Goal: Task Accomplishment & Management: Manage account settings

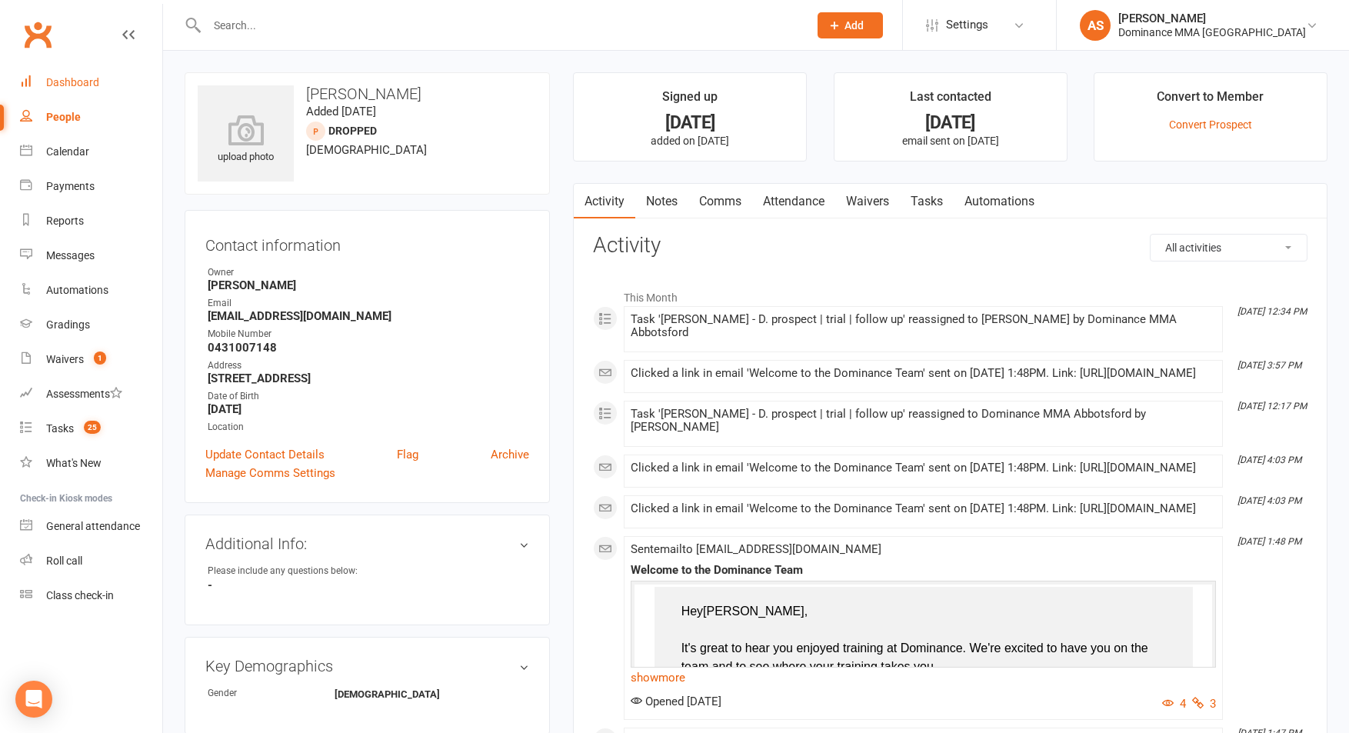
click at [65, 80] on div "Dashboard" at bounding box center [72, 82] width 53 height 12
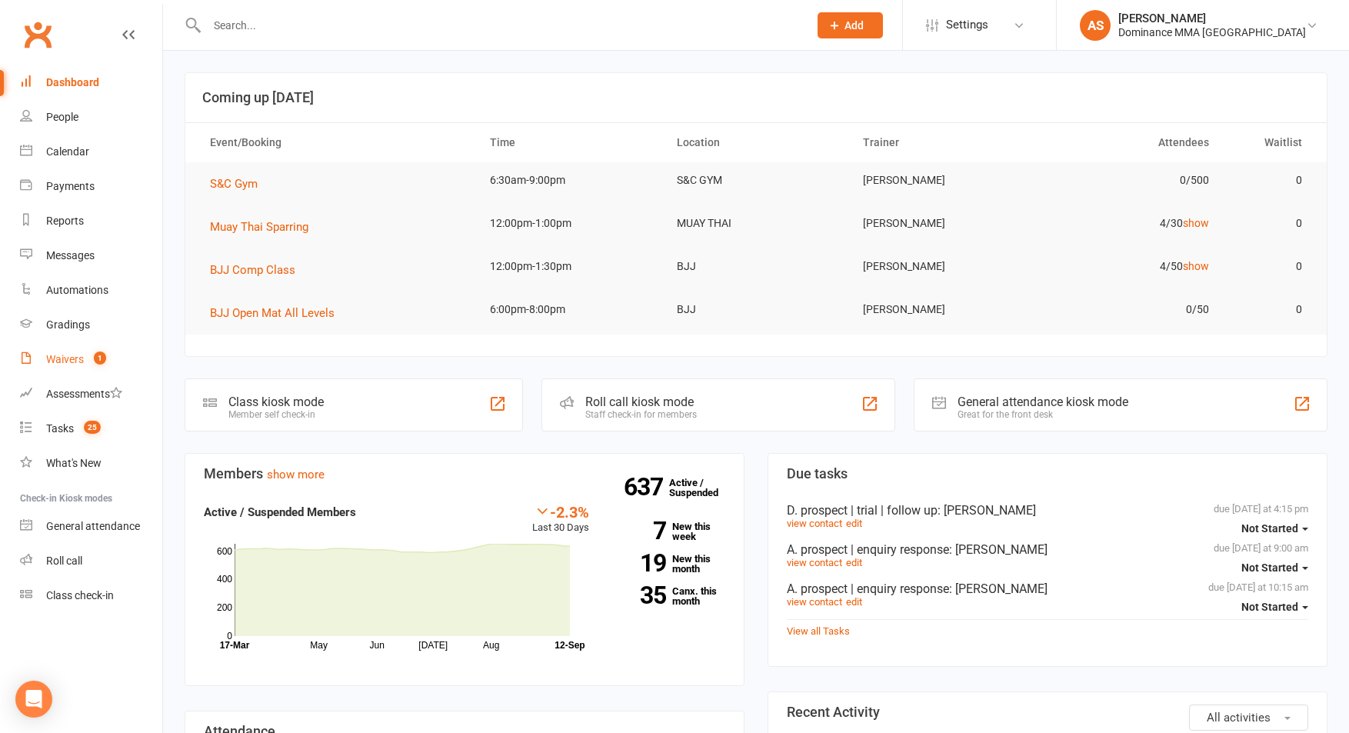
drag, startPoint x: 88, startPoint y: 352, endPoint x: 198, endPoint y: 245, distance: 154.5
click at [88, 351] on link "Waivers 1" at bounding box center [91, 359] width 142 height 35
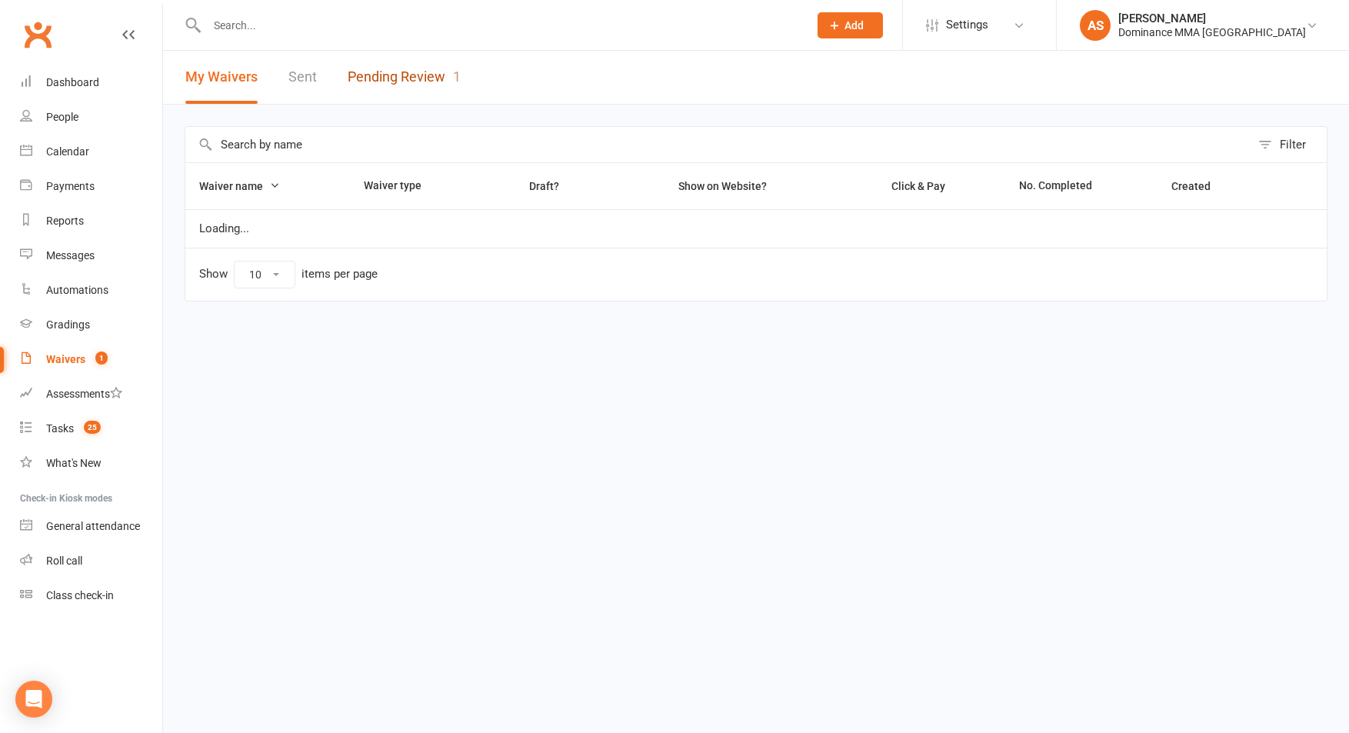
click at [401, 66] on link "Pending Review 1" at bounding box center [404, 77] width 113 height 53
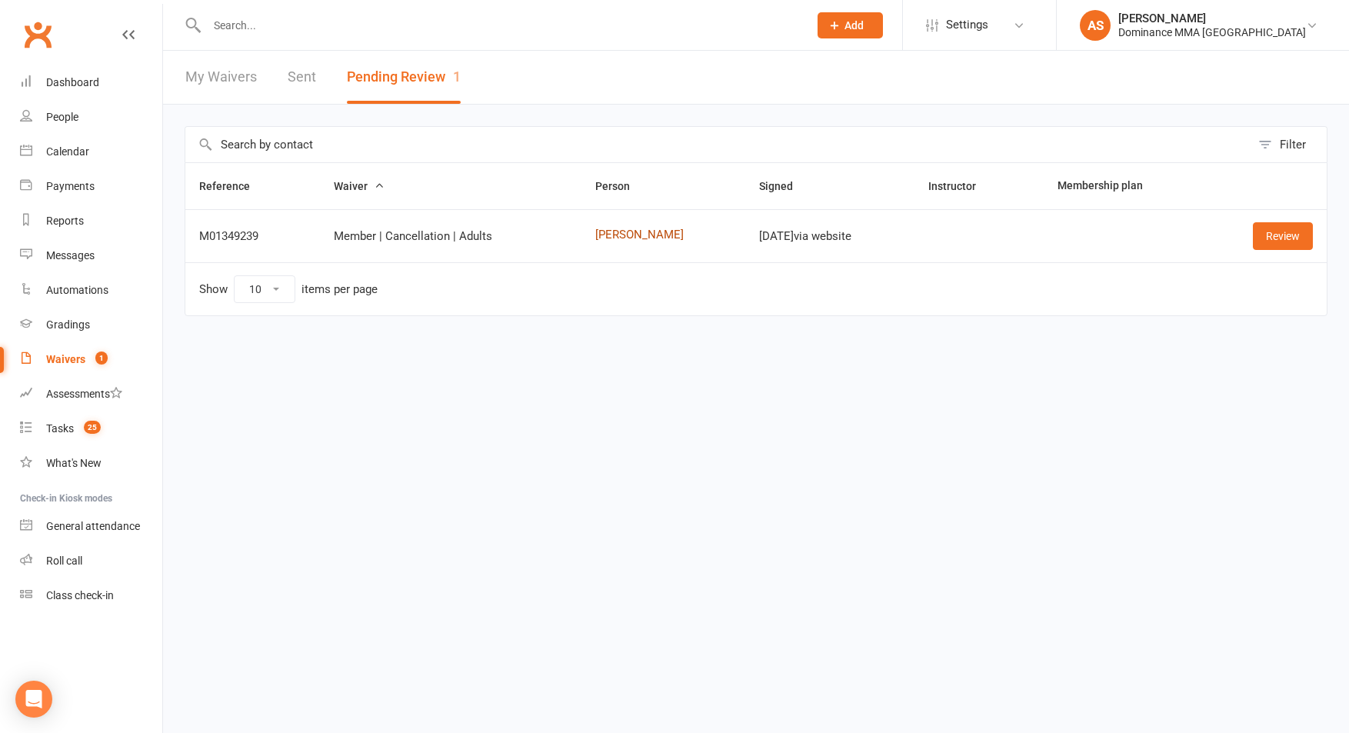
click at [636, 236] on link "Corinne Farrow" at bounding box center [663, 234] width 136 height 13
click at [638, 237] on link "Corinne Farrow" at bounding box center [663, 234] width 136 height 13
drag, startPoint x: 1266, startPoint y: 235, endPoint x: 1251, endPoint y: 235, distance: 14.6
click at [1265, 235] on link "Review" at bounding box center [1283, 236] width 60 height 28
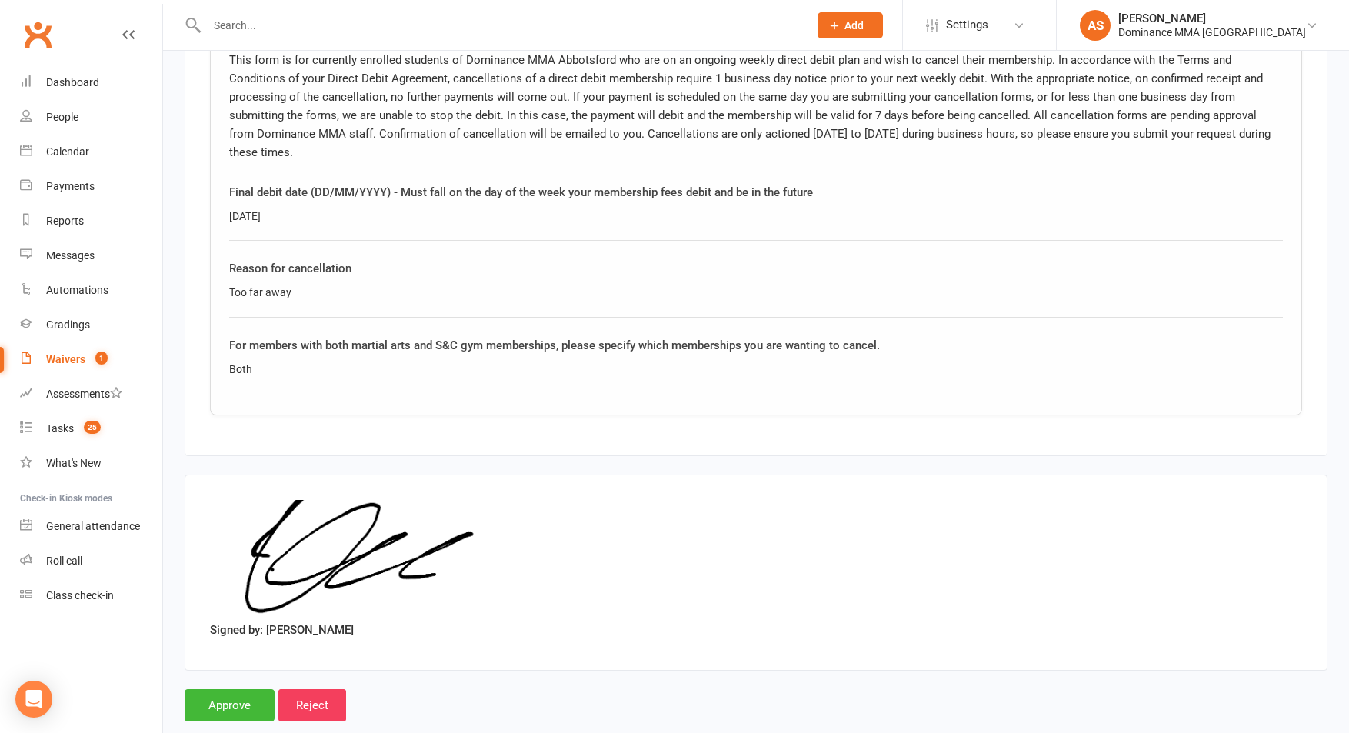
scroll to position [842, 0]
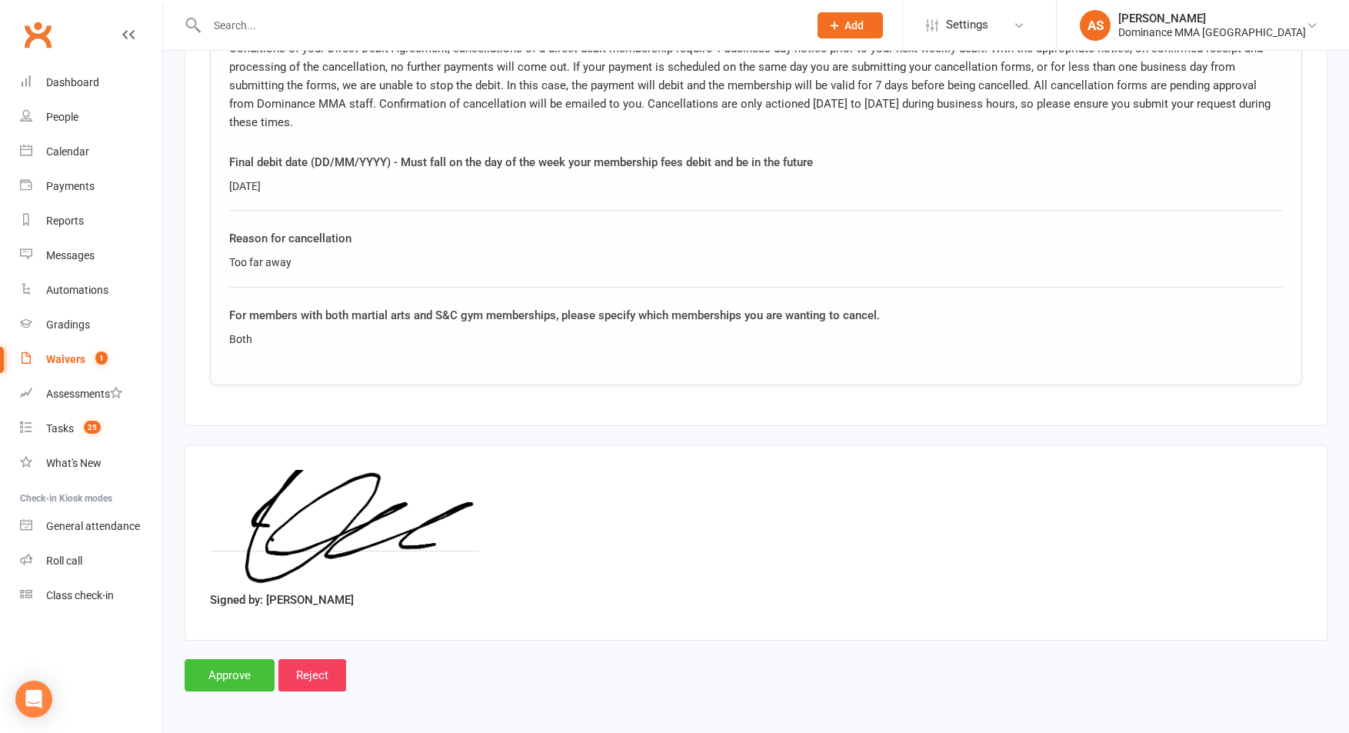
click at [212, 664] on input "Approve" at bounding box center [230, 675] width 90 height 32
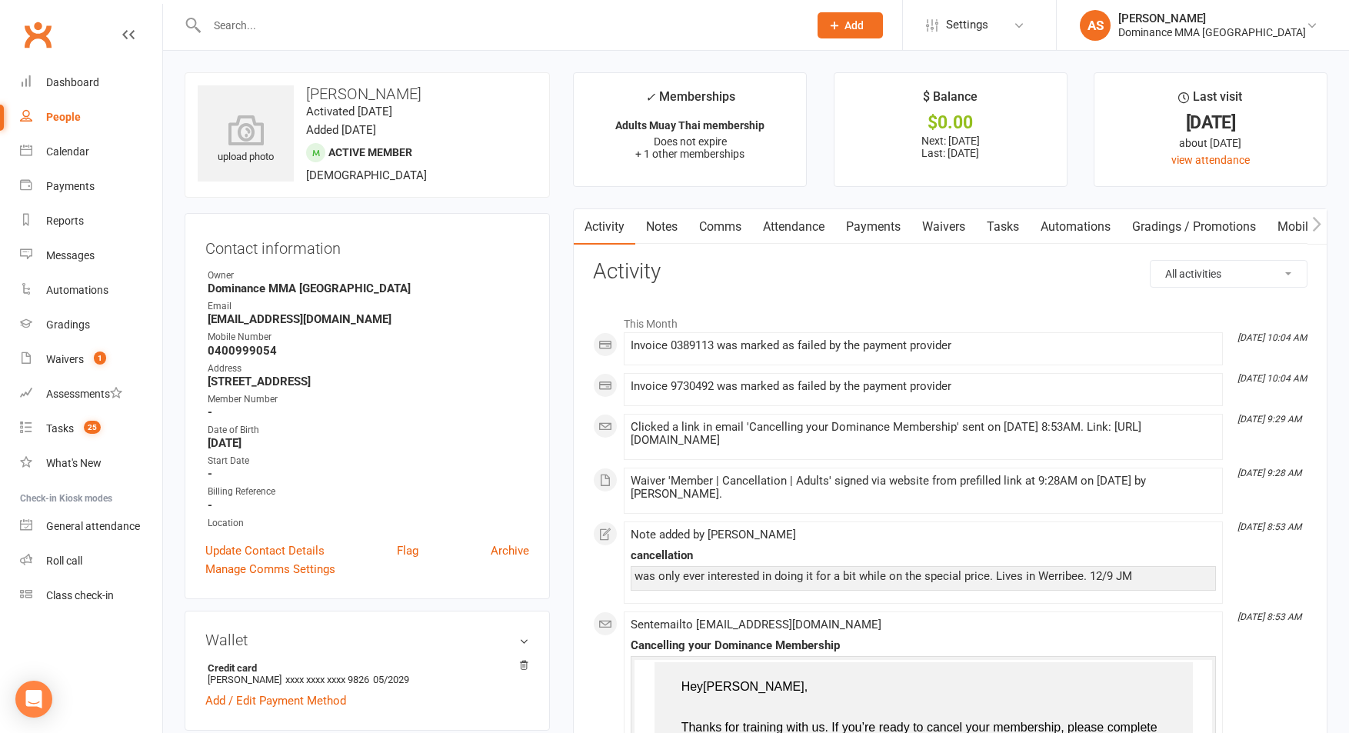
click at [888, 233] on link "Payments" at bounding box center [873, 226] width 76 height 35
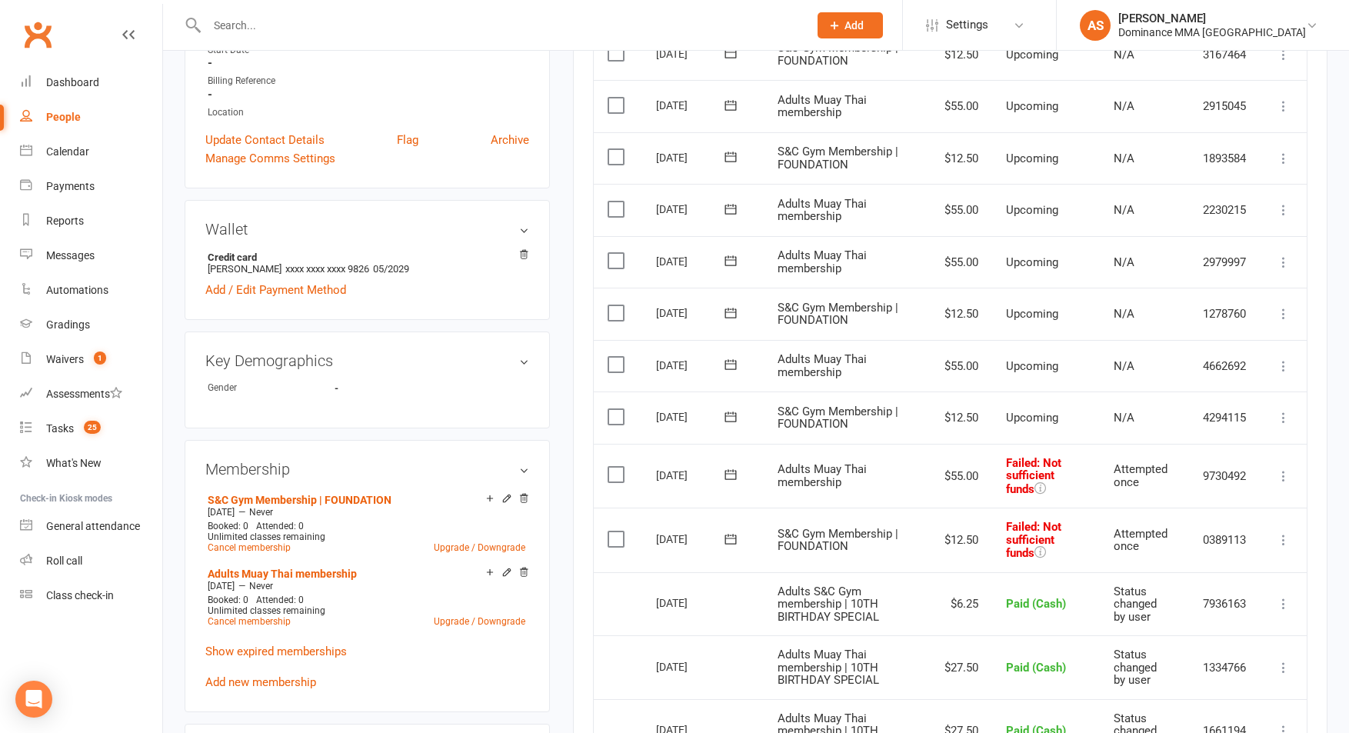
scroll to position [414, 0]
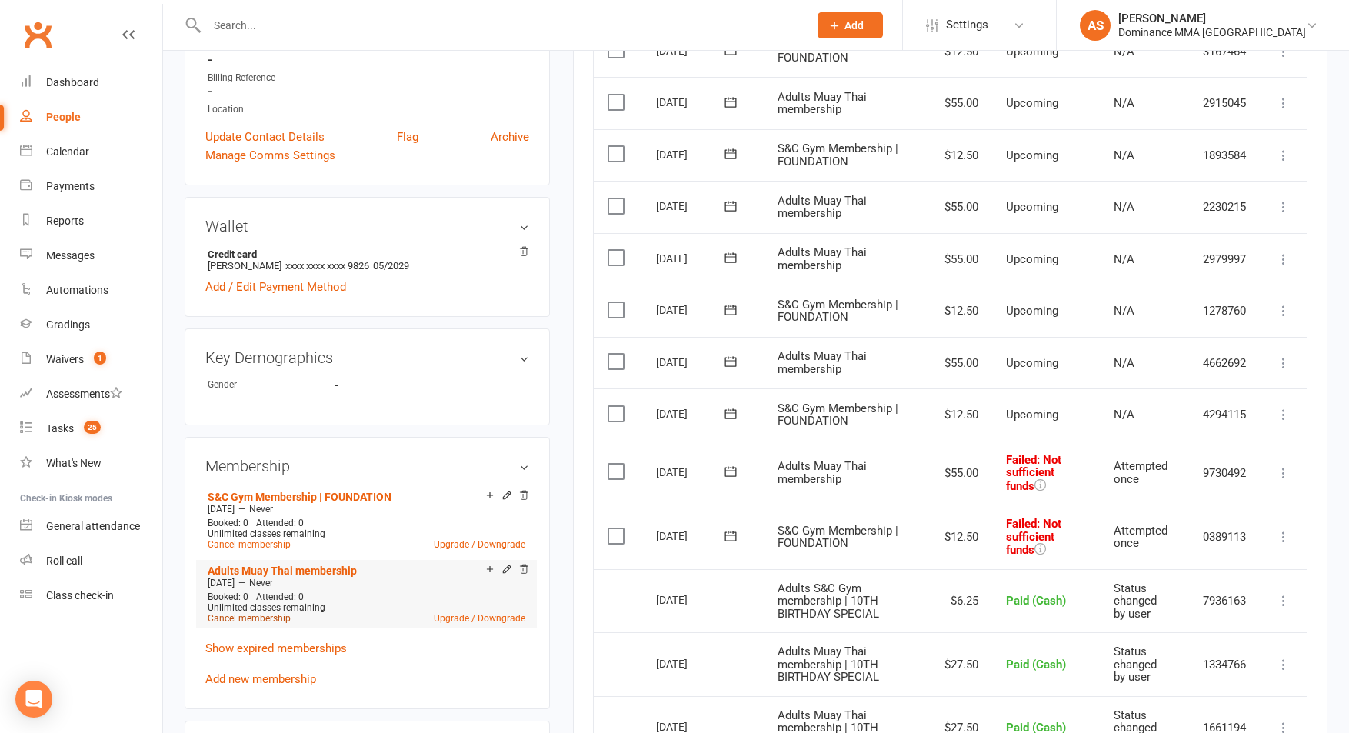
click at [268, 614] on link "Cancel membership" at bounding box center [249, 618] width 83 height 11
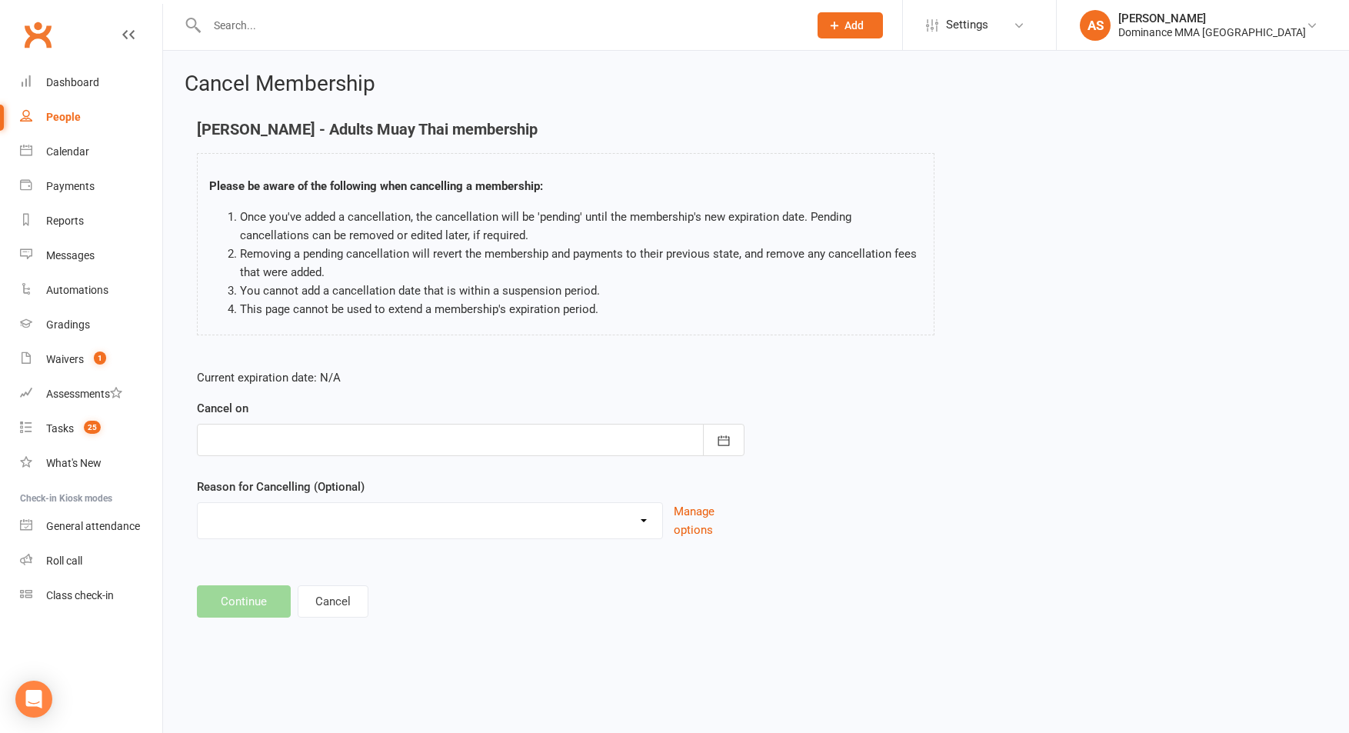
click at [310, 438] on div at bounding box center [471, 440] width 548 height 32
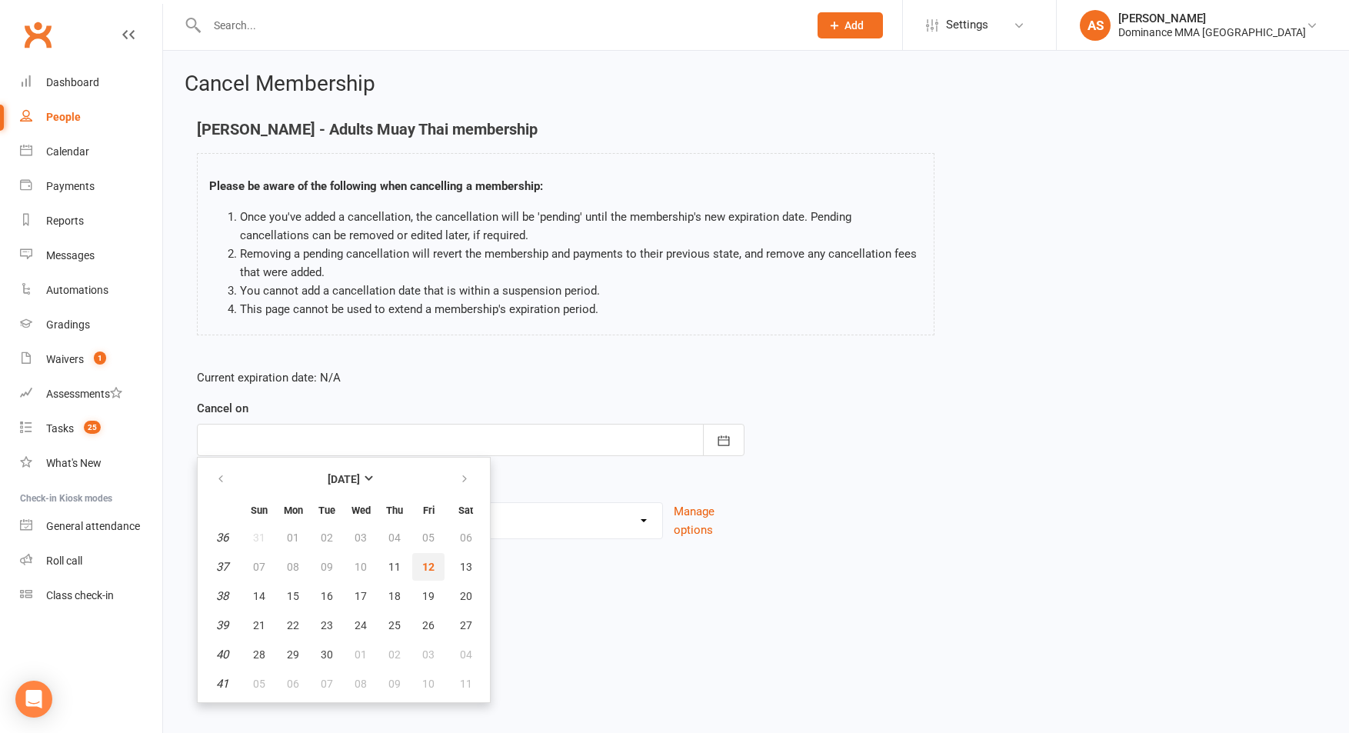
click at [428, 568] on span "12" at bounding box center [428, 567] width 12 height 12
type input "[DATE]"
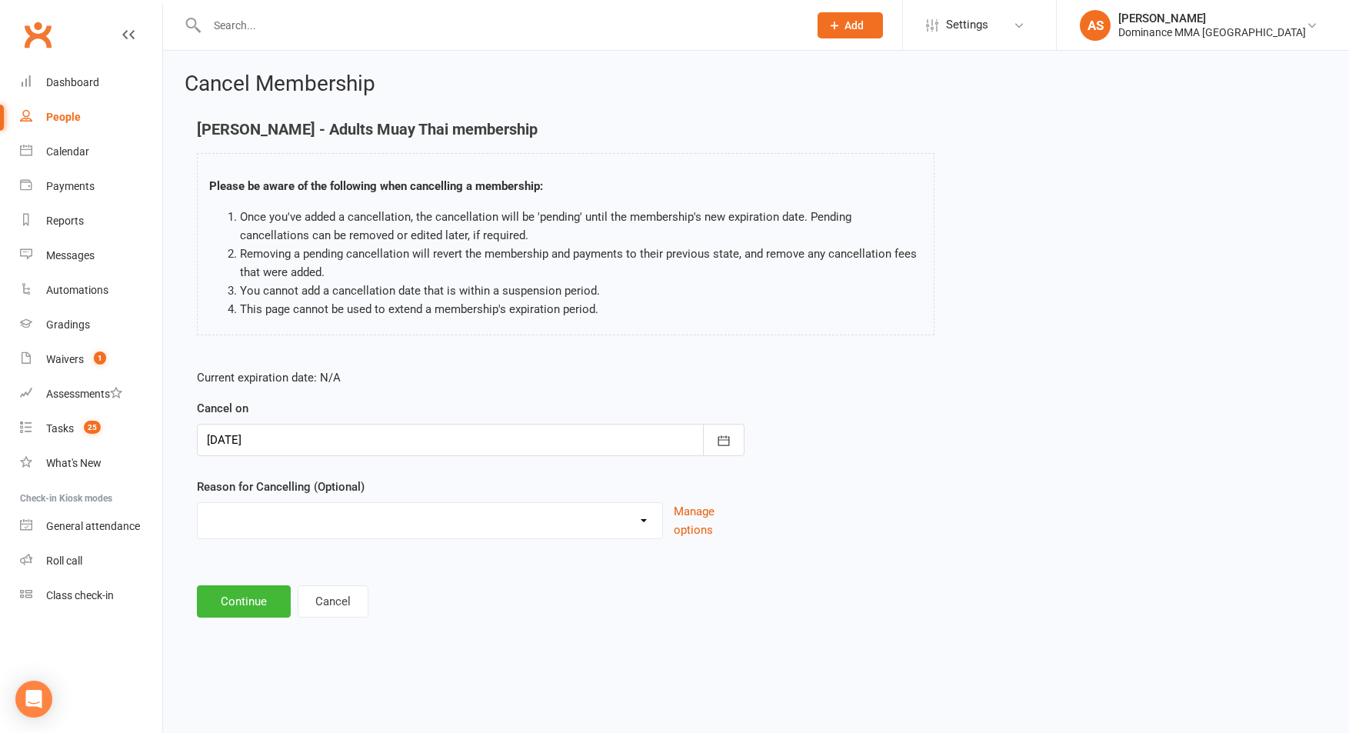
click at [305, 523] on select "force cancel Holiday Injury Moved away upgrade/downgrade Other reason" at bounding box center [430, 518] width 465 height 31
select select "5"
click at [198, 503] on select "force cancel Holiday Injury Moved away upgrade/downgrade Other reason" at bounding box center [430, 518] width 465 height 31
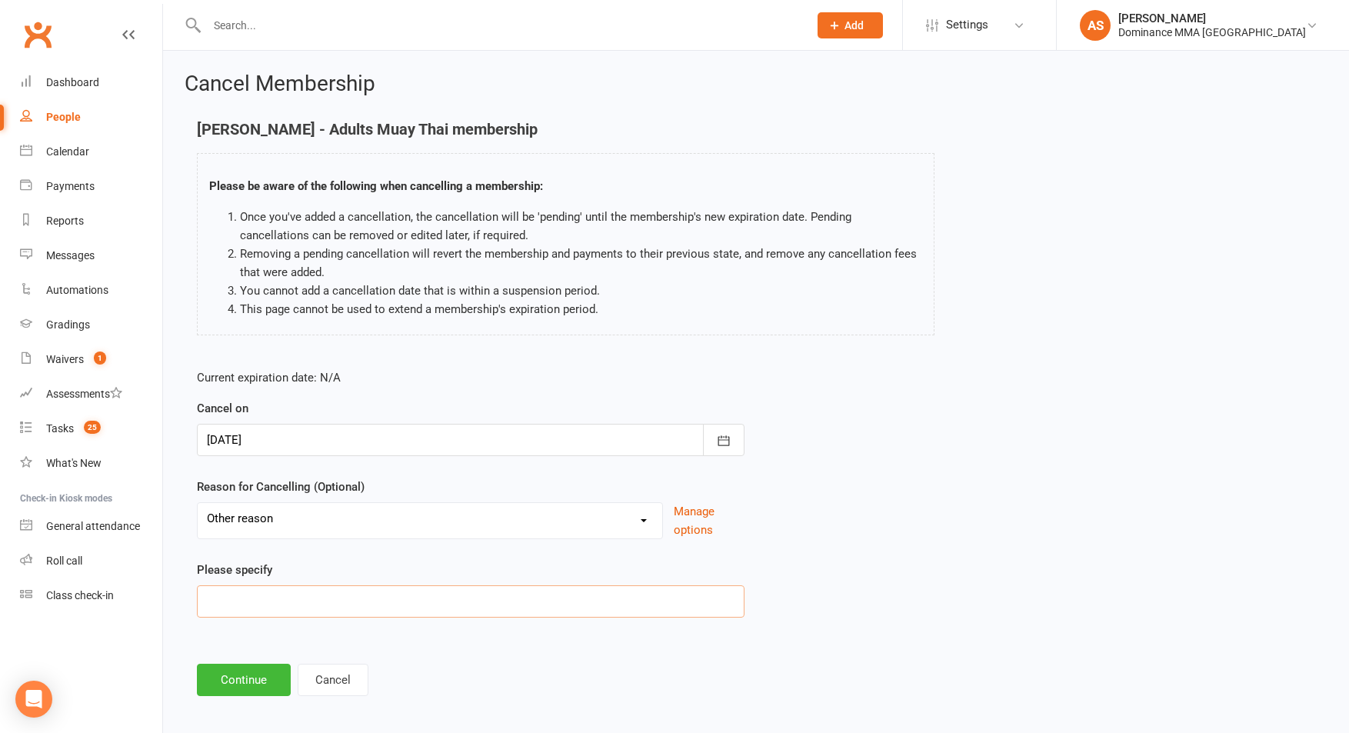
click at [295, 604] on input at bounding box center [471, 601] width 548 height 32
type input "Too far"
click at [238, 690] on button "Continue" at bounding box center [244, 680] width 94 height 32
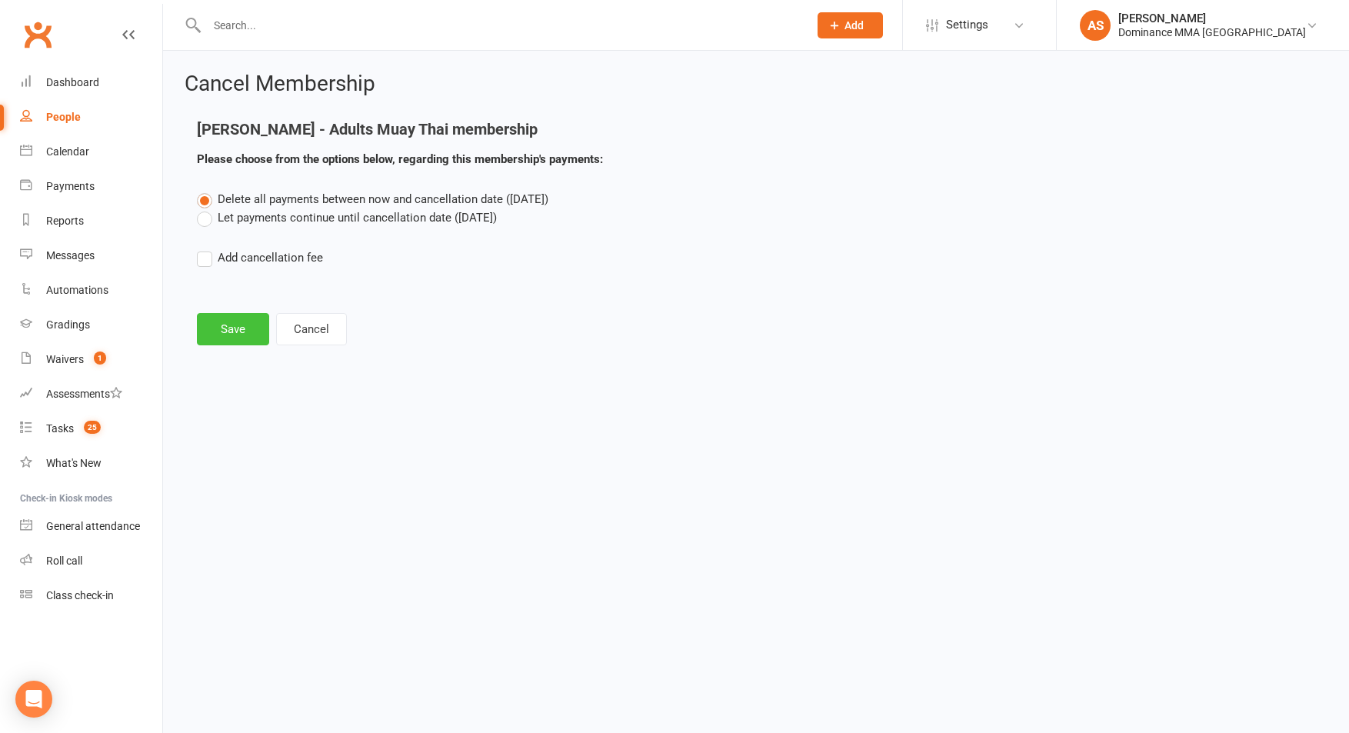
click at [252, 327] on button "Save" at bounding box center [233, 329] width 72 height 32
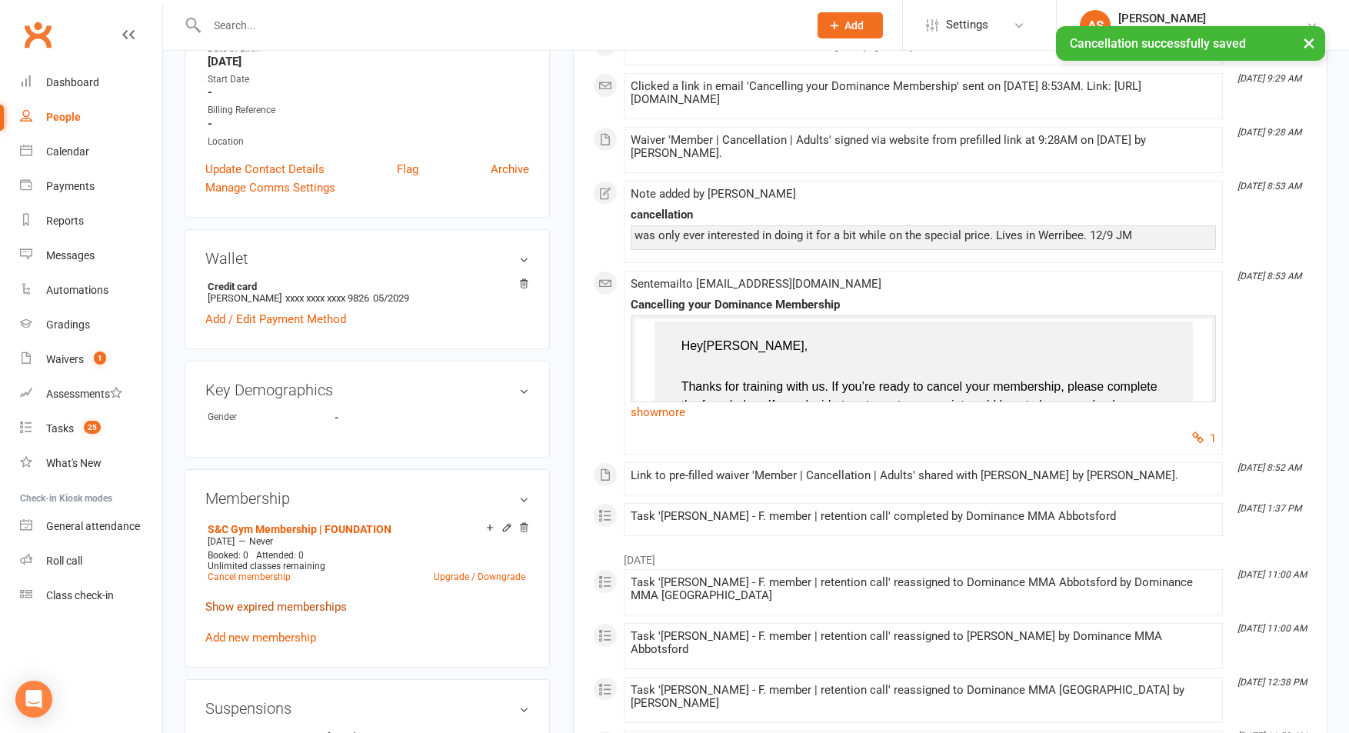
scroll to position [390, 0]
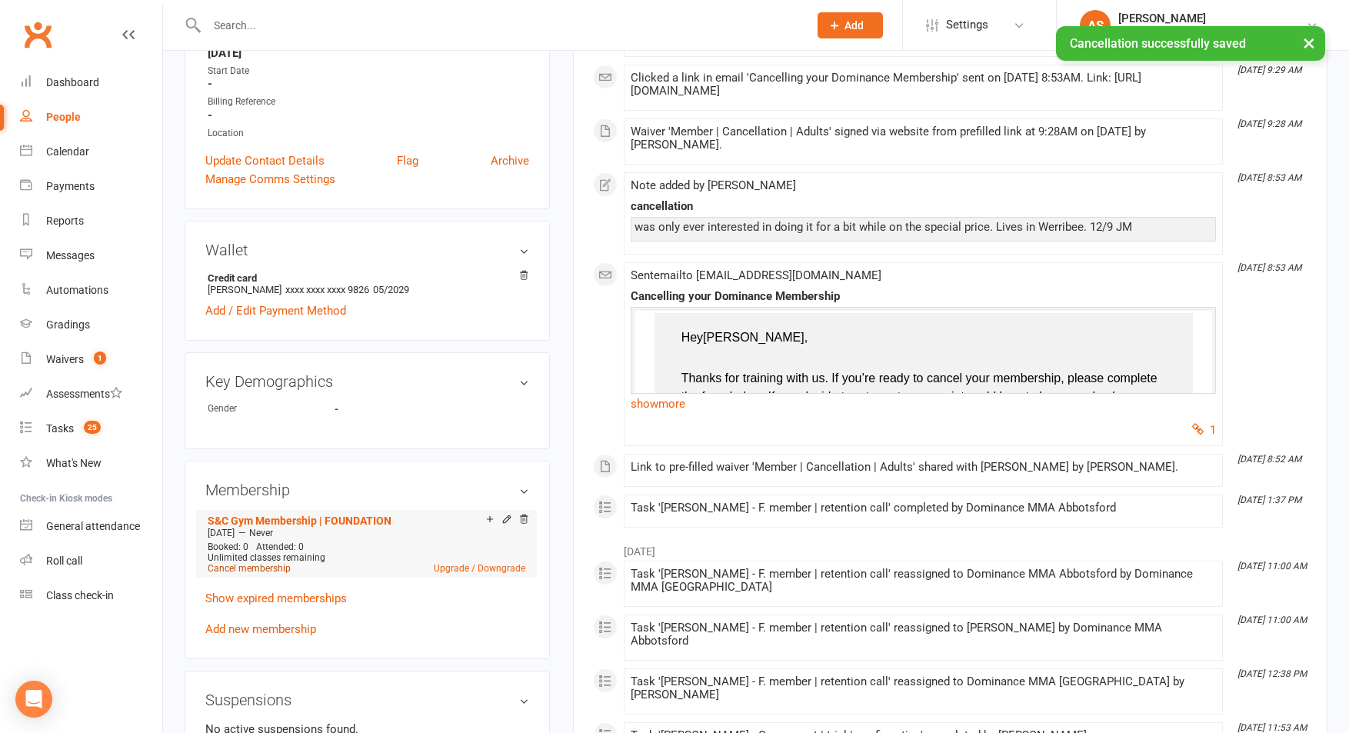
click at [268, 567] on link "Cancel membership" at bounding box center [249, 568] width 83 height 11
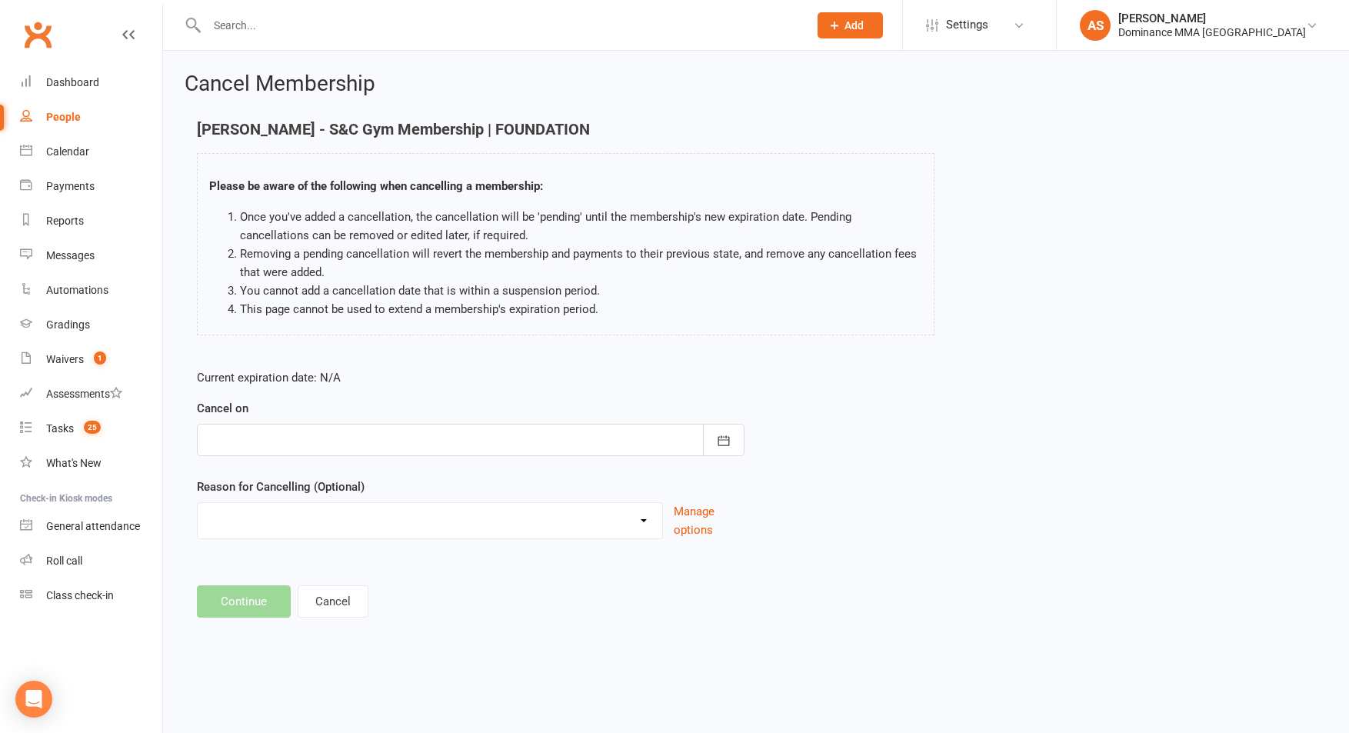
click at [295, 428] on div at bounding box center [471, 440] width 548 height 32
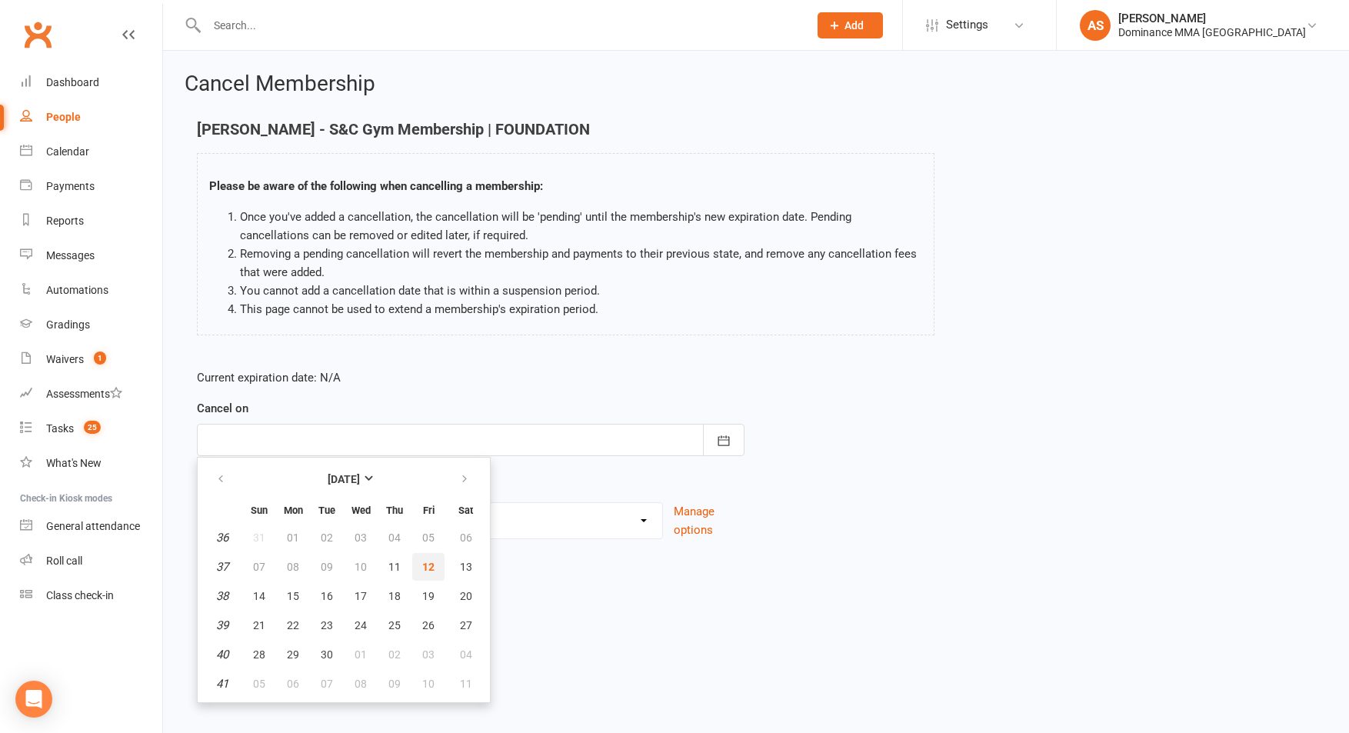
click at [435, 567] on button "12" at bounding box center [428, 567] width 32 height 28
type input "[DATE]"
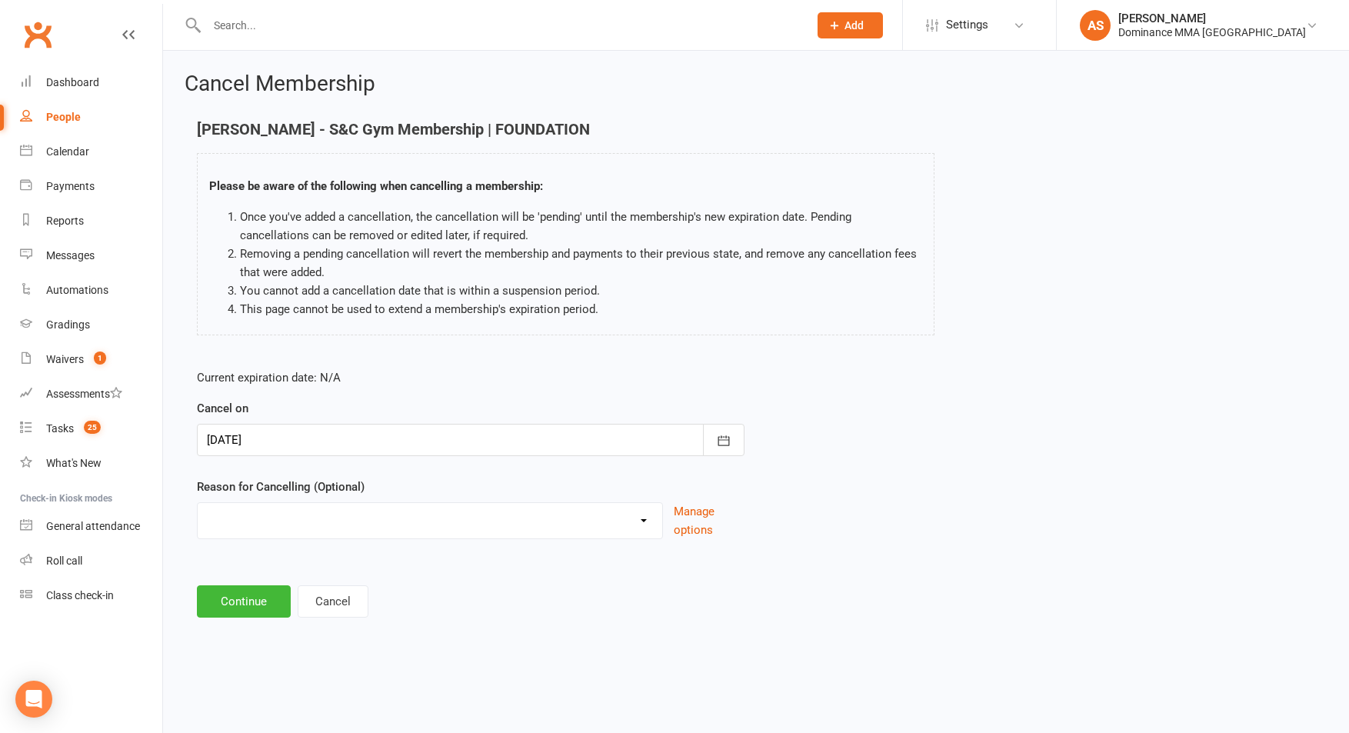
click at [265, 507] on select "force cancel Holiday Injury Moved away upgrade/downgrade Other reason" at bounding box center [430, 518] width 465 height 31
select select "5"
click at [198, 503] on select "force cancel Holiday Injury Moved away upgrade/downgrade Other reason" at bounding box center [430, 518] width 465 height 31
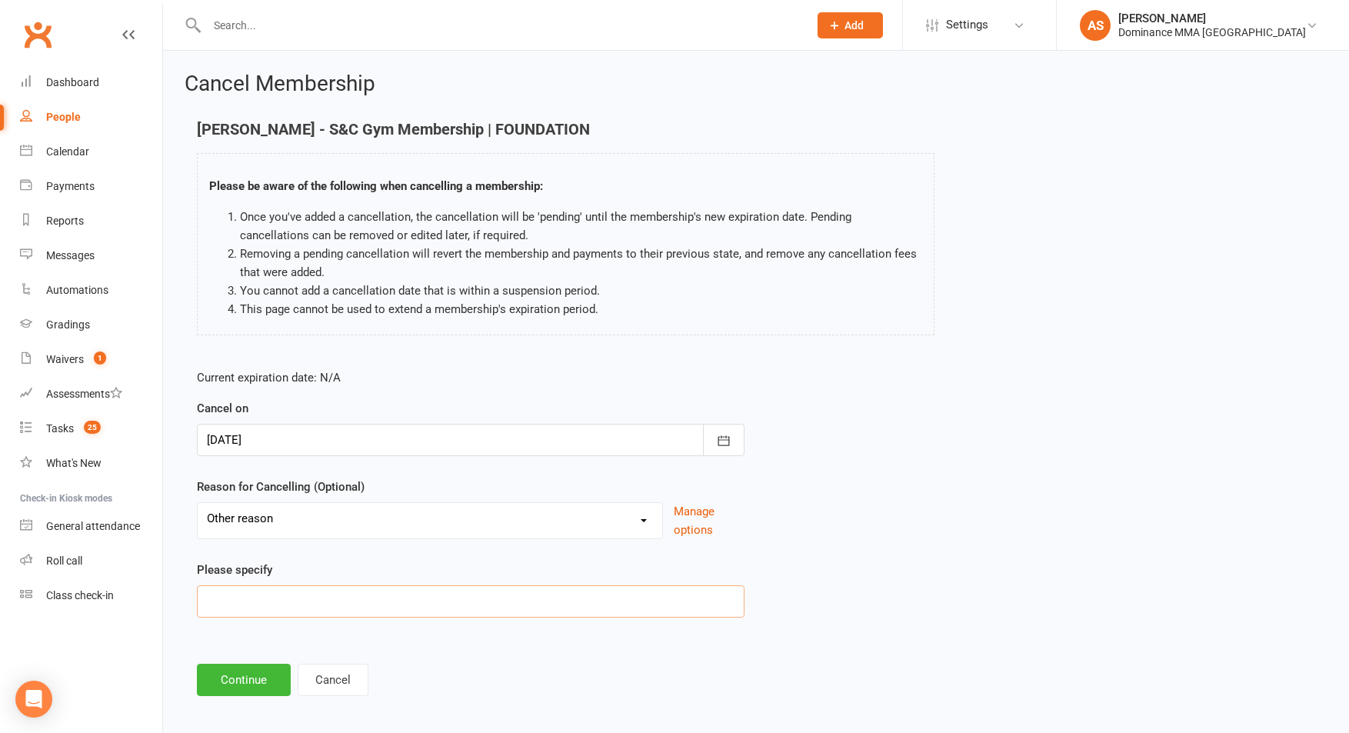
click at [270, 604] on input at bounding box center [471, 601] width 548 height 32
type input "Too far"
click at [223, 682] on button "Continue" at bounding box center [244, 680] width 94 height 32
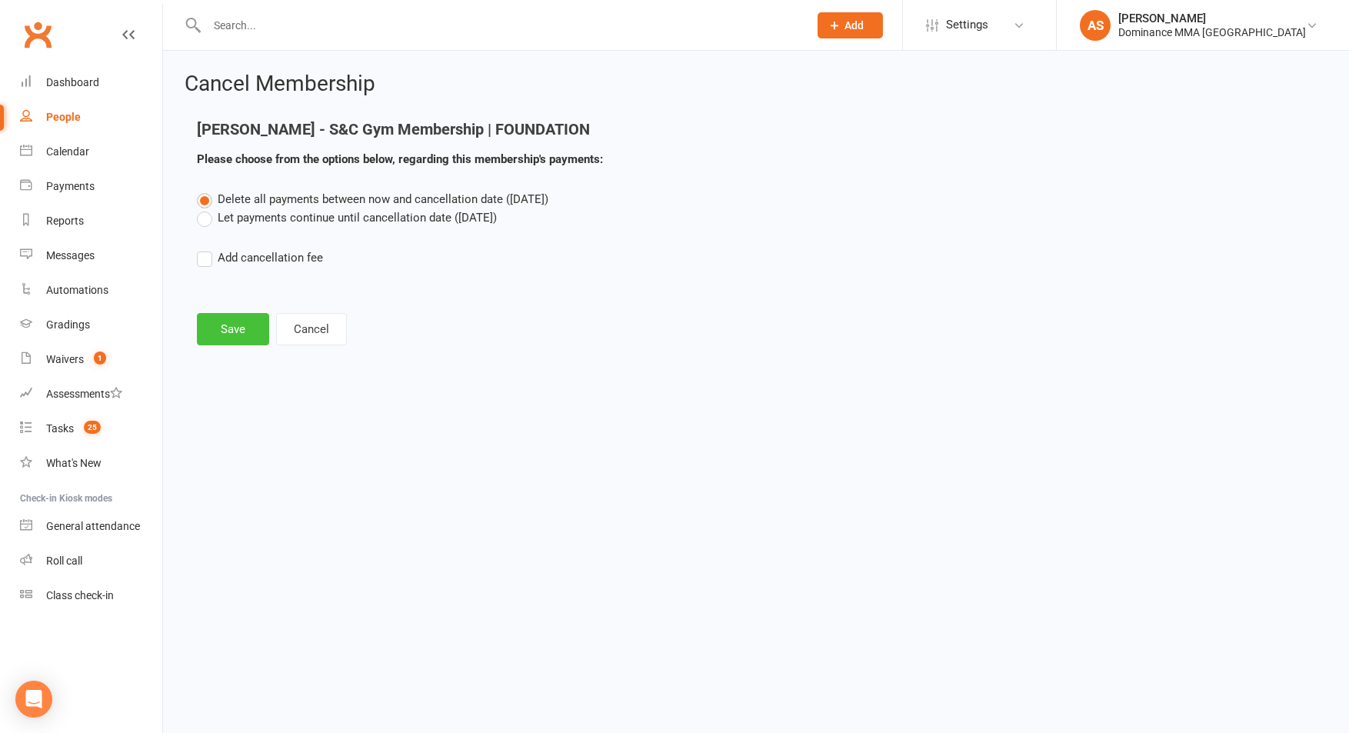
click at [236, 325] on button "Save" at bounding box center [233, 329] width 72 height 32
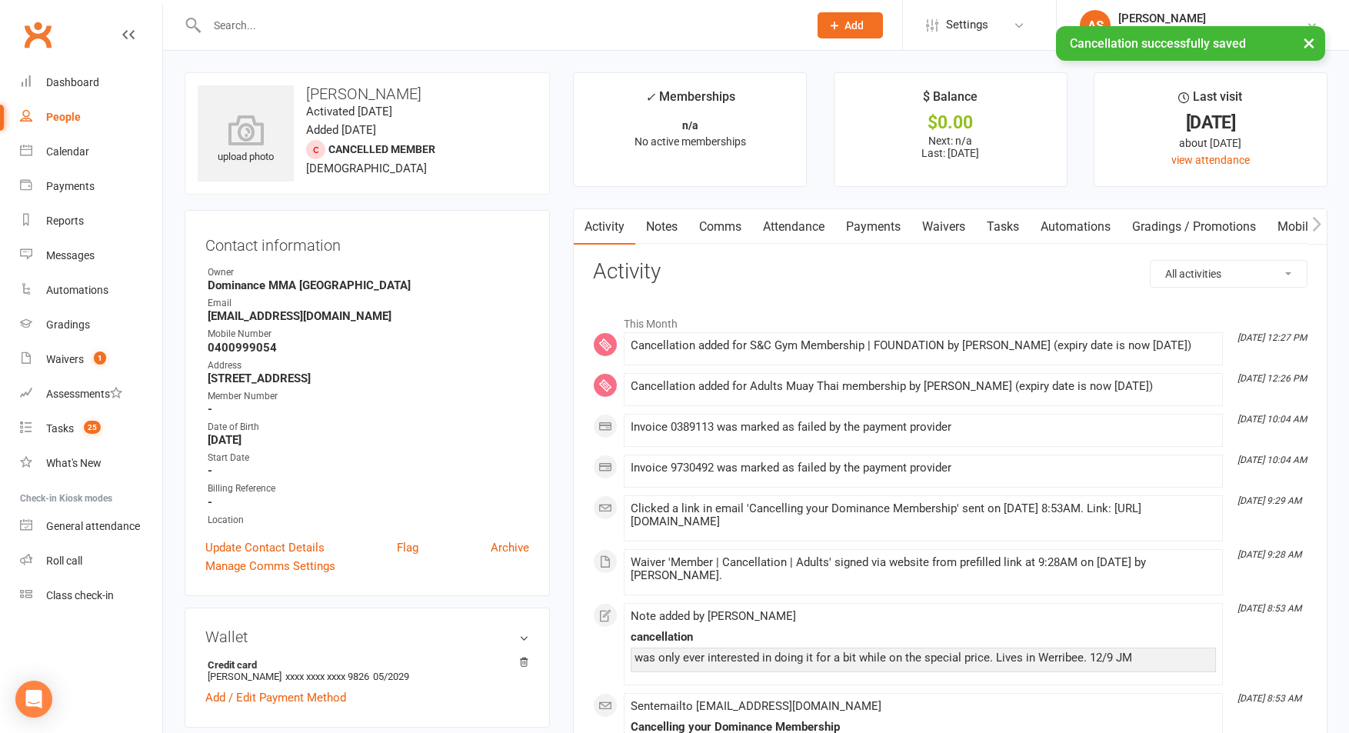
click at [663, 237] on link "Notes" at bounding box center [661, 226] width 53 height 35
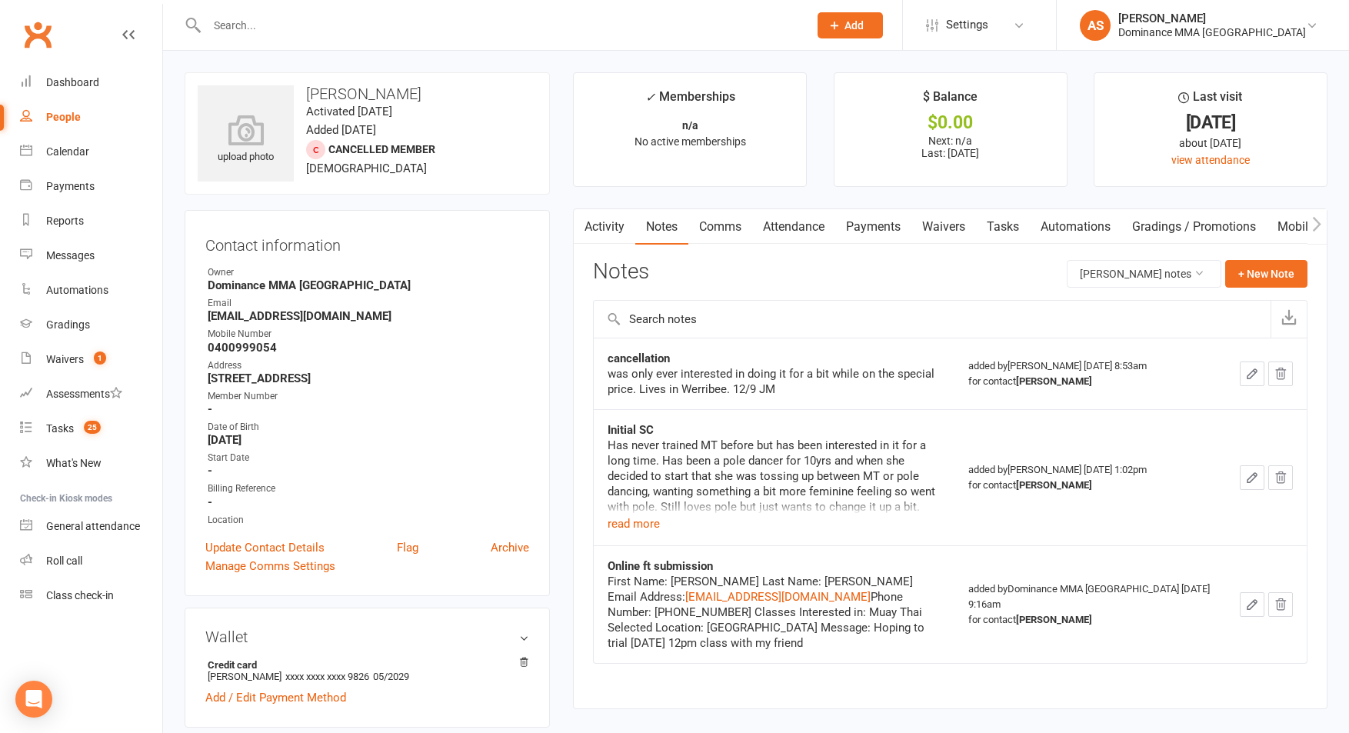
click at [1006, 230] on link "Tasks" at bounding box center [1003, 226] width 54 height 35
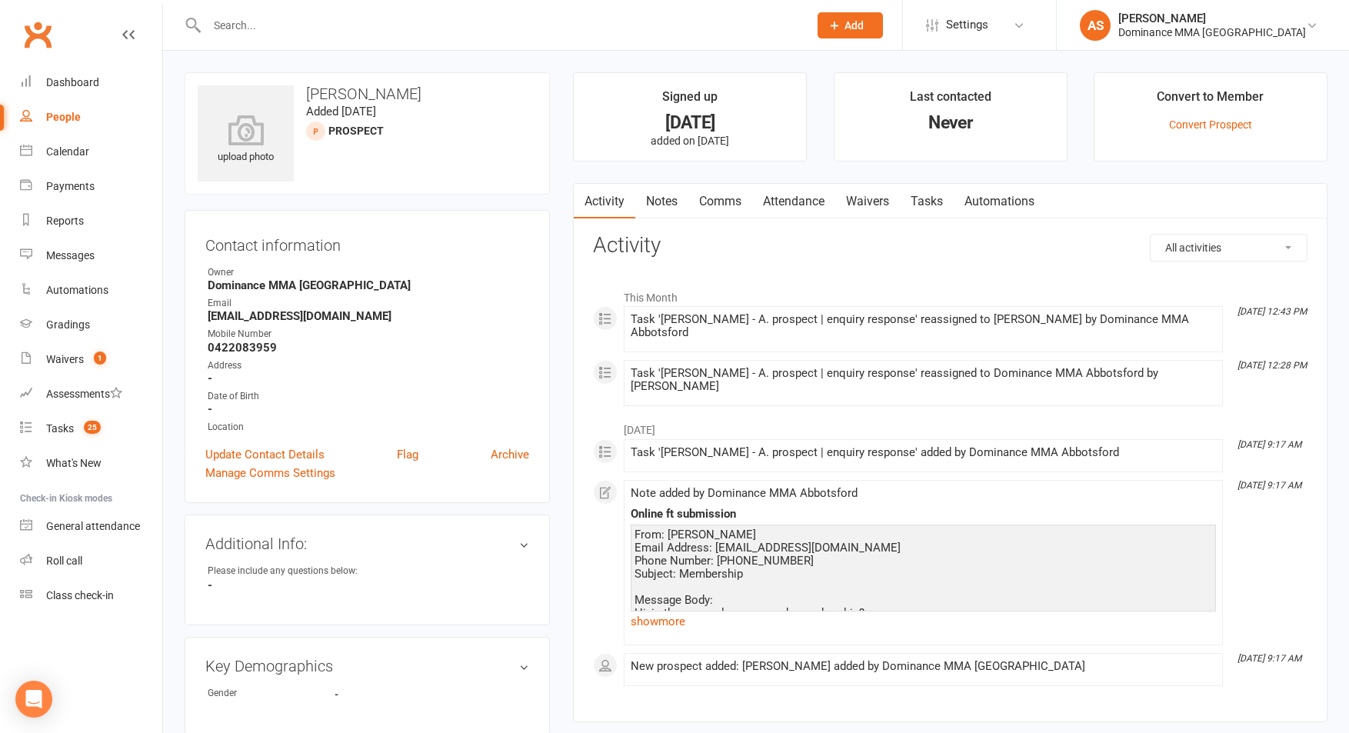
click at [676, 611] on link "show more" at bounding box center [923, 622] width 585 height 22
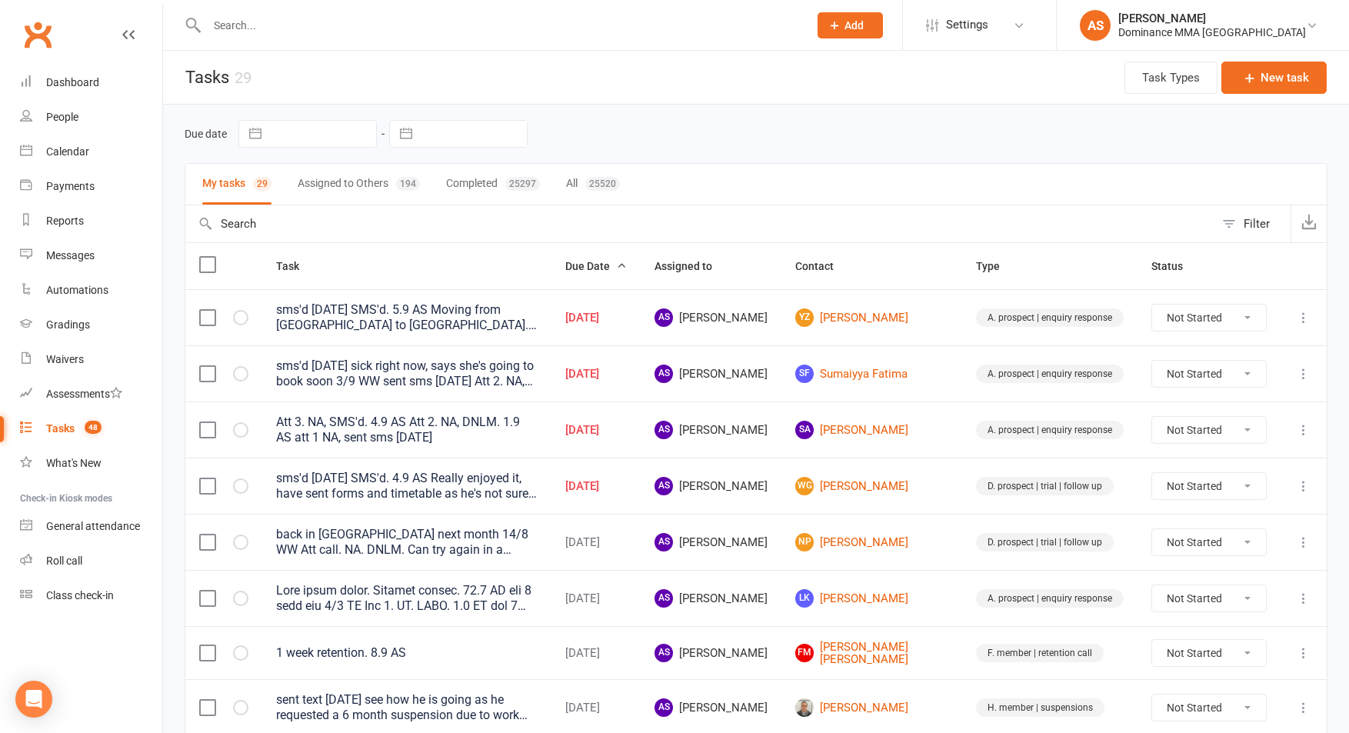
click at [255, 21] on input "text" at bounding box center [499, 26] width 595 height 22
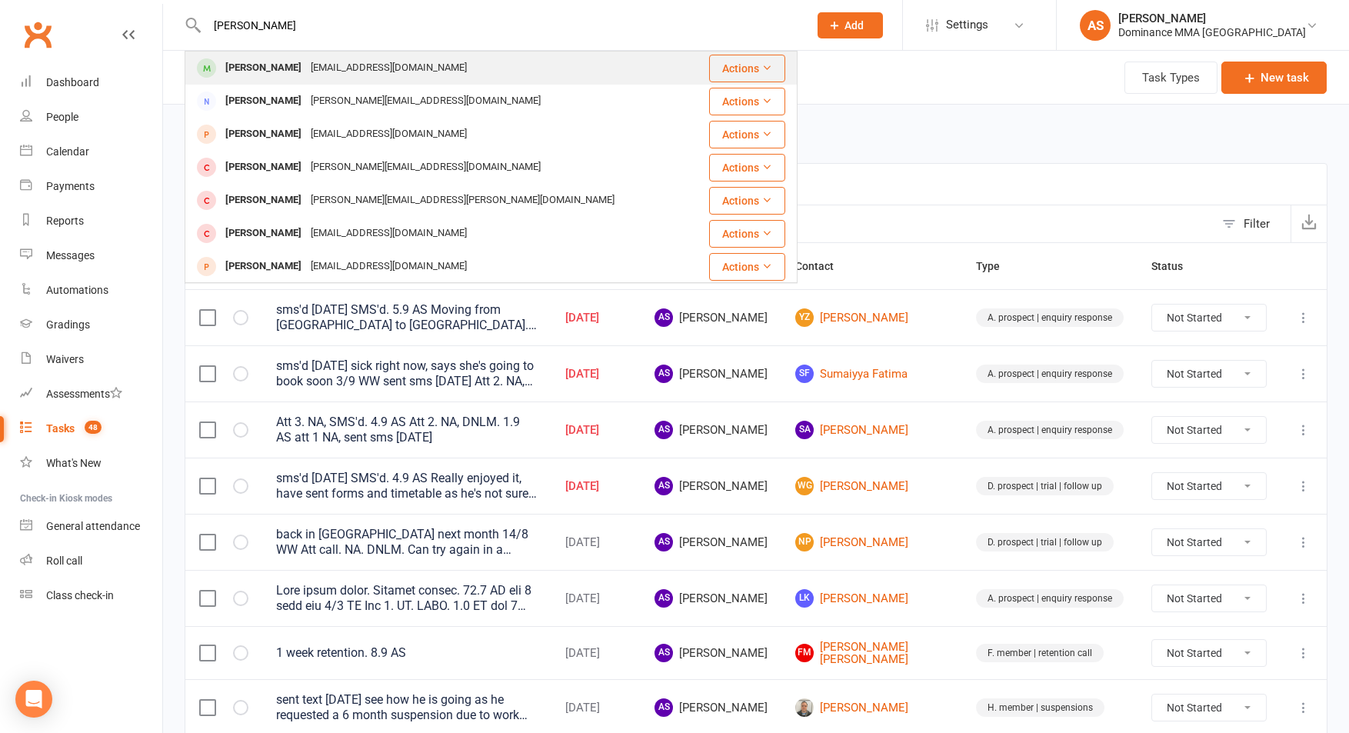
type input "ian camp"
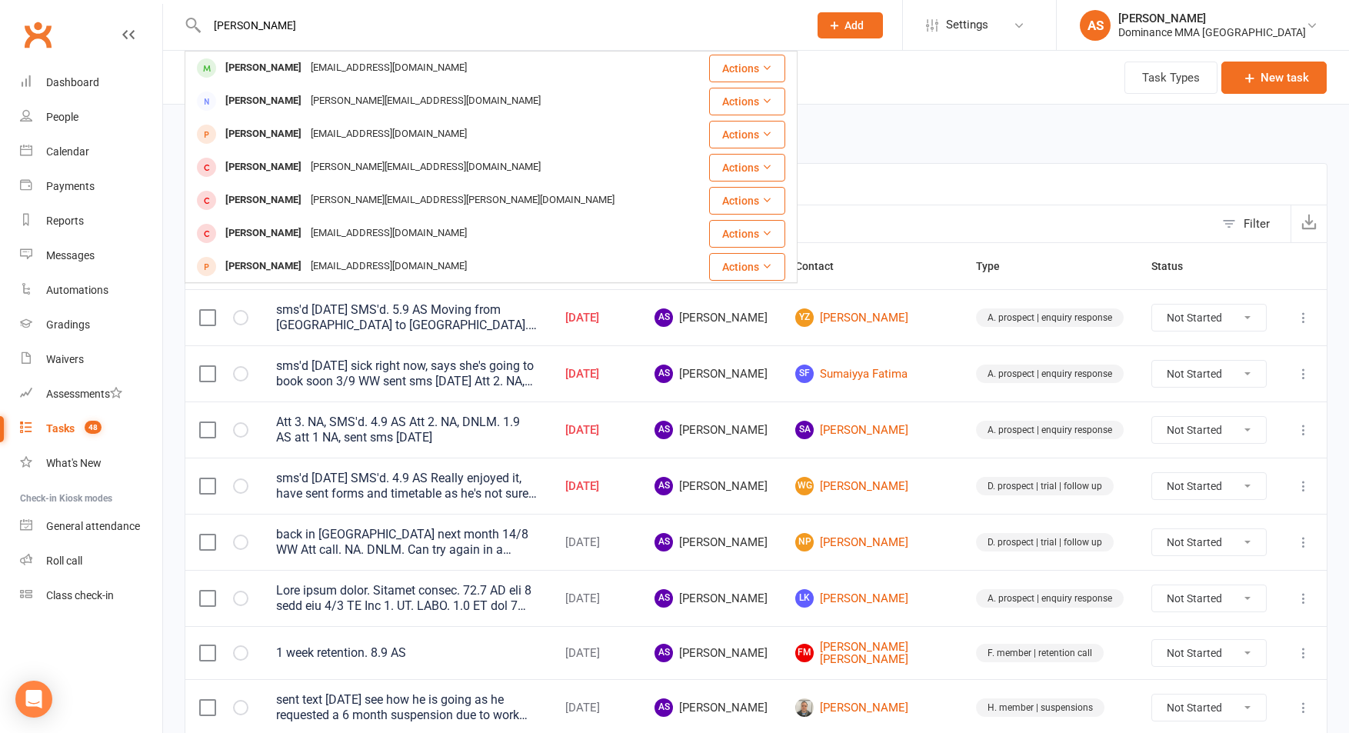
click at [306, 65] on div "Ian_campbell55@yahoo.com" at bounding box center [388, 68] width 165 height 22
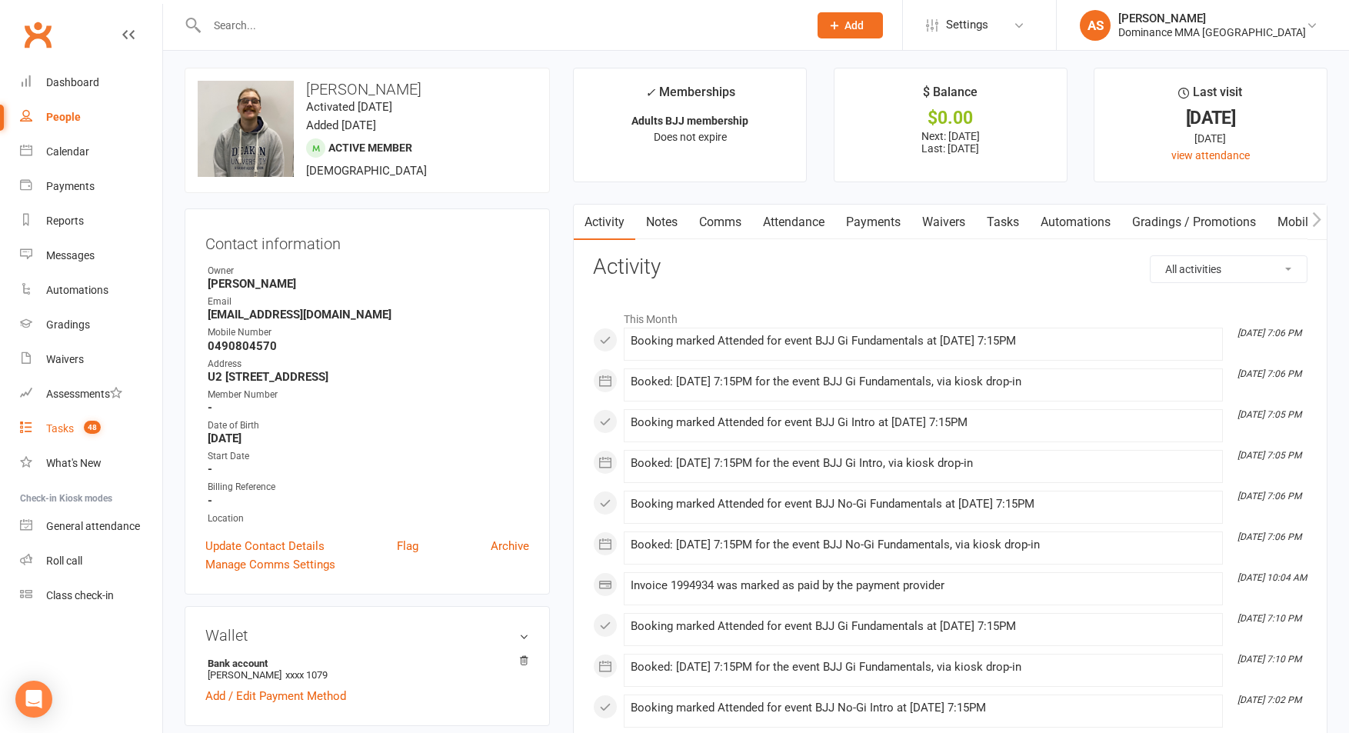
scroll to position [4, 0]
click at [100, 437] on link "Tasks 48" at bounding box center [91, 428] width 142 height 35
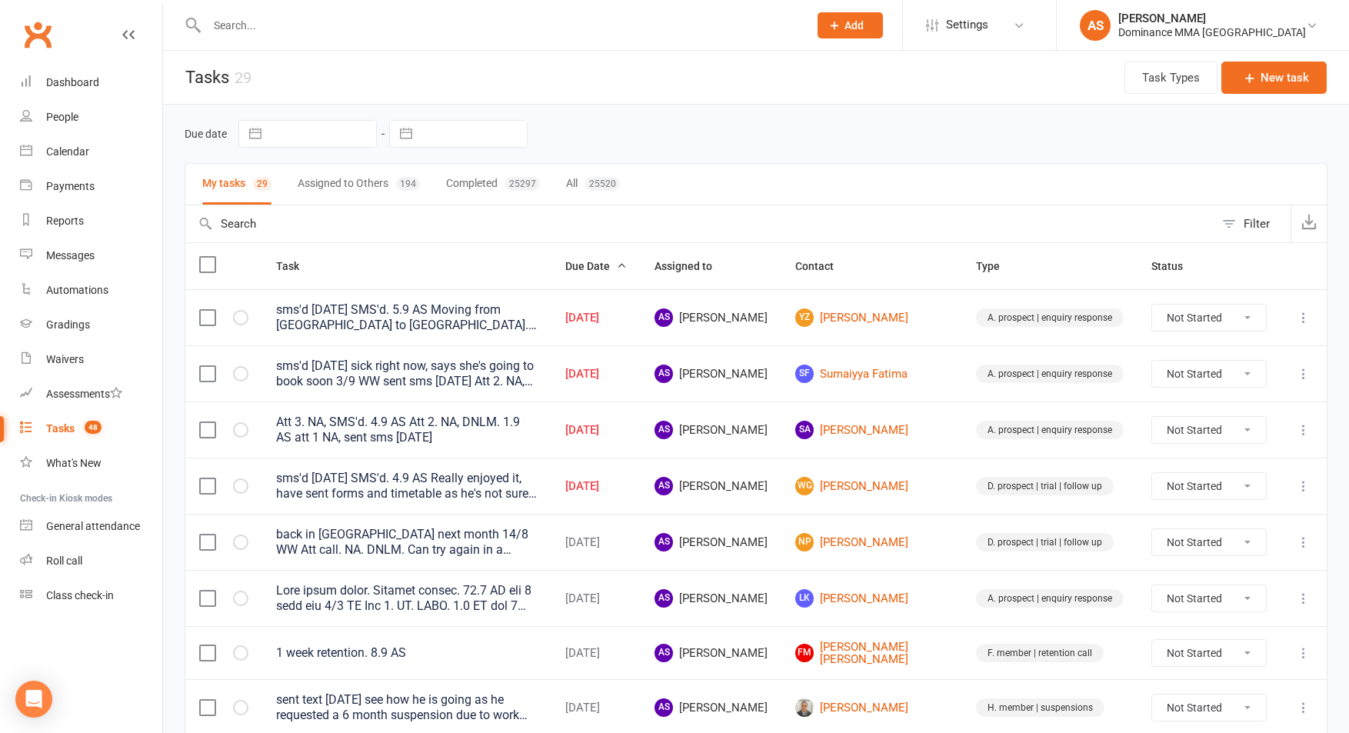
click at [895, 386] on td "SF Sumaiyya Fatima" at bounding box center [871, 373] width 181 height 56
click at [895, 381] on link "SF Sumaiyya Fatima" at bounding box center [871, 374] width 153 height 18
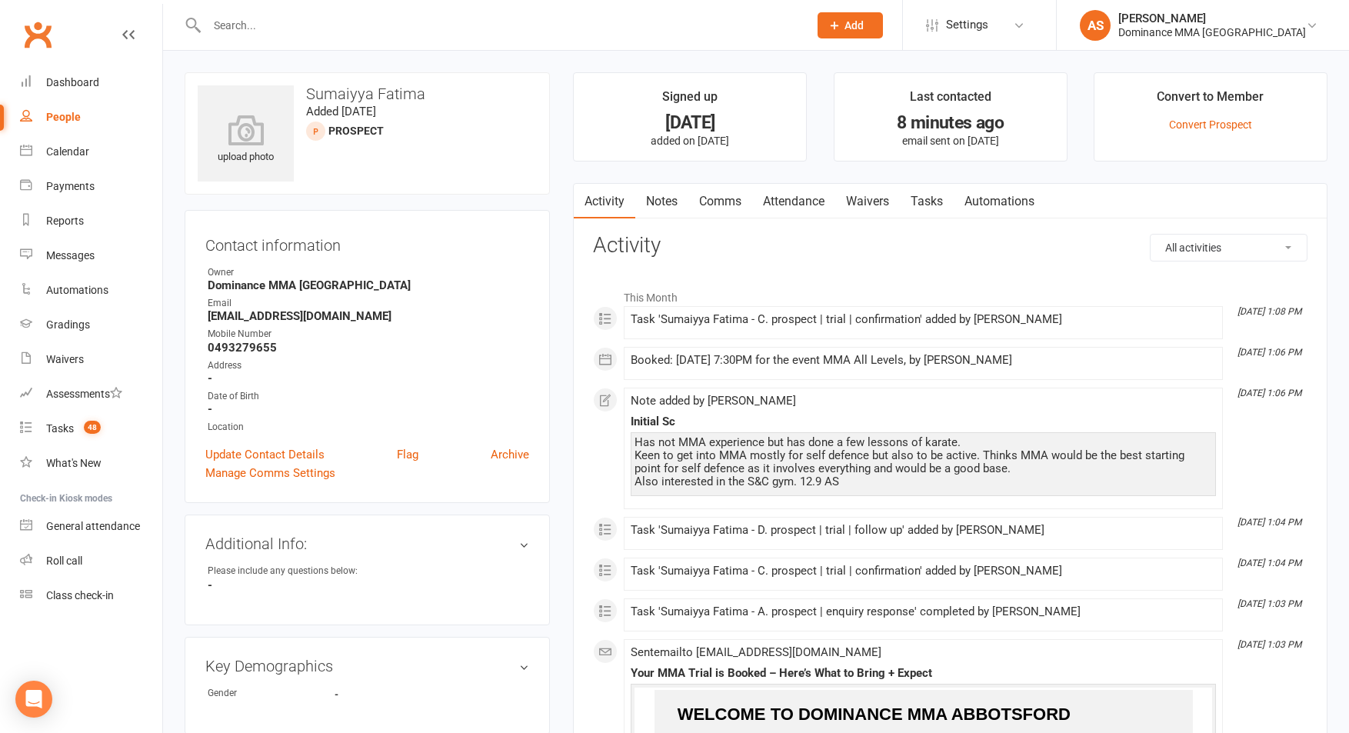
click at [942, 212] on link "Tasks" at bounding box center [927, 201] width 54 height 35
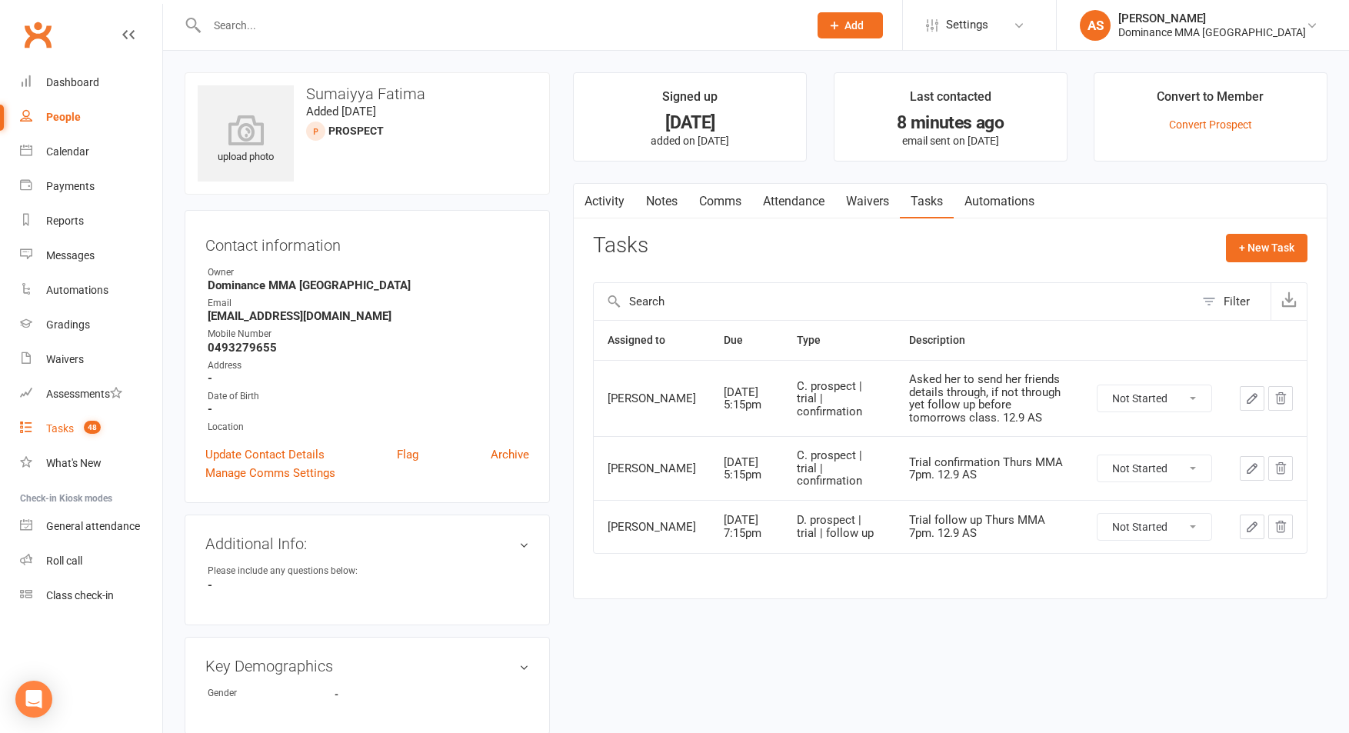
click at [118, 422] on link "Tasks 48" at bounding box center [91, 428] width 142 height 35
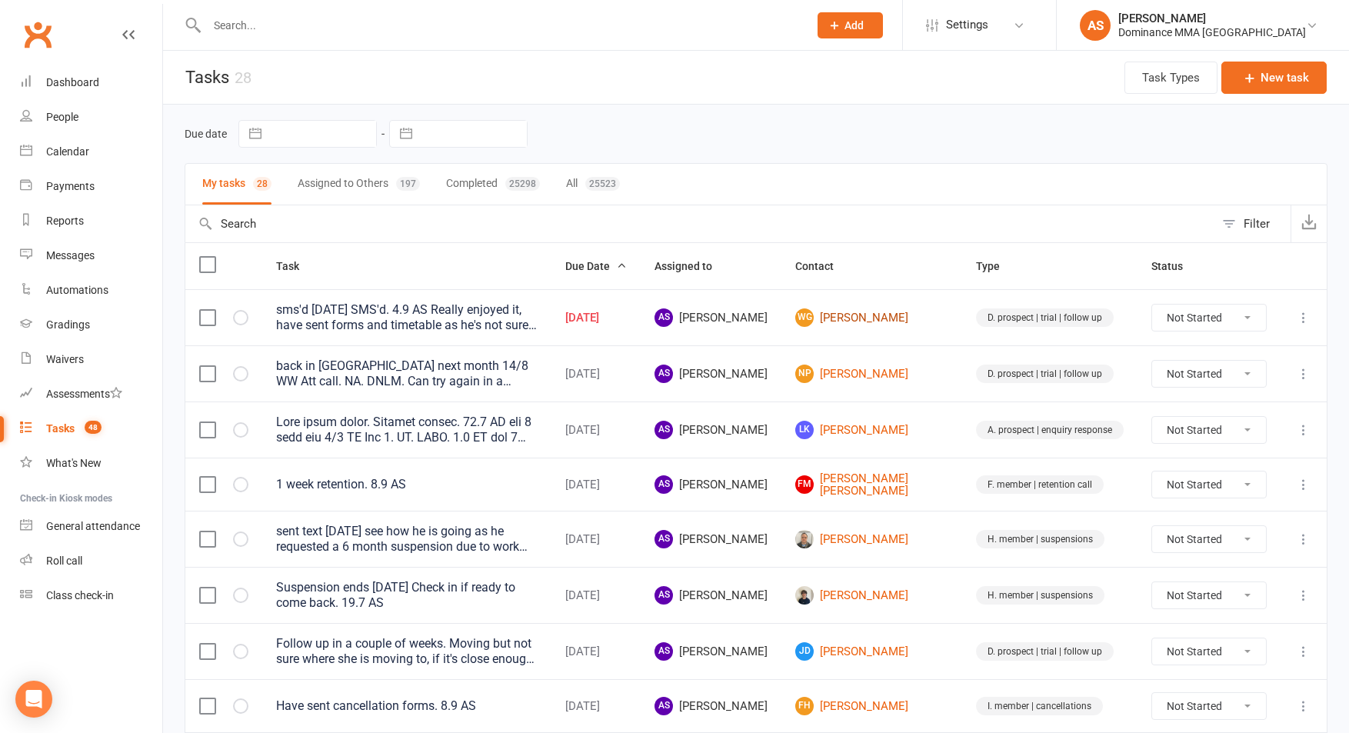
click at [888, 315] on link "WG Woody Greene" at bounding box center [871, 317] width 153 height 18
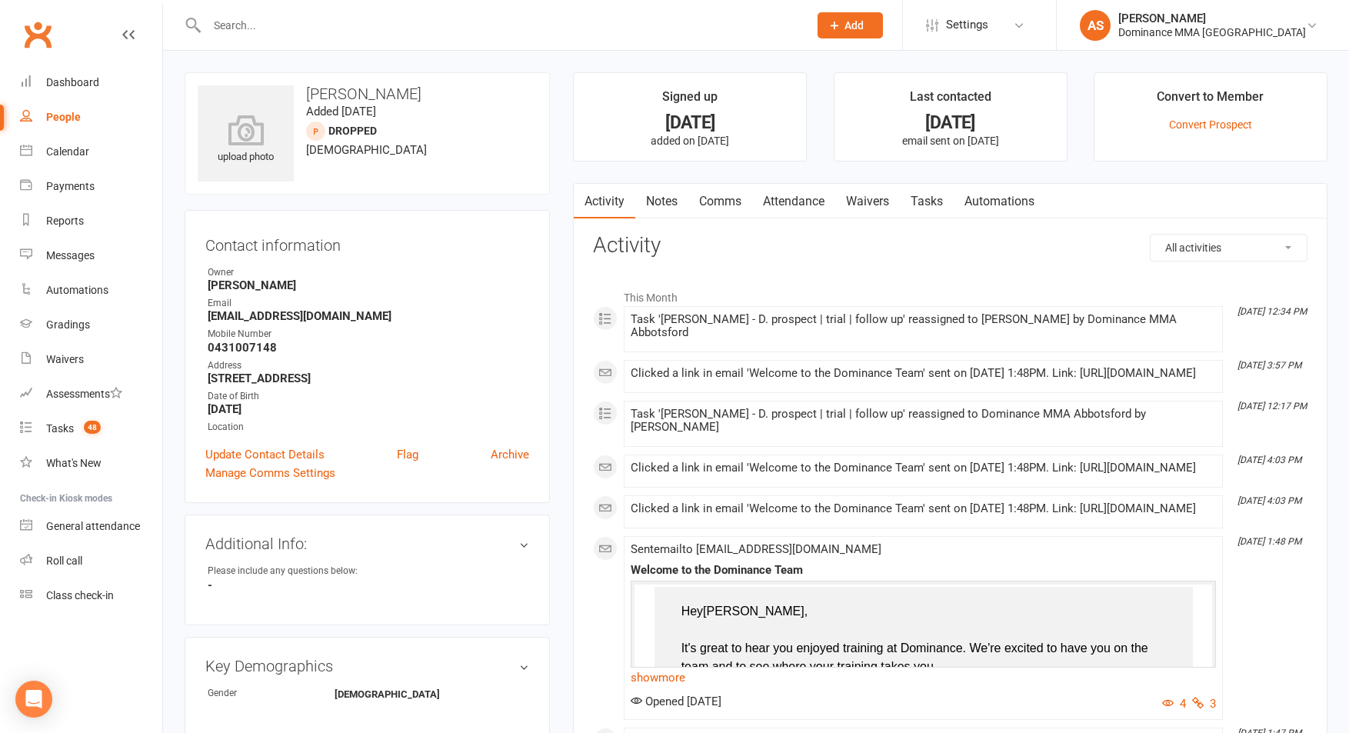
click at [870, 192] on link "Waivers" at bounding box center [867, 201] width 65 height 35
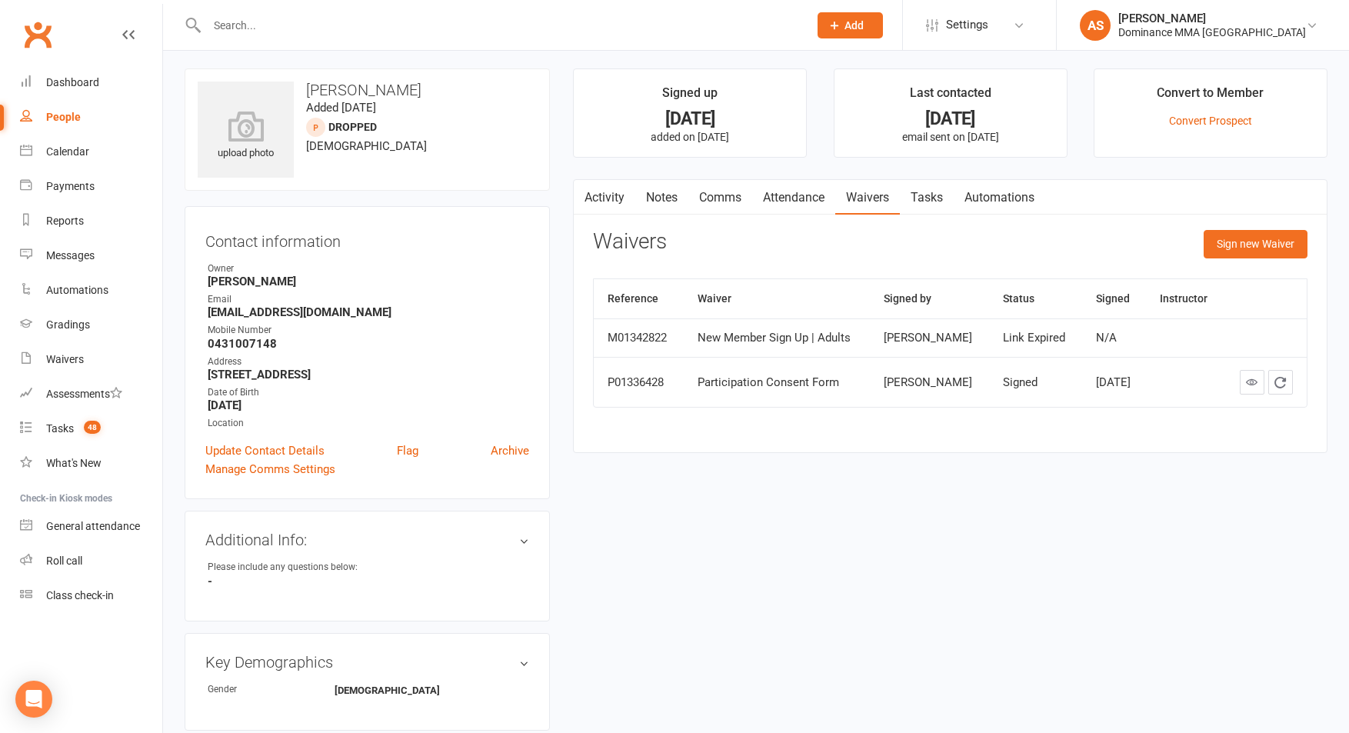
scroll to position [7, 0]
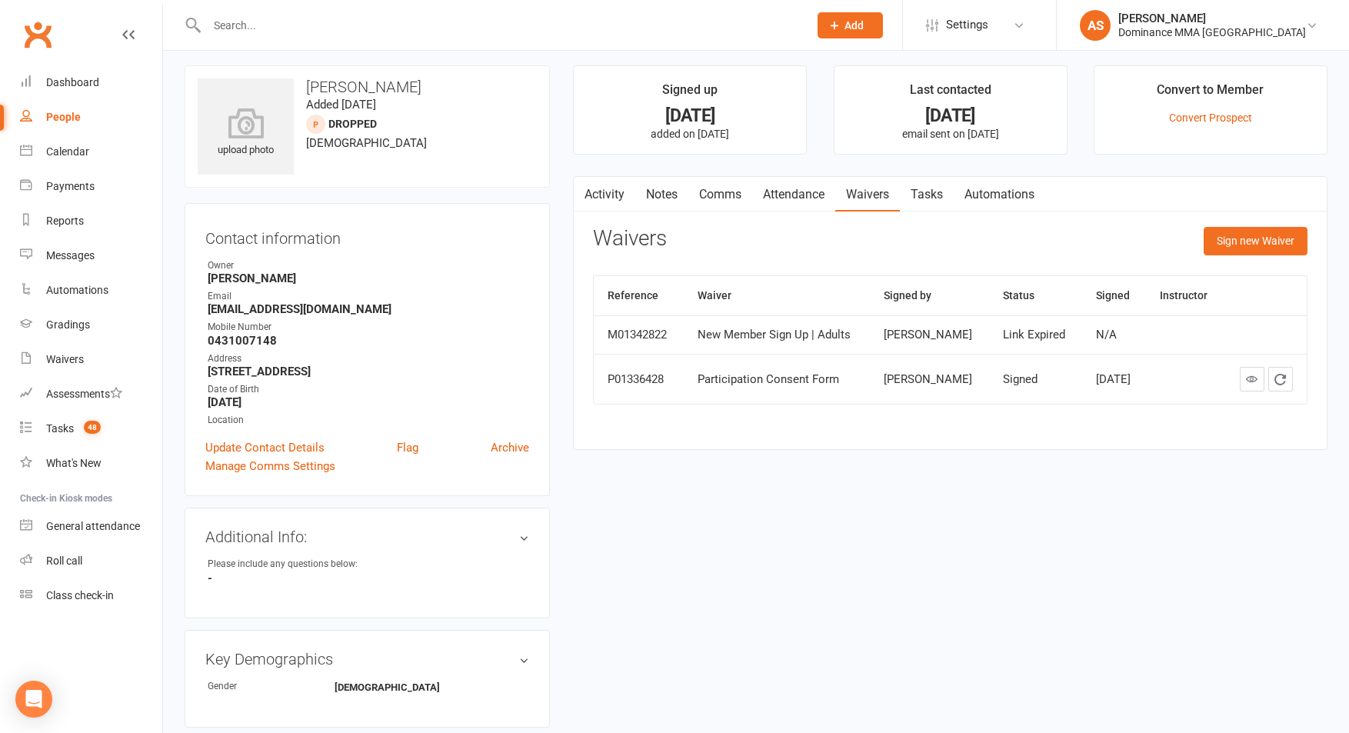
click at [609, 189] on link "Activity" at bounding box center [605, 194] width 62 height 35
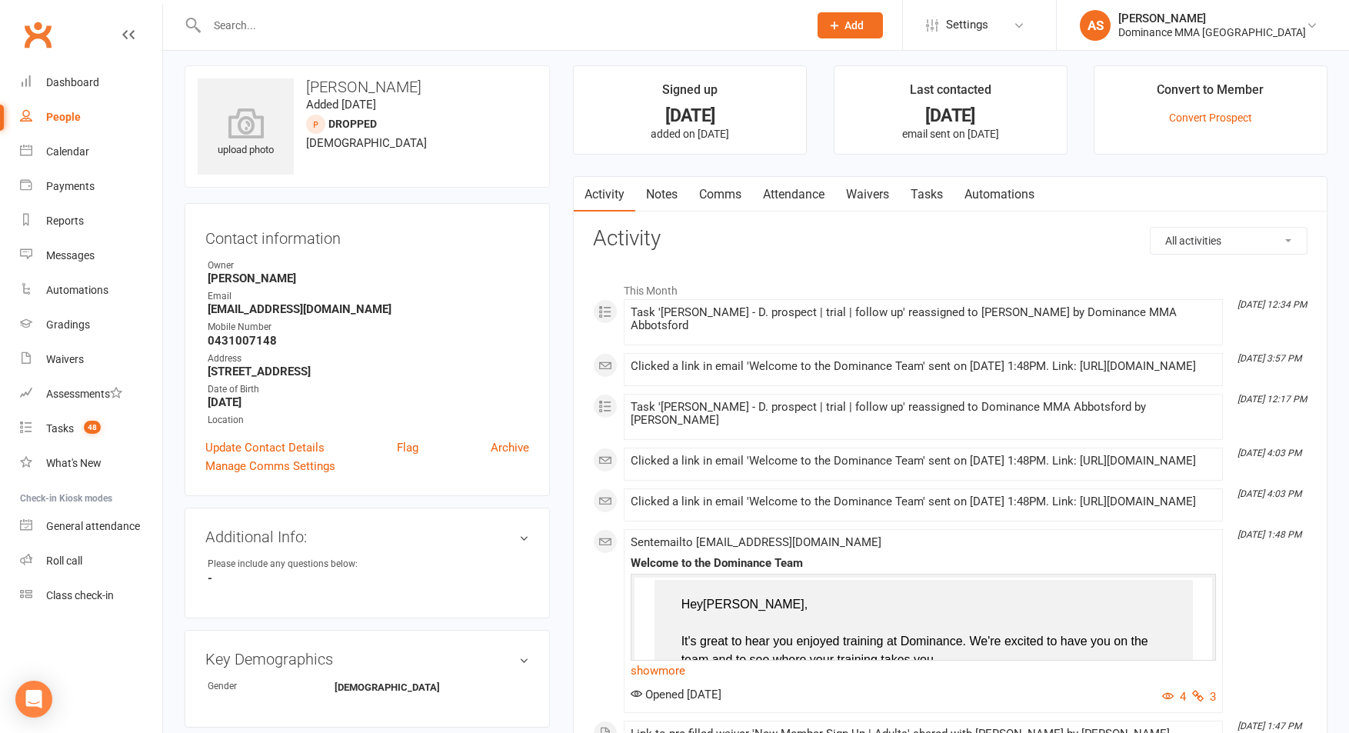
click at [915, 192] on link "Tasks" at bounding box center [927, 194] width 54 height 35
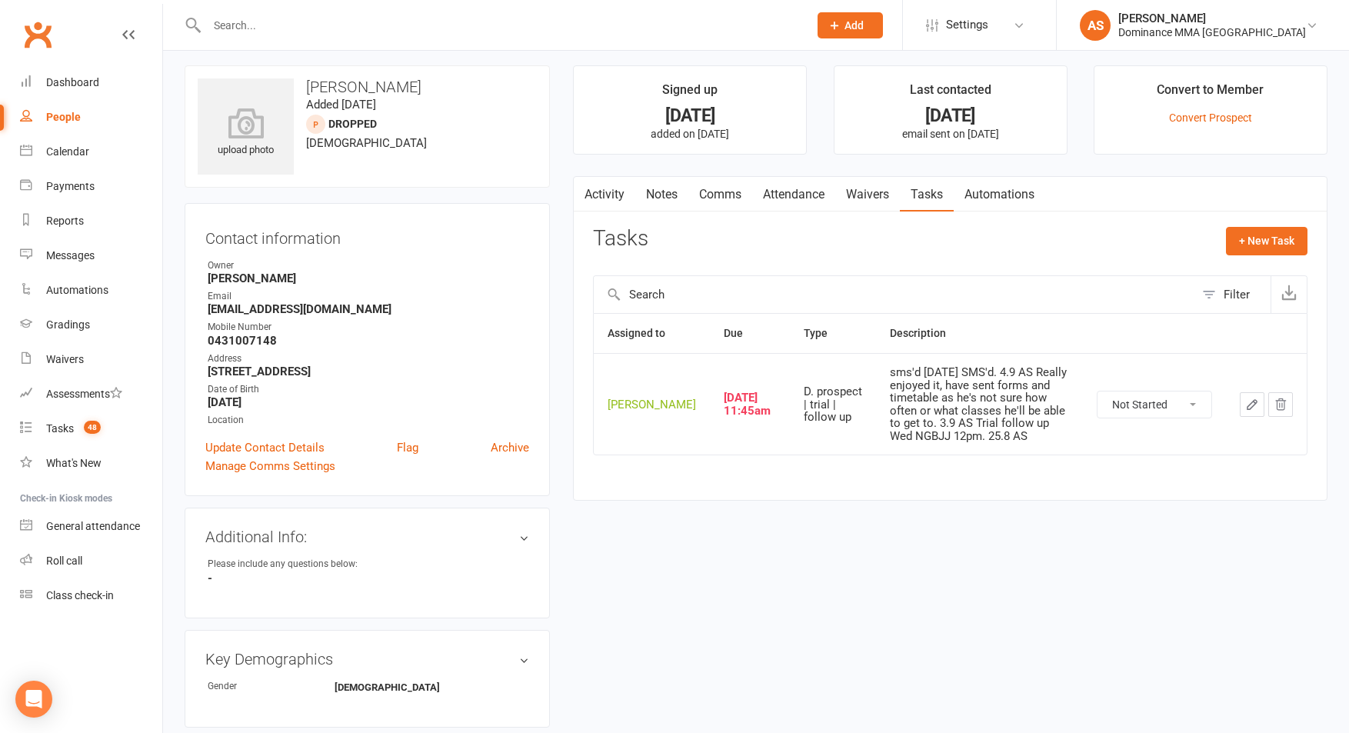
click at [1250, 409] on icon "button" at bounding box center [1251, 404] width 9 height 9
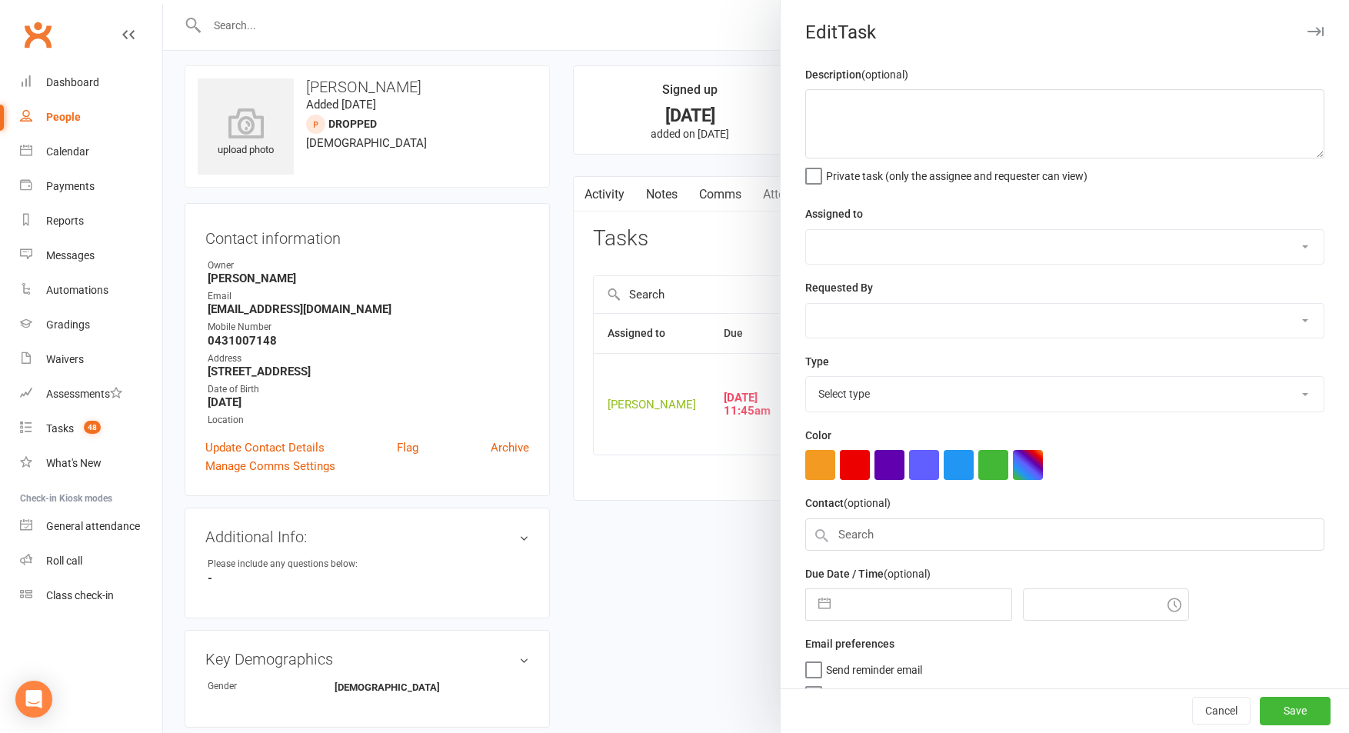
type textarea "sms'd 6/9 SA SMS'd. 4.9 AS Really enjoyed it, have sent forms and timetable as …"
select select "50862"
select select "12631"
type input "[DATE]"
type input "11:45am"
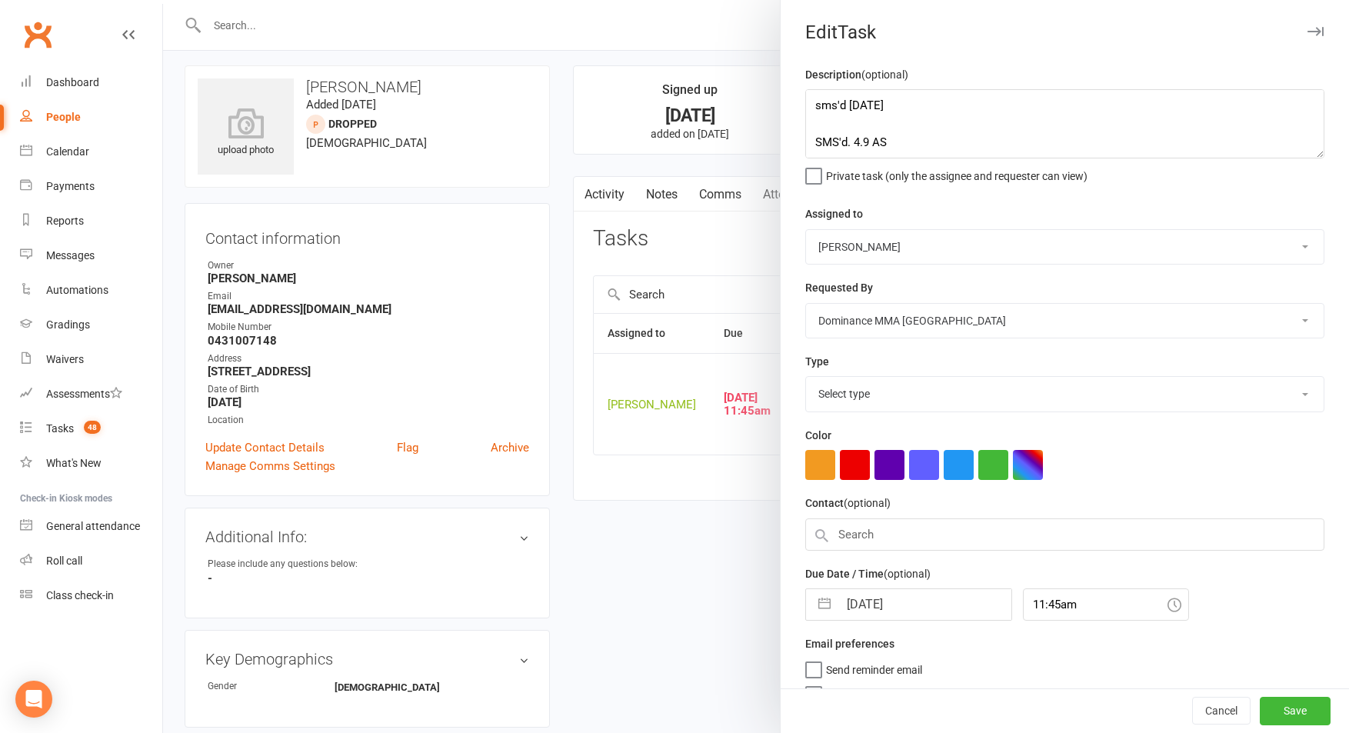
select select "3863"
click at [908, 597] on input "[DATE]" at bounding box center [924, 600] width 173 height 31
select select "7"
select select "2025"
select select "8"
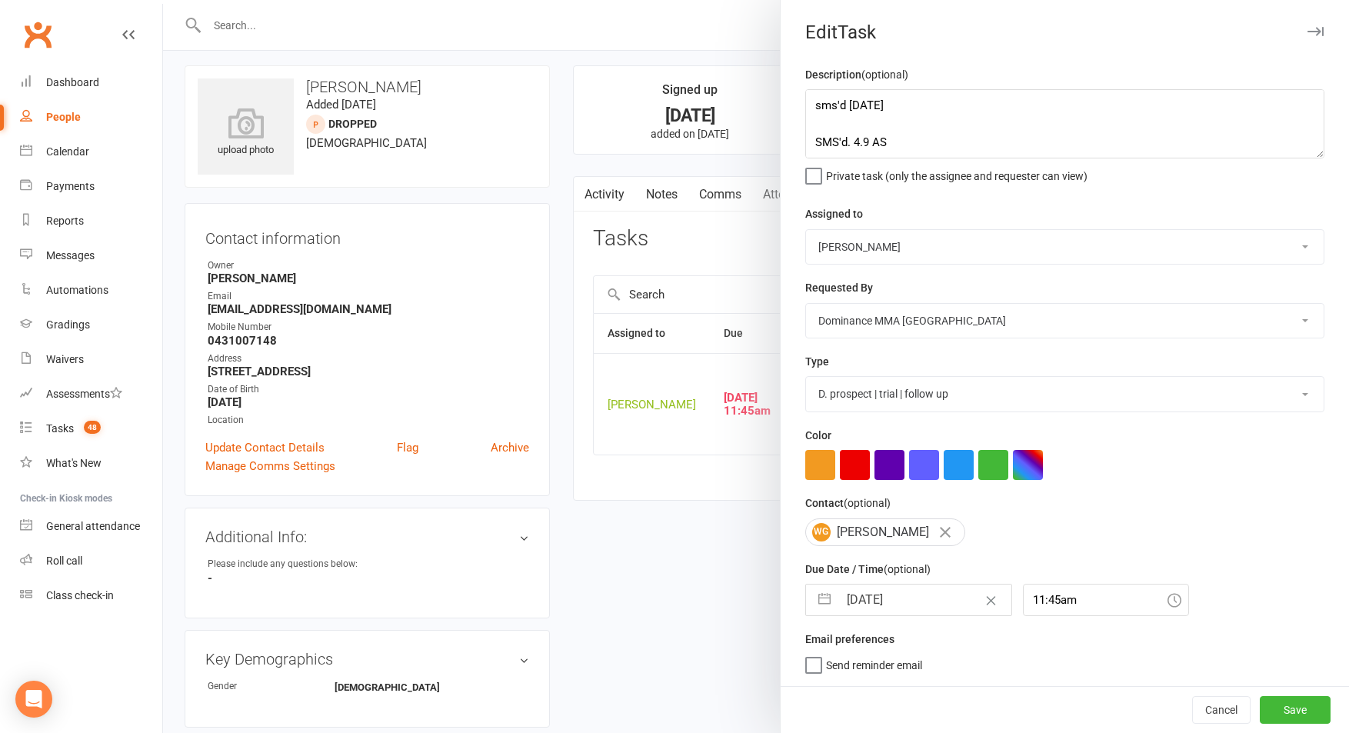
select select "2025"
select select "9"
select select "2025"
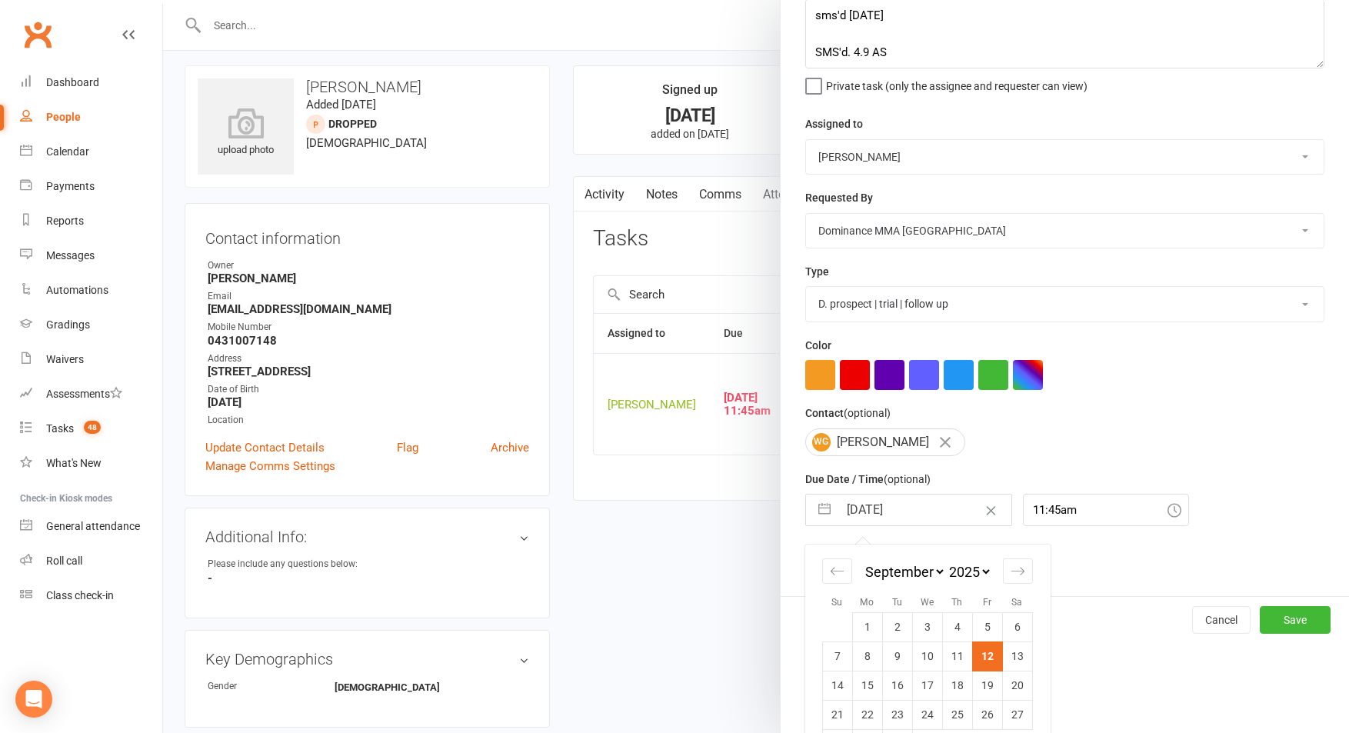
click at [1018, 653] on td "13" at bounding box center [1017, 655] width 30 height 29
type input "13 Sep 2025"
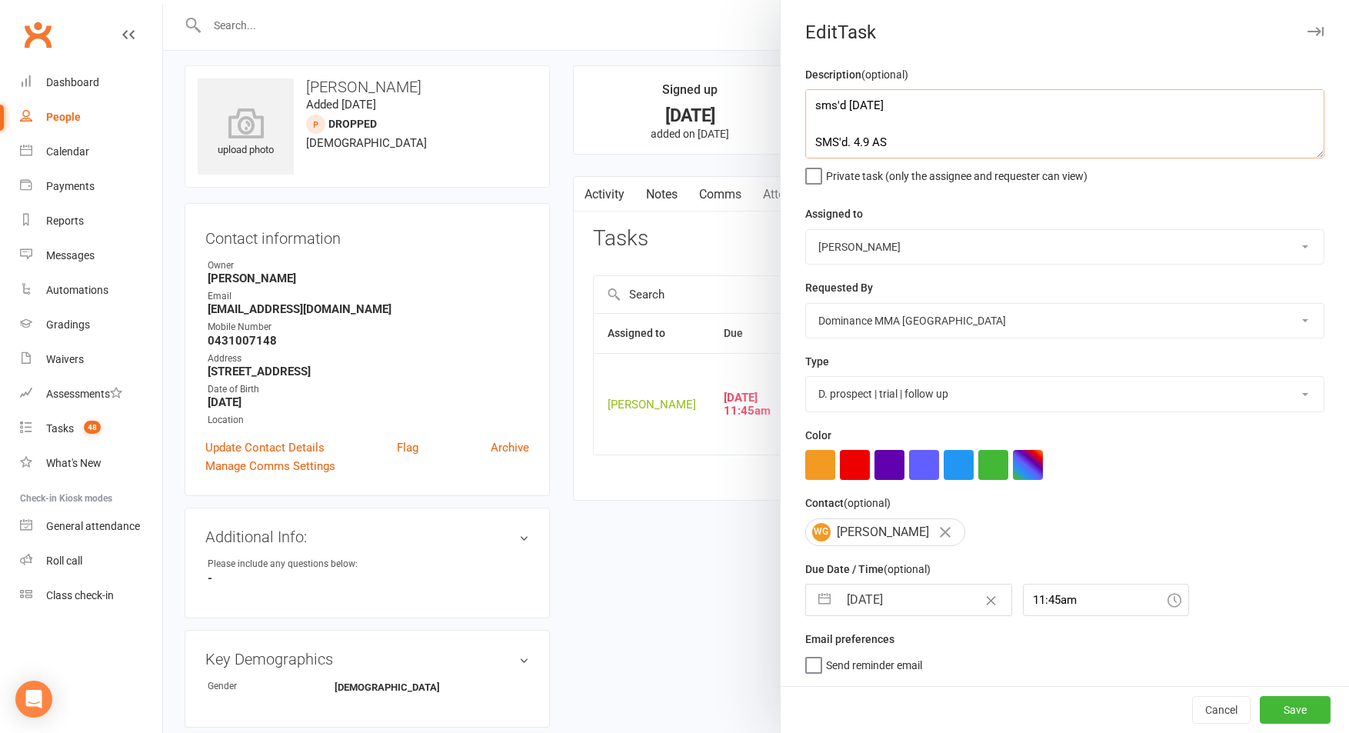
click at [817, 98] on textarea "sms'd 6/9 SA SMS'd. 4.9 AS Really enjoyed it, have sent forms and timetable as …" at bounding box center [1064, 123] width 519 height 69
type textarea "Att 1. NA, DNLM. 9.9 AS sms'd 6/9 SA SMS'd. 4.9 AS Really enjoyed it, have sent…"
click at [860, 252] on select "[PERSON_NAME] [PERSON_NAME] [PERSON_NAME] [PERSON_NAME] Will [PERSON_NAME] [PER…" at bounding box center [1065, 247] width 518 height 34
select select "12631"
click at [806, 230] on select "[PERSON_NAME] [PERSON_NAME] [PERSON_NAME] [PERSON_NAME] Will [PERSON_NAME] [PER…" at bounding box center [1065, 247] width 518 height 34
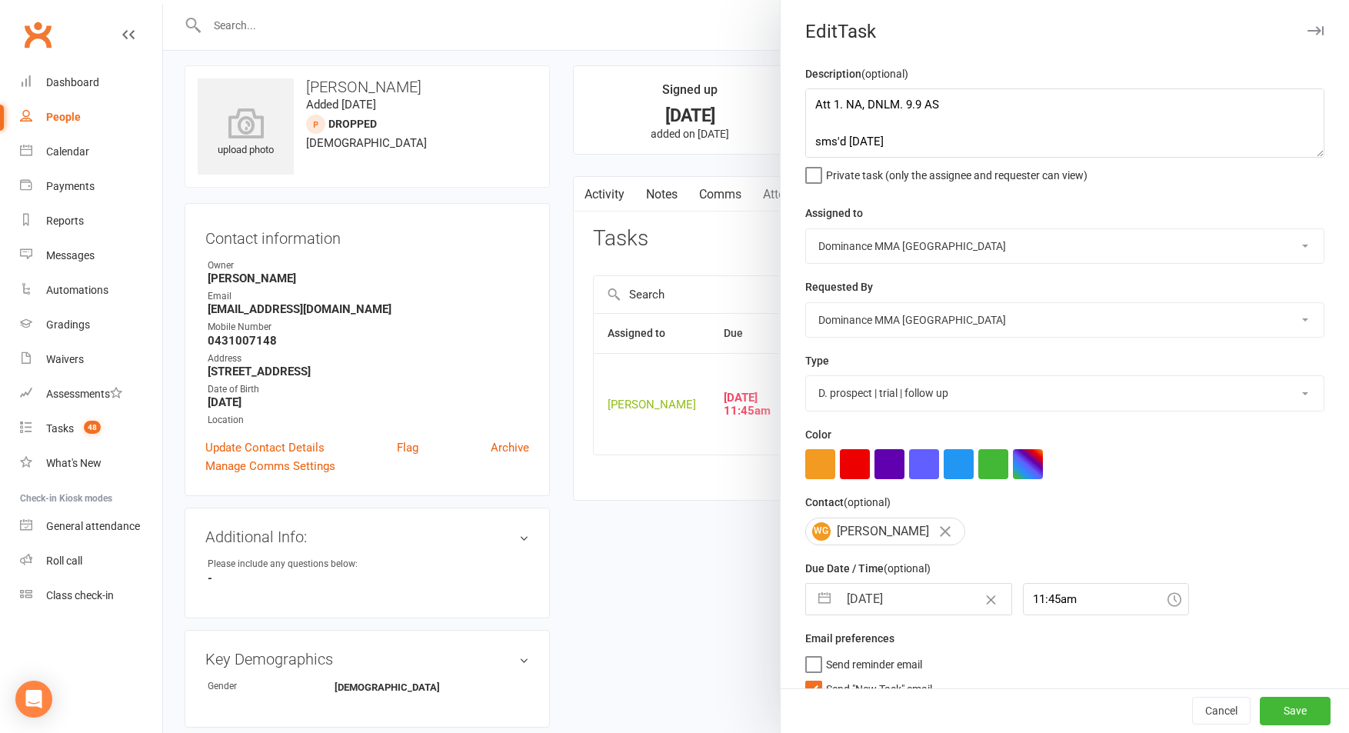
select select "7"
select select "2025"
select select "8"
select select "2025"
select select "9"
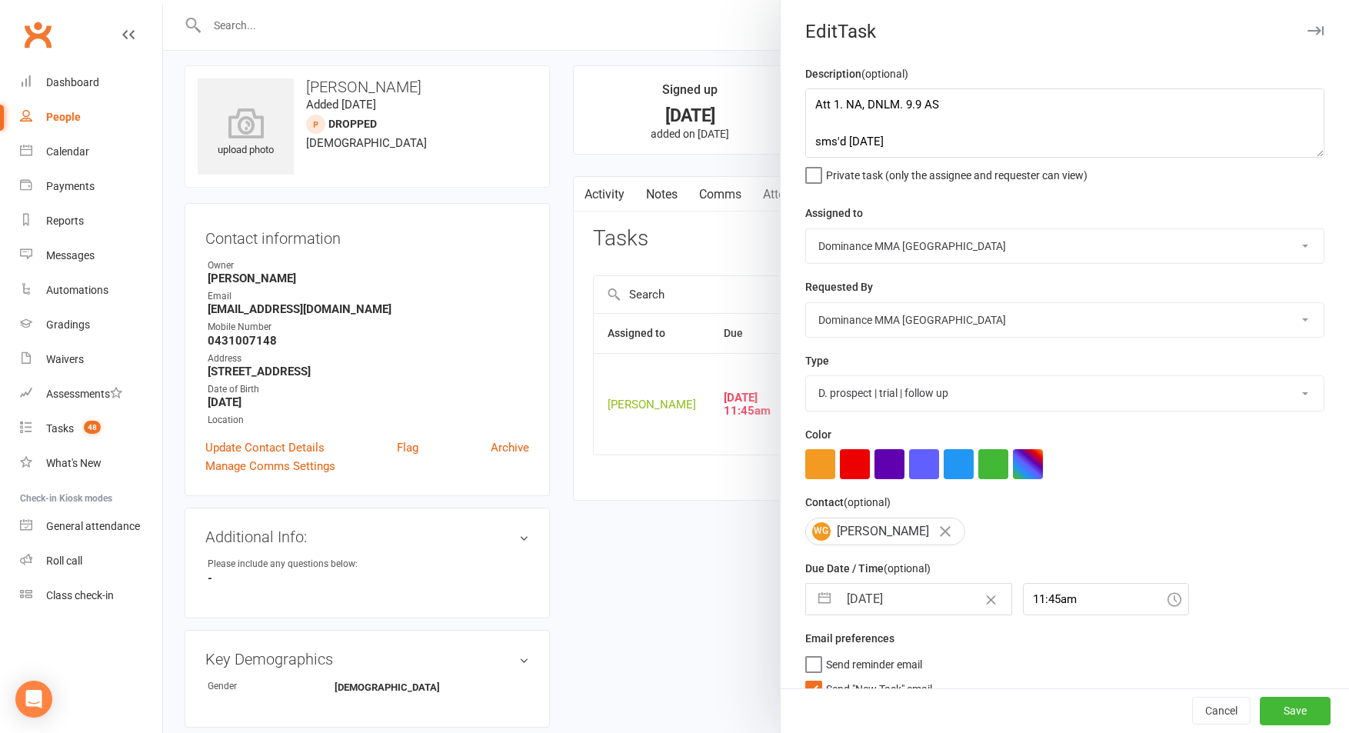
select select "2025"
click at [895, 612] on input "13 Sep 2025" at bounding box center [924, 599] width 173 height 31
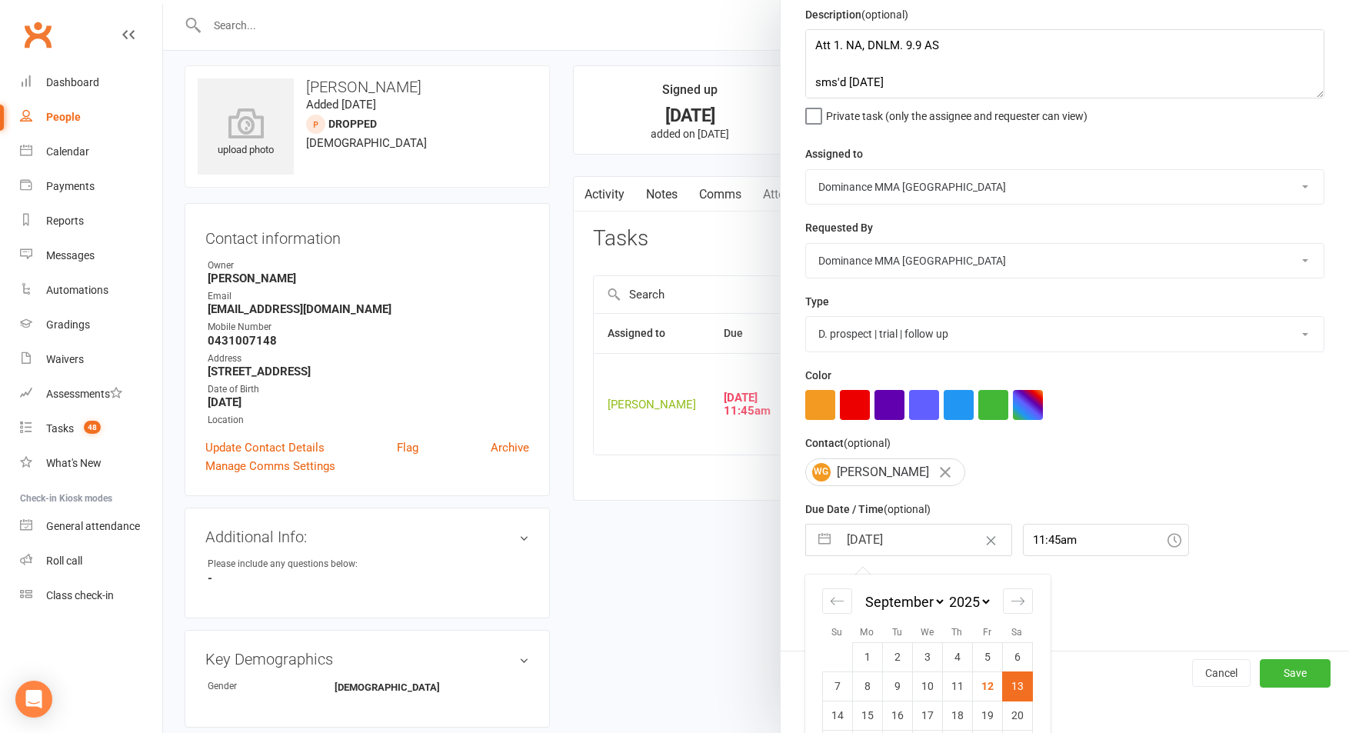
scroll to position [113, 0]
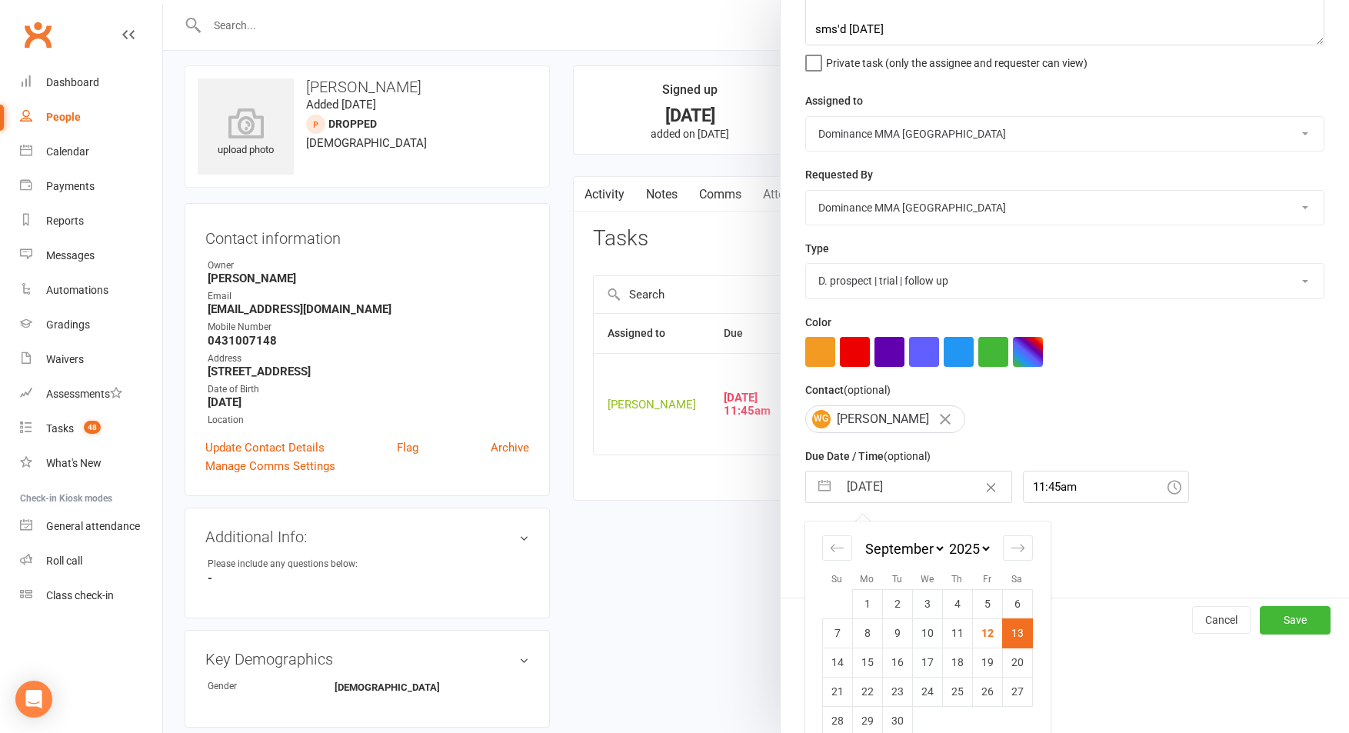
click at [1023, 638] on td "13" at bounding box center [1017, 632] width 30 height 29
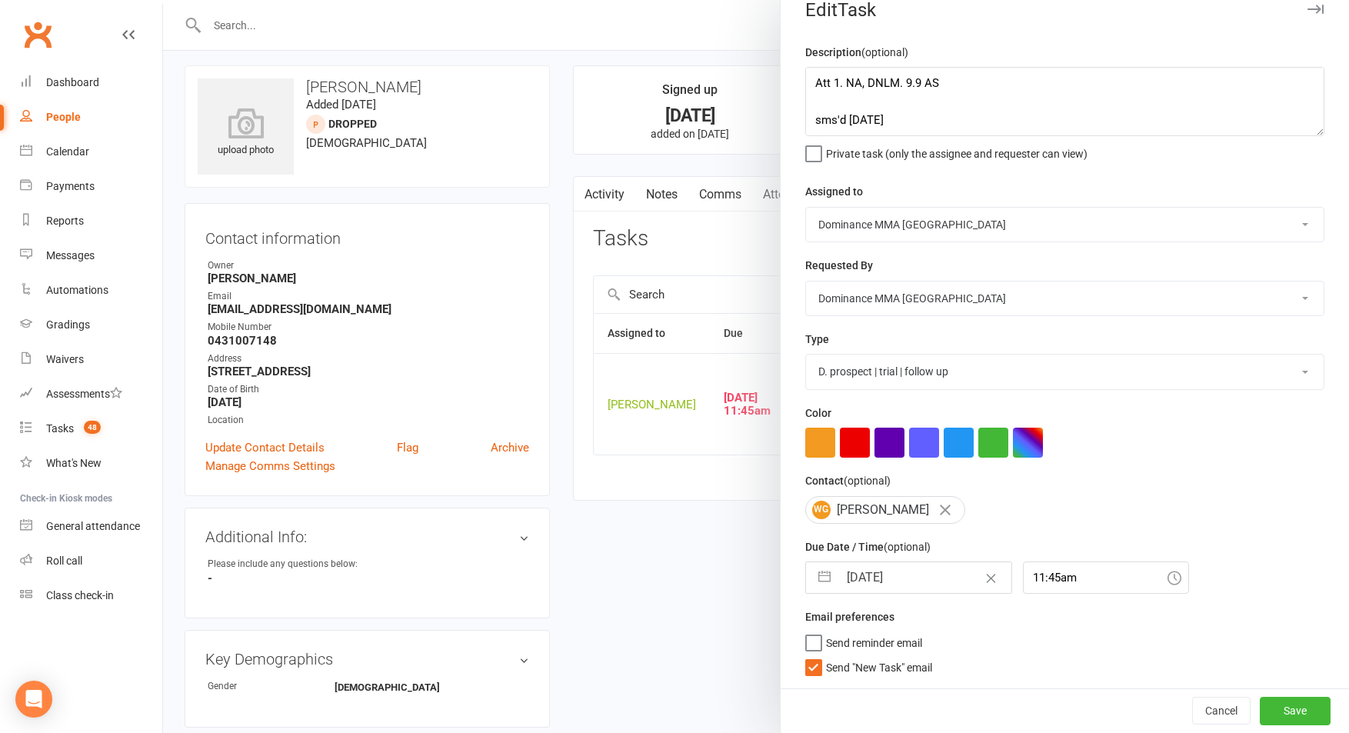
click at [863, 667] on span "Send "New Task" email" at bounding box center [879, 665] width 106 height 18
click at [863, 656] on input "Send "New Task" email" at bounding box center [868, 656] width 127 height 0
click at [1044, 581] on input "11:45am" at bounding box center [1106, 577] width 166 height 32
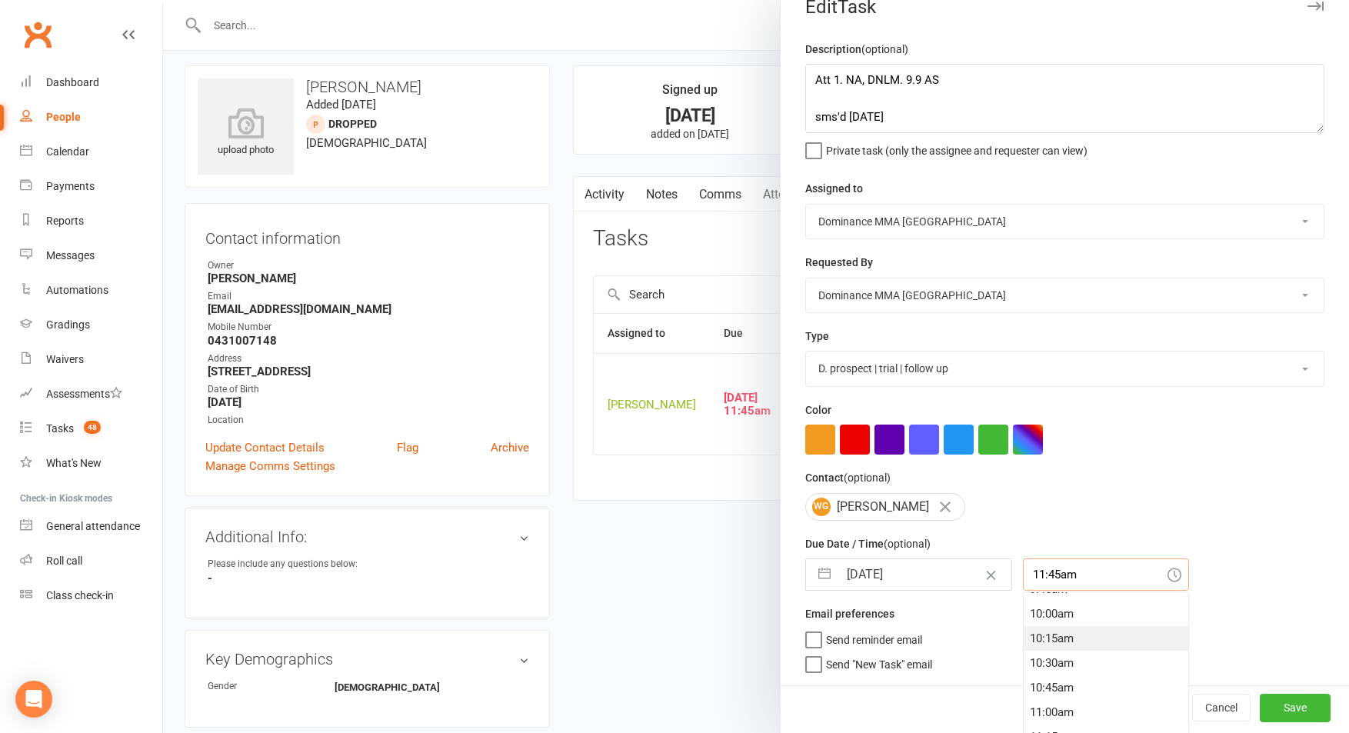
scroll to position [969, 0]
click at [1045, 619] on div "10:00am" at bounding box center [1106, 620] width 165 height 25
type input "10:00am"
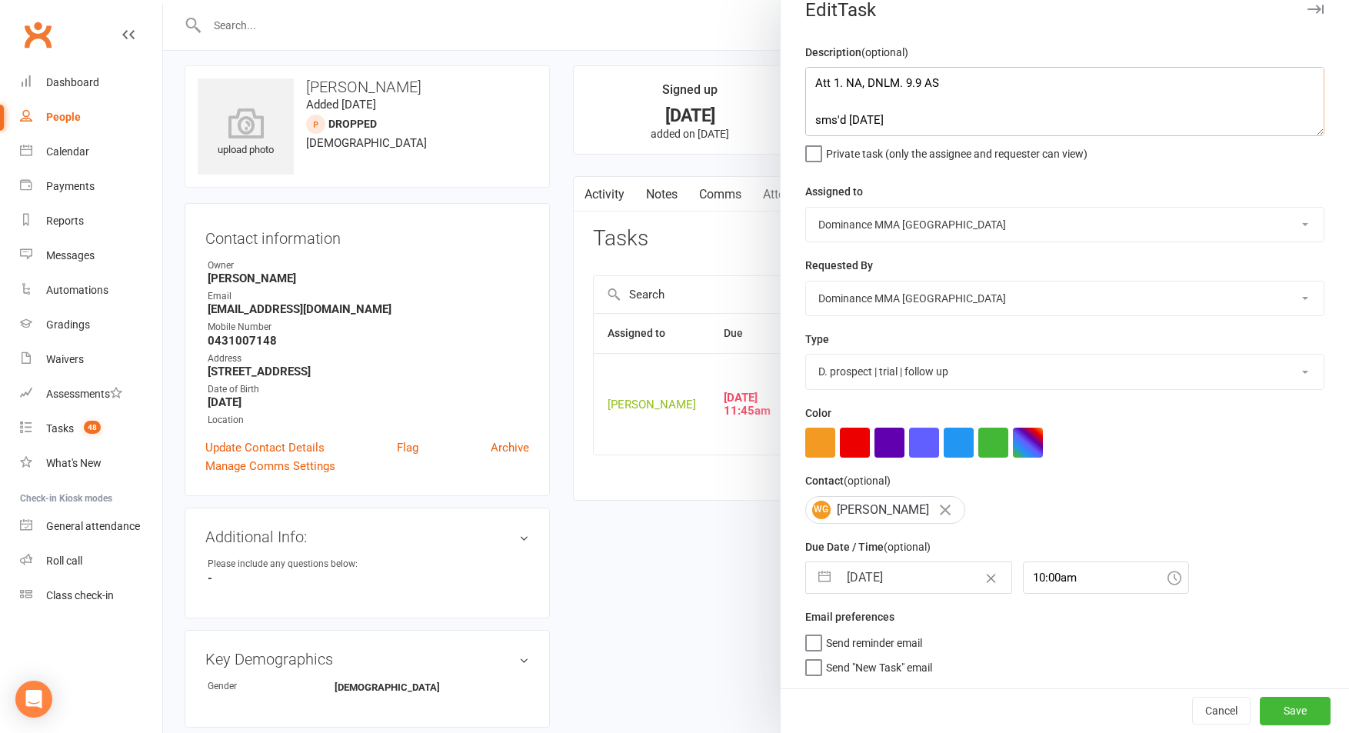
drag, startPoint x: 907, startPoint y: 75, endPoint x: 1002, endPoint y: 92, distance: 96.9
click at [907, 75] on textarea "Att 1. NA, DNLM. 9.9 AS sms'd 6/9 SA SMS'd. 4.9 AS Really enjoyed it, have sent…" at bounding box center [1064, 101] width 519 height 69
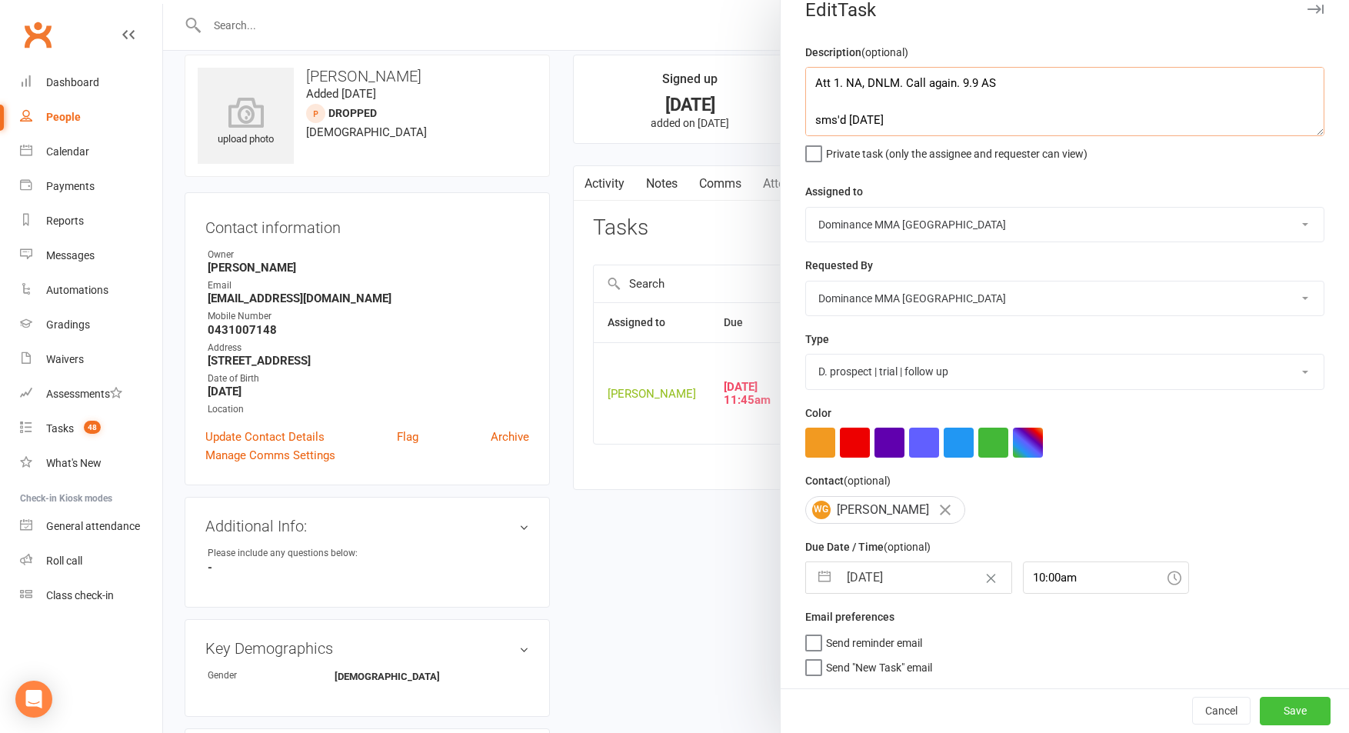
type textarea "Att 1. NA, DNLM. Call again. 9.9 AS sms'd 6/9 SA SMS'd. 4.9 AS Really enjoyed i…"
click at [1301, 705] on button "Save" at bounding box center [1295, 711] width 71 height 28
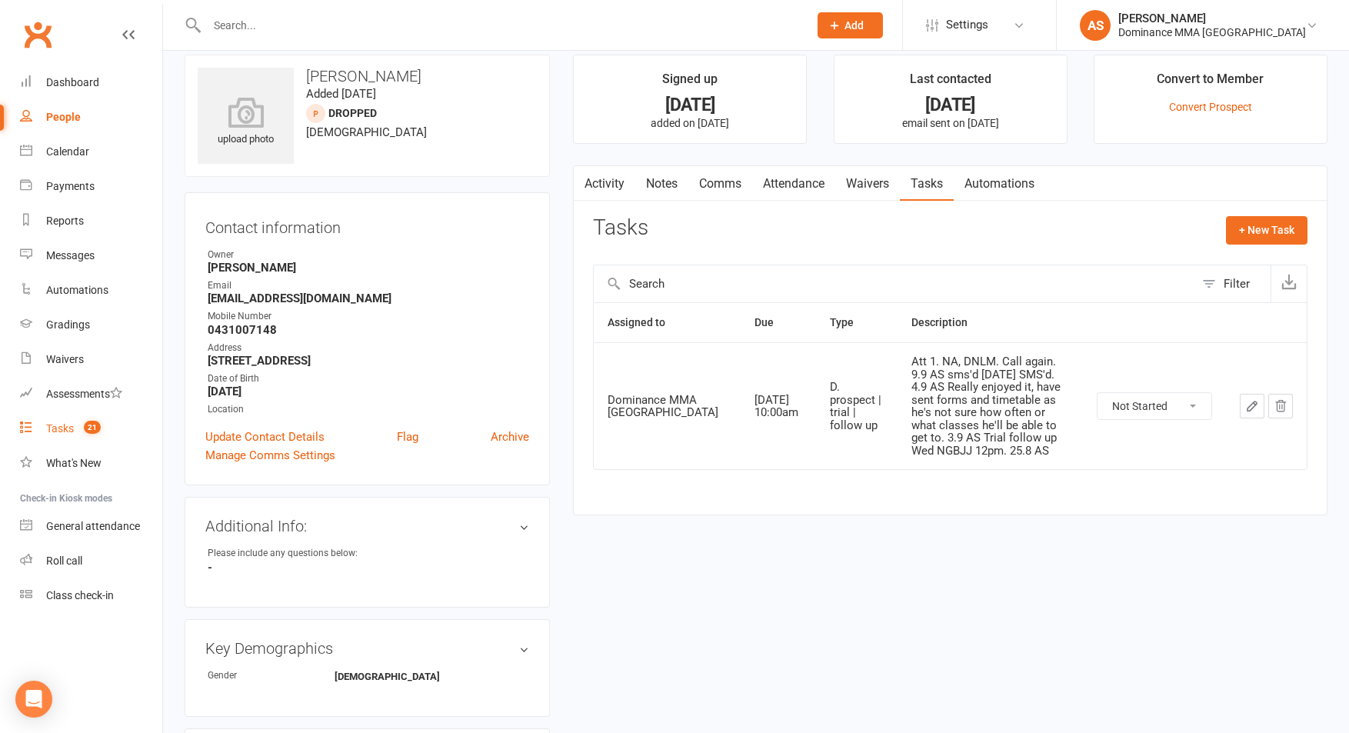
click at [110, 425] on link "Tasks 21" at bounding box center [91, 428] width 142 height 35
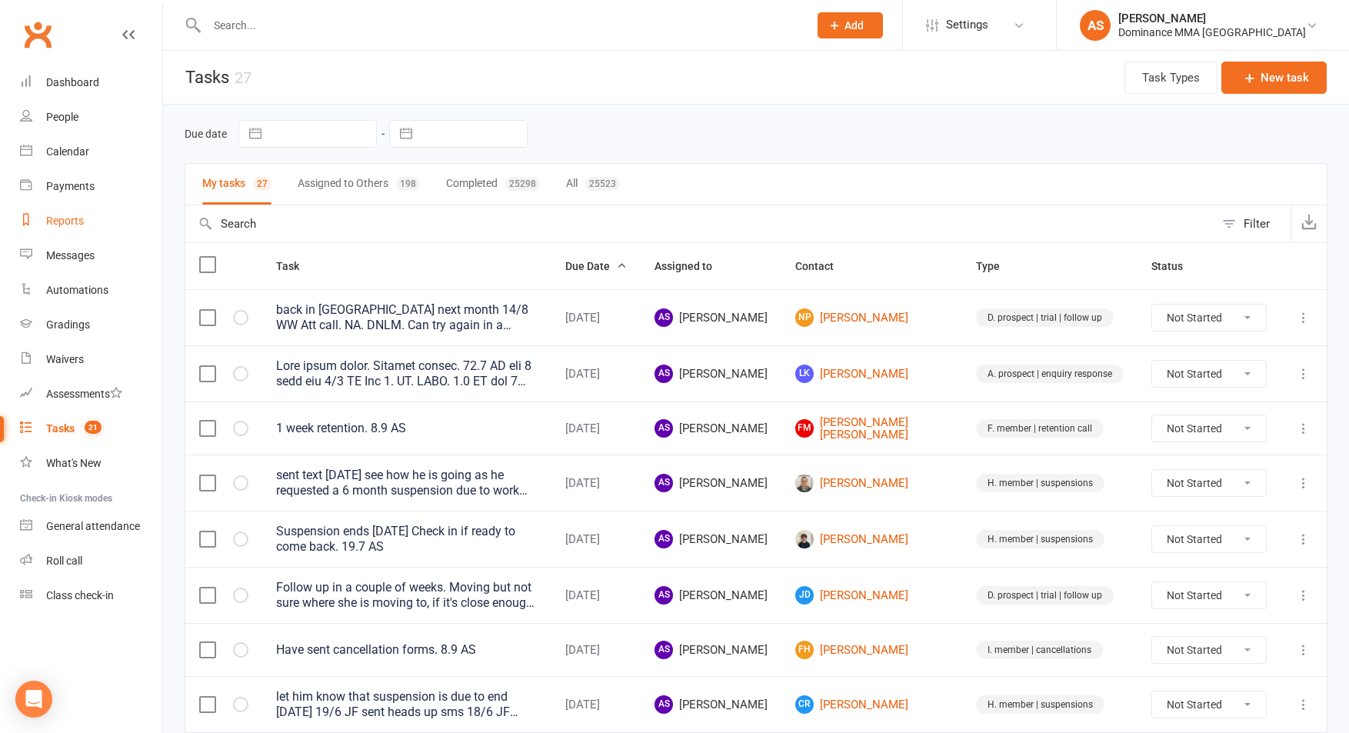
drag, startPoint x: 118, startPoint y: 235, endPoint x: 123, endPoint y: 221, distance: 14.6
click at [118, 235] on link "Reports" at bounding box center [91, 221] width 142 height 35
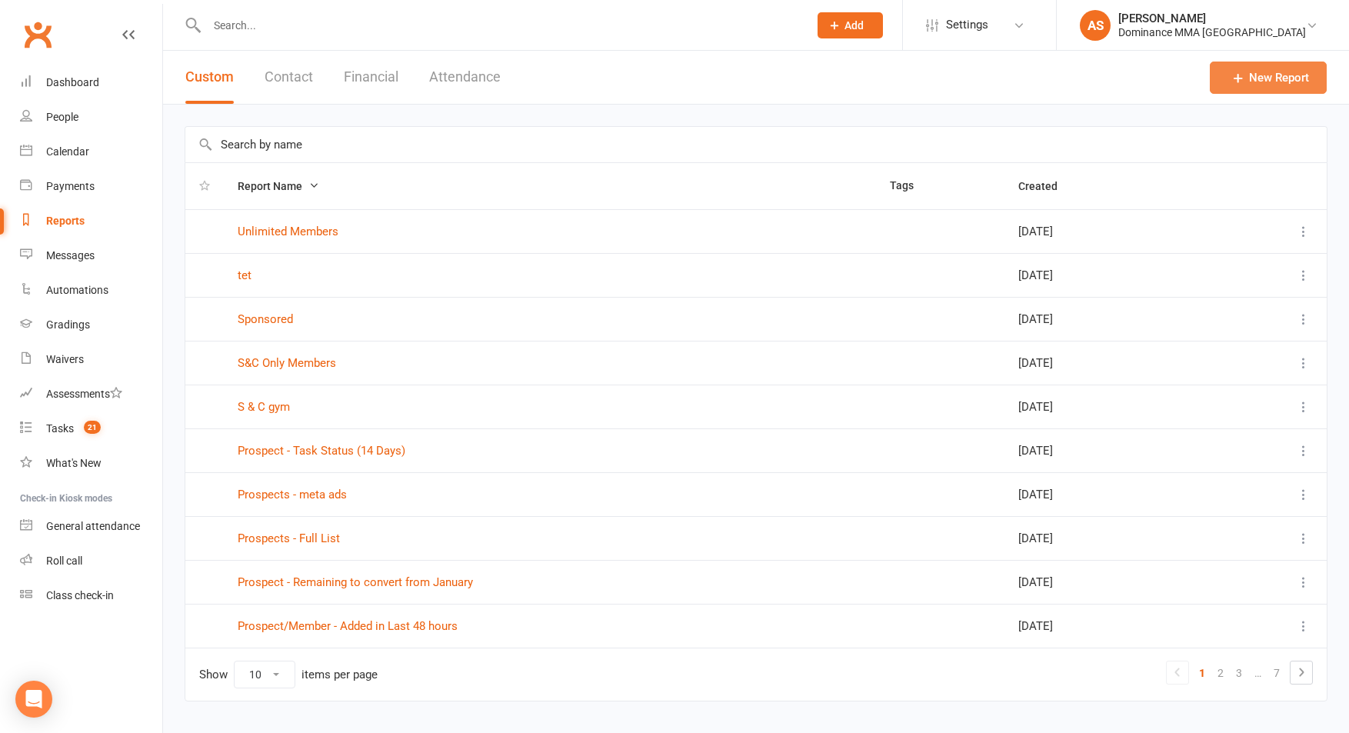
click at [1247, 79] on link "New Report" at bounding box center [1268, 78] width 117 height 32
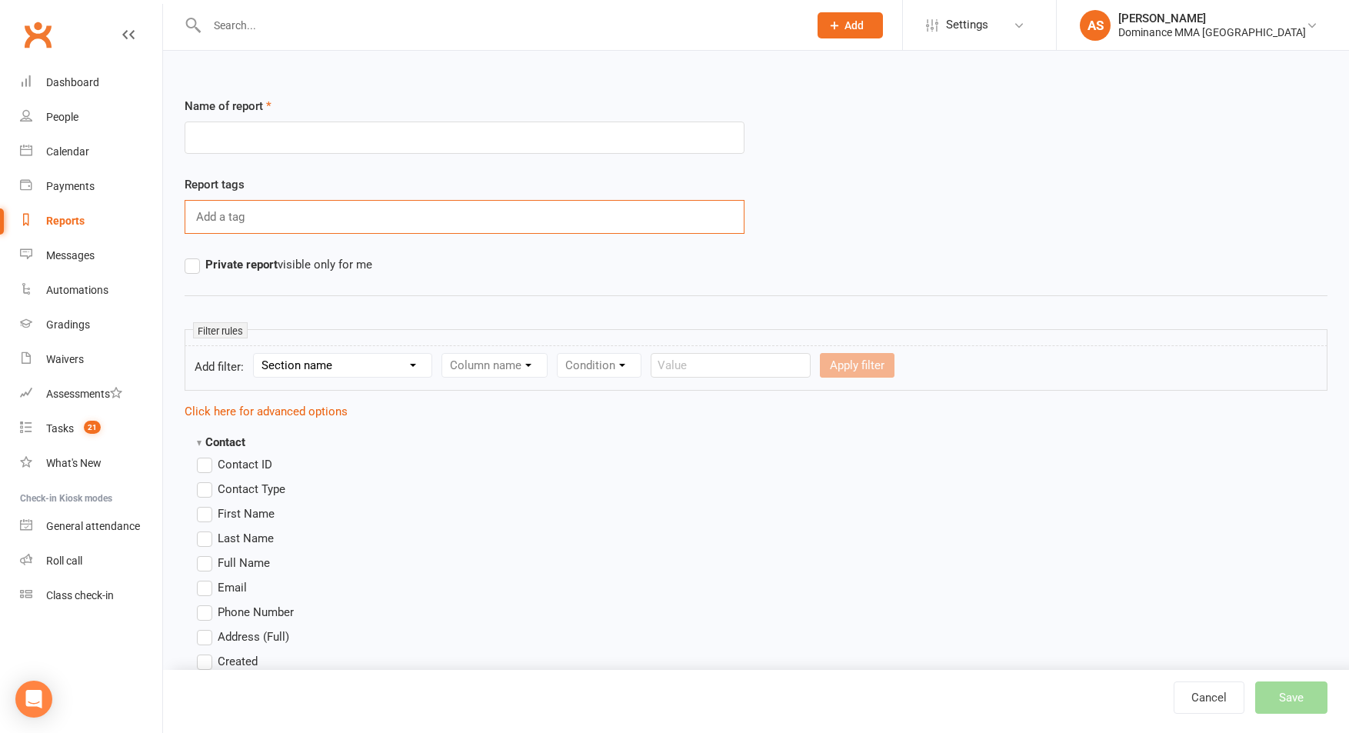
click at [238, 211] on input "text" at bounding box center [222, 217] width 55 height 20
type input "f"
click at [364, 361] on select "Section name Contact Attendance Aggregate Payment Booking Waitlist Attendees Ca…" at bounding box center [343, 365] width 178 height 23
click at [505, 365] on div "Column name" at bounding box center [494, 365] width 106 height 25
click at [523, 365] on div "Column name" at bounding box center [494, 365] width 106 height 25
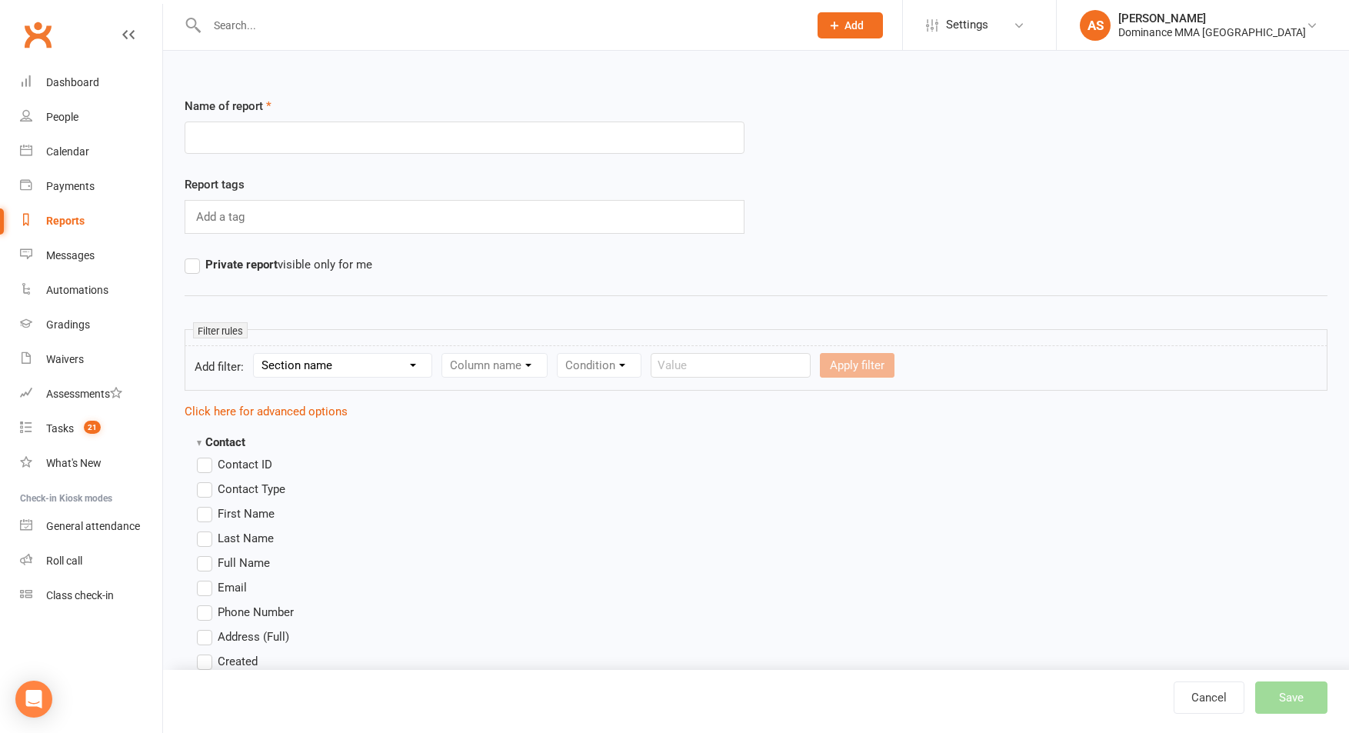
click at [359, 366] on select "Section name Contact Attendance Aggregate Payment Booking Waitlist Attendees Ca…" at bounding box center [343, 365] width 178 height 23
click at [256, 354] on select "Section name Contact Attendance Aggregate Payment Booking Waitlist Attendees Ca…" at bounding box center [343, 365] width 178 height 23
click at [538, 367] on select "Column name Contact Type First Name Last Name Full Name Email Phone Number Addr…" at bounding box center [624, 365] width 365 height 23
click at [361, 368] on select "Section name Contact Attendance Aggregate Payment Booking Waitlist Attendees Ca…" at bounding box center [343, 365] width 178 height 23
select select "10"
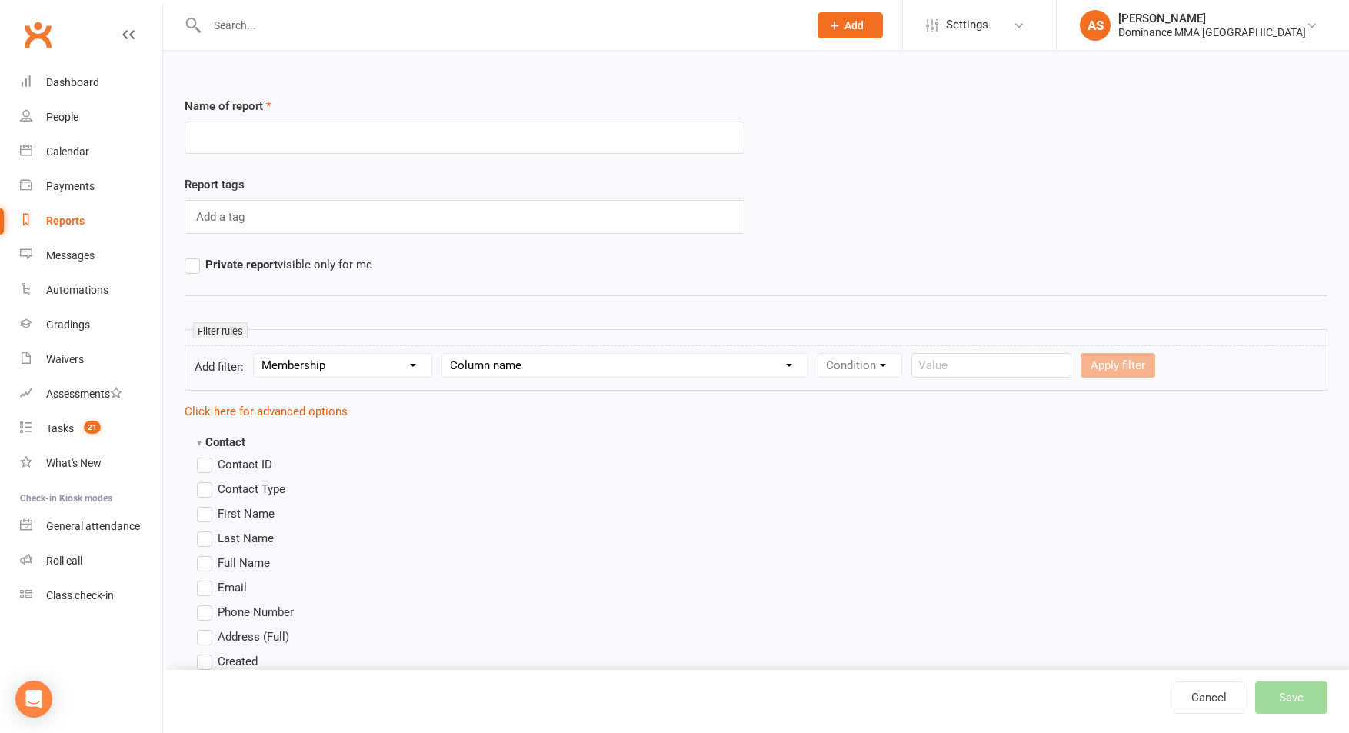
click at [256, 354] on select "Section name Contact Attendance Aggregate Payment Booking Waitlist Attendees Ca…" at bounding box center [343, 365] width 178 height 23
click at [568, 362] on select "Column name Membership ID Membership Name Membership Category Membership Start …" at bounding box center [592, 365] width 300 height 23
select select "1"
click at [445, 354] on select "Column name Membership ID Membership Name Membership Category Membership Start …" at bounding box center [592, 365] width 300 height 23
click at [914, 359] on select "Condition Equals Does not equal Contains Does not contain Is blank or does not …" at bounding box center [841, 365] width 177 height 23
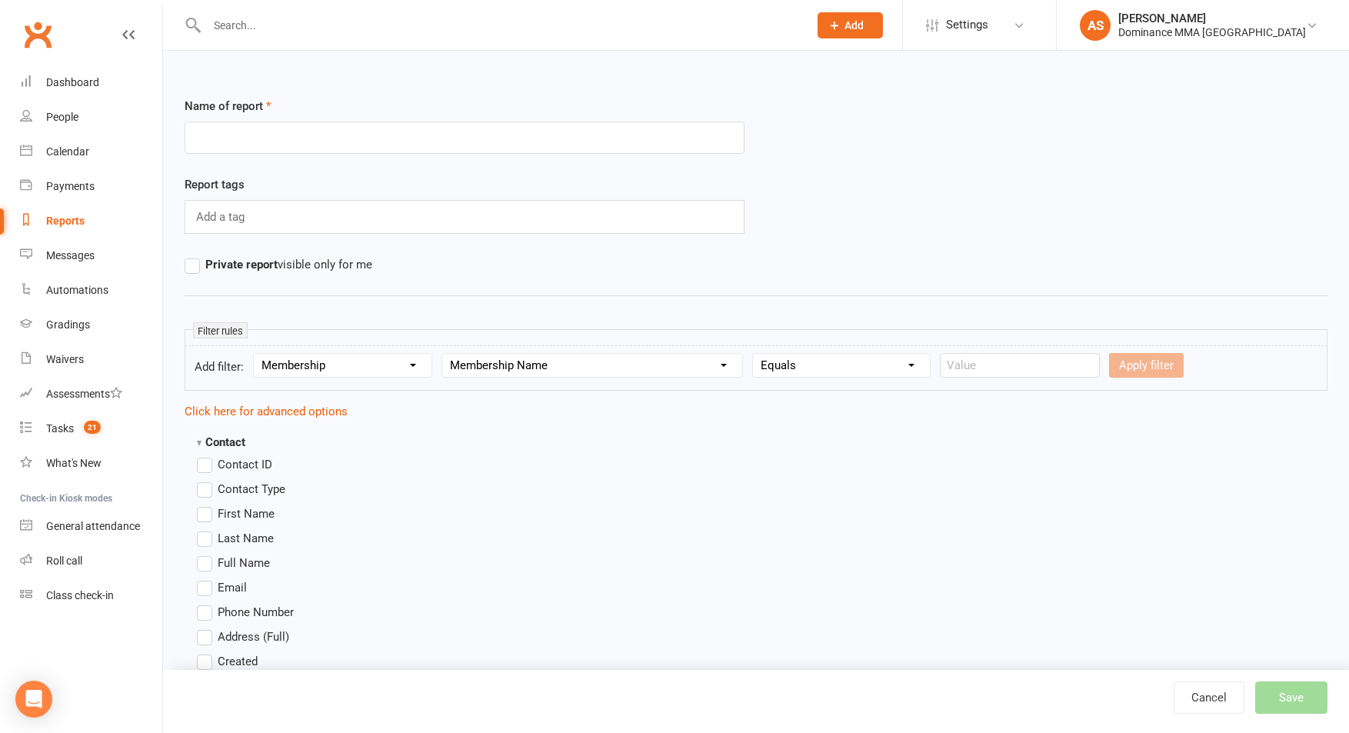
click at [756, 354] on select "Condition Equals Does not equal Contains Does not contain Is blank or does not …" at bounding box center [841, 365] width 177 height 23
click at [1024, 367] on input "text" at bounding box center [1020, 365] width 160 height 25
click at [1039, 362] on input "text" at bounding box center [1020, 365] width 160 height 25
click at [827, 368] on select "Condition Equals Does not equal Contains Does not contain Is blank or does not …" at bounding box center [841, 365] width 177 height 23
click at [756, 354] on select "Condition Equals Does not equal Contains Does not contain Is blank or does not …" at bounding box center [841, 365] width 177 height 23
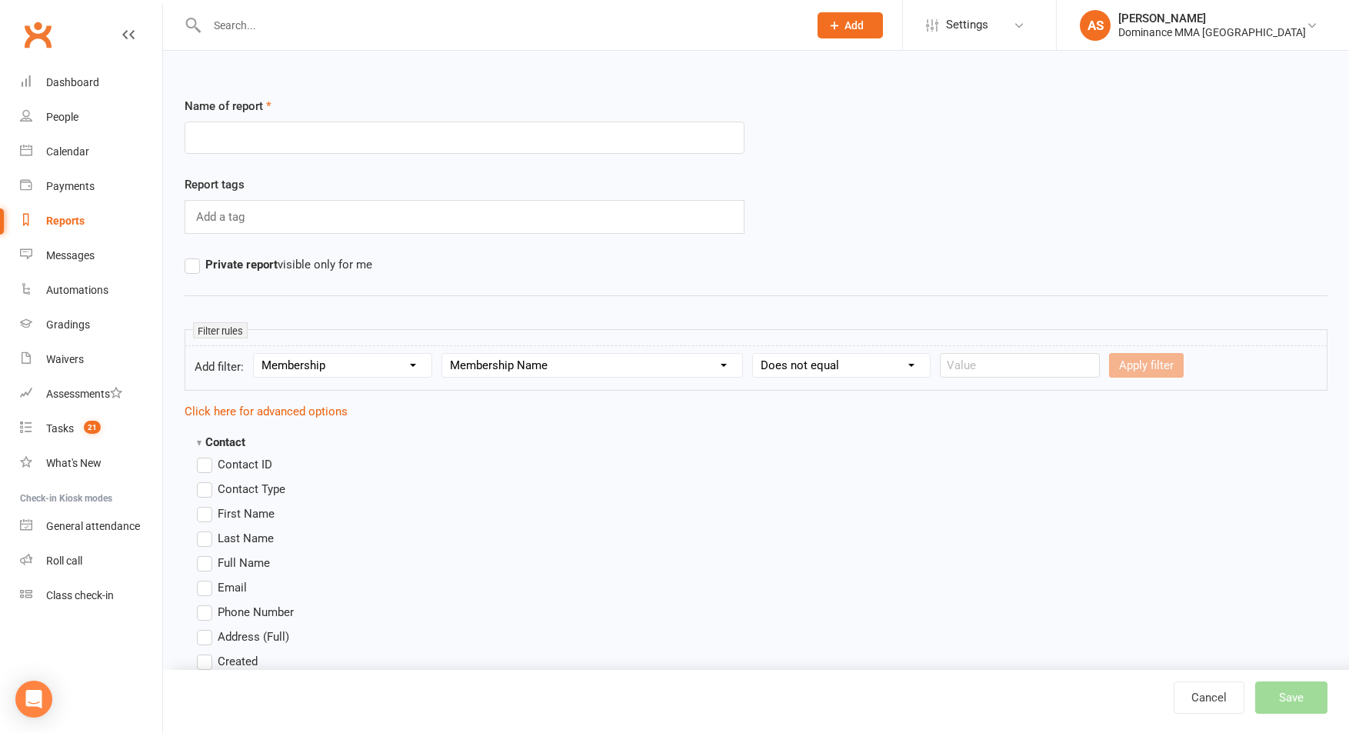
click at [858, 368] on select "Condition Equals Does not equal Contains Does not contain Is blank or does not …" at bounding box center [841, 365] width 177 height 23
click at [756, 354] on select "Condition Equals Does not equal Contains Does not contain Is blank or does not …" at bounding box center [841, 365] width 177 height 23
click at [1109, 369] on div "Apply filter" at bounding box center [1146, 365] width 75 height 25
click at [885, 378] on form "Add filter: Section name Contact Attendance Aggregate Payment Booking Waitlist …" at bounding box center [756, 367] width 1143 height 45
click at [868, 368] on select "Condition Equals Does not equal Contains Does not contain Is blank or does not …" at bounding box center [841, 365] width 177 height 23
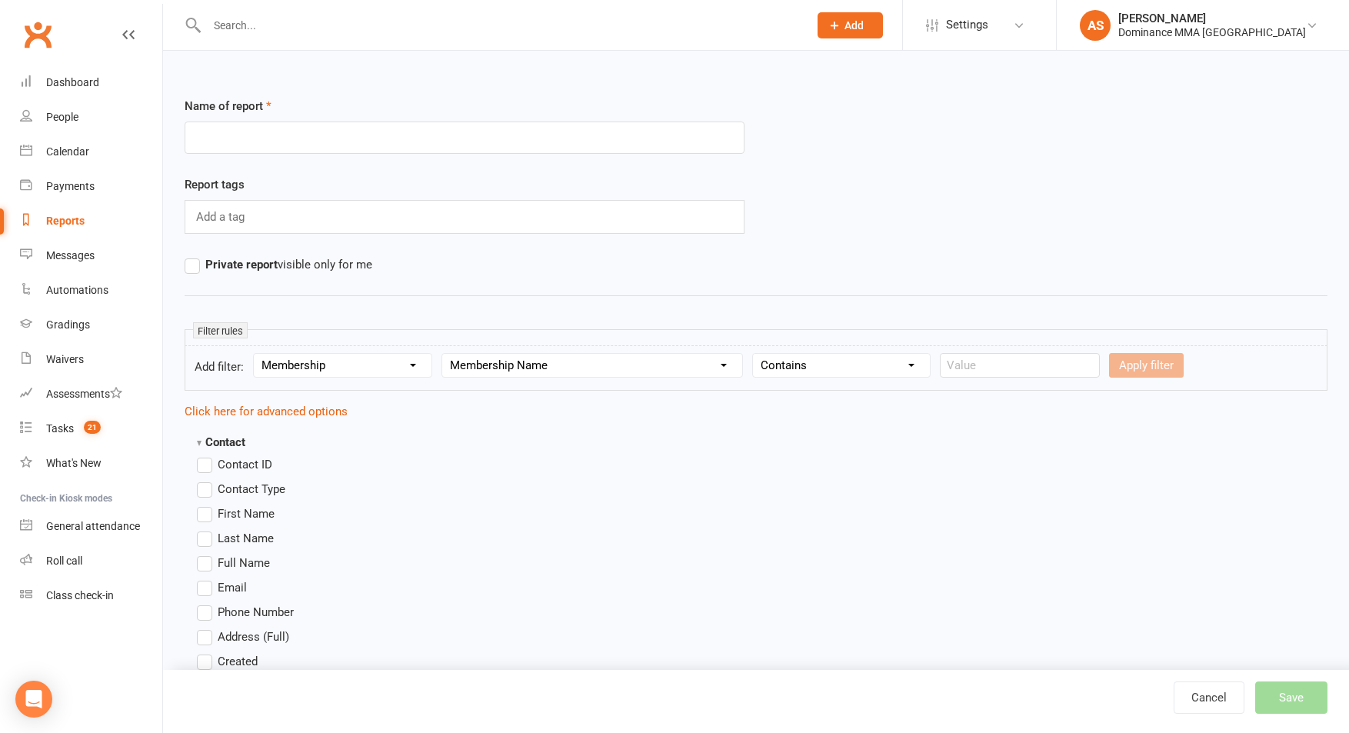
select select "0"
click at [756, 354] on select "Condition Equals Does not equal Contains Does not contain Is blank or does not …" at bounding box center [841, 365] width 177 height 23
click at [512, 134] on input "text" at bounding box center [465, 138] width 560 height 32
type input "unlimited"
click at [688, 368] on select "Column name Membership ID Membership Name Membership Category Membership Start …" at bounding box center [592, 365] width 300 height 23
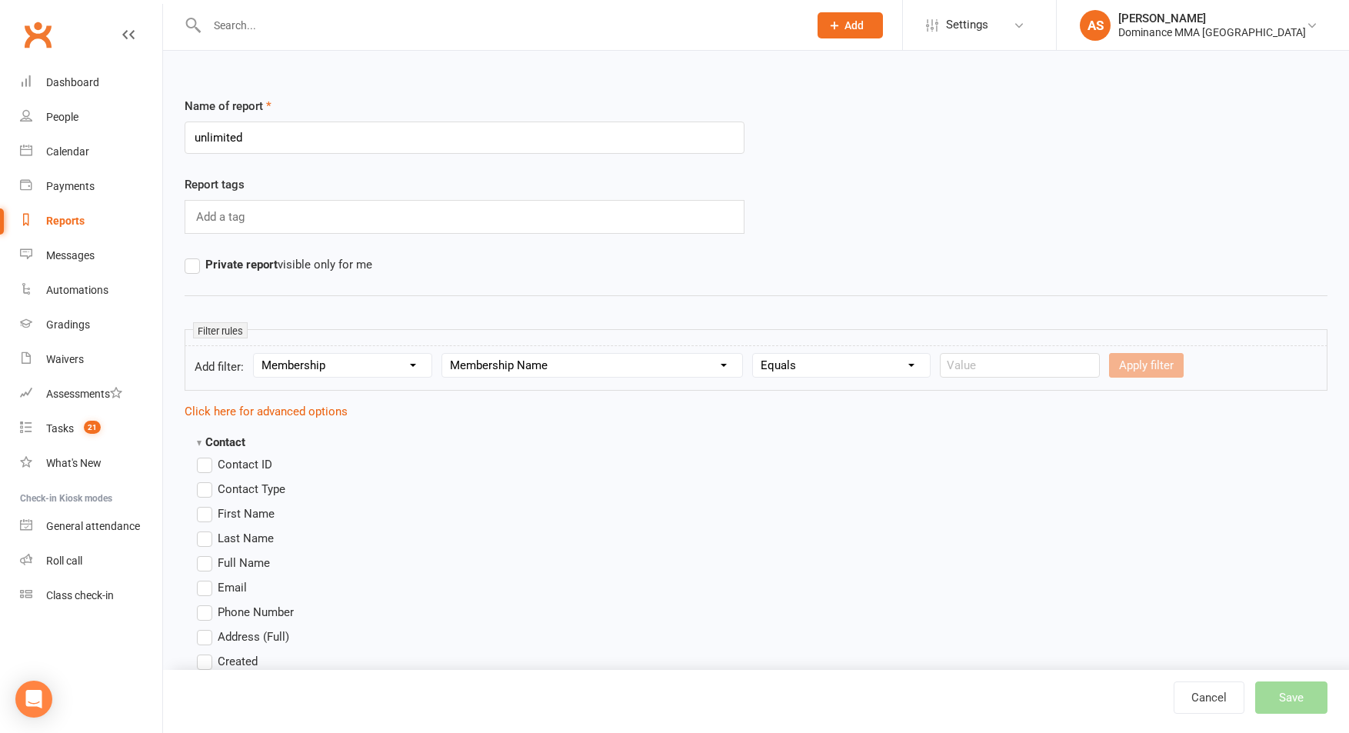
click at [678, 214] on div "Add a tag" at bounding box center [465, 217] width 560 height 34
click at [993, 371] on input "text" at bounding box center [1020, 365] width 160 height 25
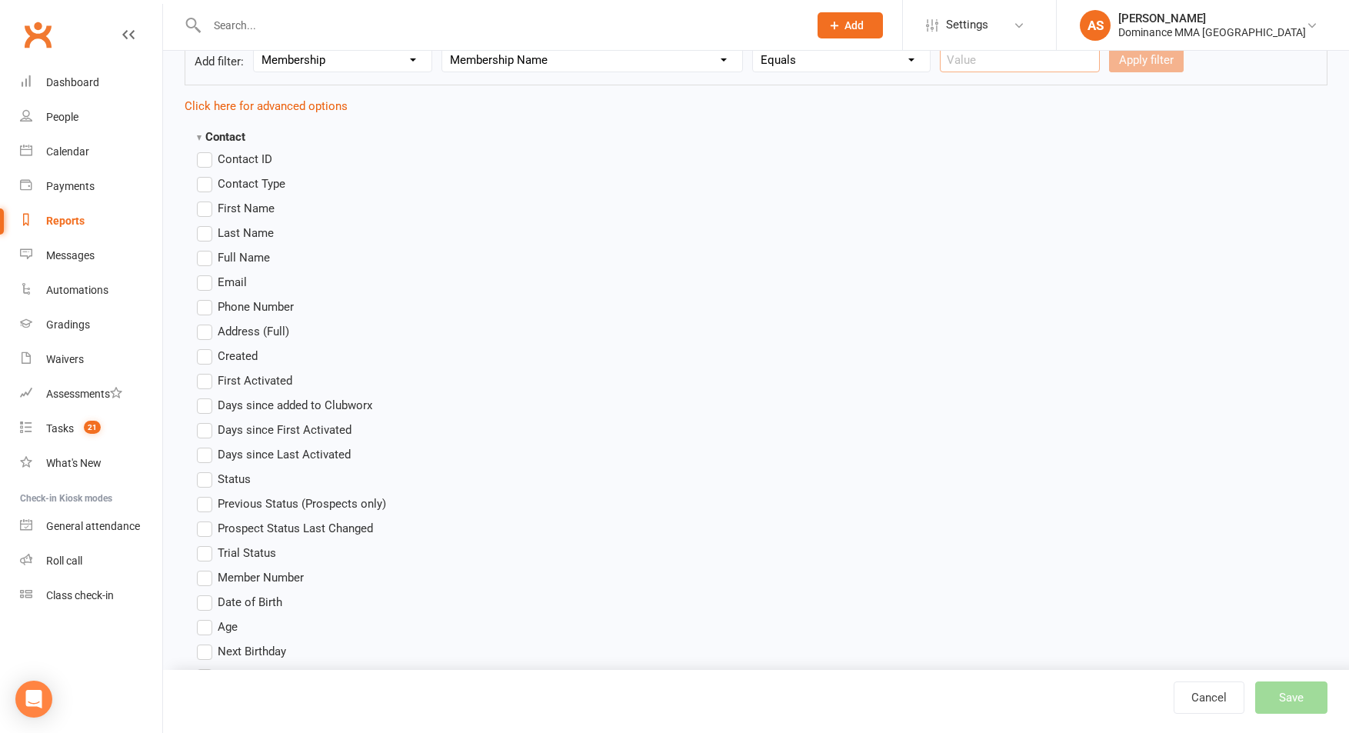
scroll to position [362, 0]
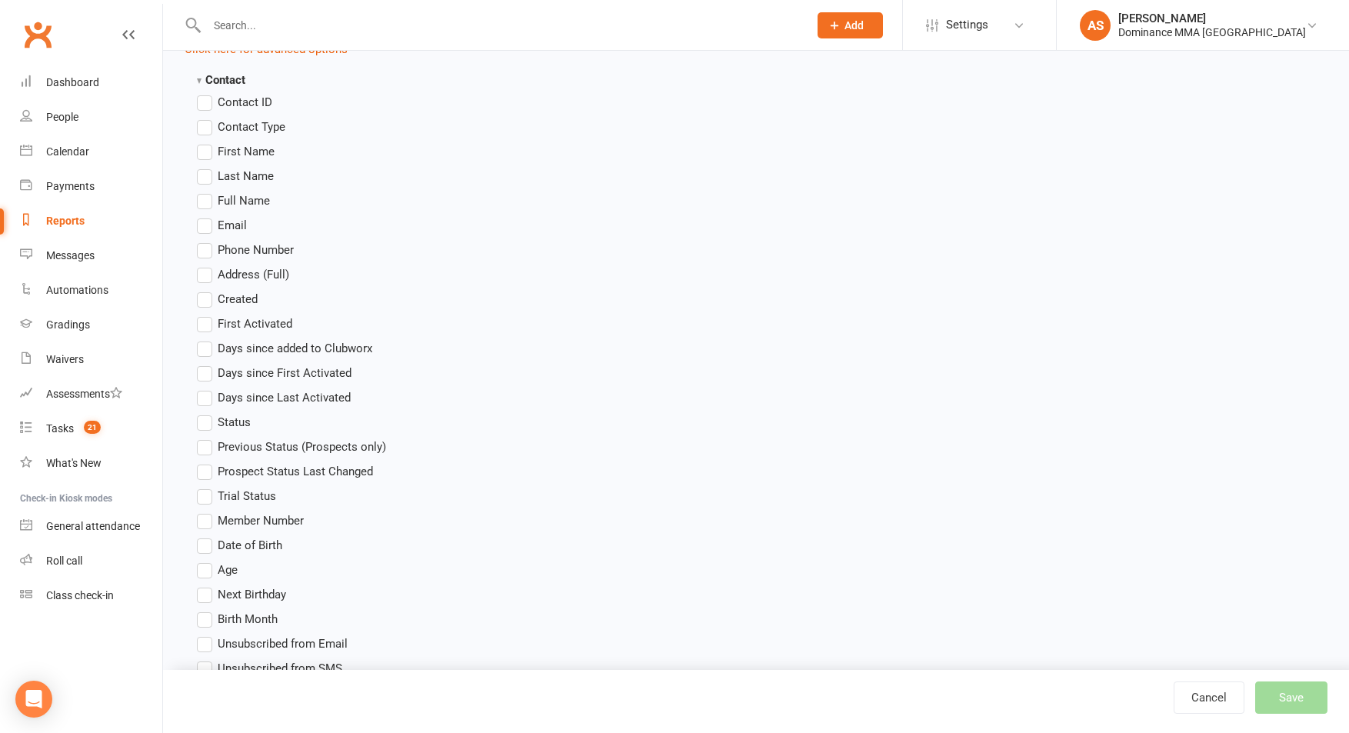
click at [238, 285] on ul "Contact ID Contact Type First Name Last Name Full Name Email Phone Number Addre…" at bounding box center [319, 674] width 244 height 1162
click at [254, 270] on span "Address (Full)" at bounding box center [254, 273] width 72 height 16
click at [207, 265] on input "Address (Full)" at bounding box center [202, 265] width 10 height 0
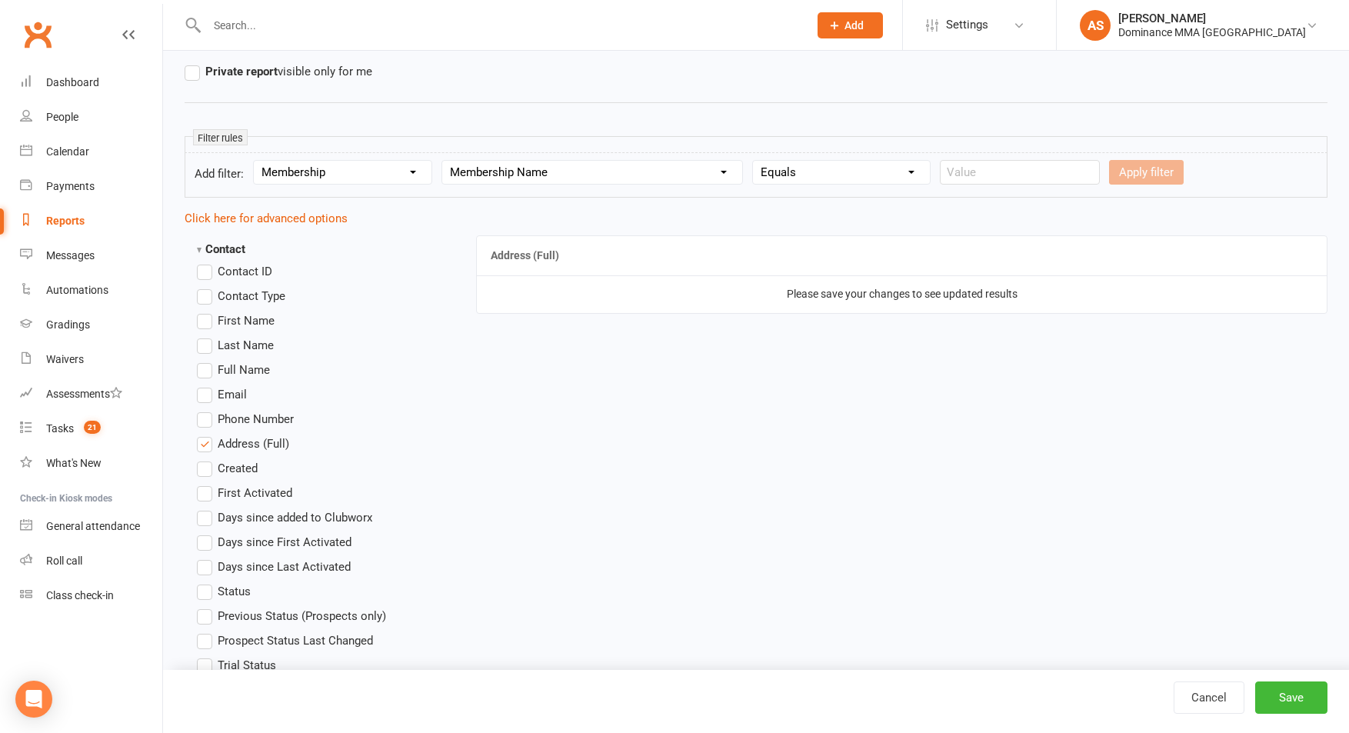
scroll to position [0, 0]
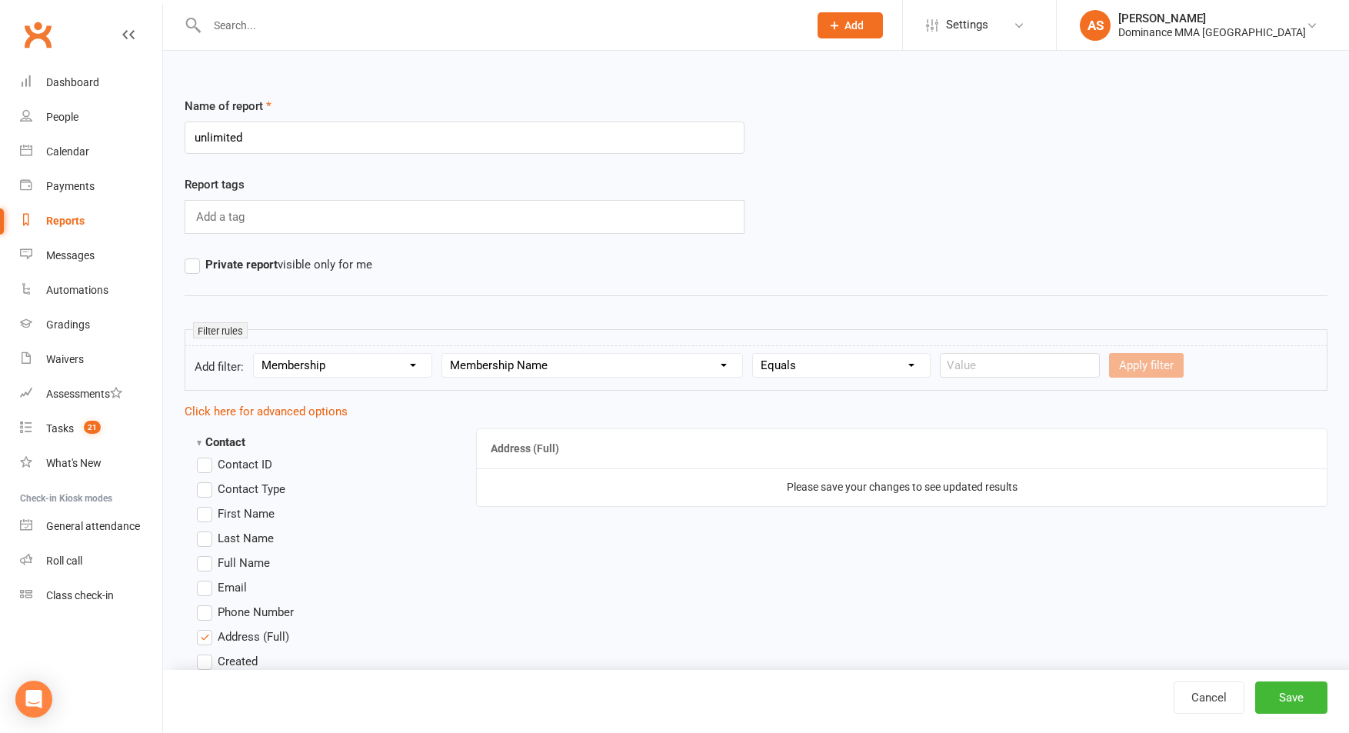
click at [87, 225] on link "Reports" at bounding box center [91, 221] width 142 height 35
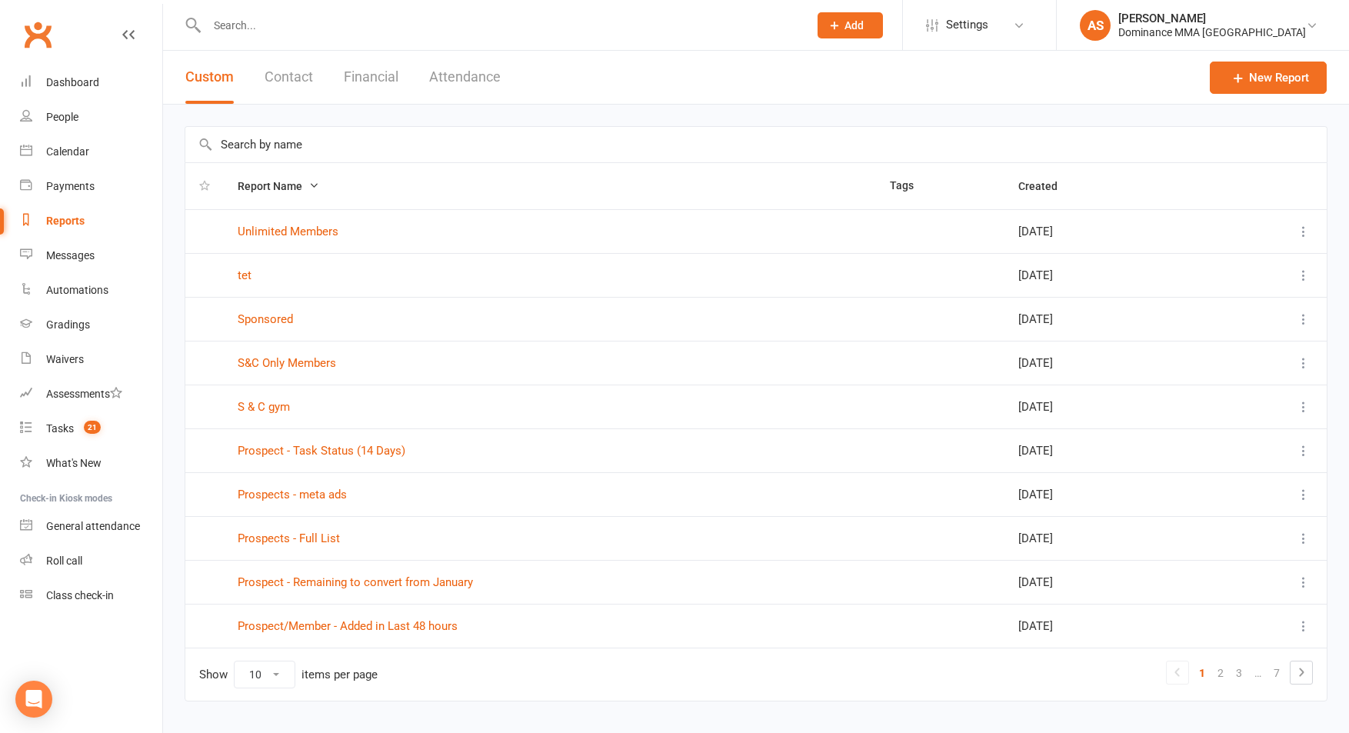
click at [300, 78] on button "Contact" at bounding box center [289, 77] width 48 height 53
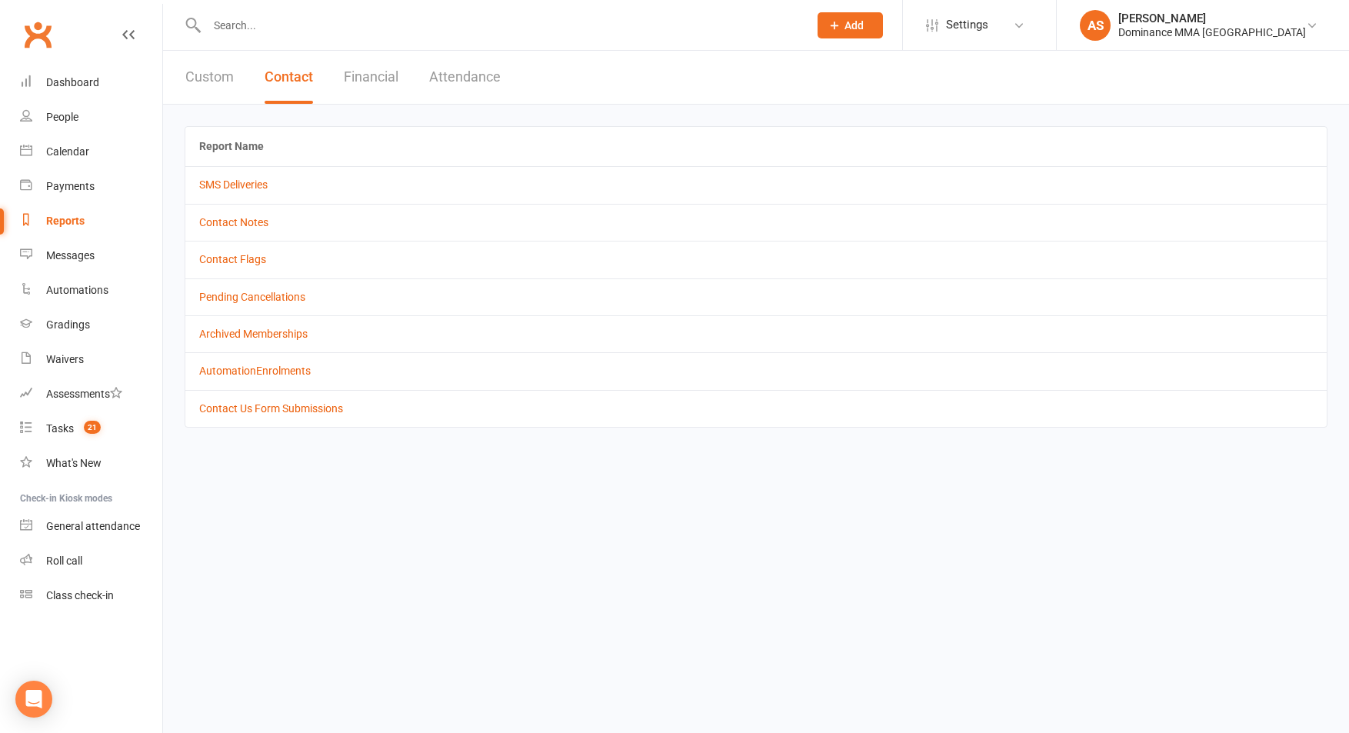
click at [374, 72] on button "Financial" at bounding box center [371, 77] width 55 height 53
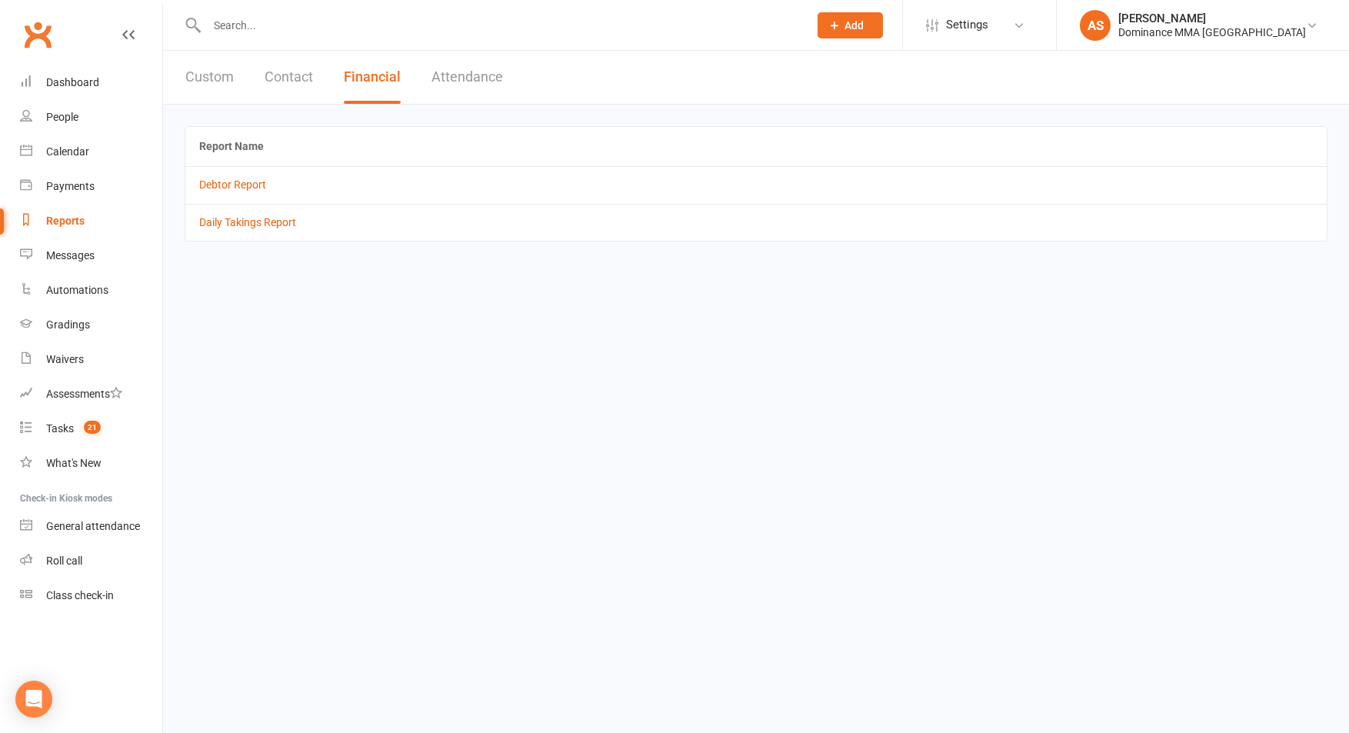
click at [476, 72] on button "Attendance" at bounding box center [467, 77] width 72 height 53
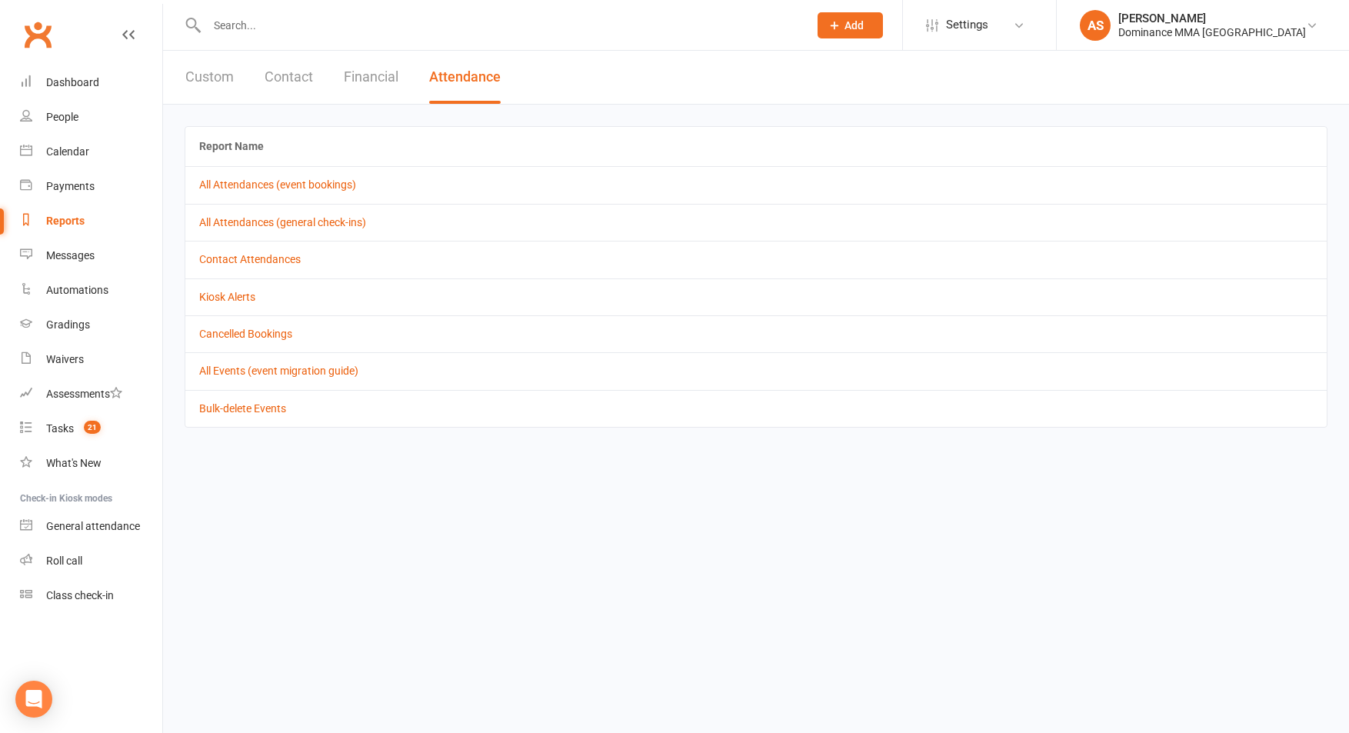
click at [205, 72] on button "Custom" at bounding box center [209, 77] width 48 height 53
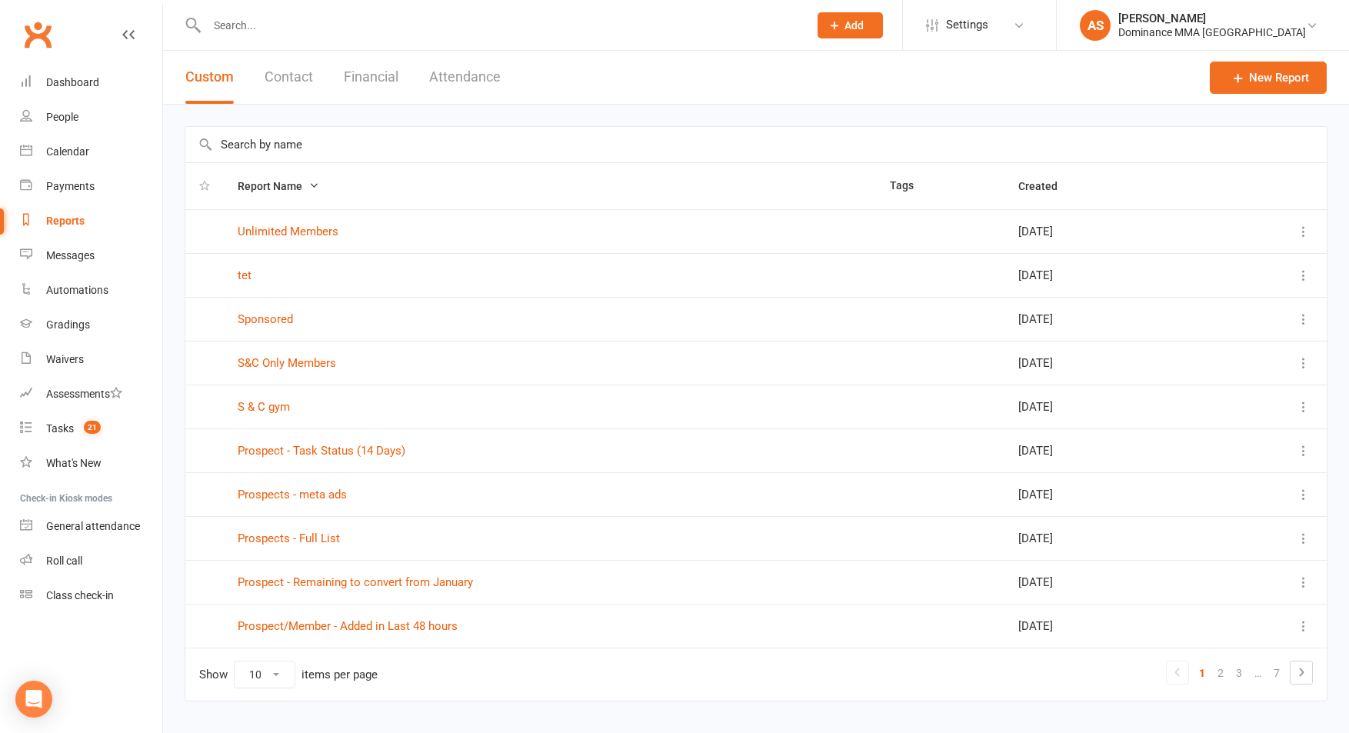
click at [314, 188] on icon "button" at bounding box center [313, 185] width 11 height 11
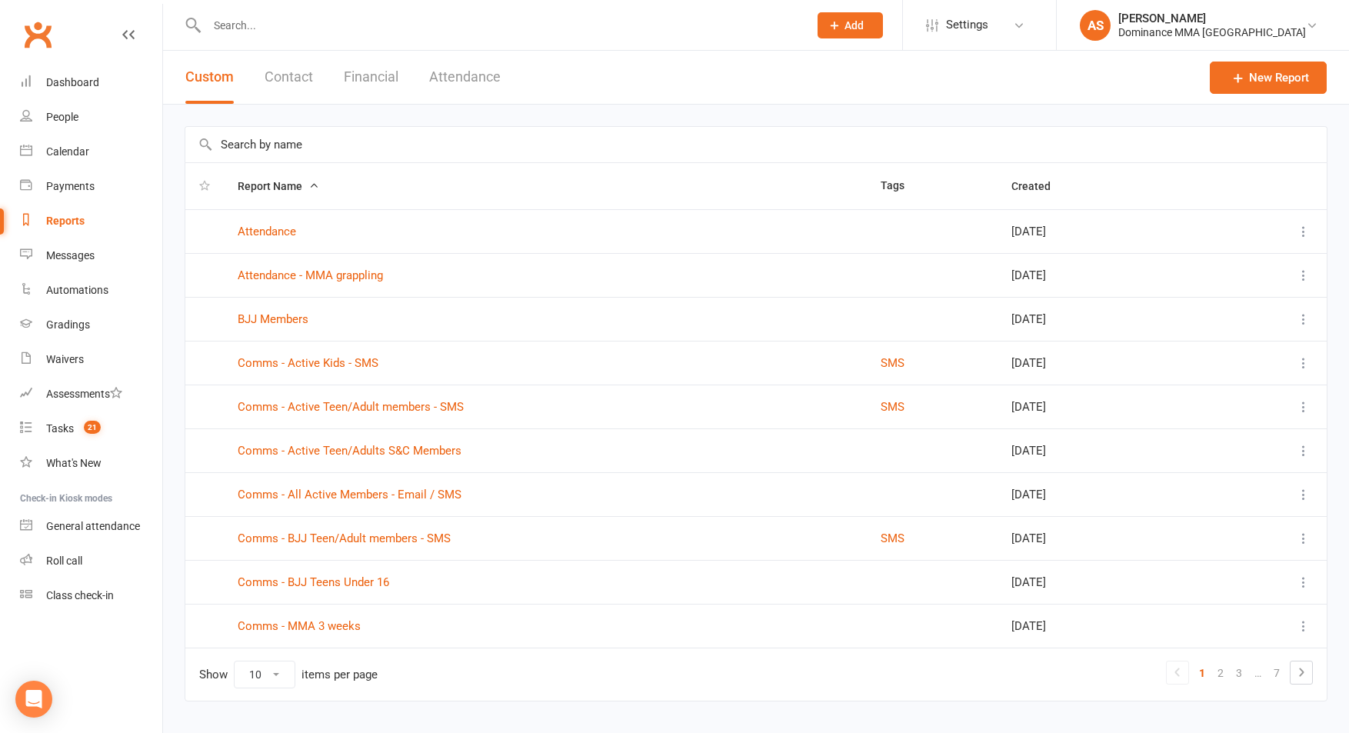
click at [315, 185] on icon "button" at bounding box center [313, 185] width 11 height 11
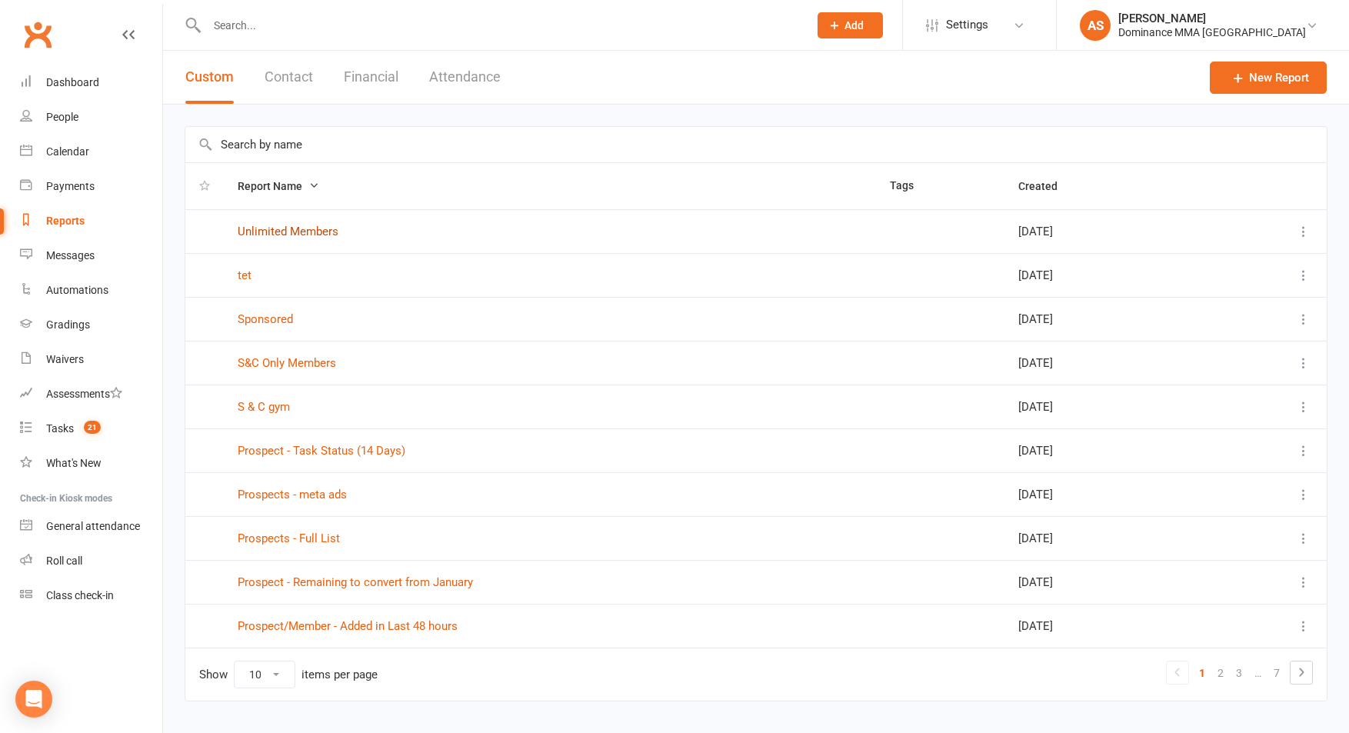
click at [319, 228] on link "Unlimited Members" at bounding box center [288, 232] width 101 height 14
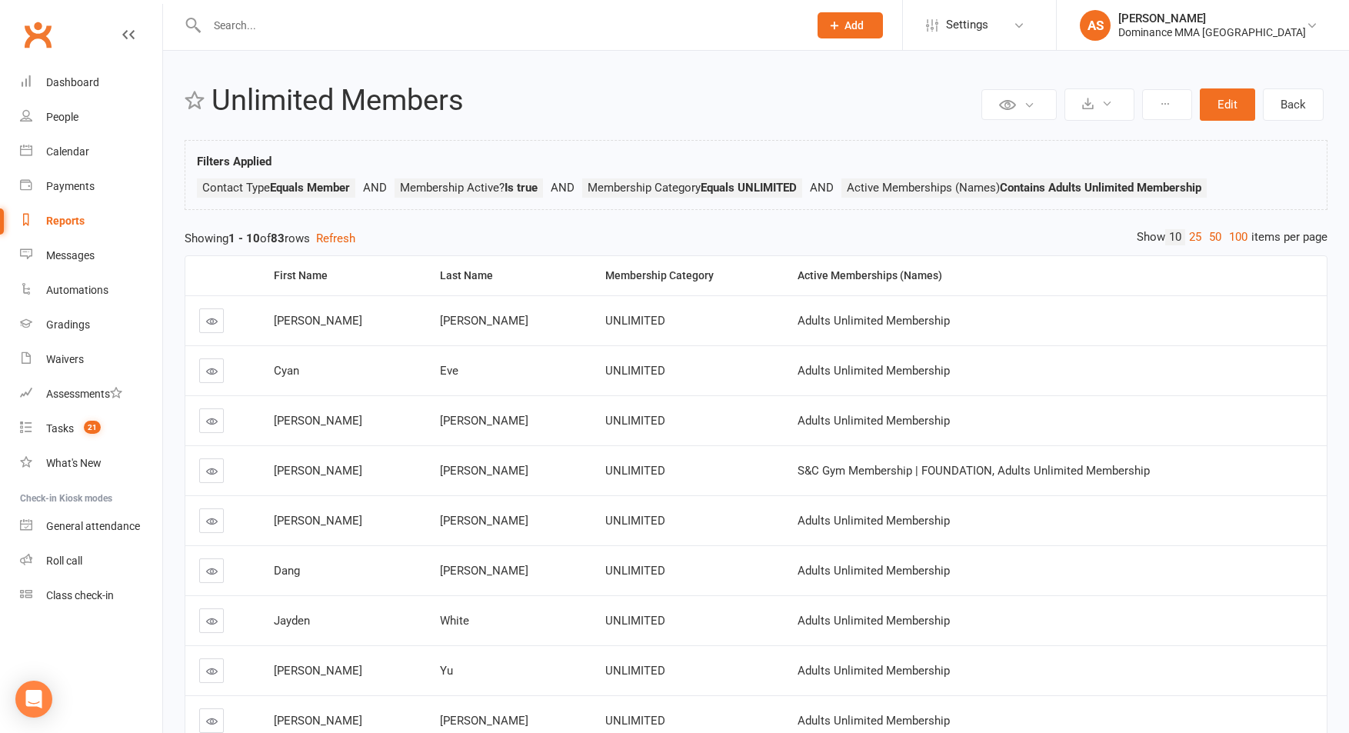
click at [58, 225] on div "Reports" at bounding box center [65, 221] width 38 height 12
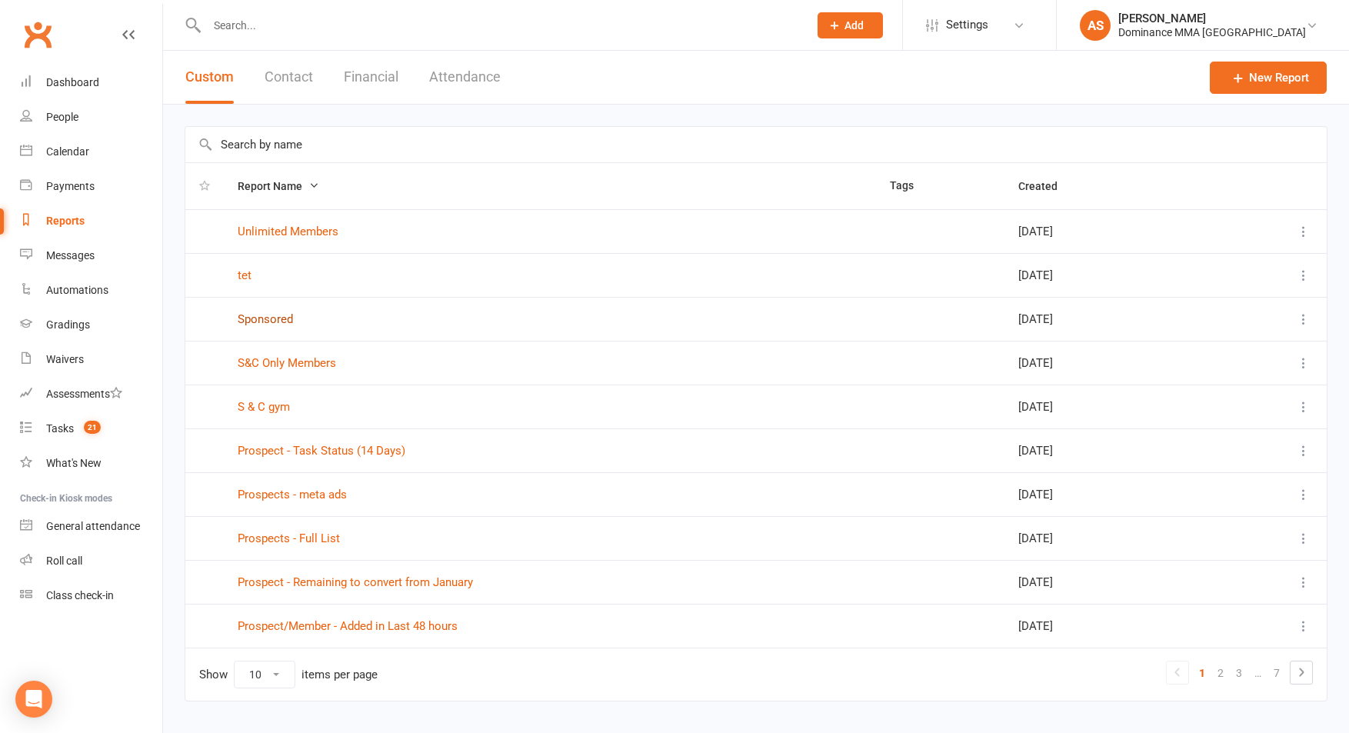
click at [270, 321] on link "Sponsored" at bounding box center [265, 319] width 55 height 14
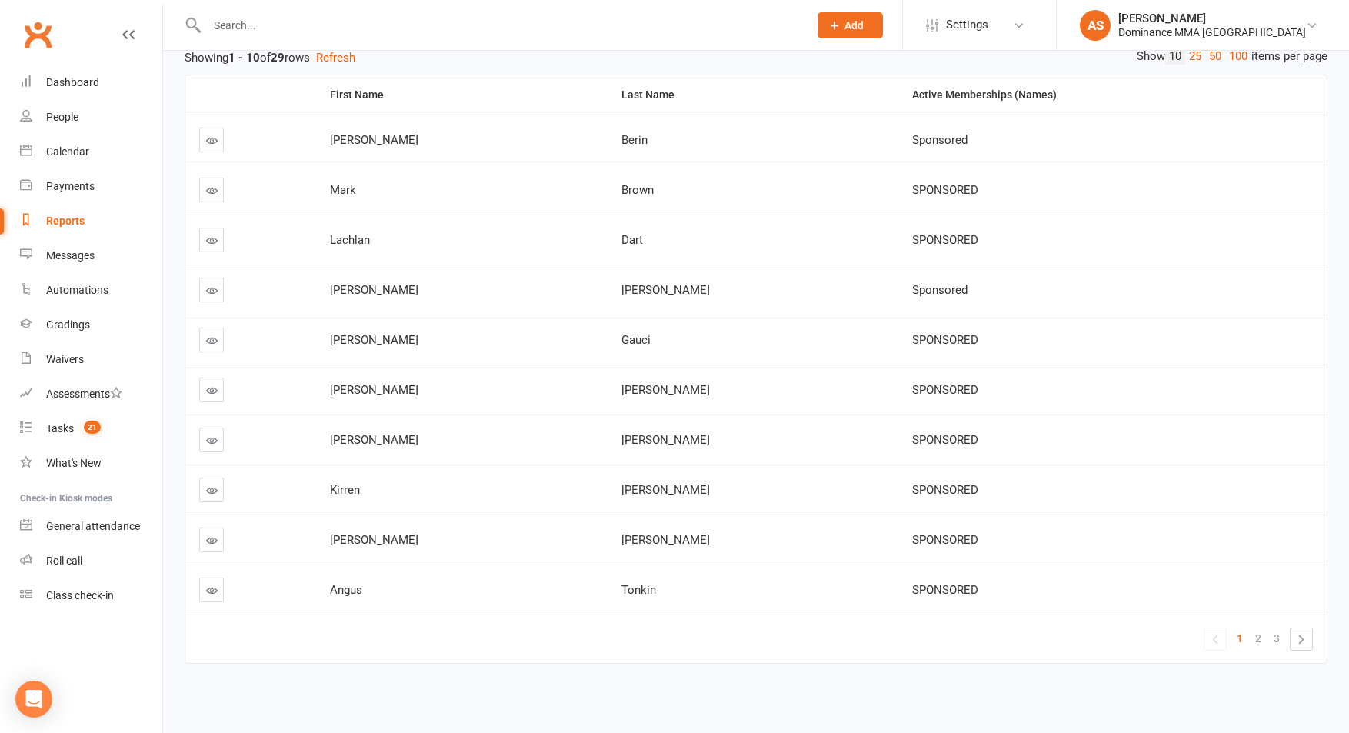
scroll to position [185, 0]
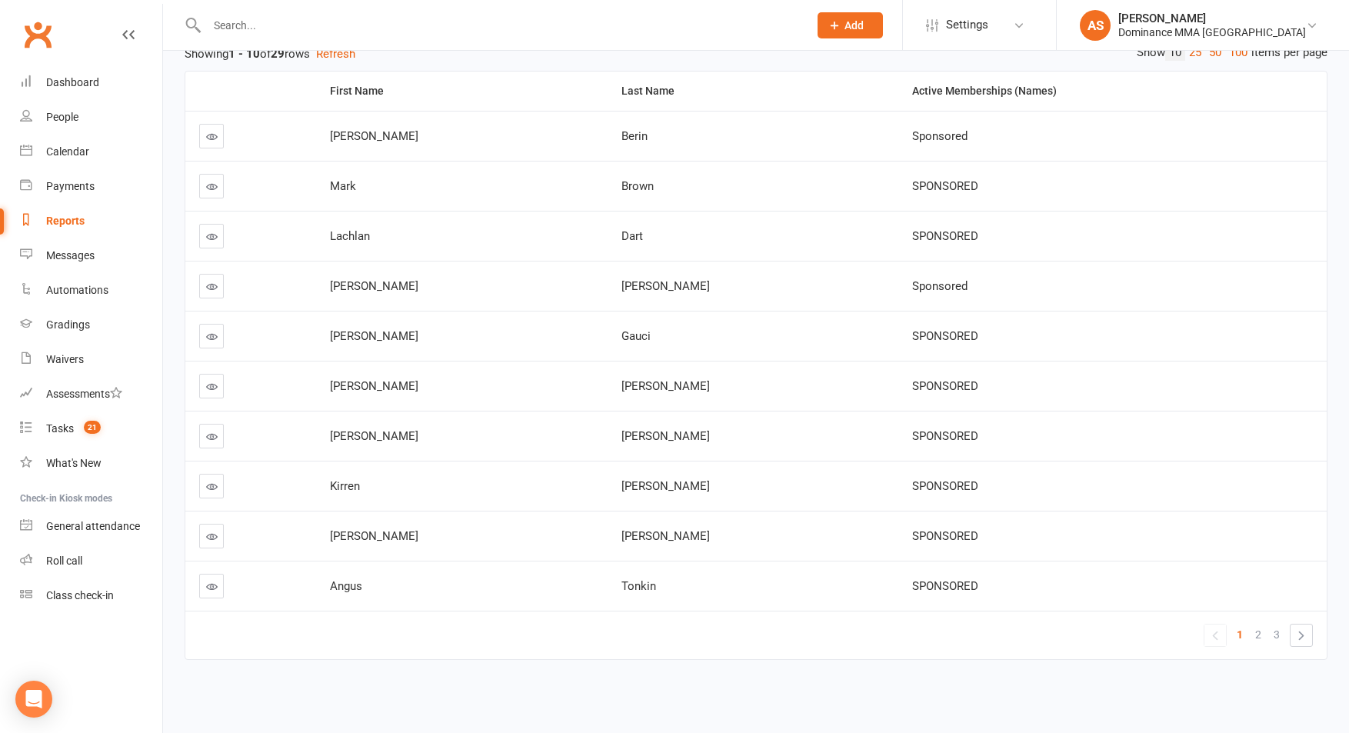
click at [1292, 635] on link "»" at bounding box center [1302, 635] width 22 height 22
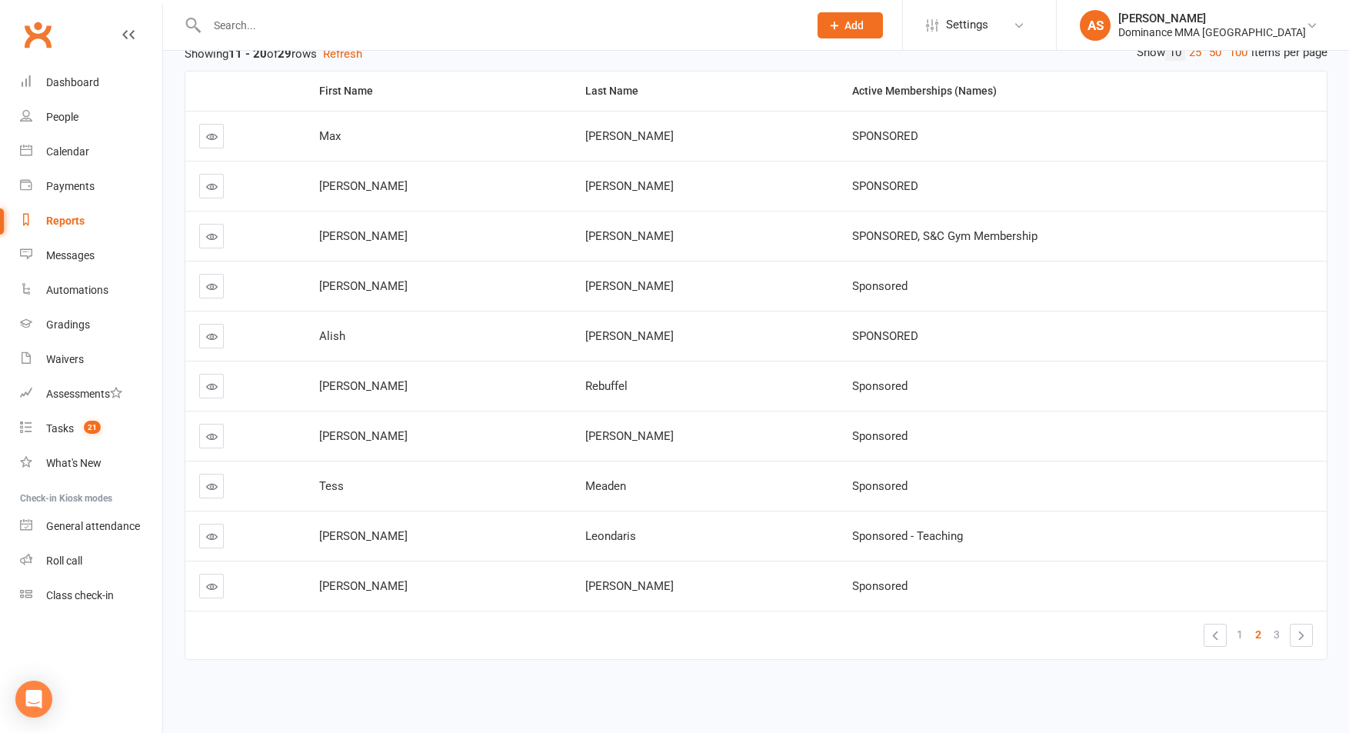
click at [1291, 631] on link "»" at bounding box center [1302, 635] width 22 height 22
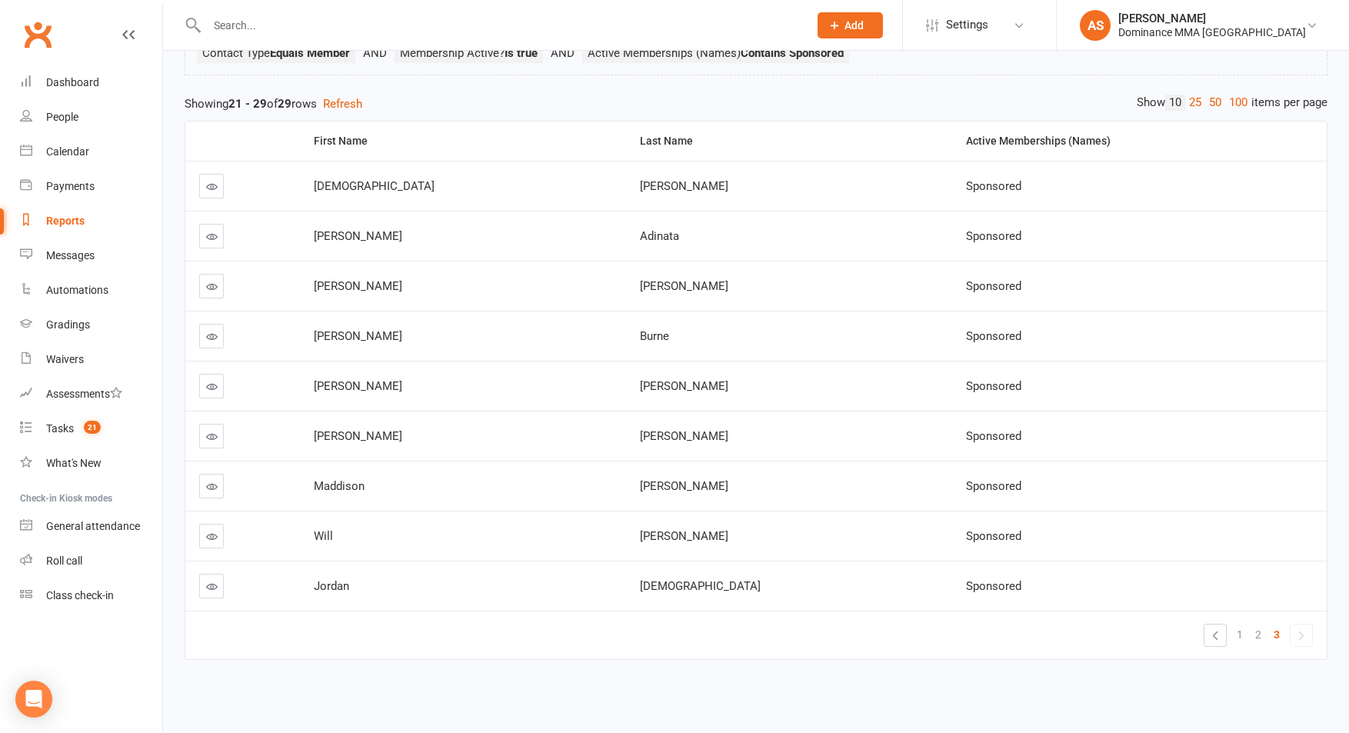
scroll to position [135, 0]
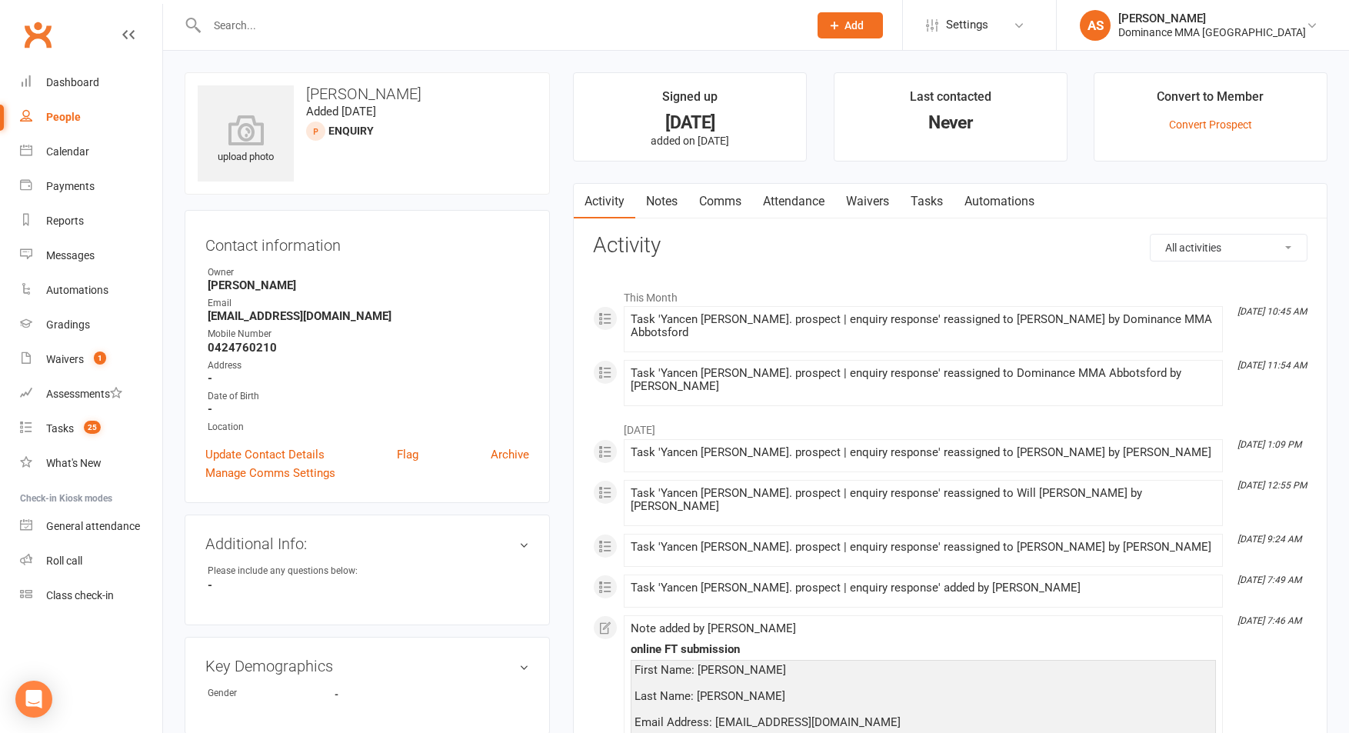
click at [661, 198] on link "Notes" at bounding box center [661, 201] width 53 height 35
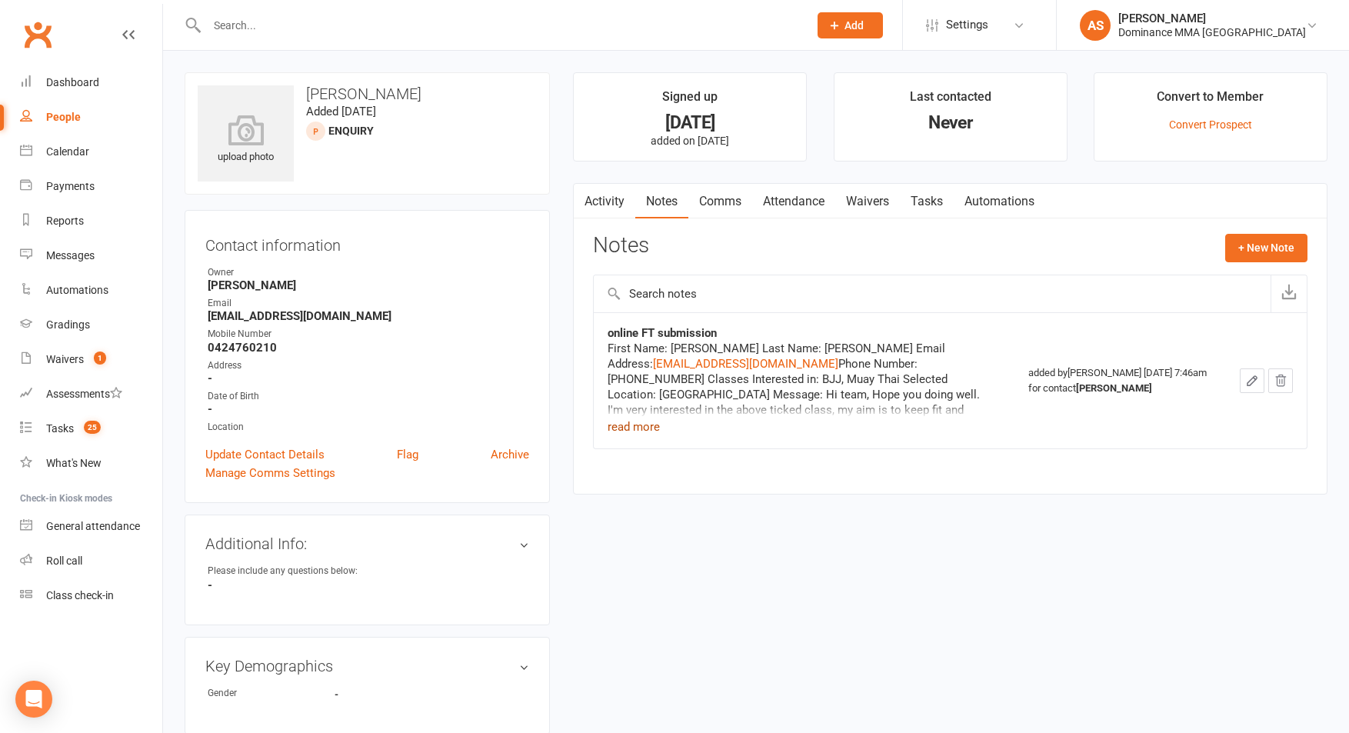
click at [658, 427] on button "read more" at bounding box center [634, 427] width 52 height 18
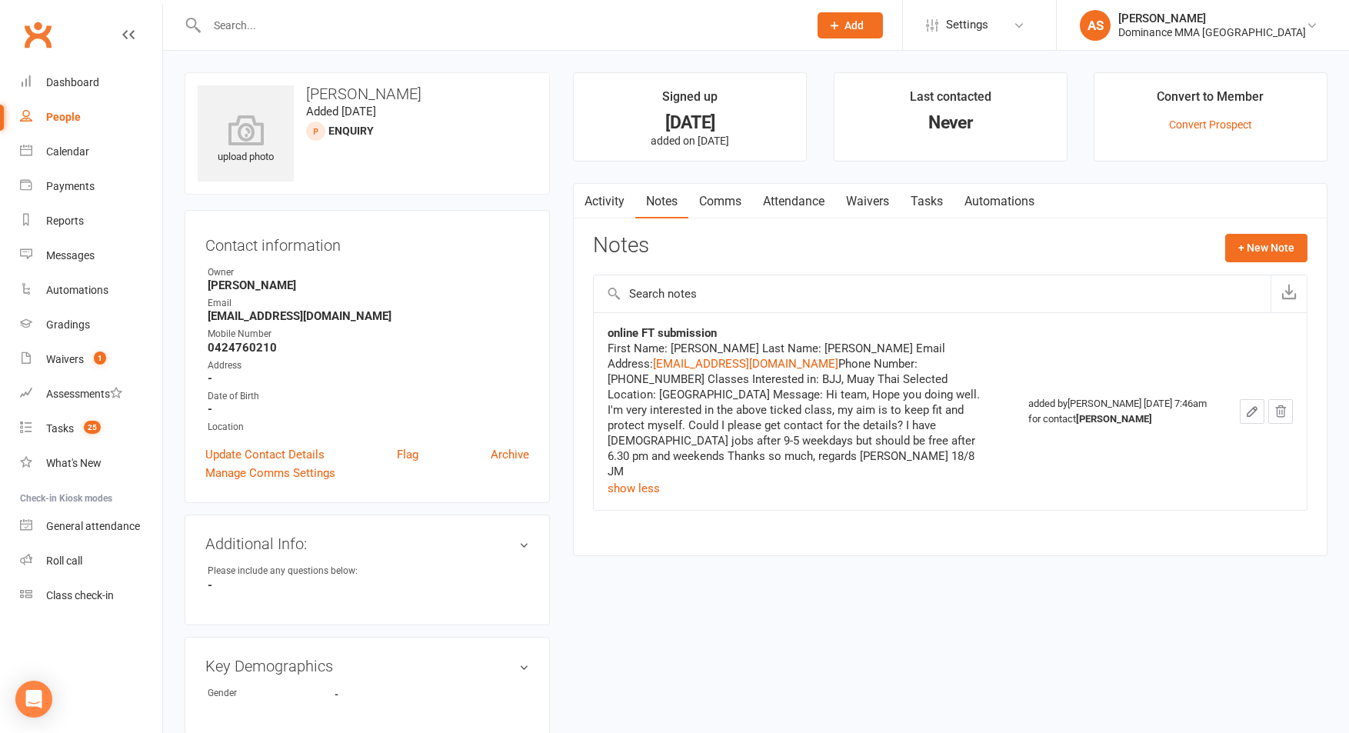
click at [1192, 477] on td "added by [PERSON_NAME] [DATE] 7:46am for contact [PERSON_NAME]" at bounding box center [1119, 411] width 210 height 198
click at [906, 242] on div "Notes + New Note" at bounding box center [950, 254] width 714 height 40
click at [308, 453] on link "Update Contact Details" at bounding box center [264, 454] width 119 height 18
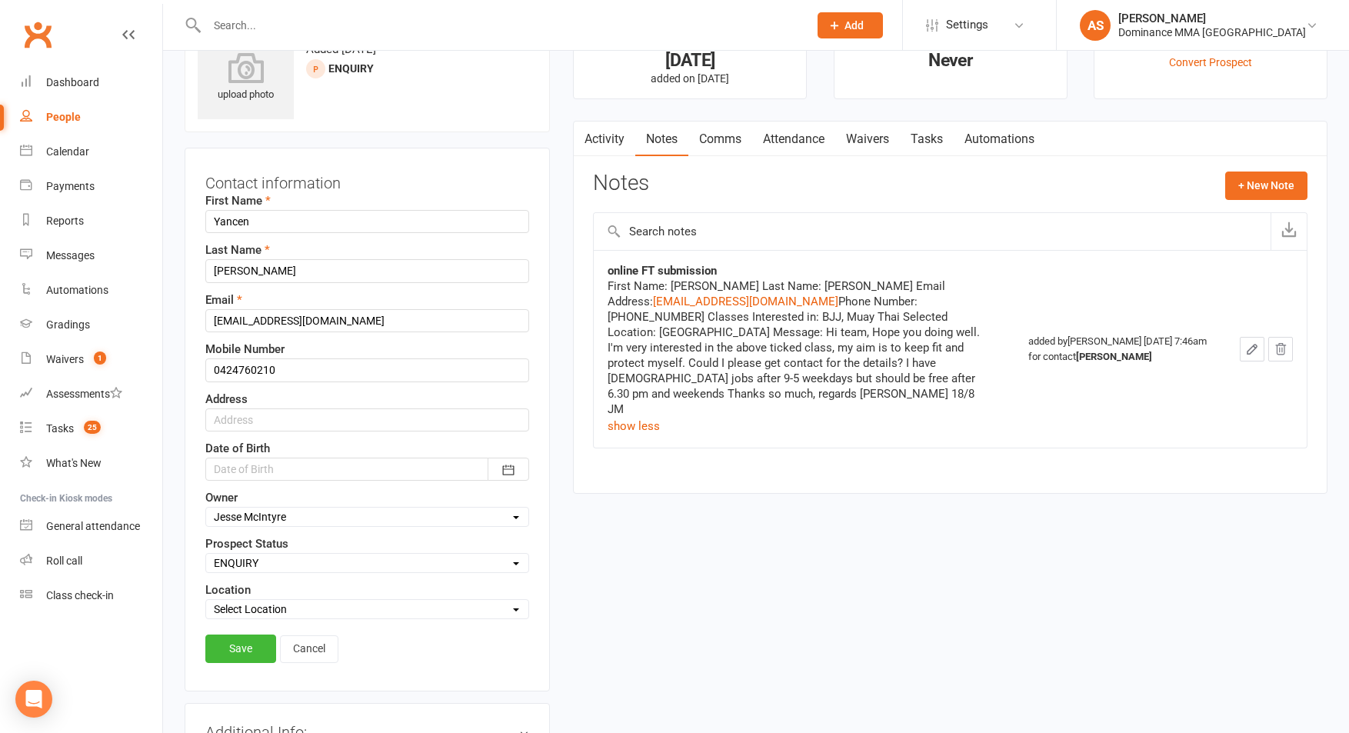
scroll to position [72, 0]
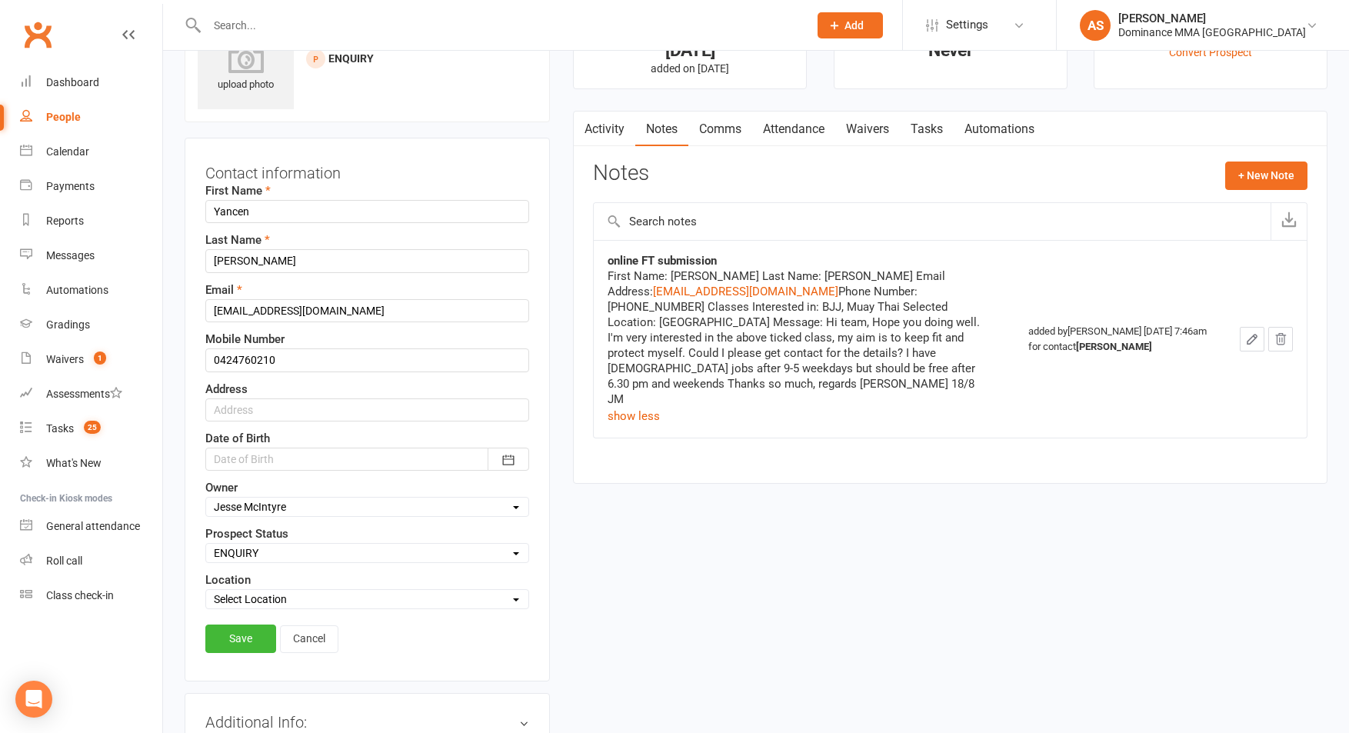
click at [291, 556] on select "Select ENQUIRY WEBSITE ENQUIRY GOOGLE ADS ENQUIRY META ADS ENQUIRY DROPPED DROP…" at bounding box center [367, 553] width 322 height 17
select select "DROPPED"
click at [206, 545] on select "Select ENQUIRY WEBSITE ENQUIRY GOOGLE ADS ENQUIRY META ADS ENQUIRY DROPPED DROP…" at bounding box center [367, 553] width 322 height 17
drag, startPoint x: 232, startPoint y: 632, endPoint x: 450, endPoint y: 484, distance: 263.4
click at [232, 632] on link "Save" at bounding box center [240, 638] width 71 height 28
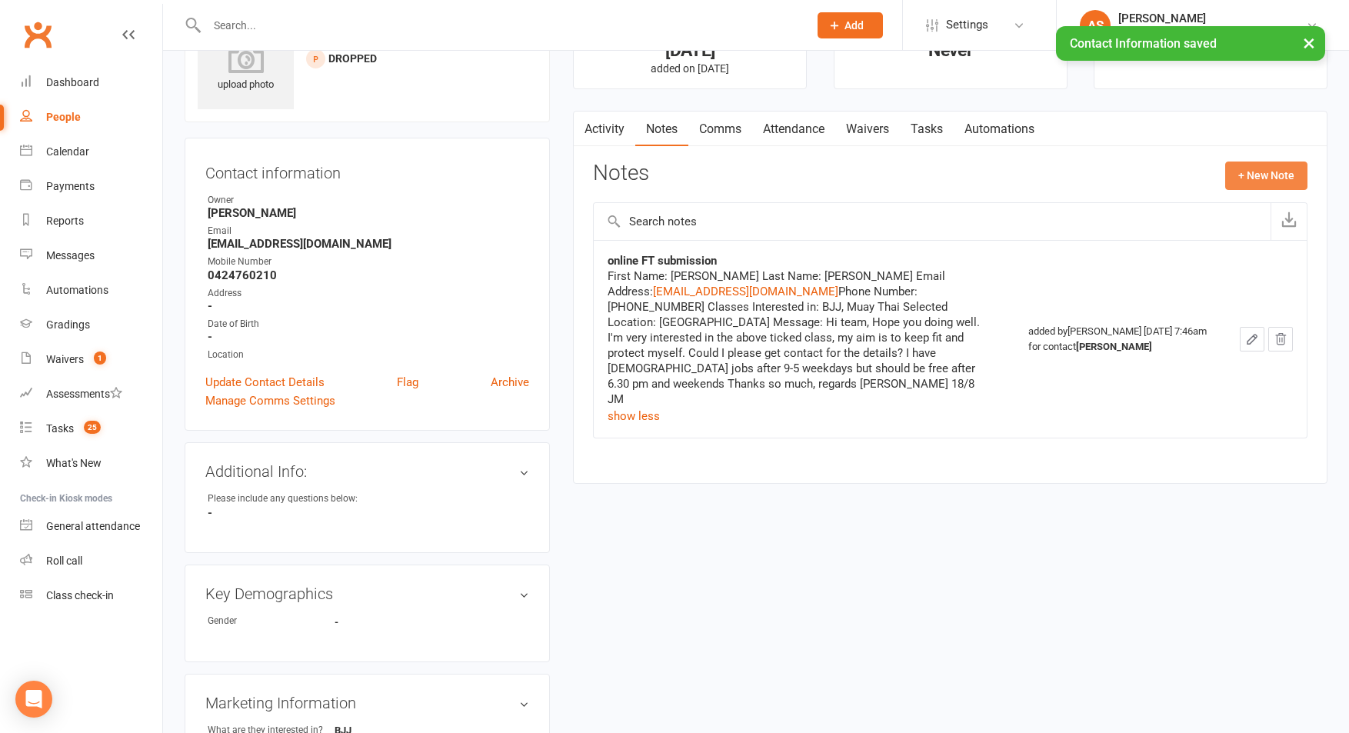
click at [1292, 174] on button "+ New Note" at bounding box center [1266, 176] width 82 height 28
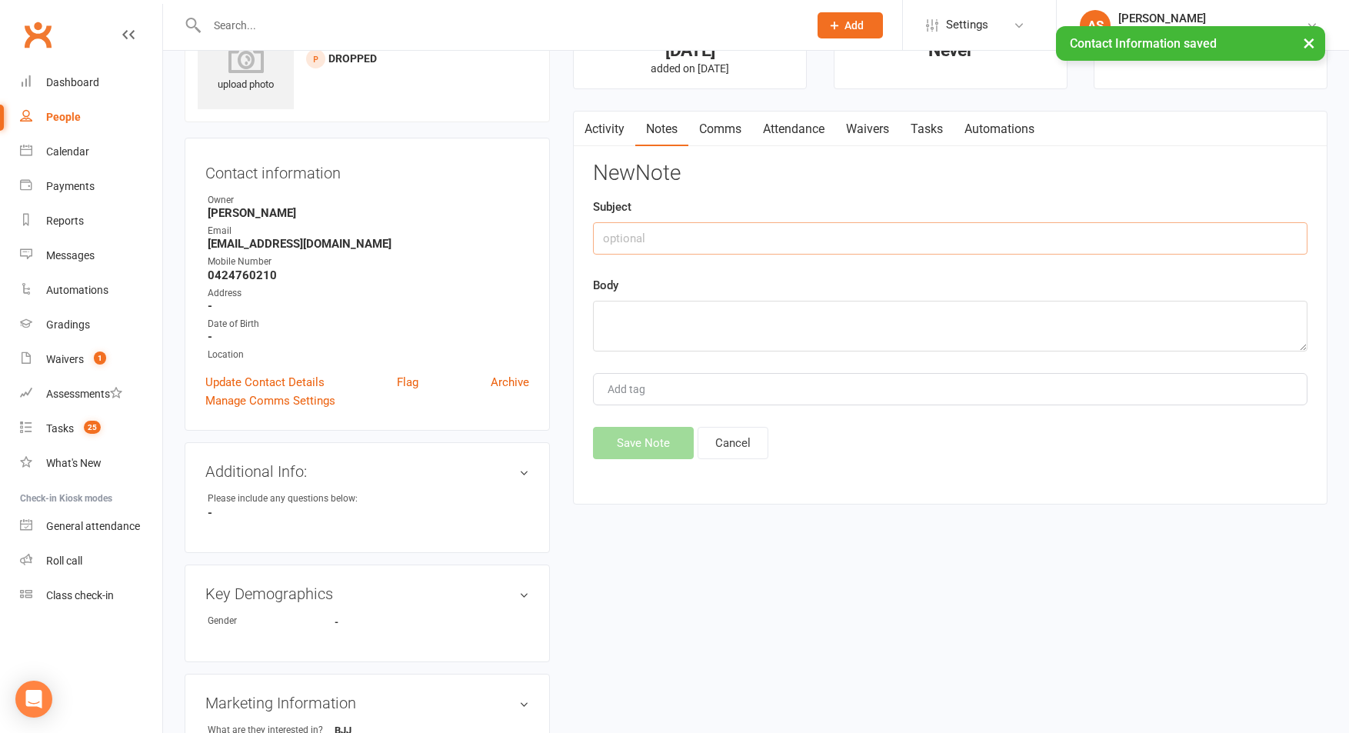
click at [925, 234] on input "text" at bounding box center [950, 238] width 714 height 32
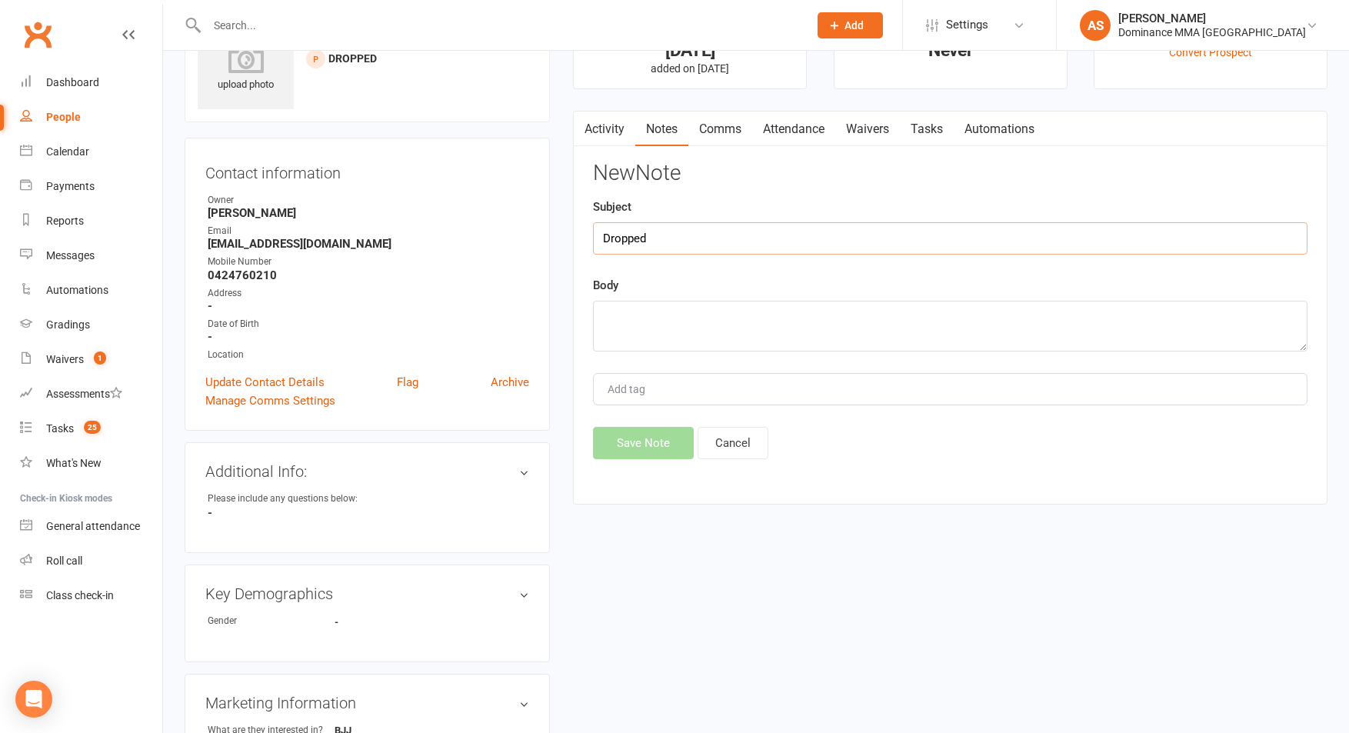
type input "Dropped"
click at [714, 351] on textarea at bounding box center [950, 326] width 714 height 51
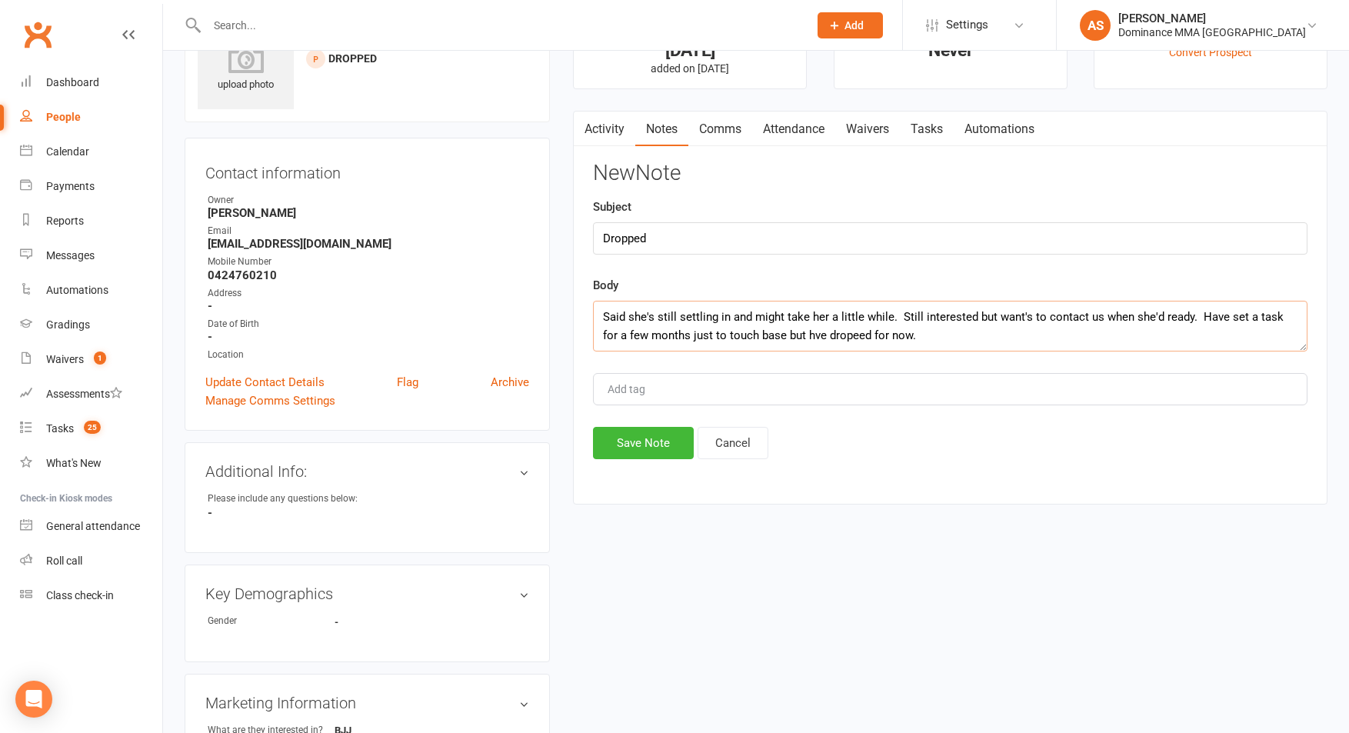
click at [797, 335] on textarea "Said she's still settling in and might take her a little while. Still intereste…" at bounding box center [950, 326] width 714 height 51
click at [847, 335] on textarea "Said she's still settling in and might take her a little while. Still intereste…" at bounding box center [950, 326] width 714 height 51
click at [930, 333] on textarea "Said she's still settling in and might take her a little while. Still intereste…" at bounding box center [950, 326] width 714 height 51
click at [815, 331] on textarea "Said she's still settling in and might take her a little while. Still intereste…" at bounding box center [950, 326] width 714 height 51
click at [916, 337] on textarea "Said she's still settling in and might take her a little while. Still intereste…" at bounding box center [950, 326] width 714 height 51
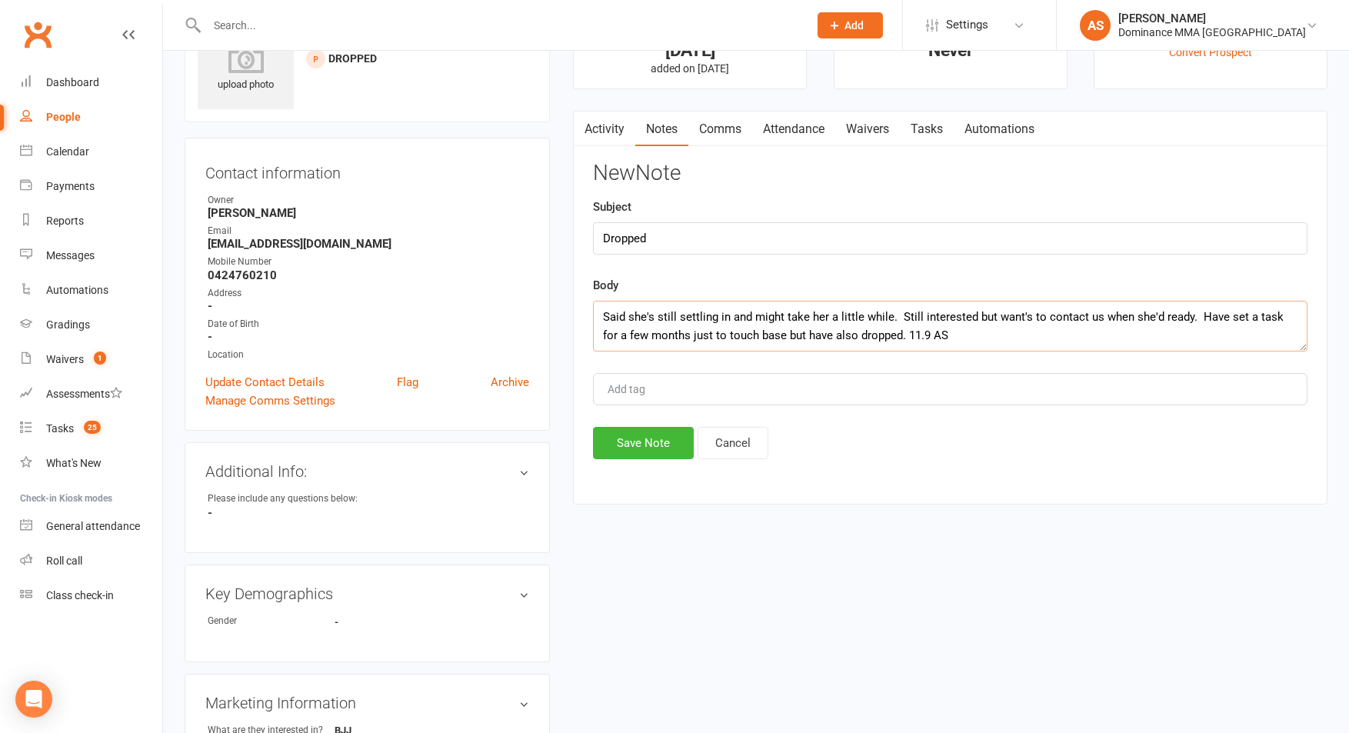
scroll to position [81, 0]
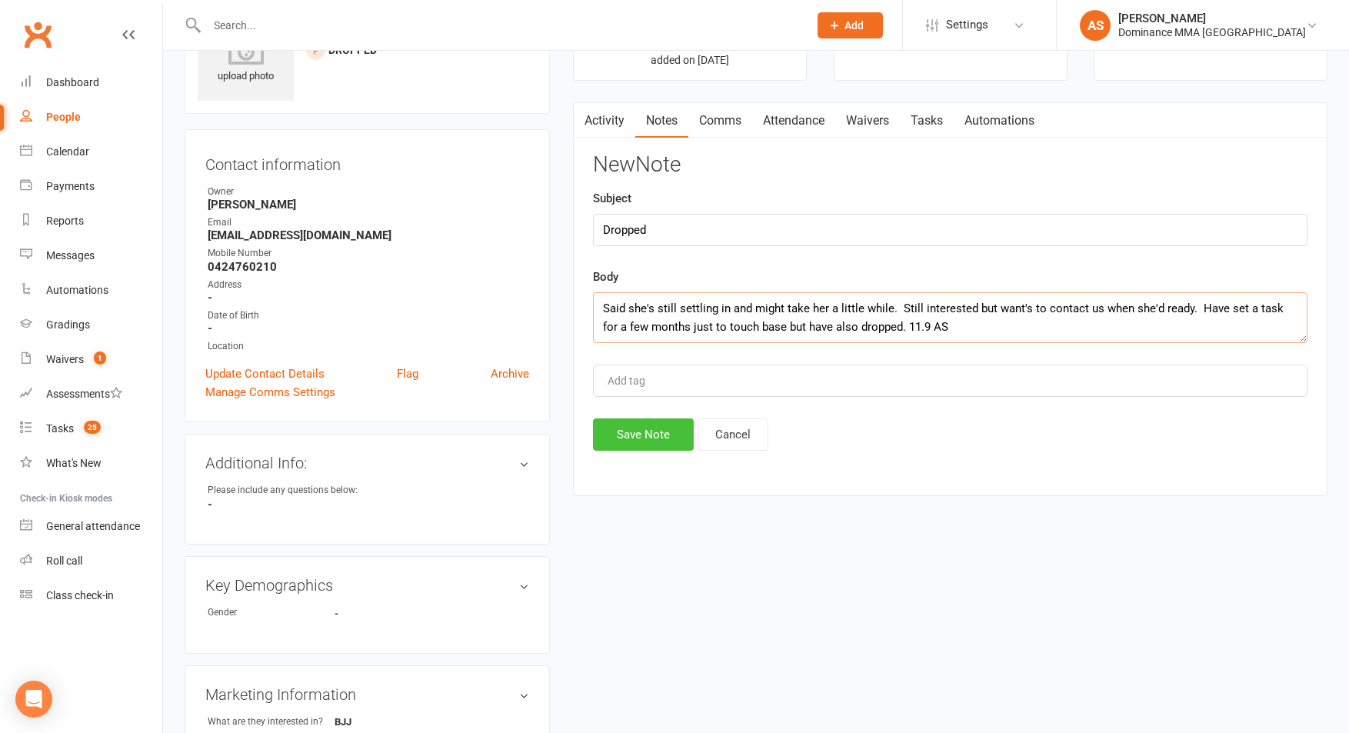
type textarea "Said she's still settling in and might take her a little while. Still intereste…"
click at [646, 431] on button "Save Note" at bounding box center [643, 434] width 101 height 32
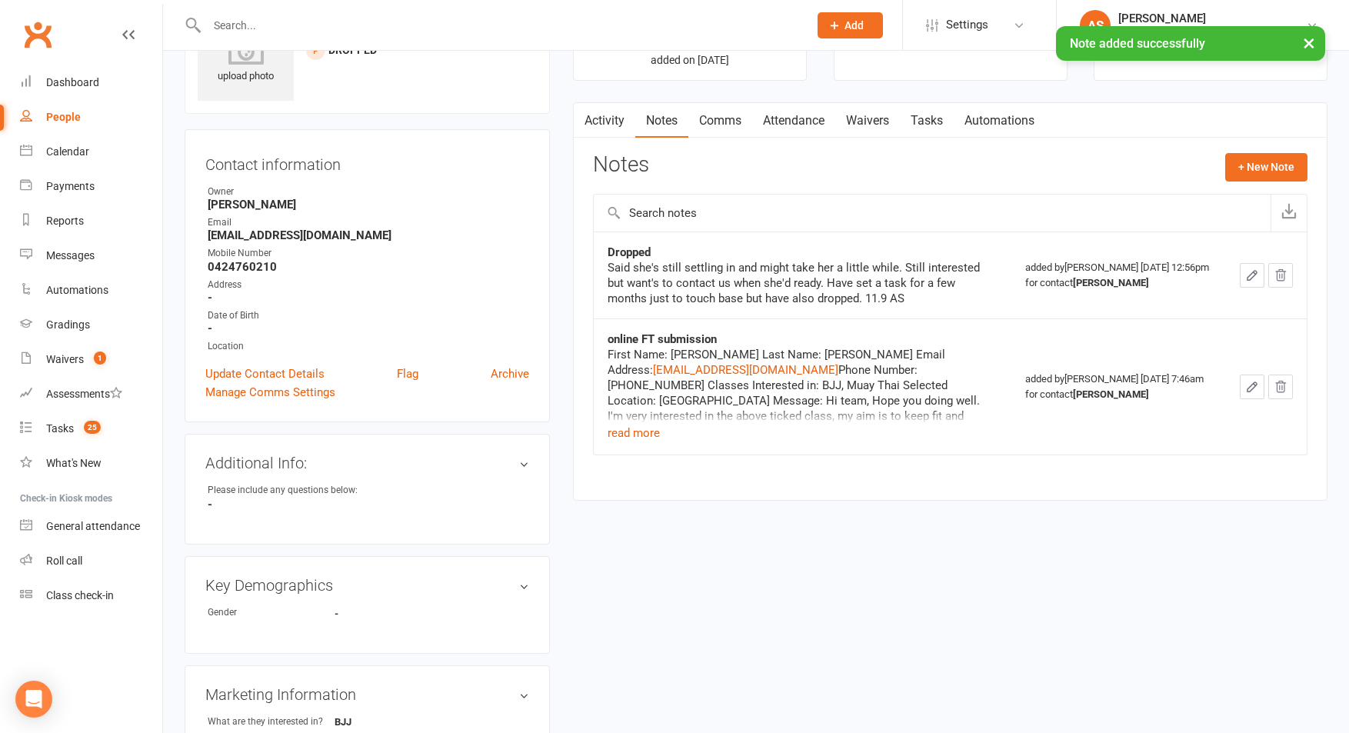
click at [934, 124] on link "Tasks" at bounding box center [927, 120] width 54 height 35
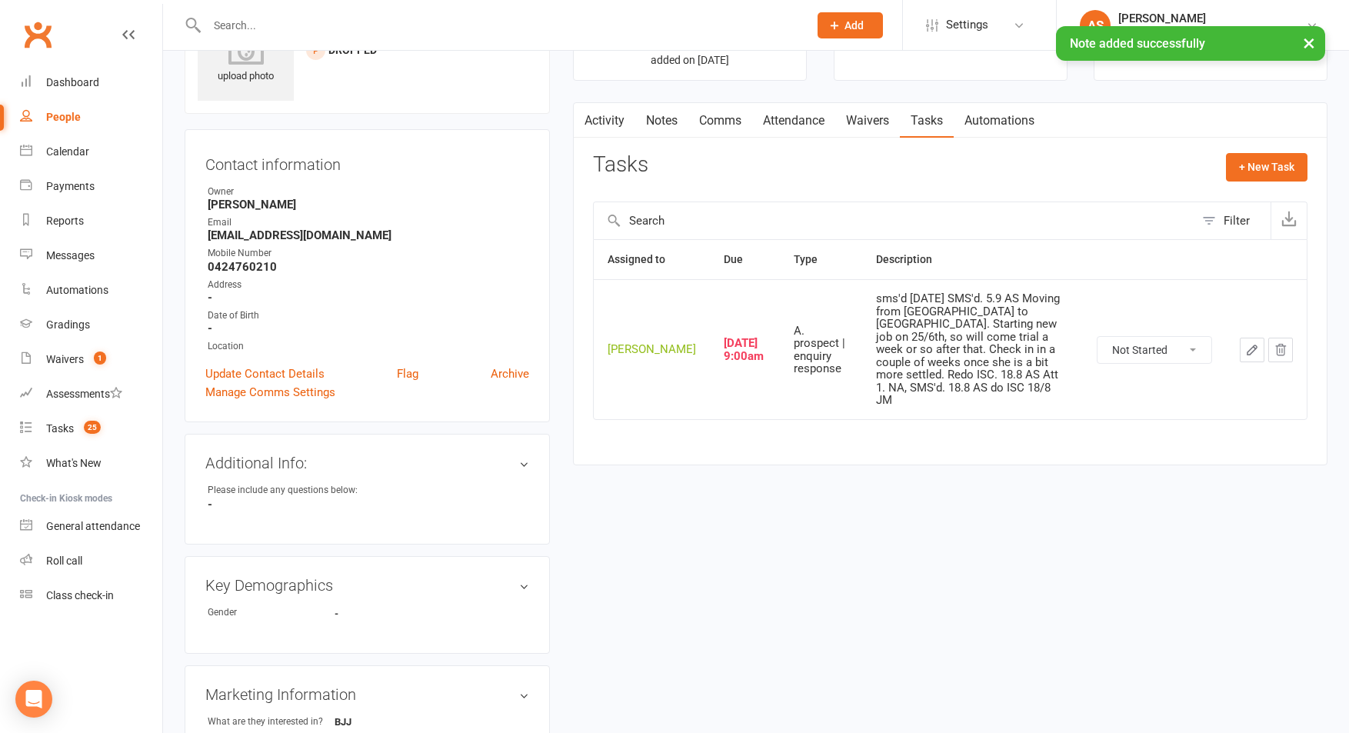
click at [1258, 350] on button "button" at bounding box center [1252, 350] width 25 height 25
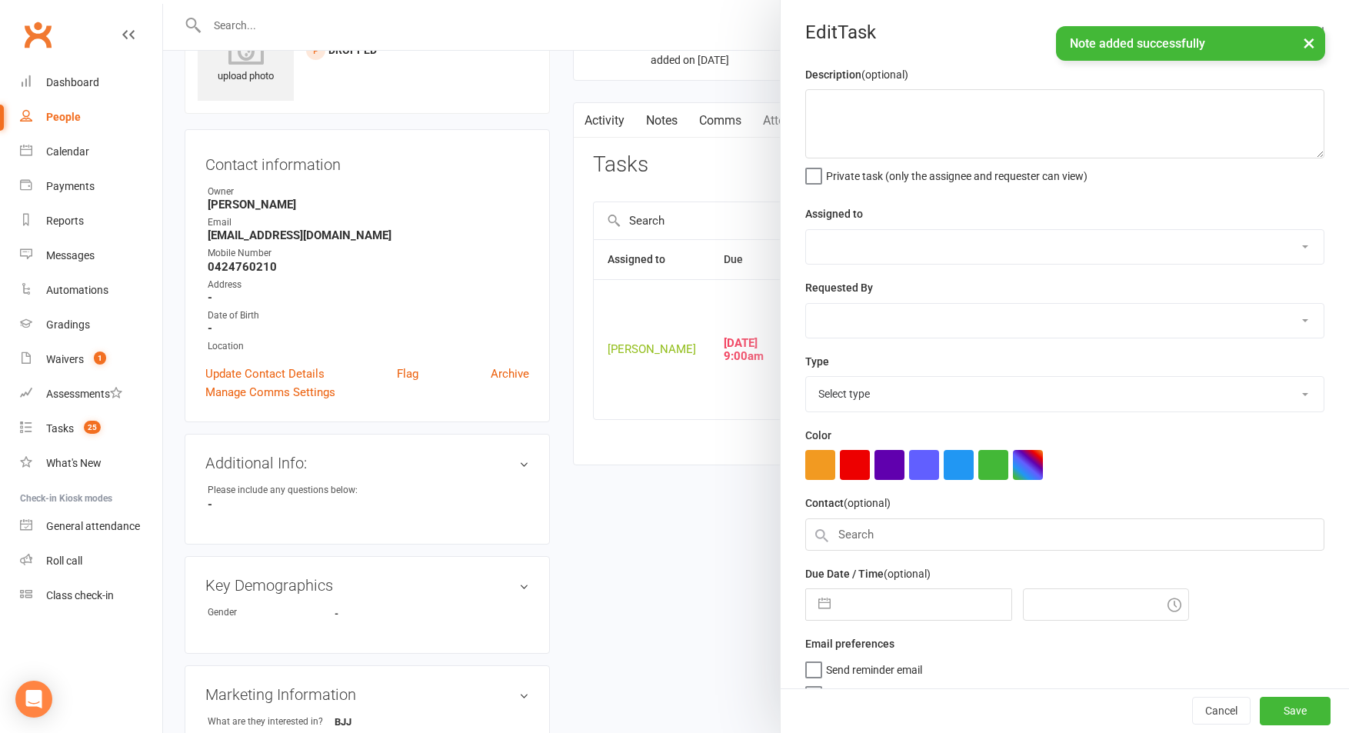
type textarea "sms'd [DATE] SMS'd. 5.9 AS Moving from [GEOGRAPHIC_DATA] to [GEOGRAPHIC_DATA]. …"
select select "50862"
select select "12631"
type input "[DATE]"
type input "9:00am"
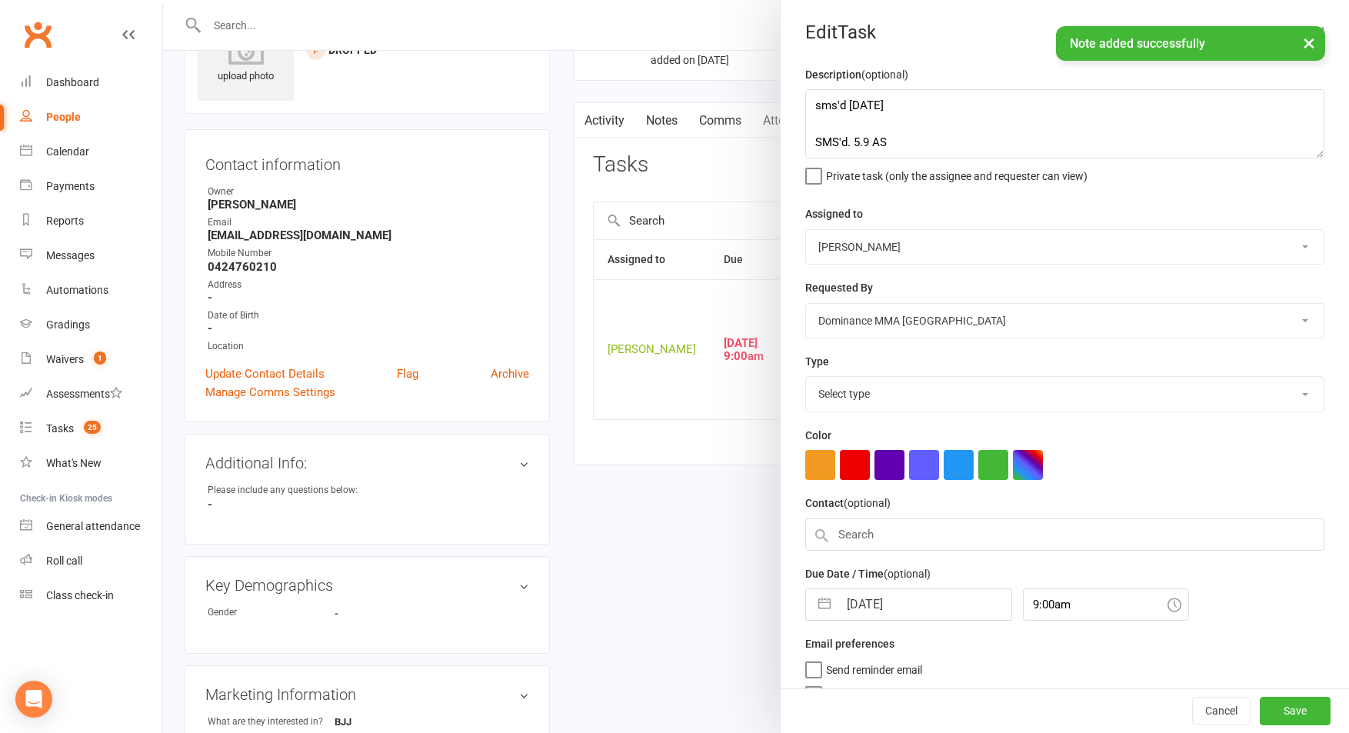
select select "3860"
click at [814, 92] on textarea "sms'd [DATE] SMS'd. 5.9 AS Moving from [GEOGRAPHIC_DATA] to [GEOGRAPHIC_DATA]. …" at bounding box center [1064, 123] width 519 height 69
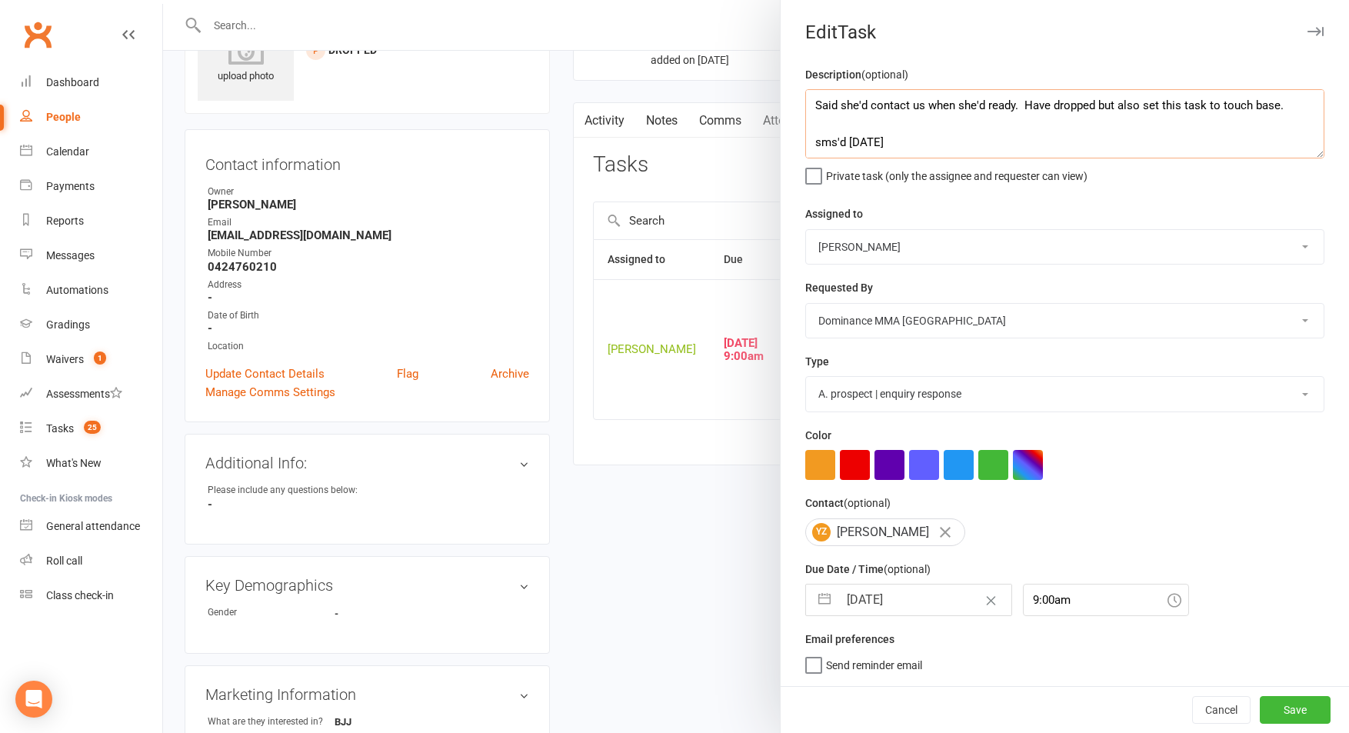
click at [1276, 107] on textarea "Said she'd contact us when she'd ready. Have dropped but also set this task to …" at bounding box center [1064, 123] width 519 height 69
click at [908, 243] on select "[PERSON_NAME] [PERSON_NAME] [PERSON_NAME] [PERSON_NAME] Will [PERSON_NAME] [PER…" at bounding box center [1065, 247] width 518 height 34
click at [806, 230] on select "[PERSON_NAME] [PERSON_NAME] [PERSON_NAME] [PERSON_NAME] Will [PERSON_NAME] [PER…" at bounding box center [1065, 247] width 518 height 34
drag, startPoint x: 1026, startPoint y: 105, endPoint x: 770, endPoint y: 102, distance: 256.1
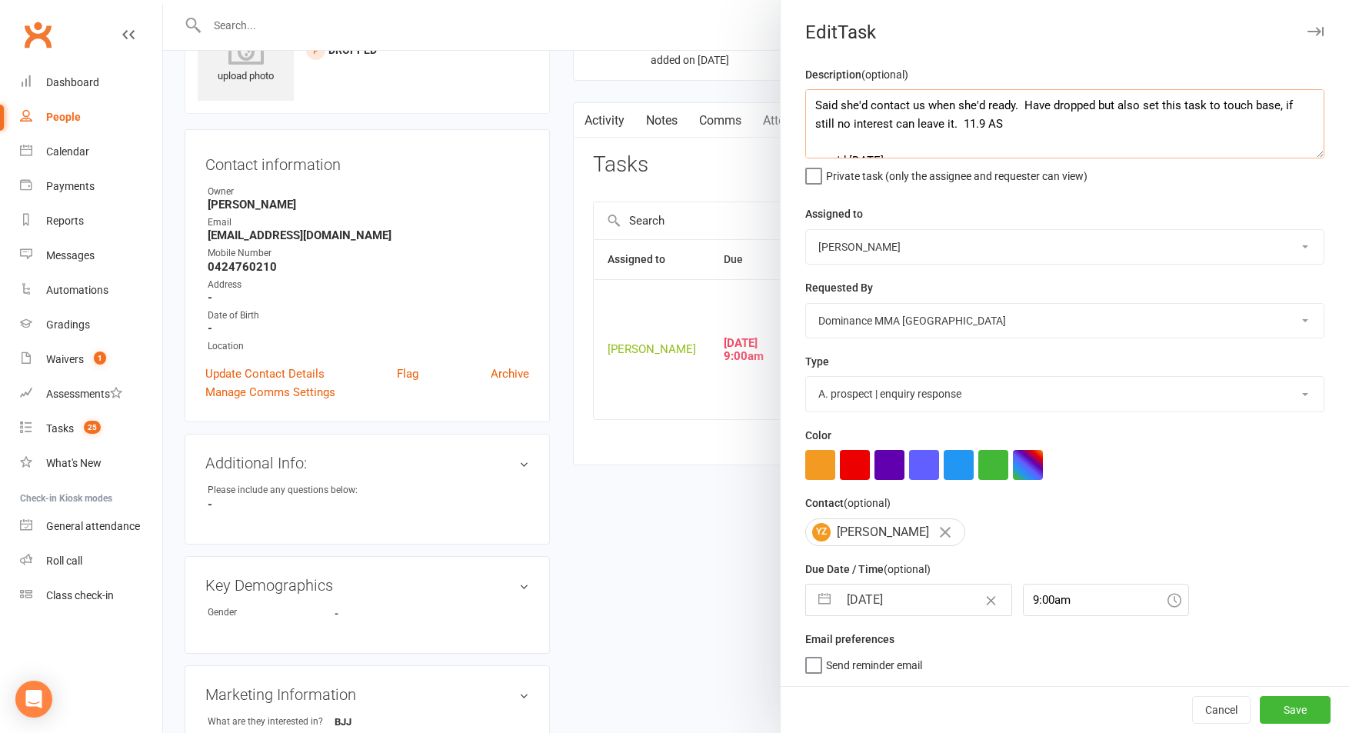
click at [163, 0] on react-component "Edit Task Description (optional) Said she'd contact us when she'd ready. Have d…" at bounding box center [163, 0] width 0 height 0
click at [987, 107] on textarea "See notes. Have dropped but also set this task to touch base, if still no inter…" at bounding box center [1064, 123] width 519 height 69
drag, startPoint x: 1238, startPoint y: 103, endPoint x: 1253, endPoint y: 100, distance: 14.9
click at [1240, 102] on textarea "See notes. Have dropped but also just set this task to touch base, if still no …" at bounding box center [1064, 123] width 519 height 69
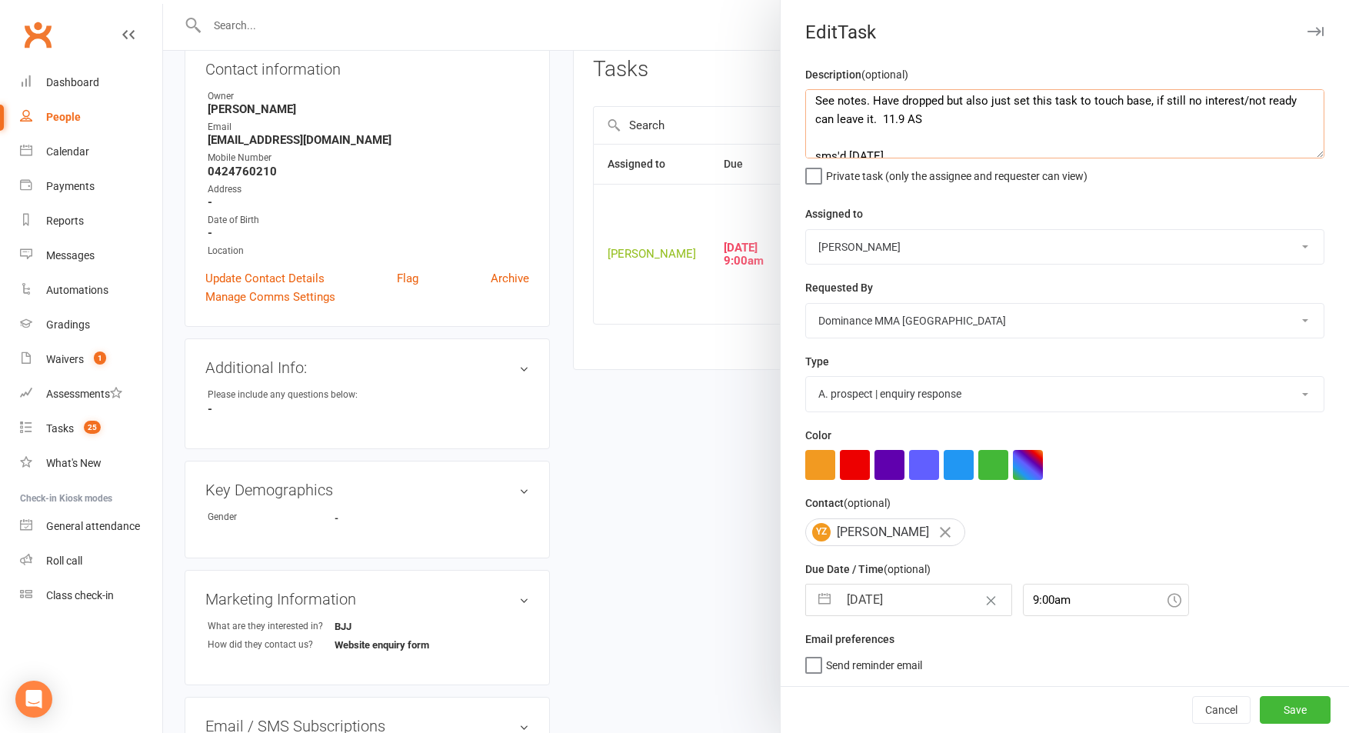
scroll to position [185, 0]
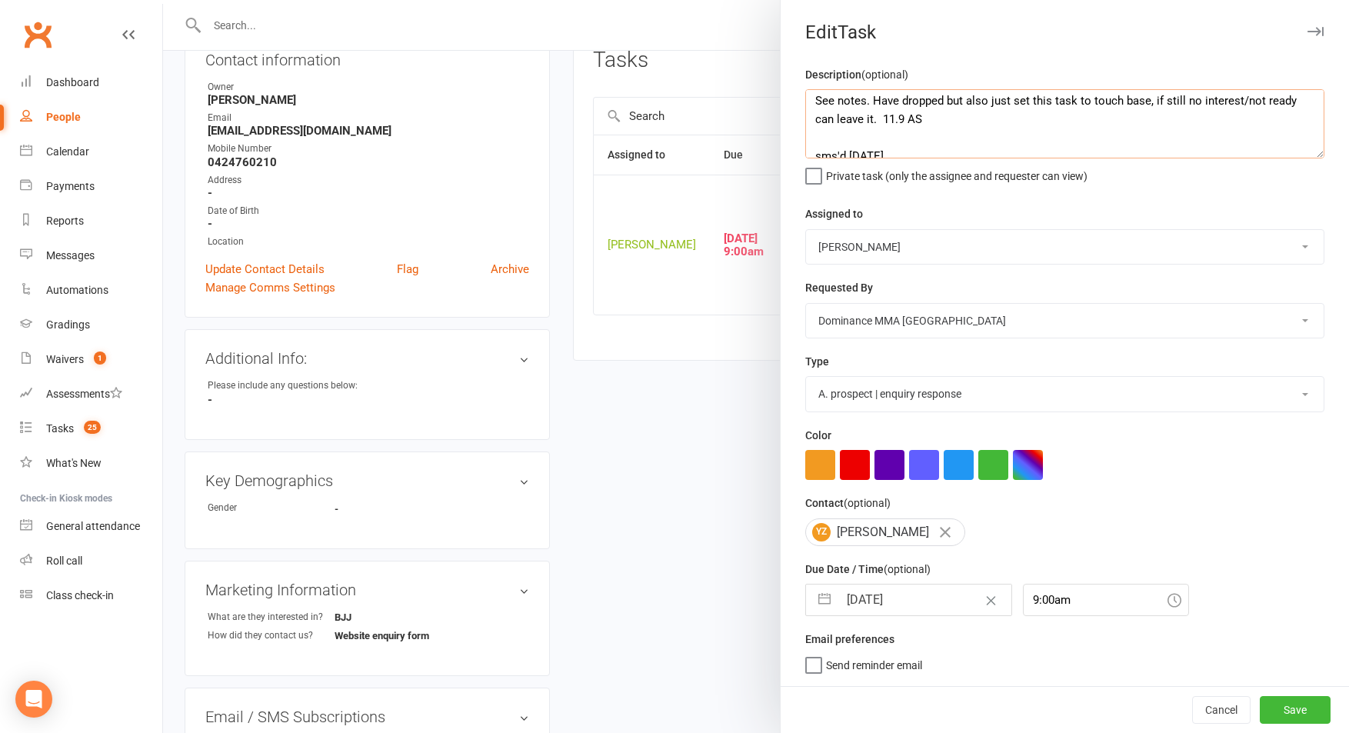
type textarea "See notes. Have dropped but also just set this task to touch base, if still no …"
click at [911, 611] on input "[DATE]" at bounding box center [924, 600] width 173 height 31
select select "7"
select select "2025"
select select "8"
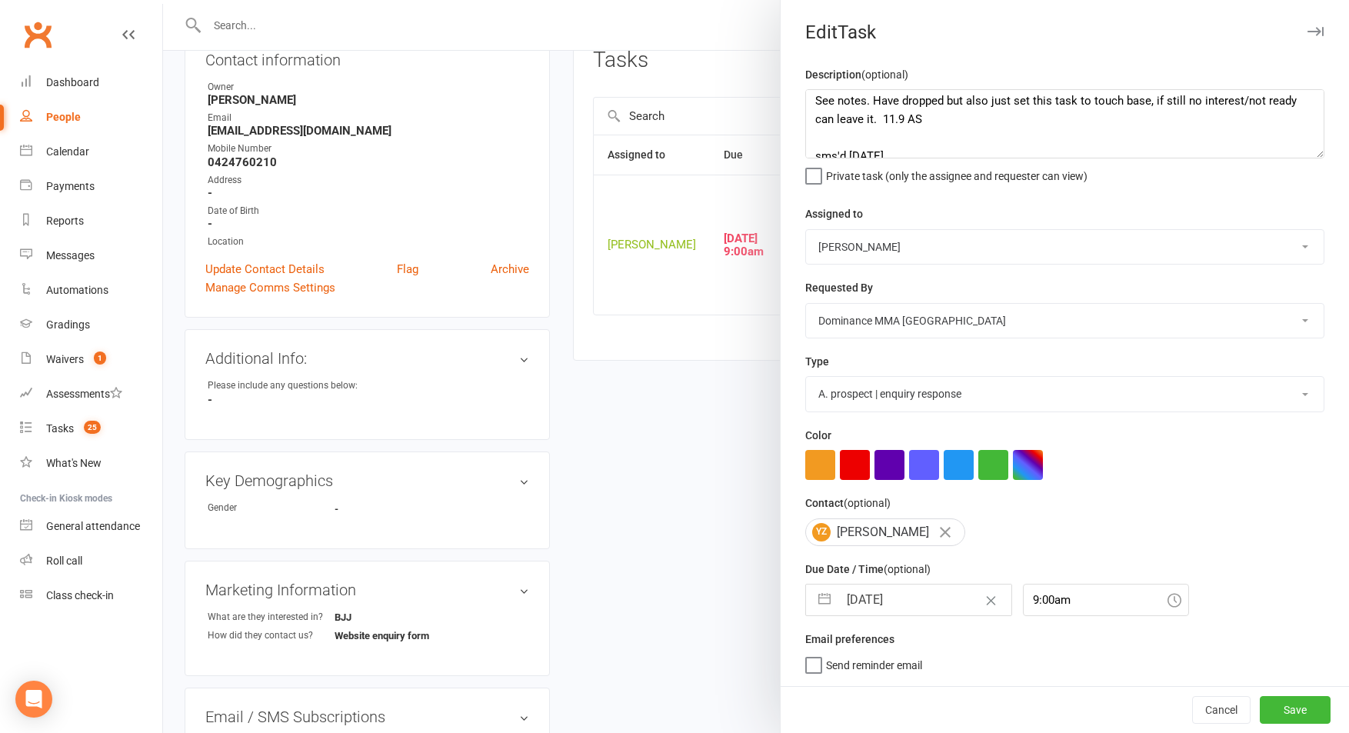
select select "2025"
select select "9"
select select "2025"
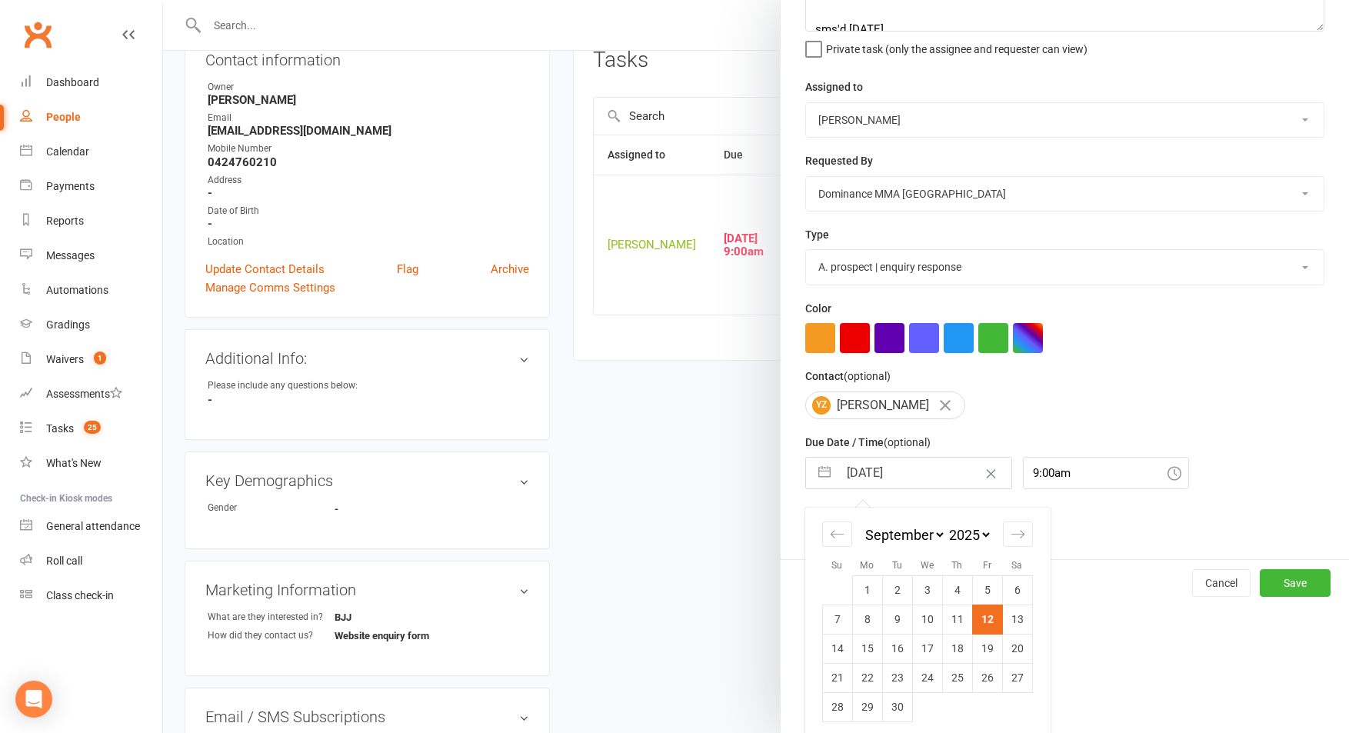
scroll to position [136, 0]
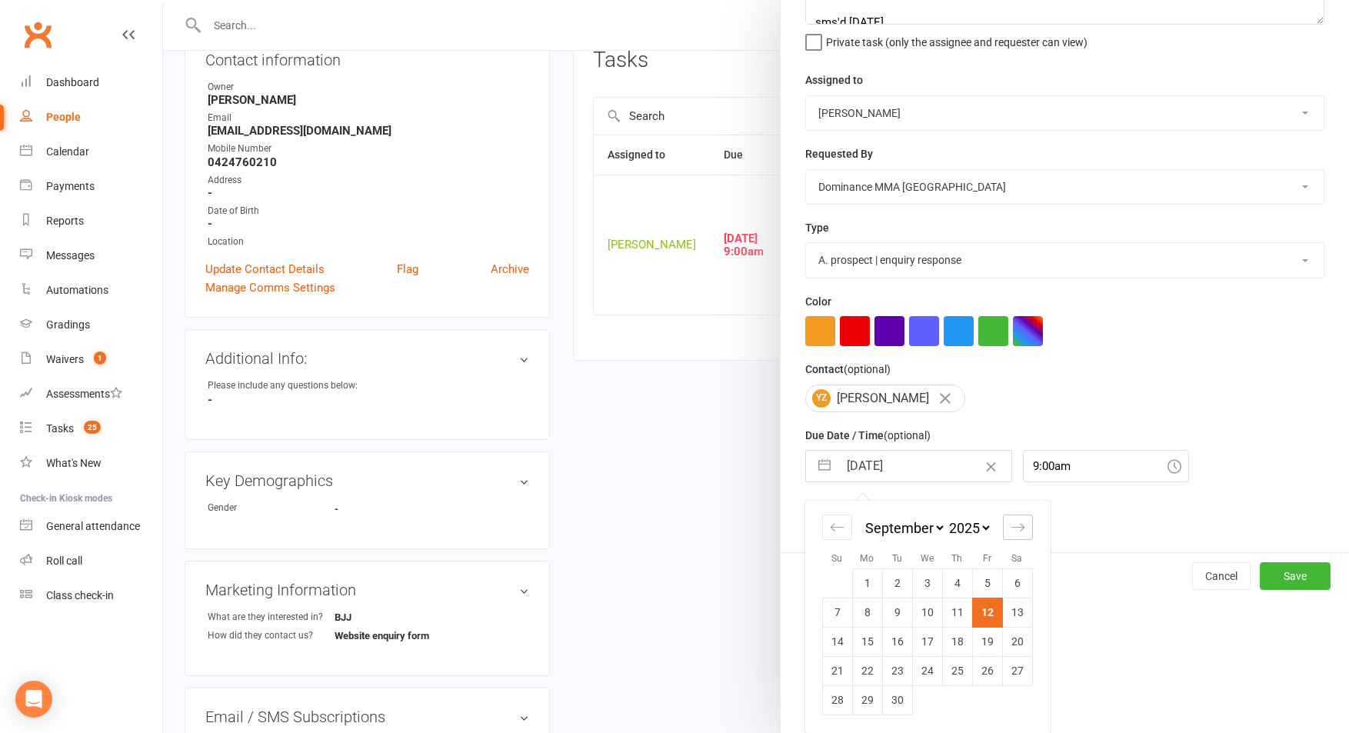
click at [1012, 528] on icon "Move forward to switch to the next month." at bounding box center [1018, 527] width 15 height 15
select select "10"
select select "2025"
click at [1011, 528] on icon "Move forward to switch to the next month." at bounding box center [1018, 527] width 15 height 15
select select "11"
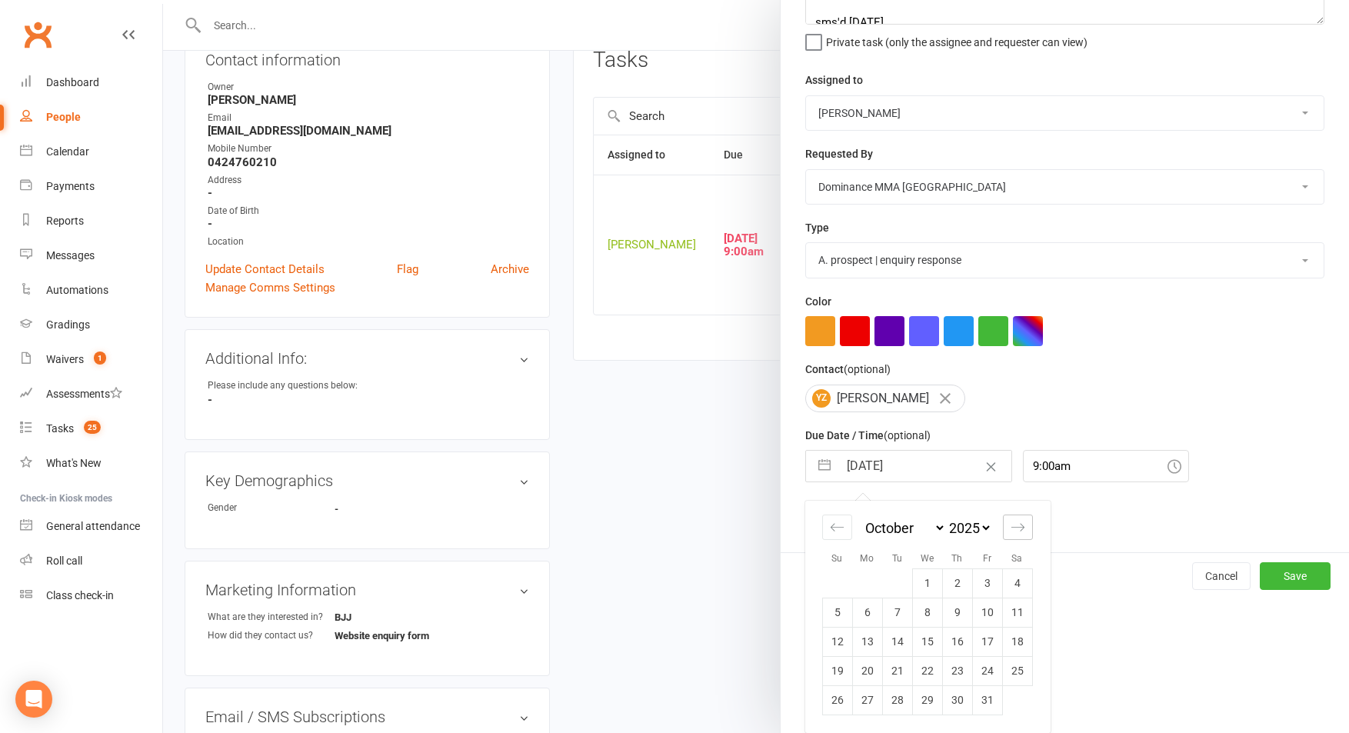
select select "2025"
click at [1024, 526] on icon "Move forward to switch to the next month." at bounding box center [1018, 525] width 15 height 15
select select "2026"
click at [874, 579] on td "1" at bounding box center [867, 582] width 30 height 29
type input "[DATE]"
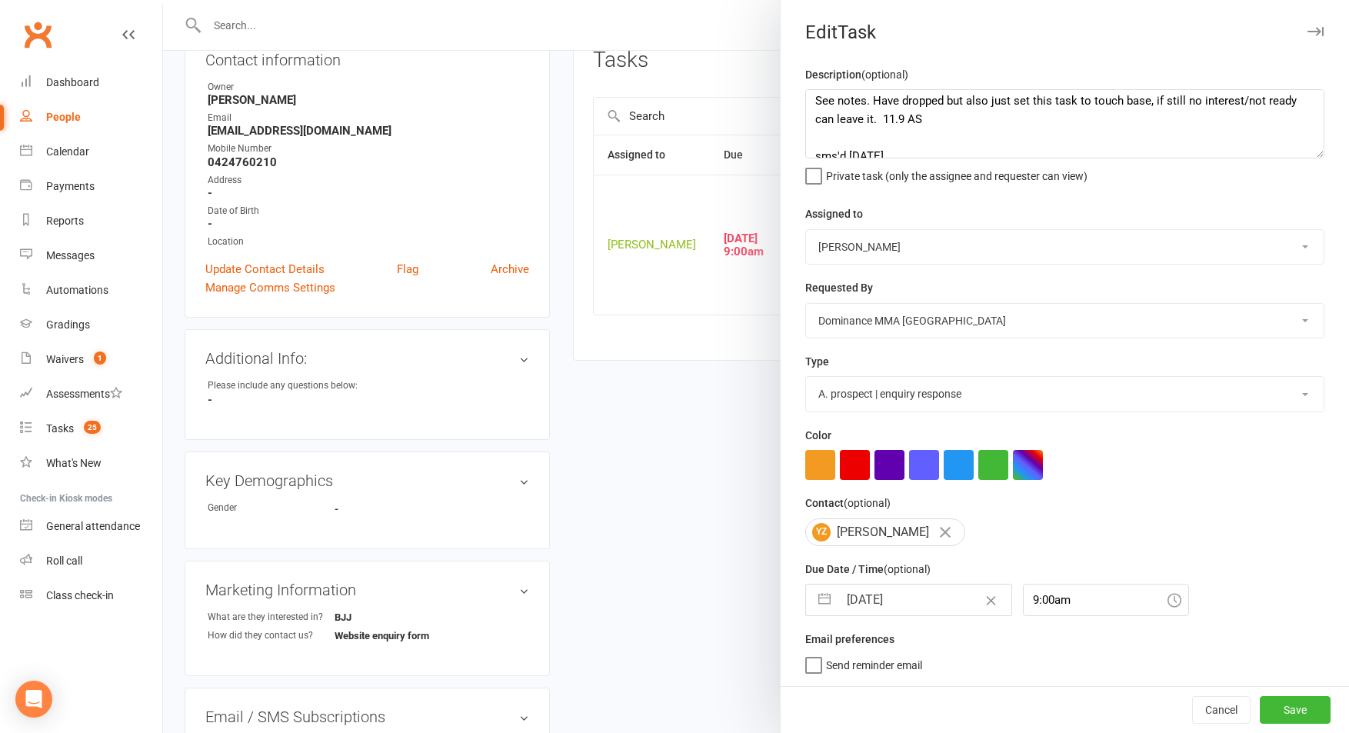
scroll to position [1, 0]
click at [851, 605] on input "[DATE]" at bounding box center [924, 600] width 173 height 31
select select "10"
select select "2025"
select select "11"
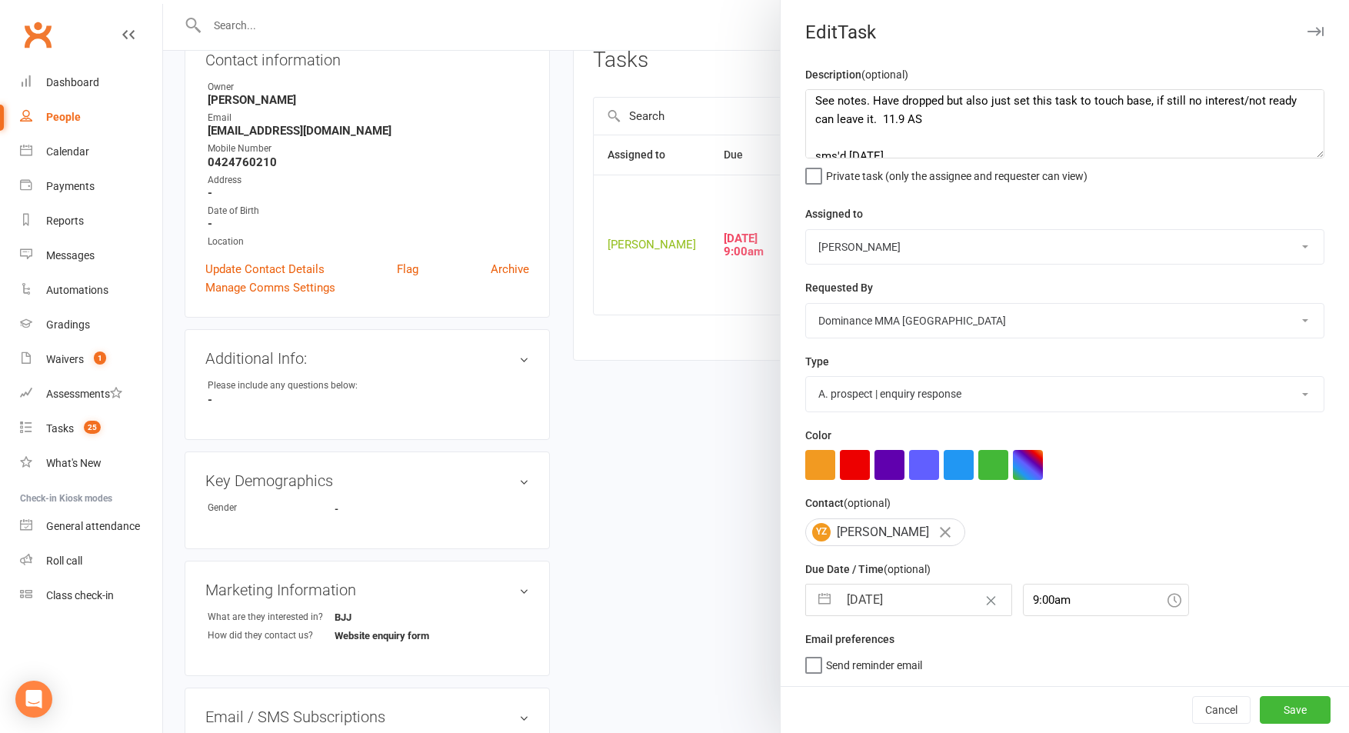
select select "2025"
select select "2026"
click at [837, 653] on div "Move backward to switch to the previous month." at bounding box center [837, 660] width 30 height 25
select select "9"
select select "2025"
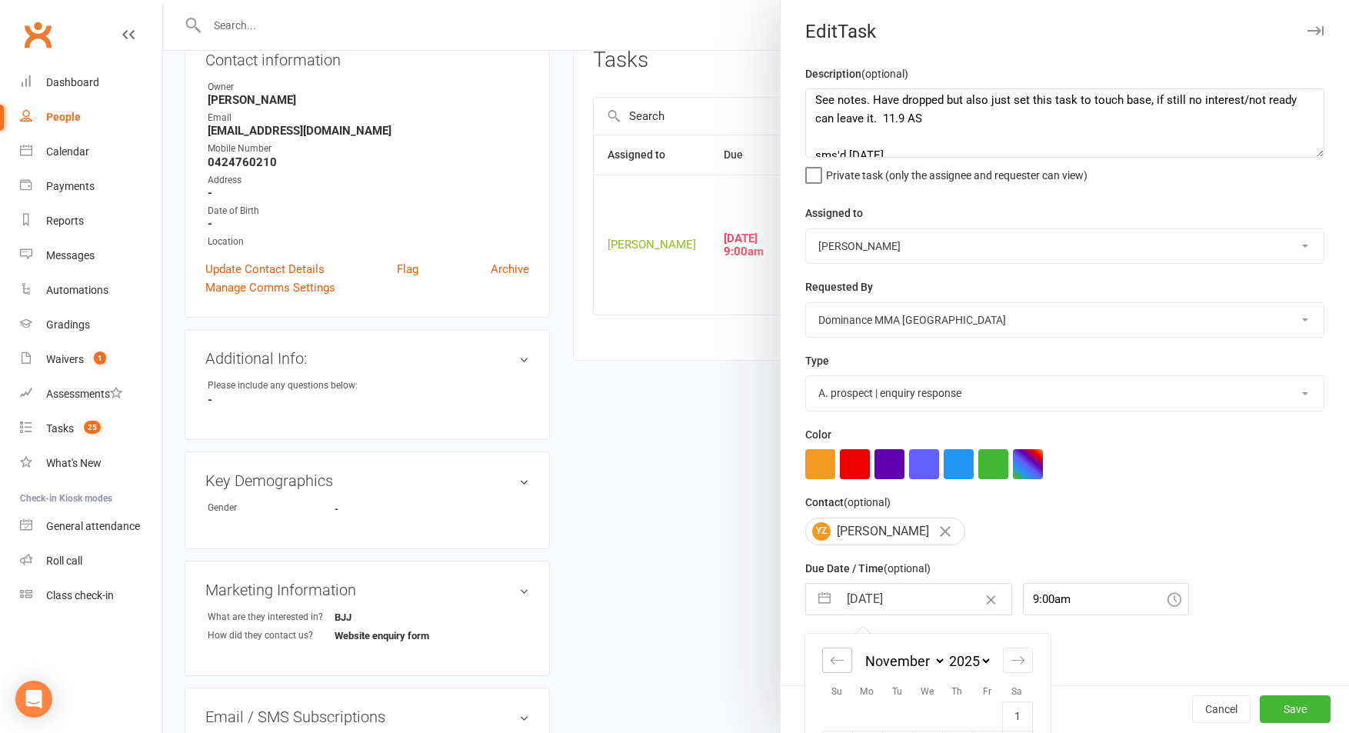
click at [836, 653] on div "Move backward to switch to the previous month." at bounding box center [837, 660] width 30 height 25
select select "8"
select select "2025"
drag, startPoint x: 848, startPoint y: 666, endPoint x: 876, endPoint y: 663, distance: 28.6
click at [848, 666] on div "Move backward to switch to the previous month." at bounding box center [837, 660] width 30 height 25
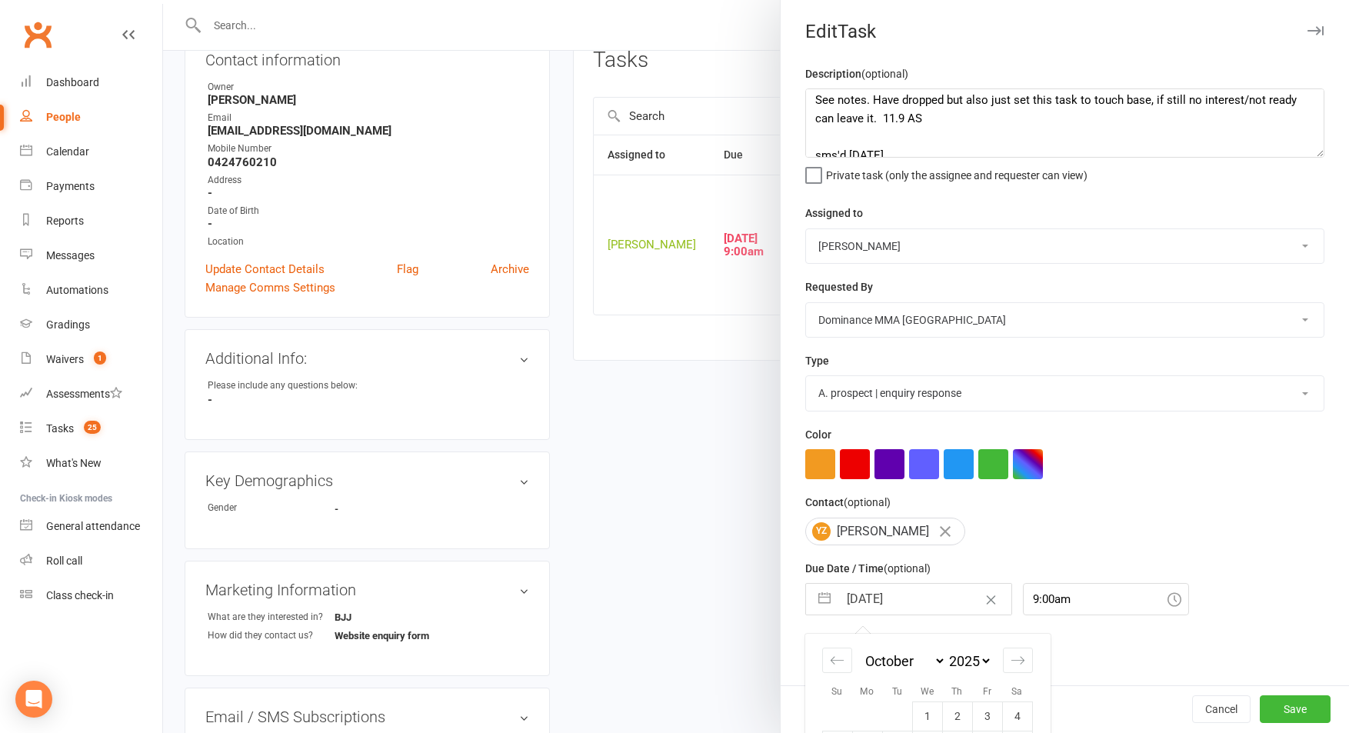
select select "7"
select select "2025"
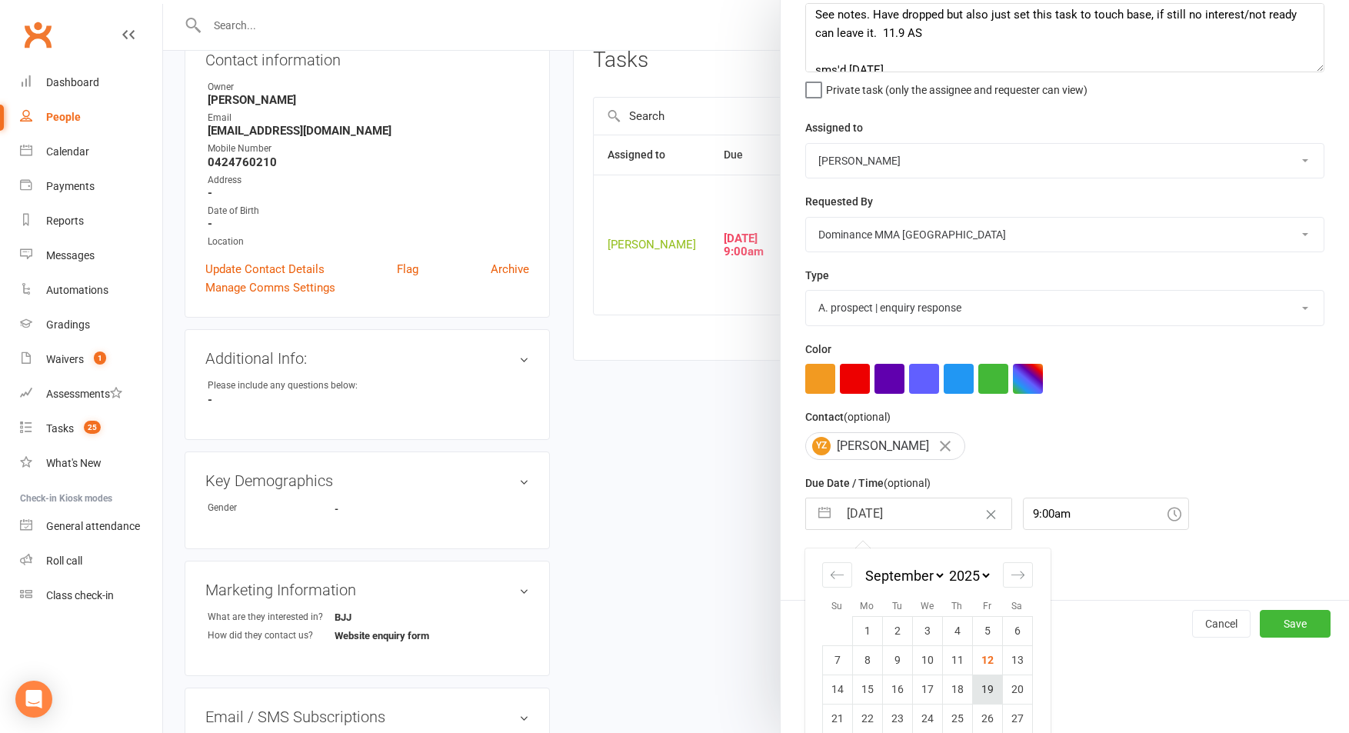
scroll to position [136, 0]
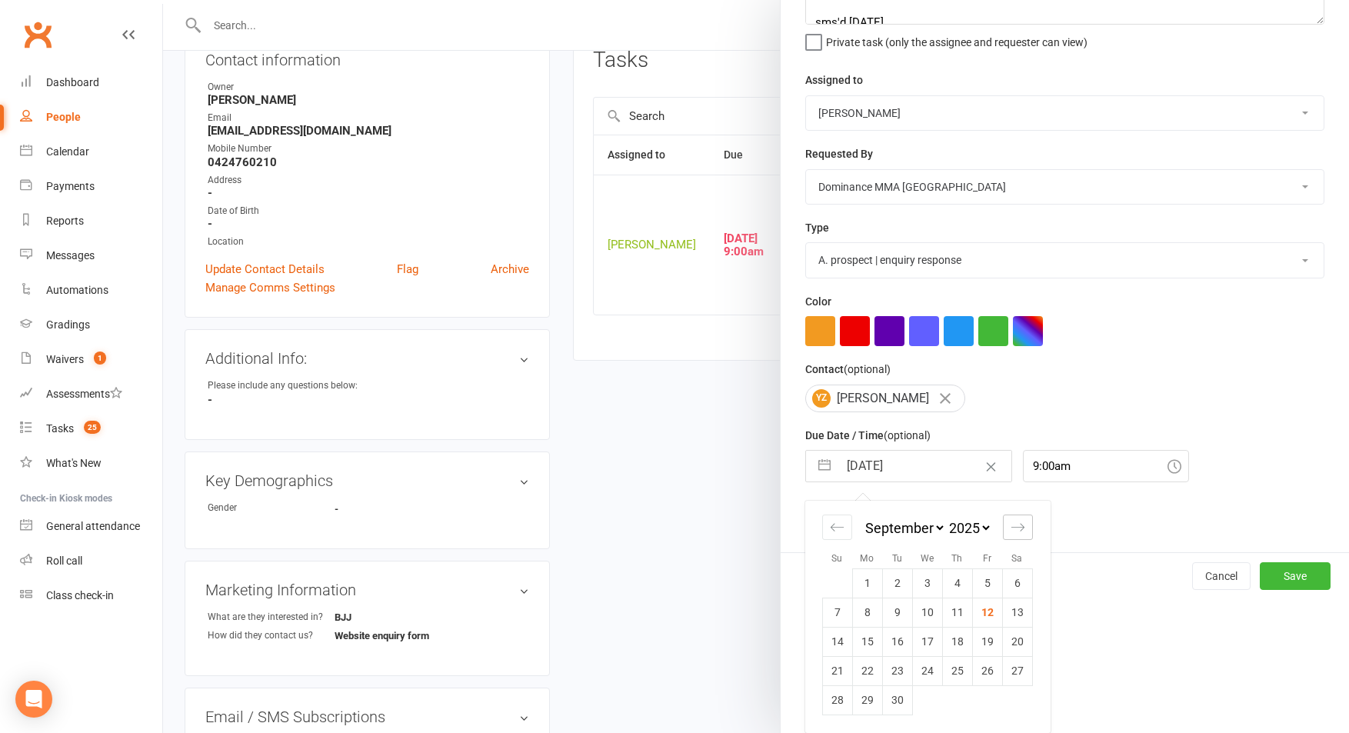
click at [1019, 531] on icon "Move forward to switch to the next month." at bounding box center [1018, 527] width 15 height 15
select select "10"
select select "2025"
click at [1019, 531] on icon "Move forward to switch to the next month." at bounding box center [1018, 527] width 15 height 15
select select "11"
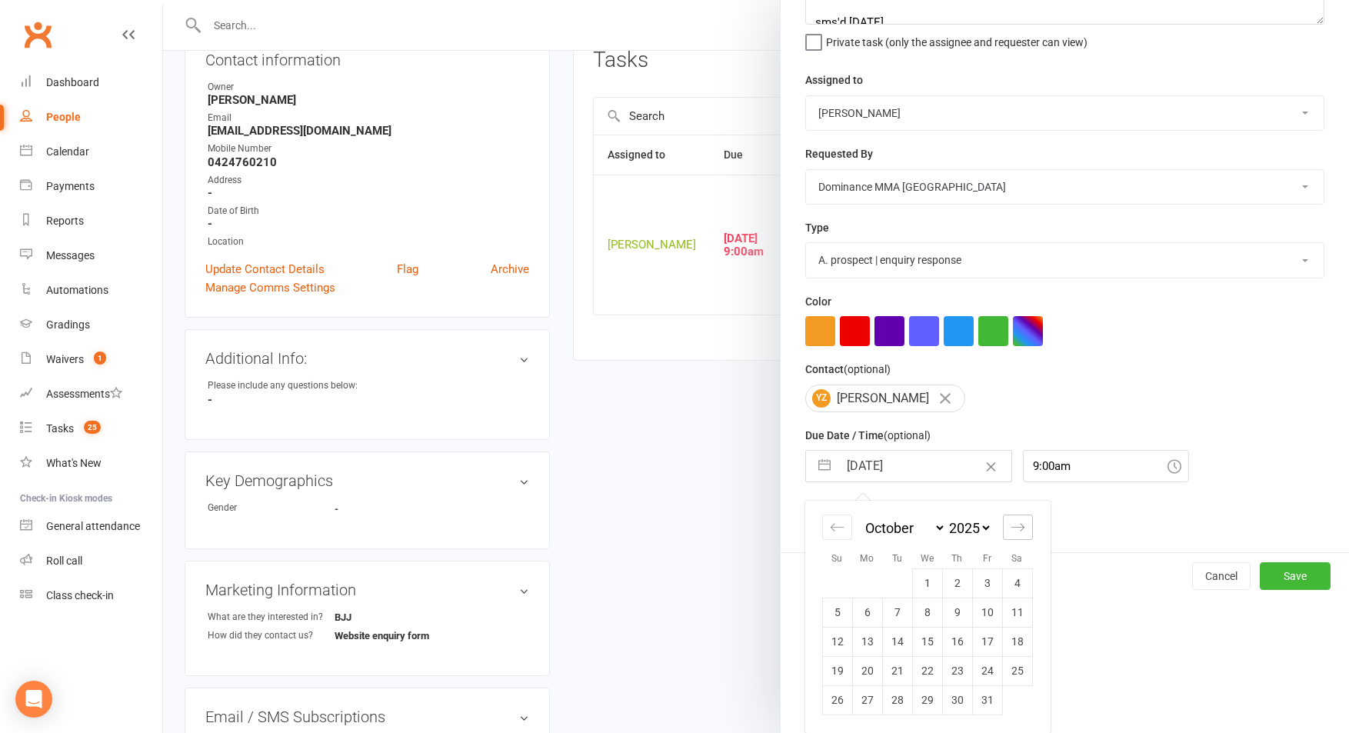
select select "2025"
click at [868, 704] on td "24" at bounding box center [867, 697] width 30 height 29
type input "[DATE]"
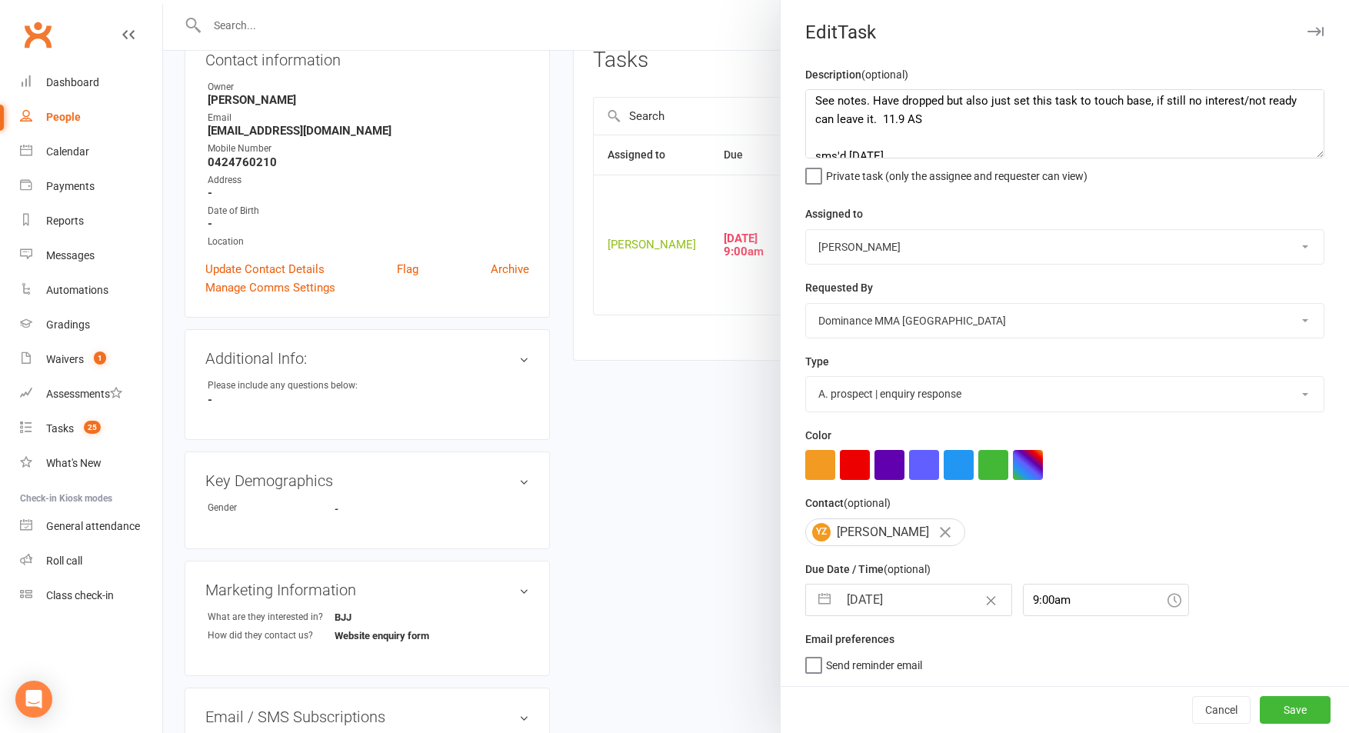
scroll to position [1, 0]
click at [1303, 715] on button "Save" at bounding box center [1295, 710] width 71 height 28
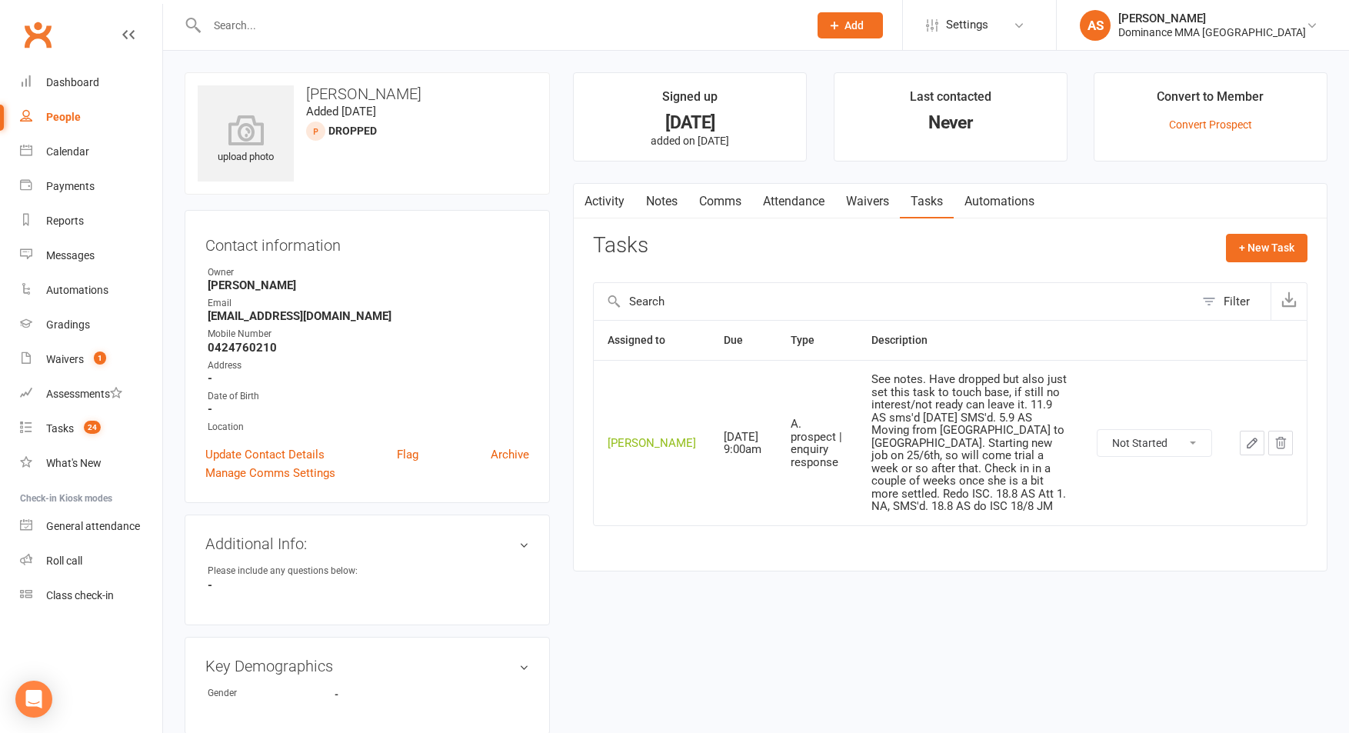
scroll to position [0, 0]
click at [651, 203] on link "Notes" at bounding box center [661, 201] width 53 height 35
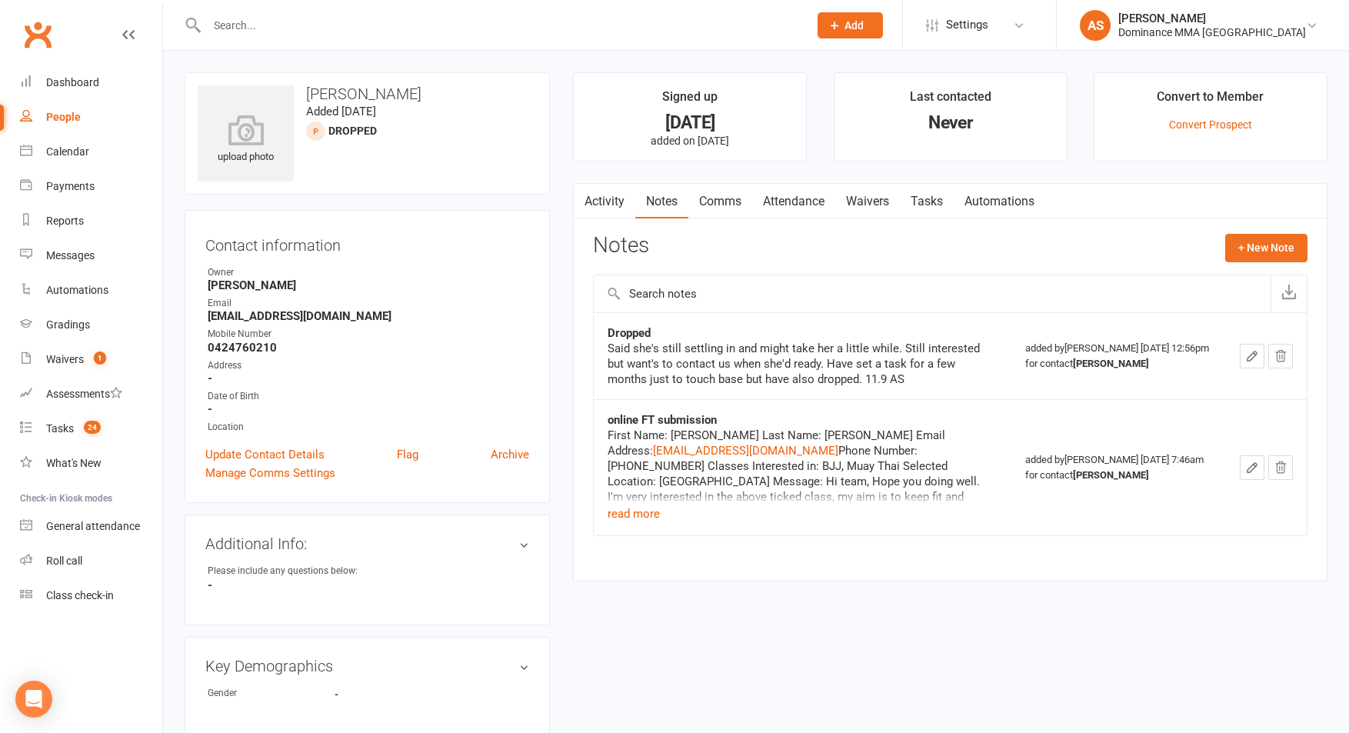
click at [1243, 358] on button "button" at bounding box center [1252, 356] width 25 height 25
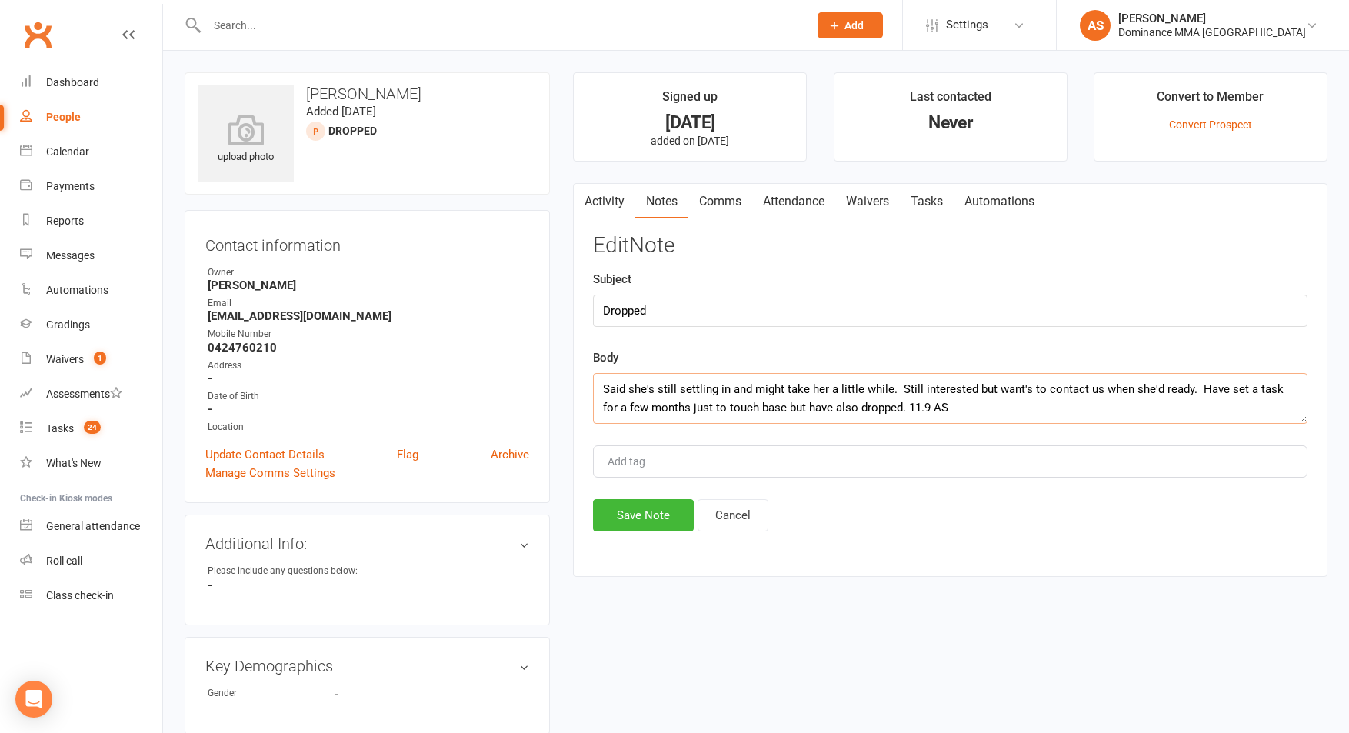
drag, startPoint x: 652, startPoint y: 388, endPoint x: 661, endPoint y: 385, distance: 8.8
click at [653, 388] on textarea "Said she's still settling in and might take her a little while. Still intereste…" at bounding box center [950, 398] width 714 height 51
drag, startPoint x: 969, startPoint y: 390, endPoint x: 997, endPoint y: 385, distance: 28.1
click at [970, 390] on textarea "Said she'd forgotten about enquiring with us. Said she is still settling in and…" at bounding box center [950, 398] width 714 height 51
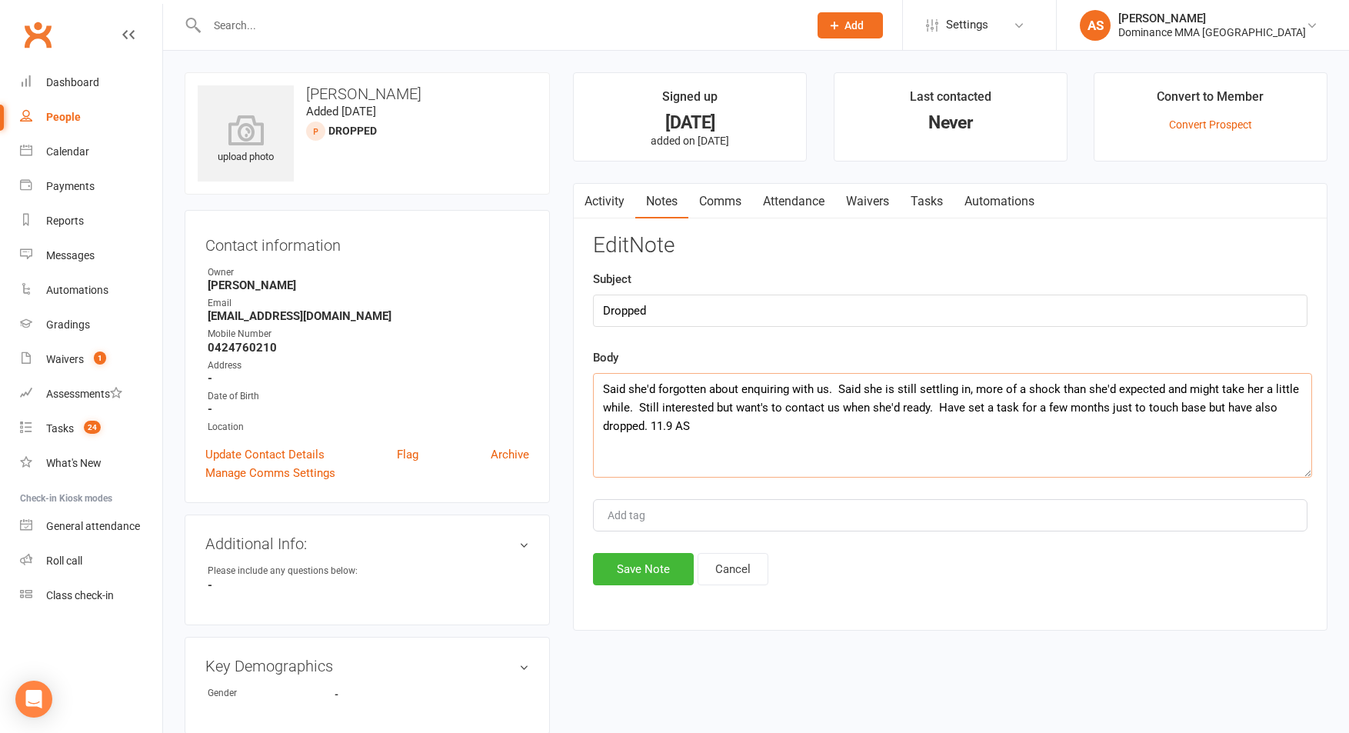
drag, startPoint x: 1301, startPoint y: 418, endPoint x: 1312, endPoint y: 506, distance: 88.3
click at [1312, 478] on textarea "Said she'd forgotten about enquiring with us. Said she is still settling in, mo…" at bounding box center [952, 425] width 719 height 105
click at [932, 405] on textarea "Said she'd forgotten about enquiring with us. Said she is still settling in, mo…" at bounding box center [957, 444] width 728 height 142
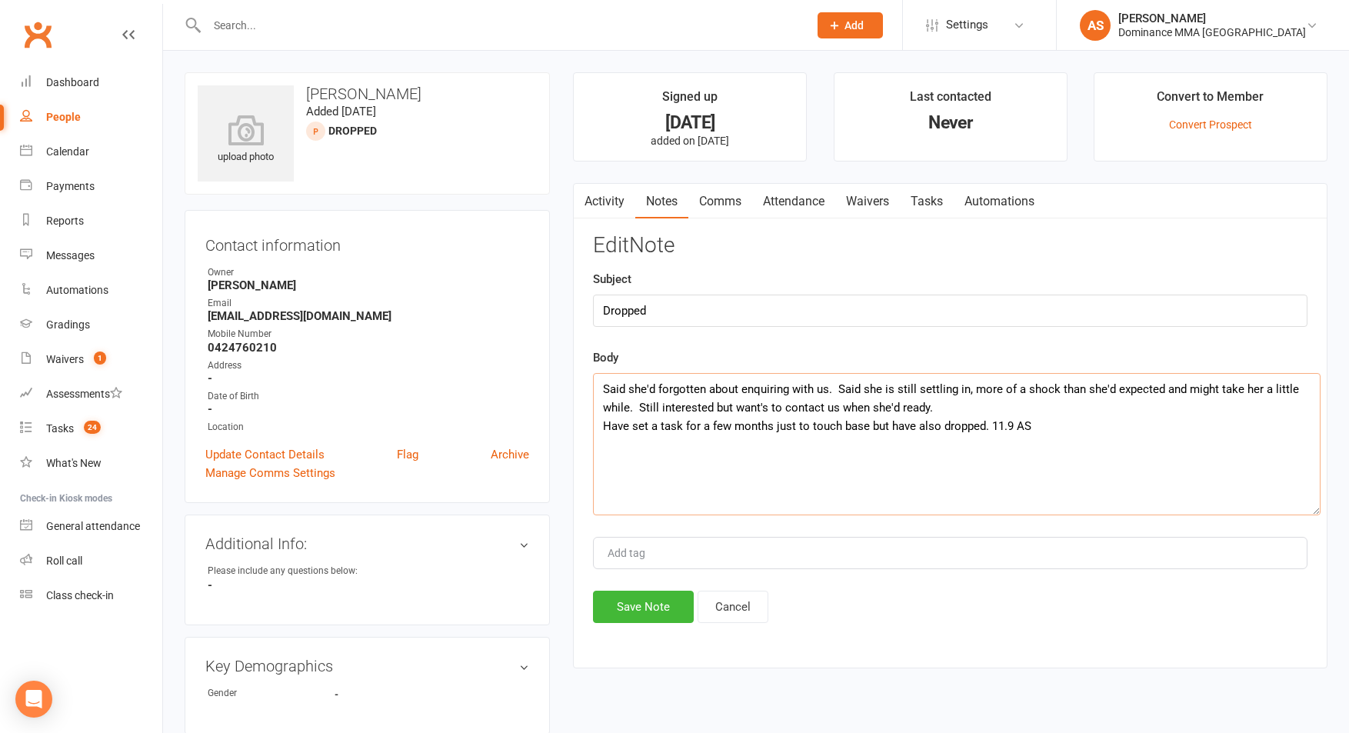
click at [987, 406] on textarea "Said she'd forgotten about enquiring with us. Said she is still settling in, mo…" at bounding box center [957, 444] width 728 height 142
click at [644, 412] on textarea "Said she'd forgotten about enquiring with us. Said she is still settling in, mo…" at bounding box center [957, 444] width 728 height 142
click at [989, 402] on textarea "Said she'd forgotten about enquiring with us. Said she is still settling in, mo…" at bounding box center [957, 444] width 728 height 142
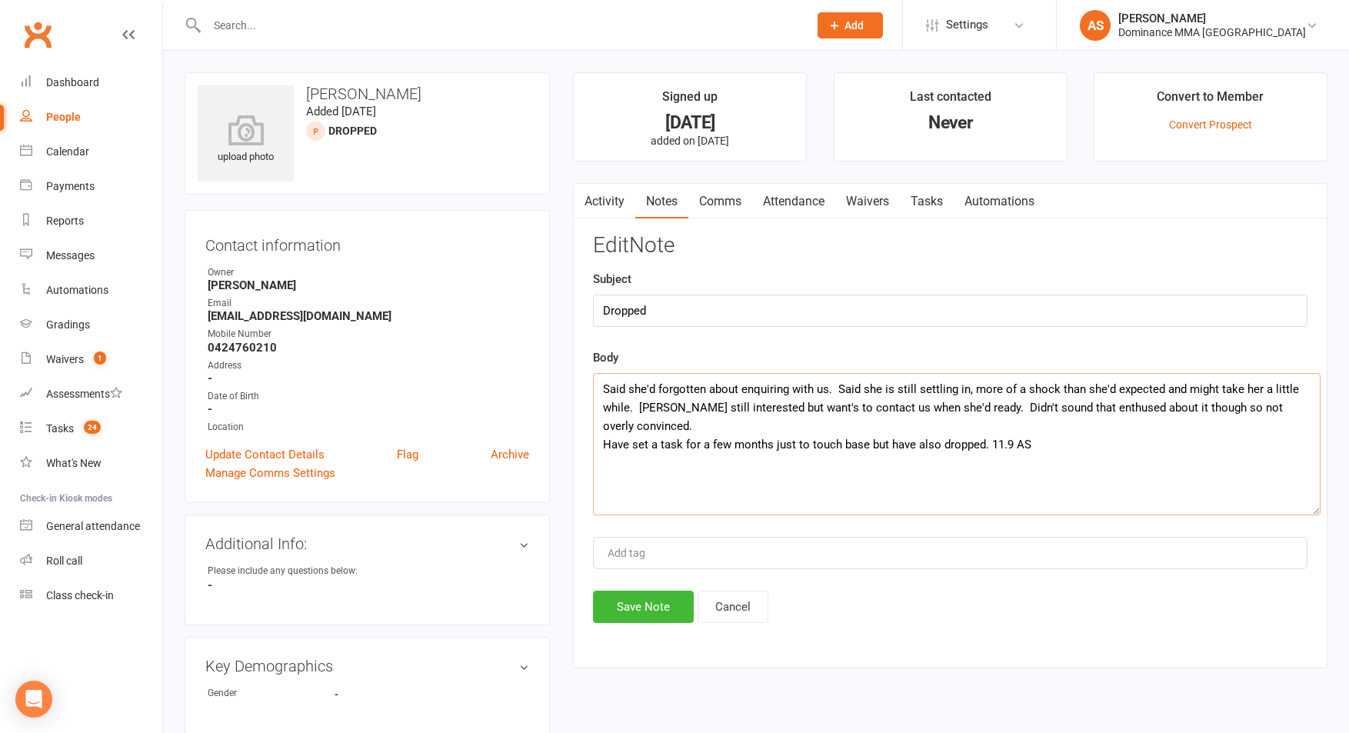
type textarea "Said she'd forgotten about enquiring with us. Said she is still settling in, mo…"
click at [631, 605] on button "Save Note" at bounding box center [643, 607] width 101 height 32
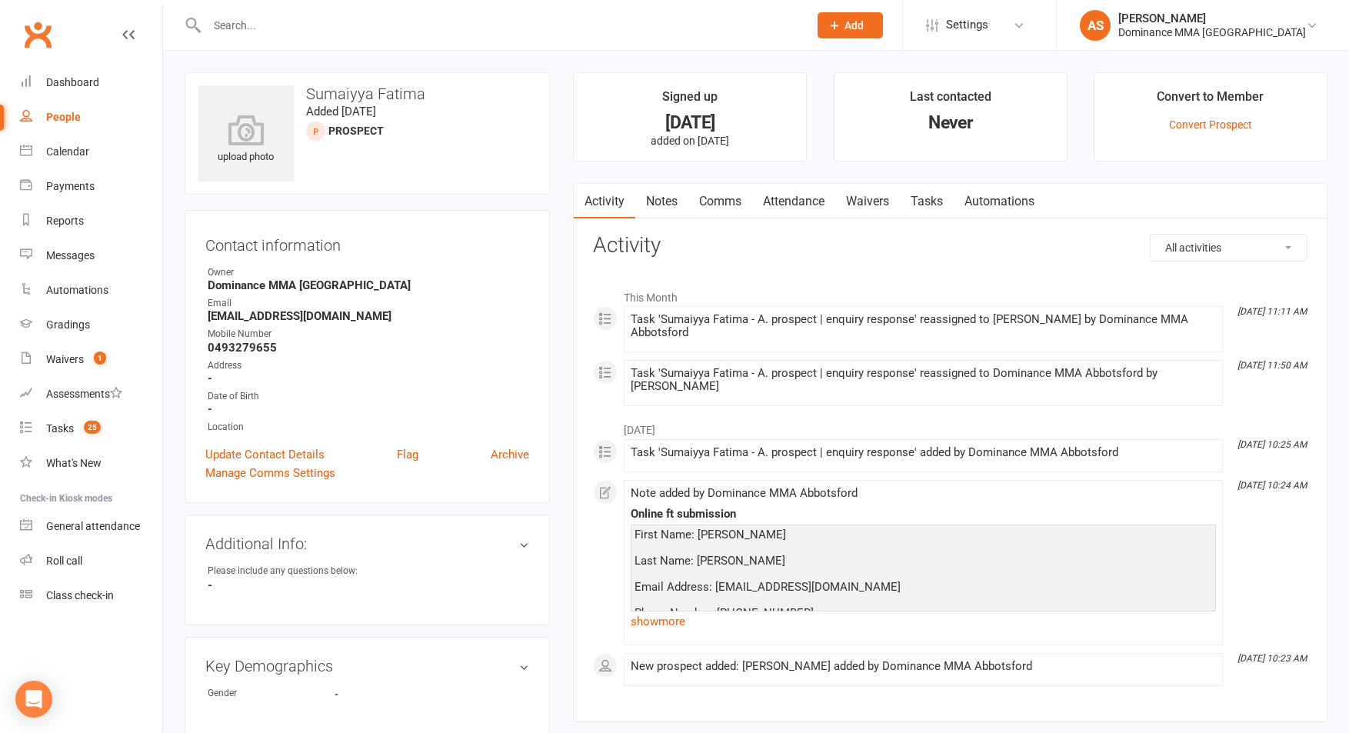
click at [671, 611] on link "show more" at bounding box center [923, 622] width 585 height 22
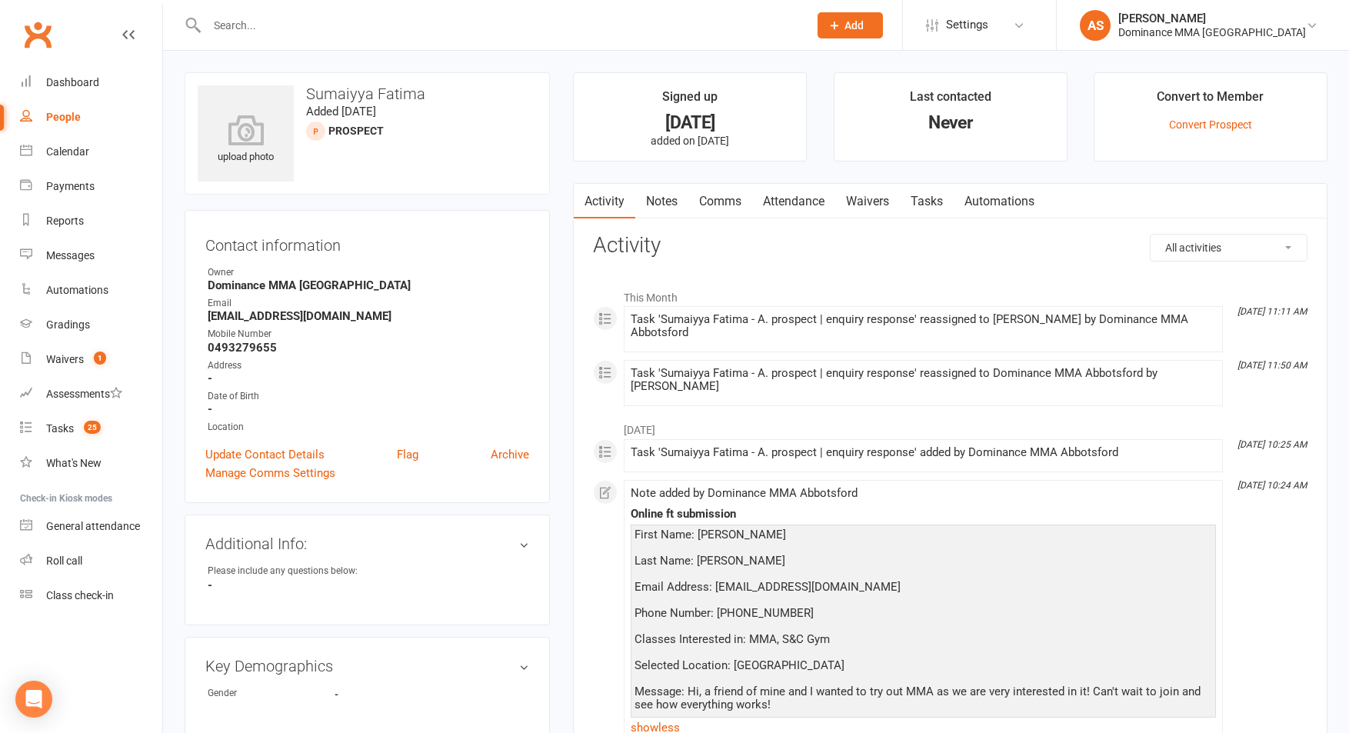
click at [934, 199] on link "Tasks" at bounding box center [927, 201] width 54 height 35
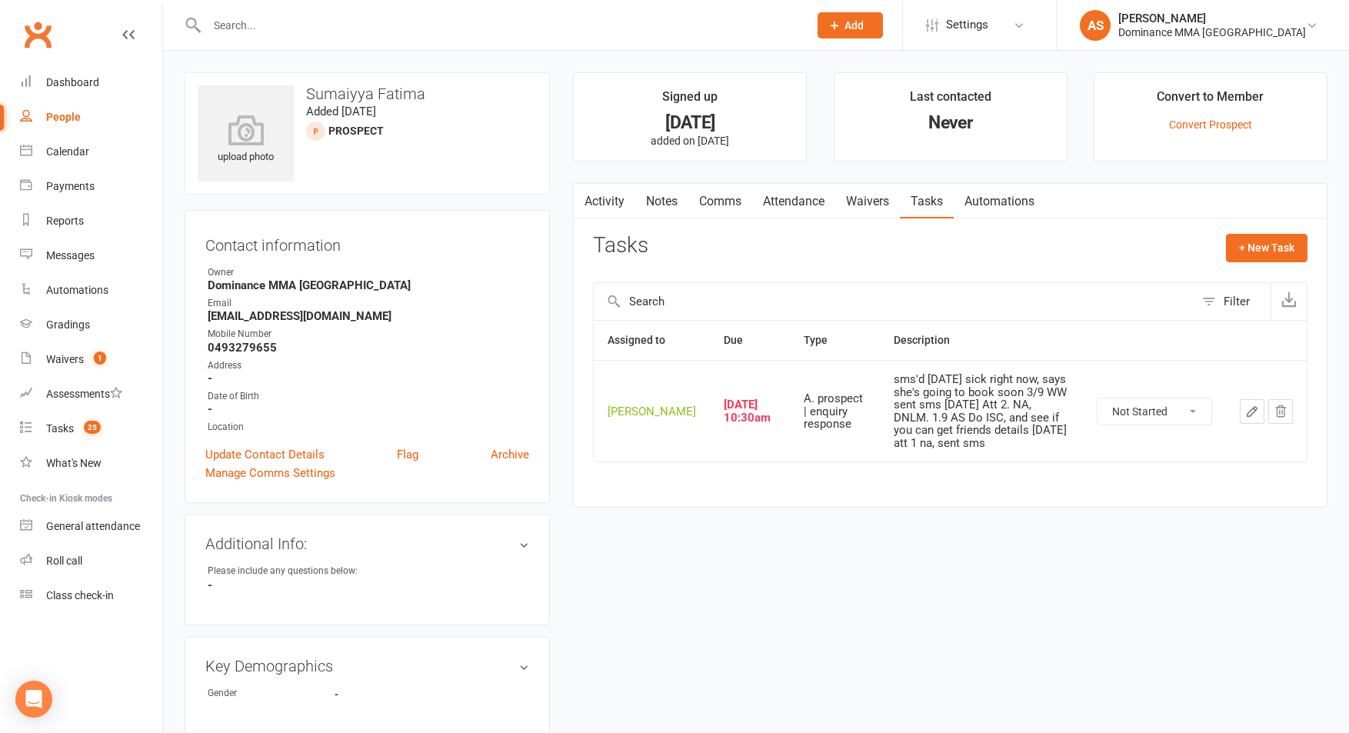
click at [864, 203] on link "Waivers" at bounding box center [867, 201] width 65 height 35
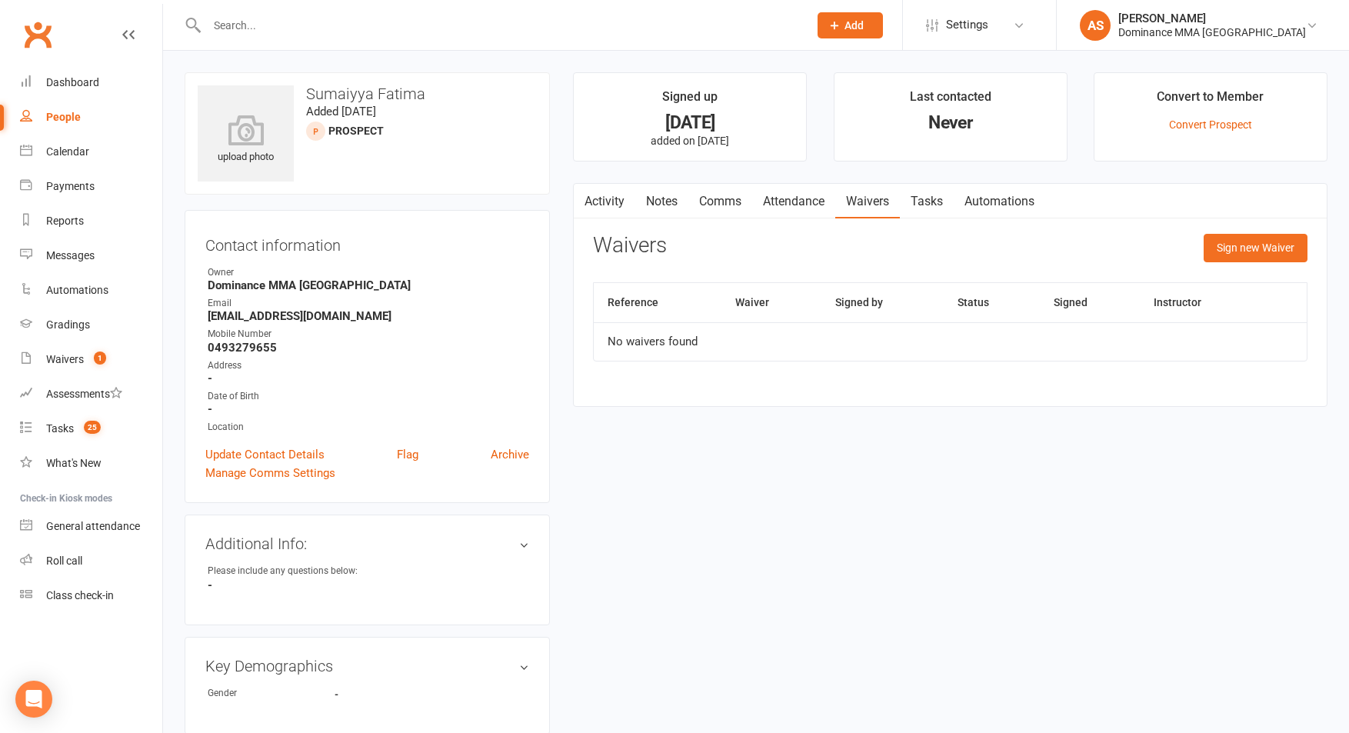
click at [661, 203] on link "Notes" at bounding box center [661, 201] width 53 height 35
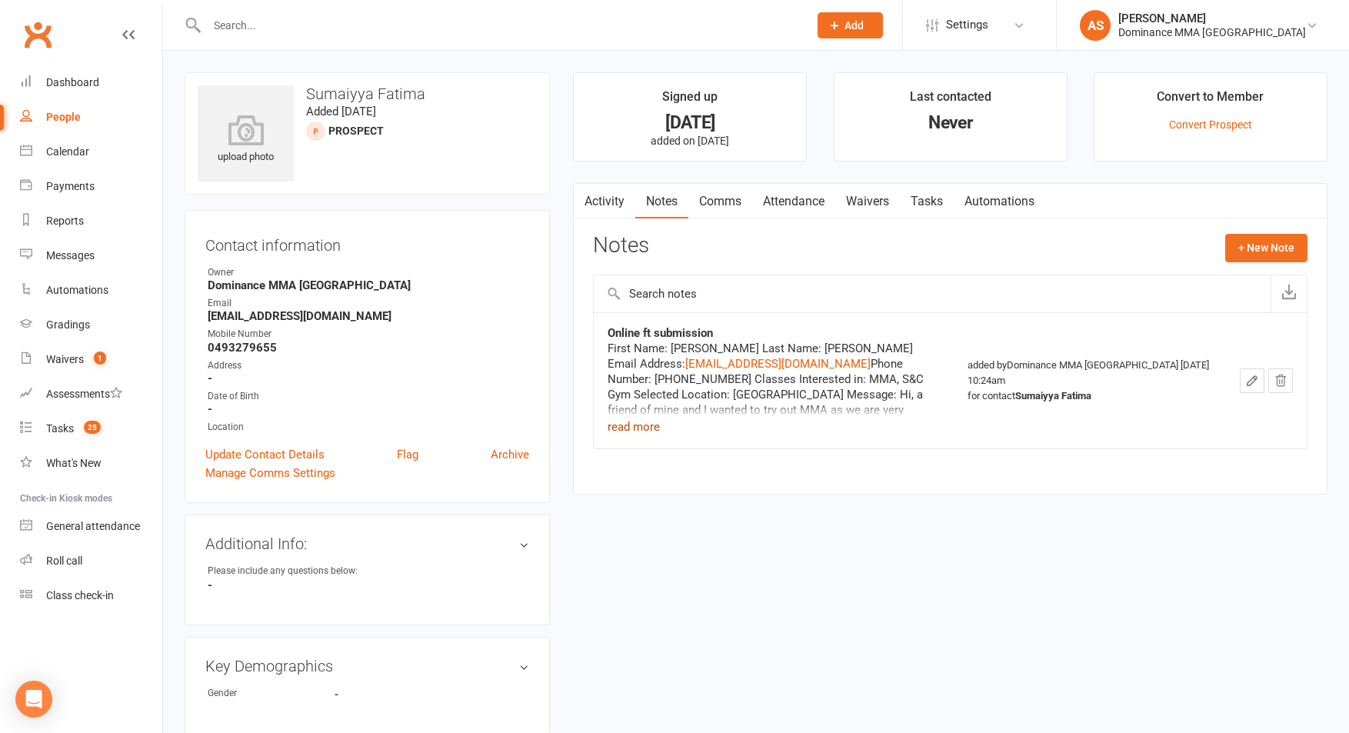
click at [636, 428] on button "read more" at bounding box center [634, 427] width 52 height 18
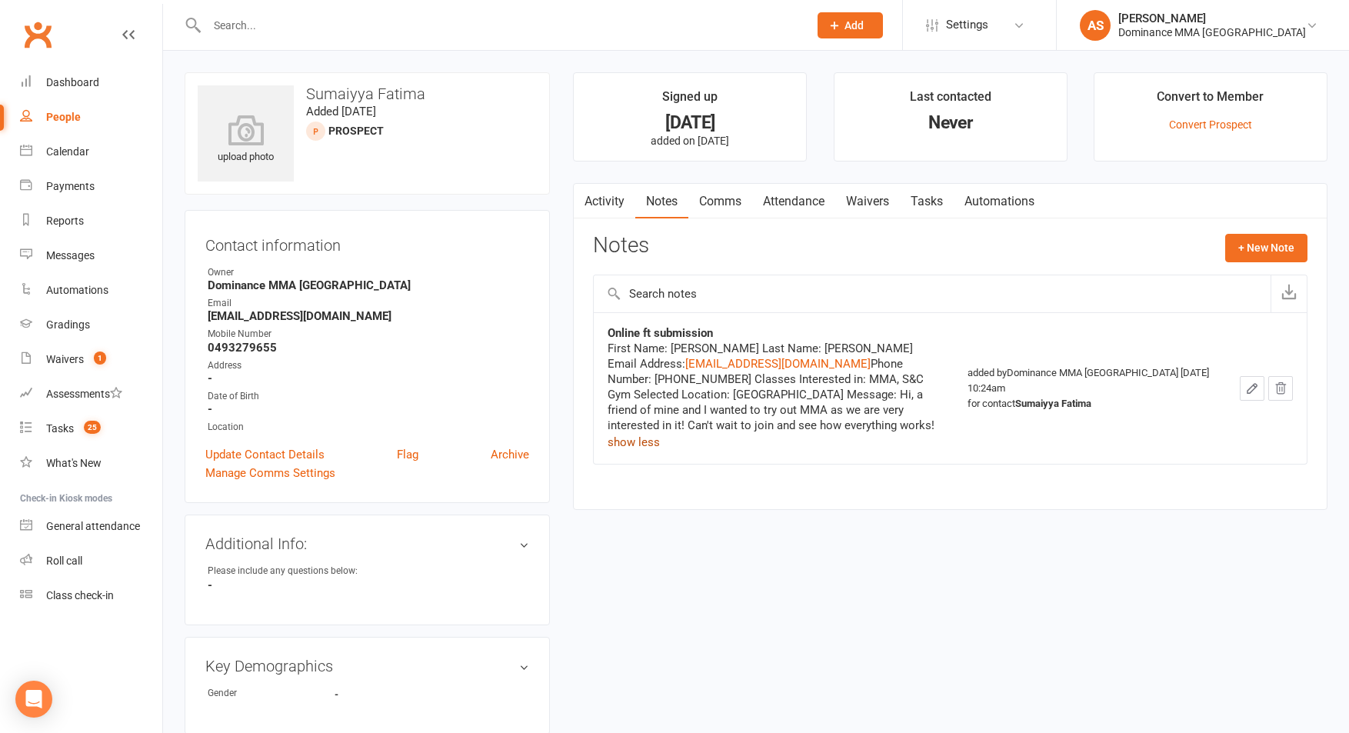
click at [921, 203] on link "Tasks" at bounding box center [927, 201] width 54 height 35
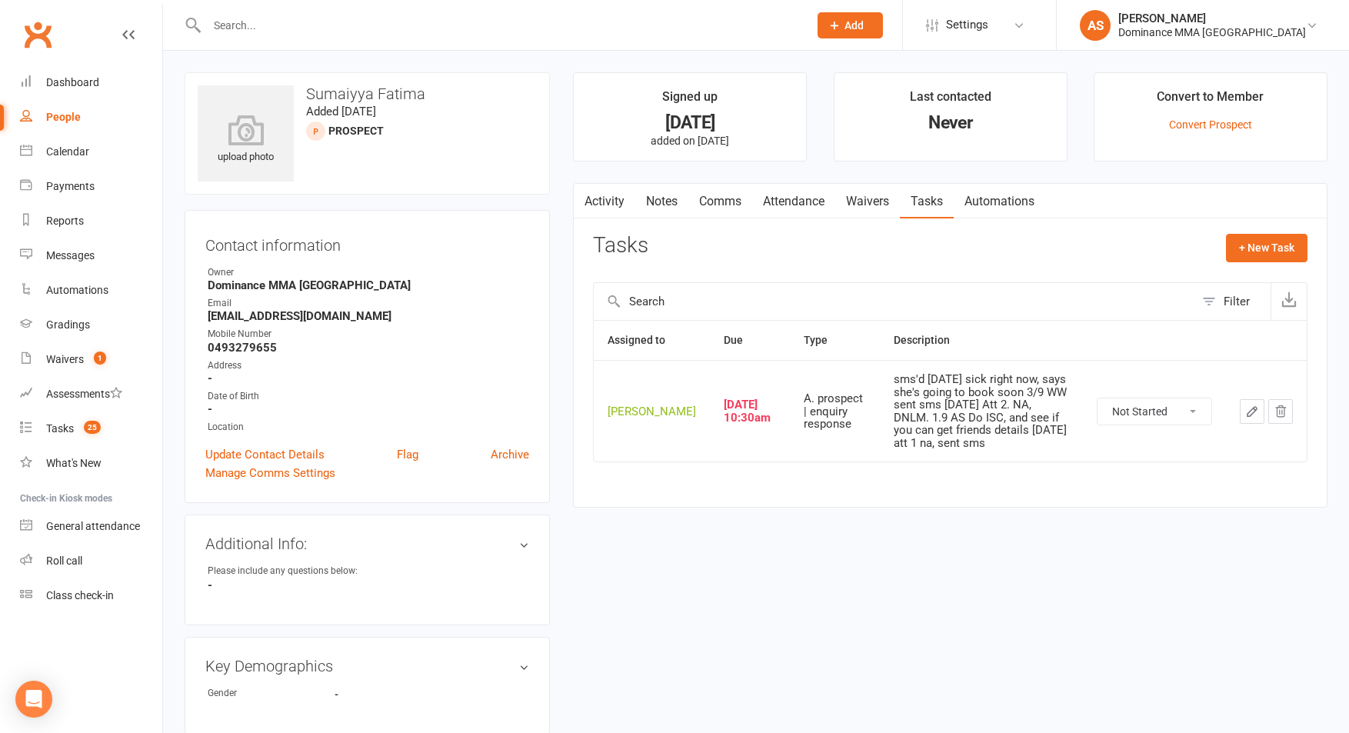
click at [987, 257] on div "Tasks + New Task" at bounding box center [950, 252] width 714 height 36
click at [869, 203] on link "Waivers" at bounding box center [867, 201] width 65 height 35
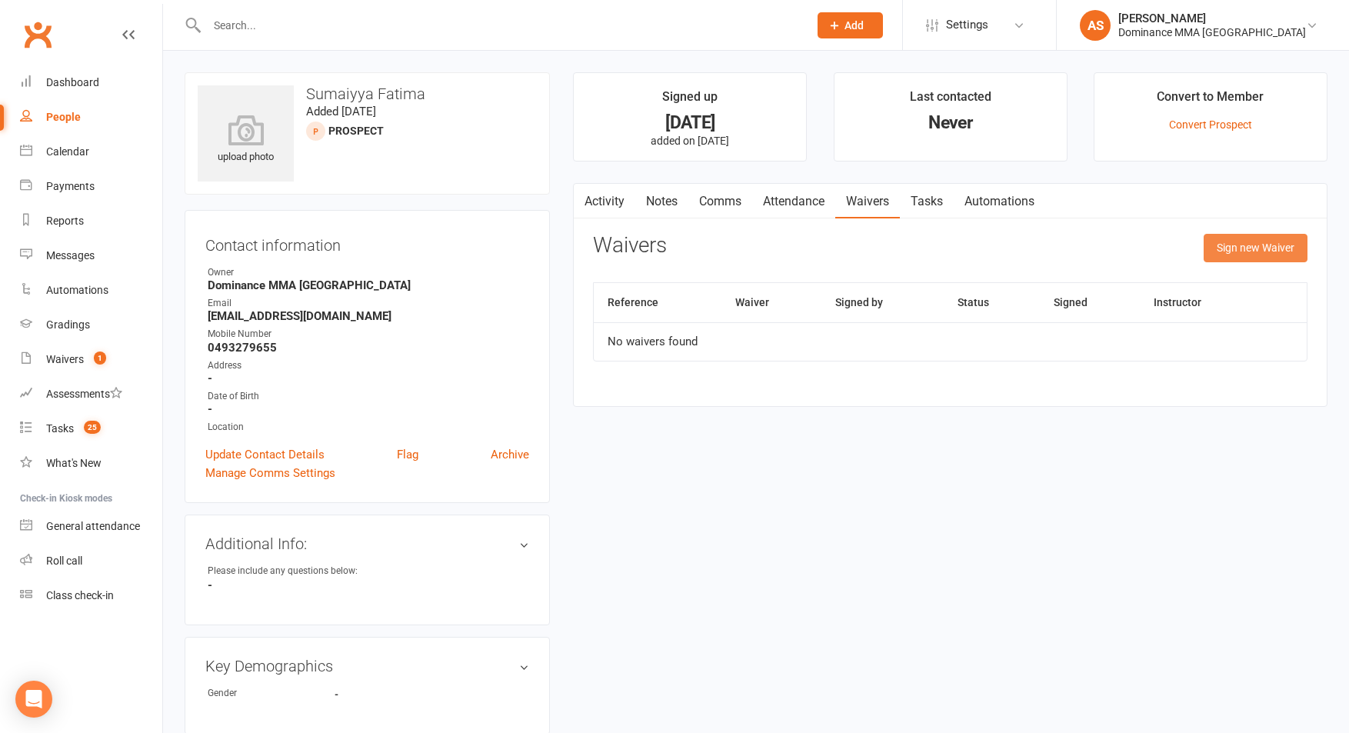
drag, startPoint x: 1272, startPoint y: 247, endPoint x: 1198, endPoint y: 251, distance: 73.9
click at [1271, 247] on button "Sign new Waiver" at bounding box center [1256, 248] width 104 height 28
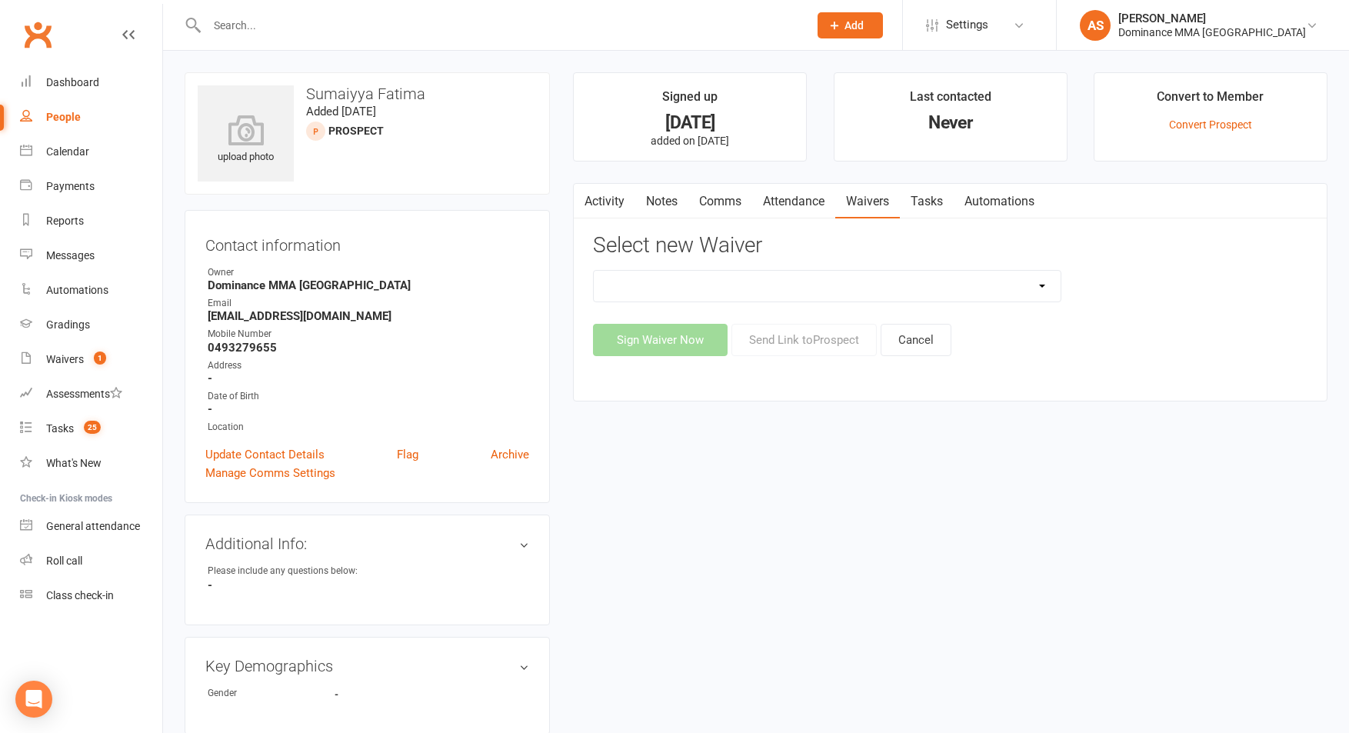
click at [1011, 291] on select "Member | Cancellation | Adults Member | Injury Report Form (FOH staff use only)…" at bounding box center [827, 286] width 467 height 31
select select "45"
click at [594, 271] on select "Member | Cancellation | Adults Member | Injury Report Form (FOH staff use only)…" at bounding box center [827, 286] width 467 height 31
click at [835, 345] on button "Send Link to Prospect" at bounding box center [803, 340] width 145 height 32
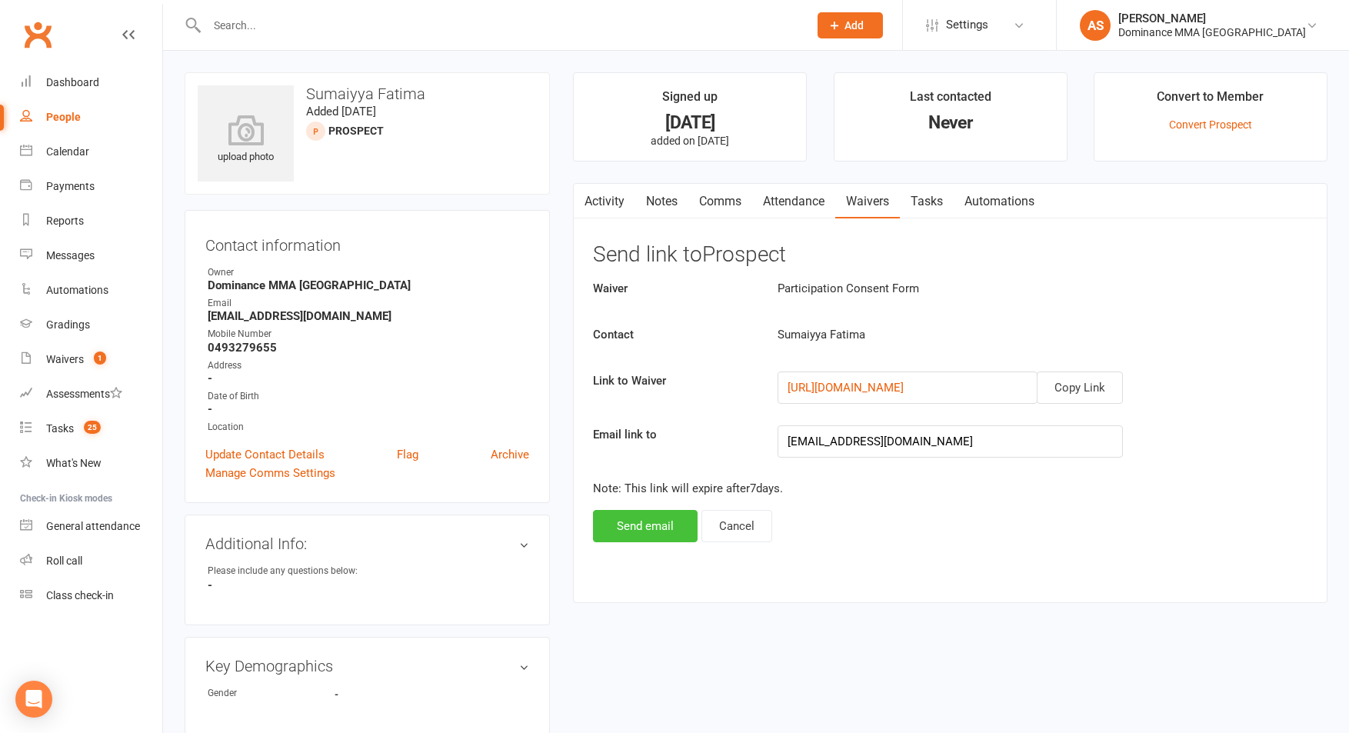
click at [657, 518] on button "Send email" at bounding box center [645, 526] width 105 height 32
click at [719, 193] on link "Comms" at bounding box center [720, 201] width 64 height 35
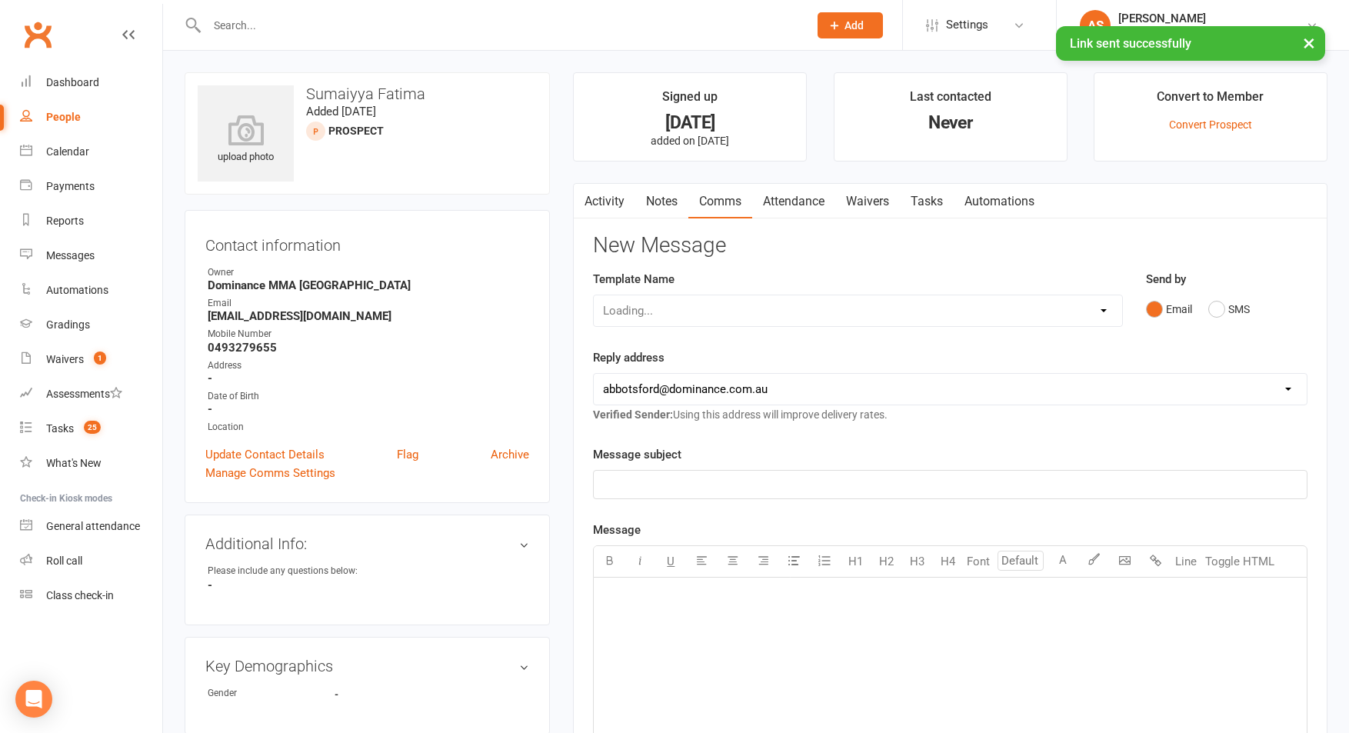
click at [725, 204] on link "Comms" at bounding box center [720, 201] width 64 height 35
click at [691, 313] on select "Select Template [Email] MARKETING | 10TH BIRTHDAY SPECIAL | CANCELLED MEMBERS […" at bounding box center [858, 310] width 528 height 31
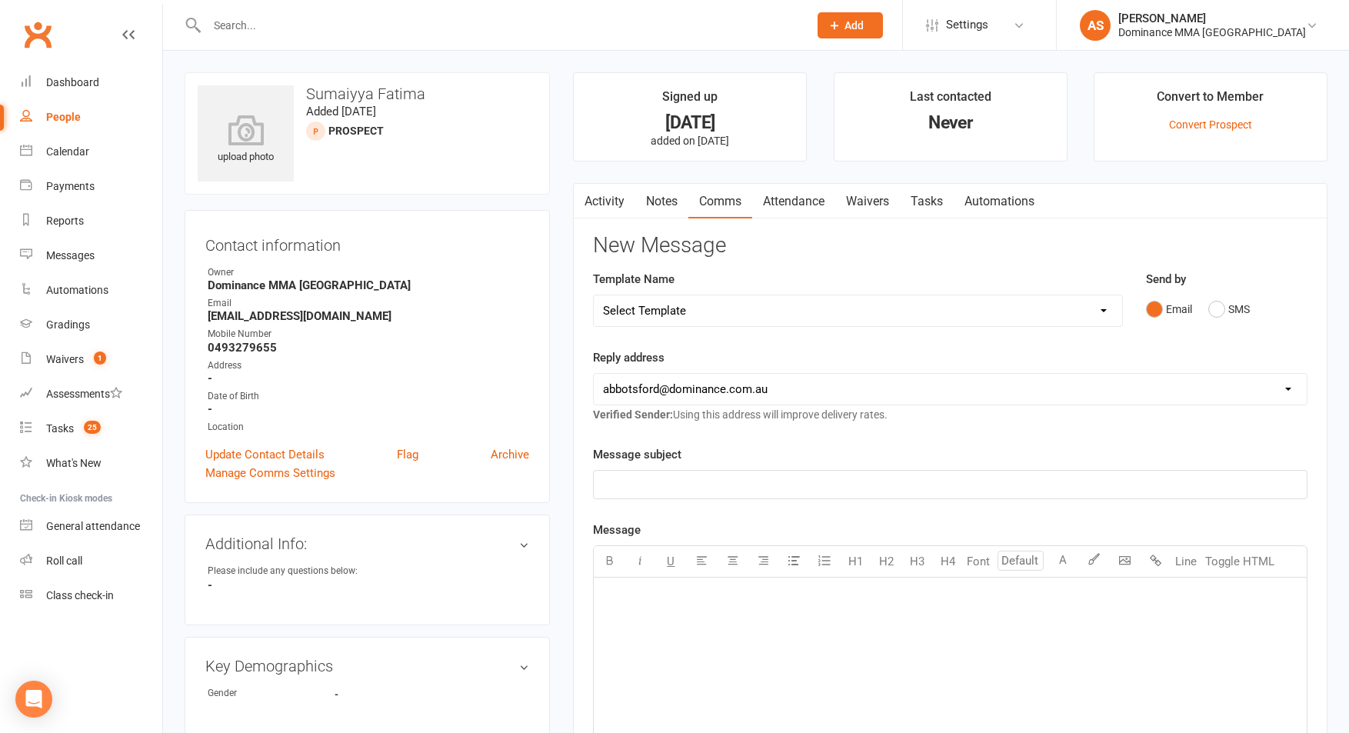
select select "19"
click at [594, 295] on select "Select Template [Email] MARKETING | 10TH BIRTHDAY SPECIAL | CANCELLED MEMBERS […" at bounding box center [858, 310] width 528 height 31
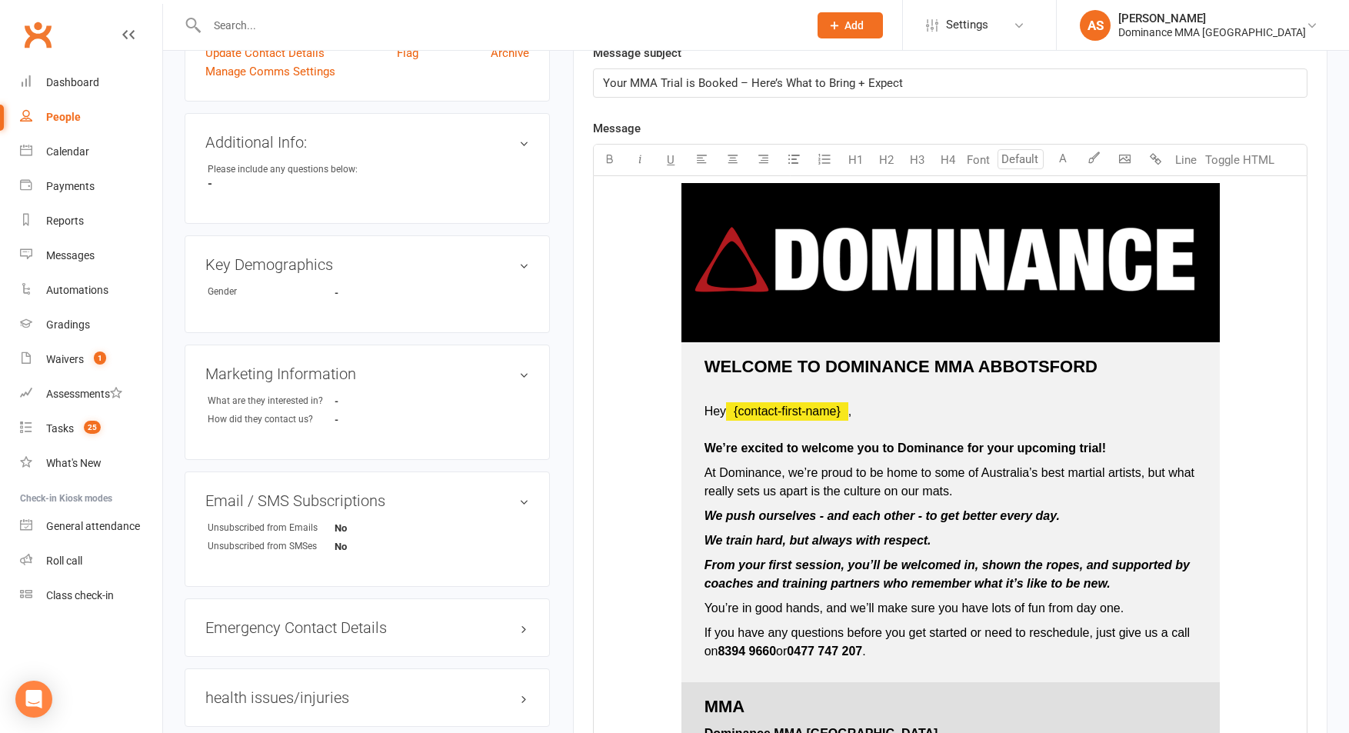
scroll to position [2191, 0]
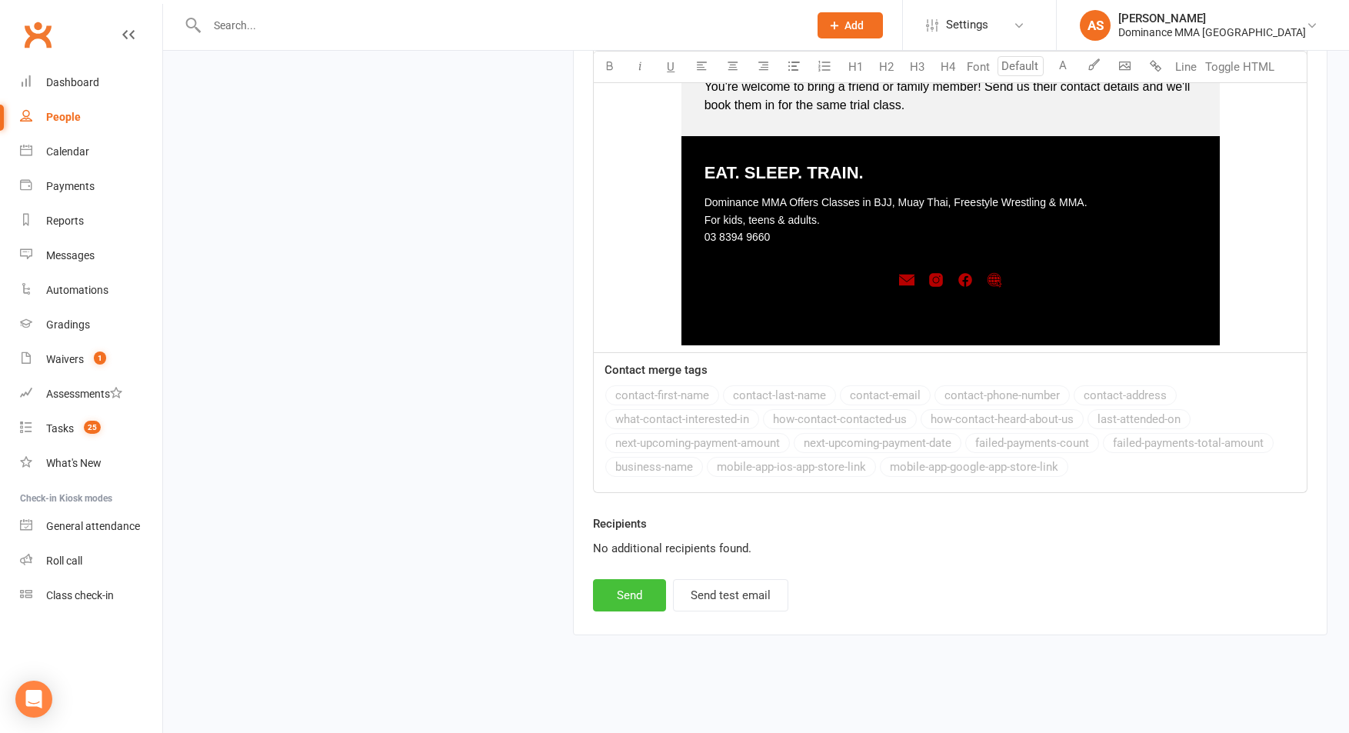
click at [621, 598] on button "Send" at bounding box center [629, 595] width 73 height 32
select select
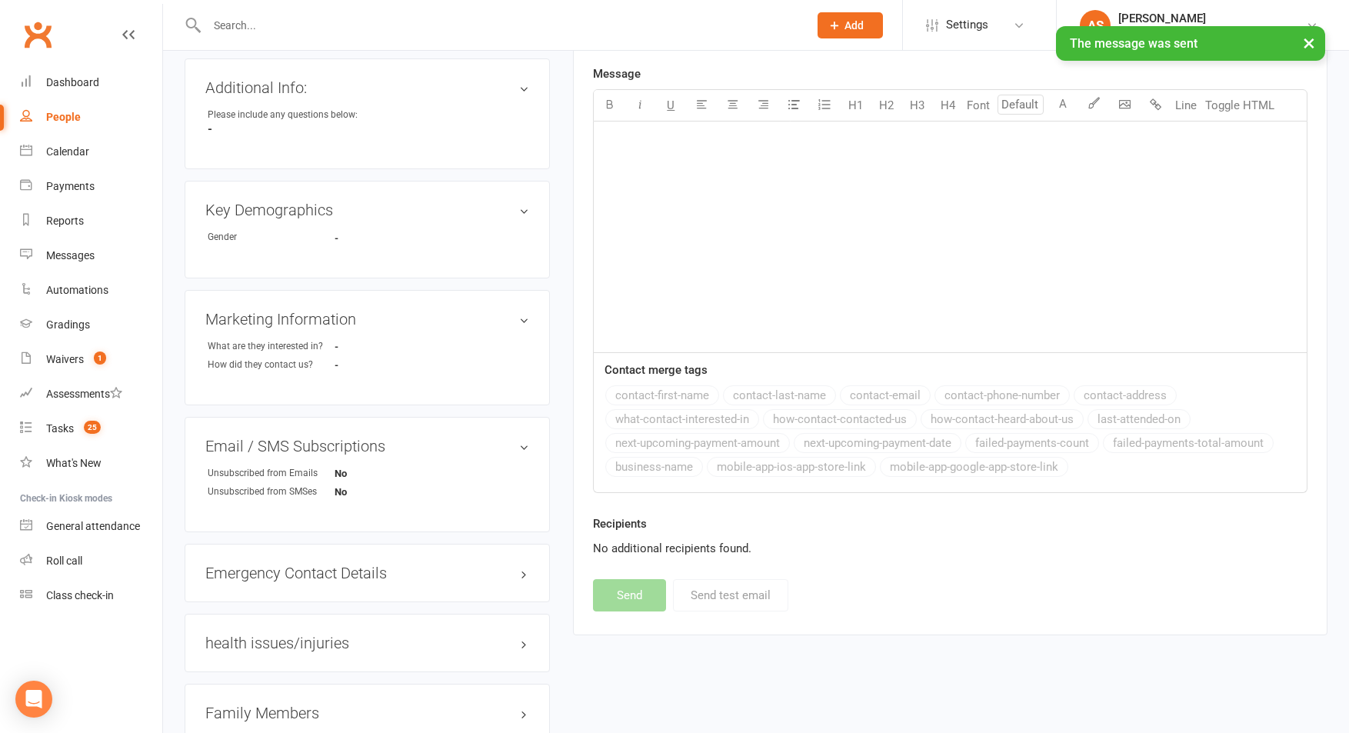
scroll to position [0, 0]
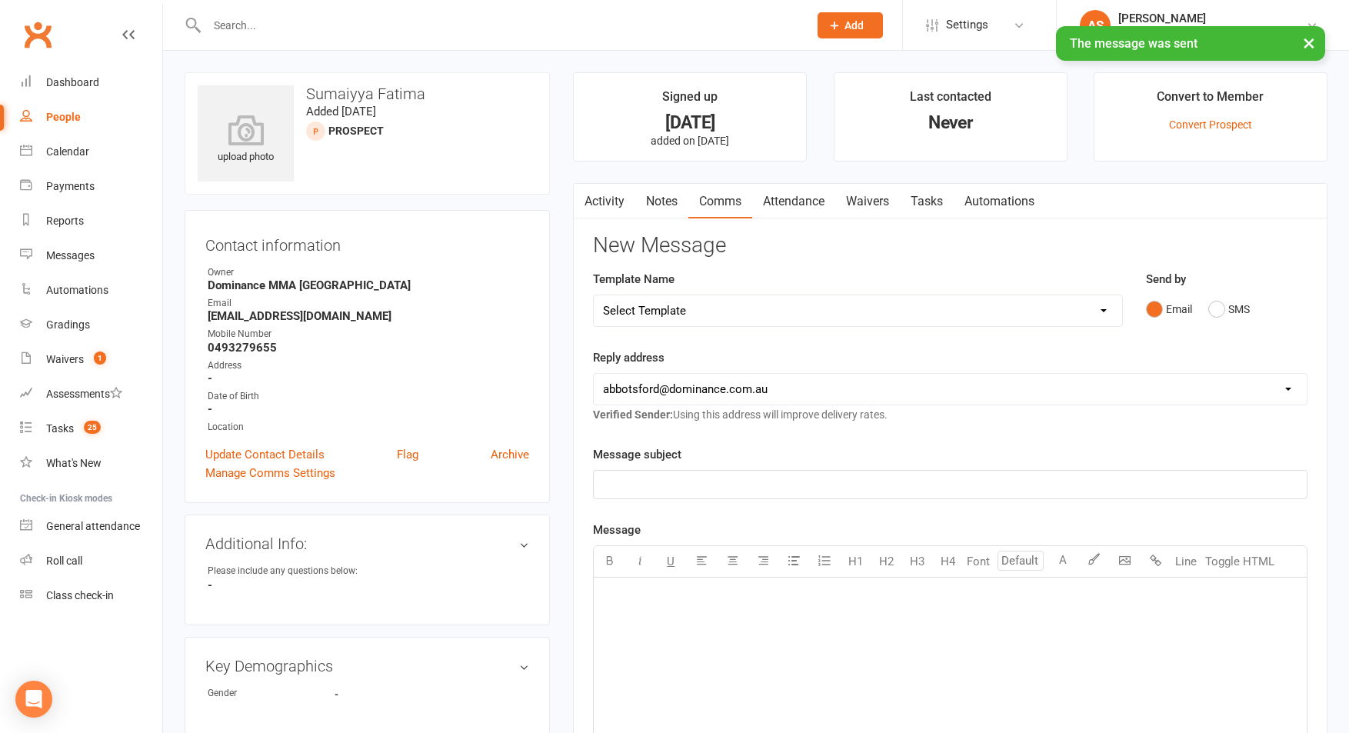
click at [914, 195] on link "Tasks" at bounding box center [927, 201] width 54 height 35
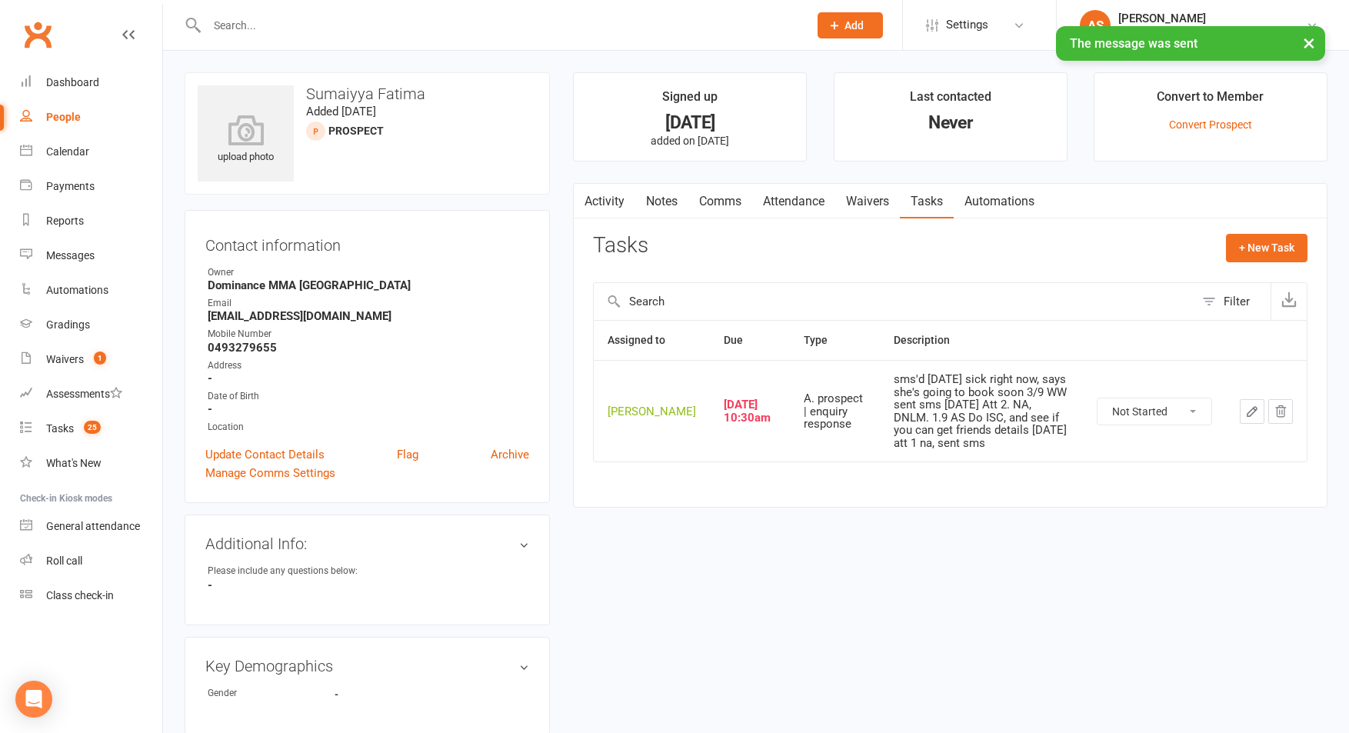
click at [1169, 417] on select "Not Started In Progress Waiting Complete" at bounding box center [1154, 411] width 114 height 26
click at [1097, 403] on select "Not Started In Progress Waiting Complete" at bounding box center [1154, 411] width 114 height 26
select select "unstarted"
click at [1261, 247] on button "+ New Task" at bounding box center [1267, 248] width 82 height 28
select select "50862"
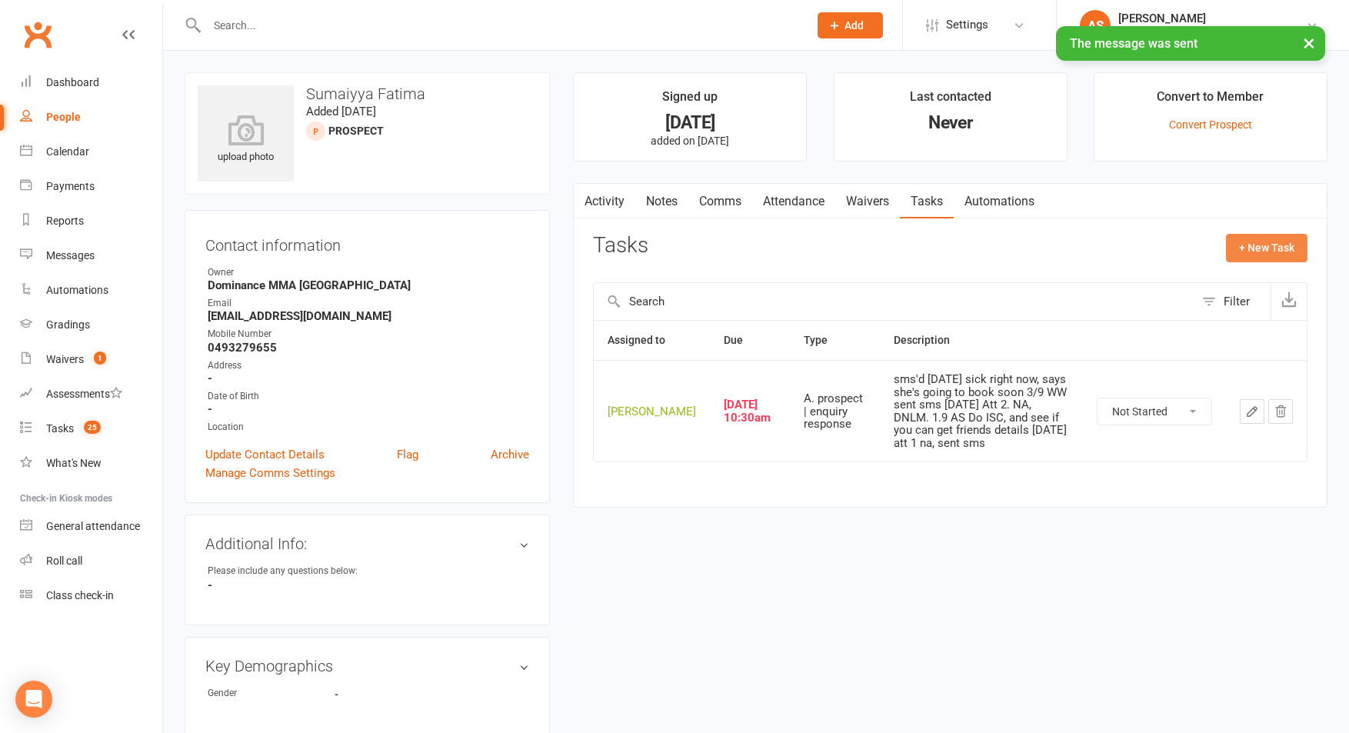
select select "50862"
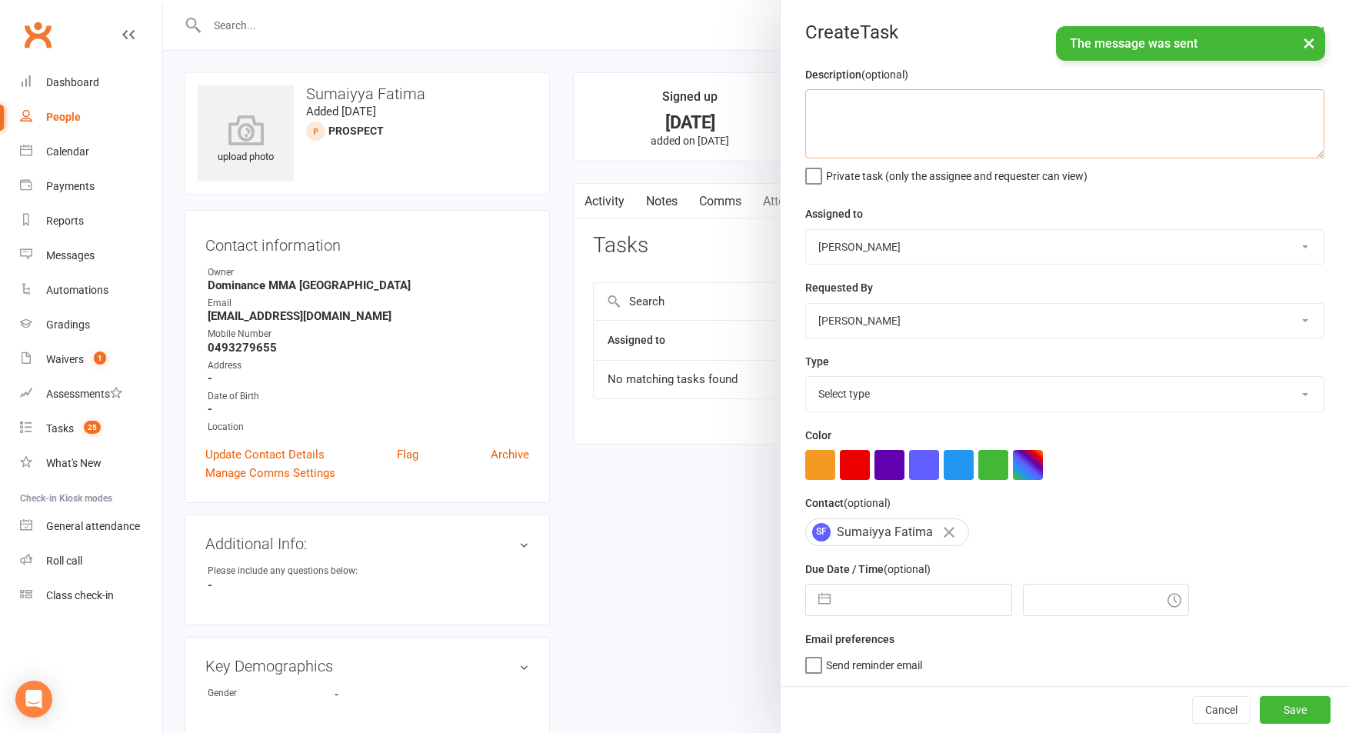
click at [924, 124] on textarea at bounding box center [1064, 123] width 519 height 69
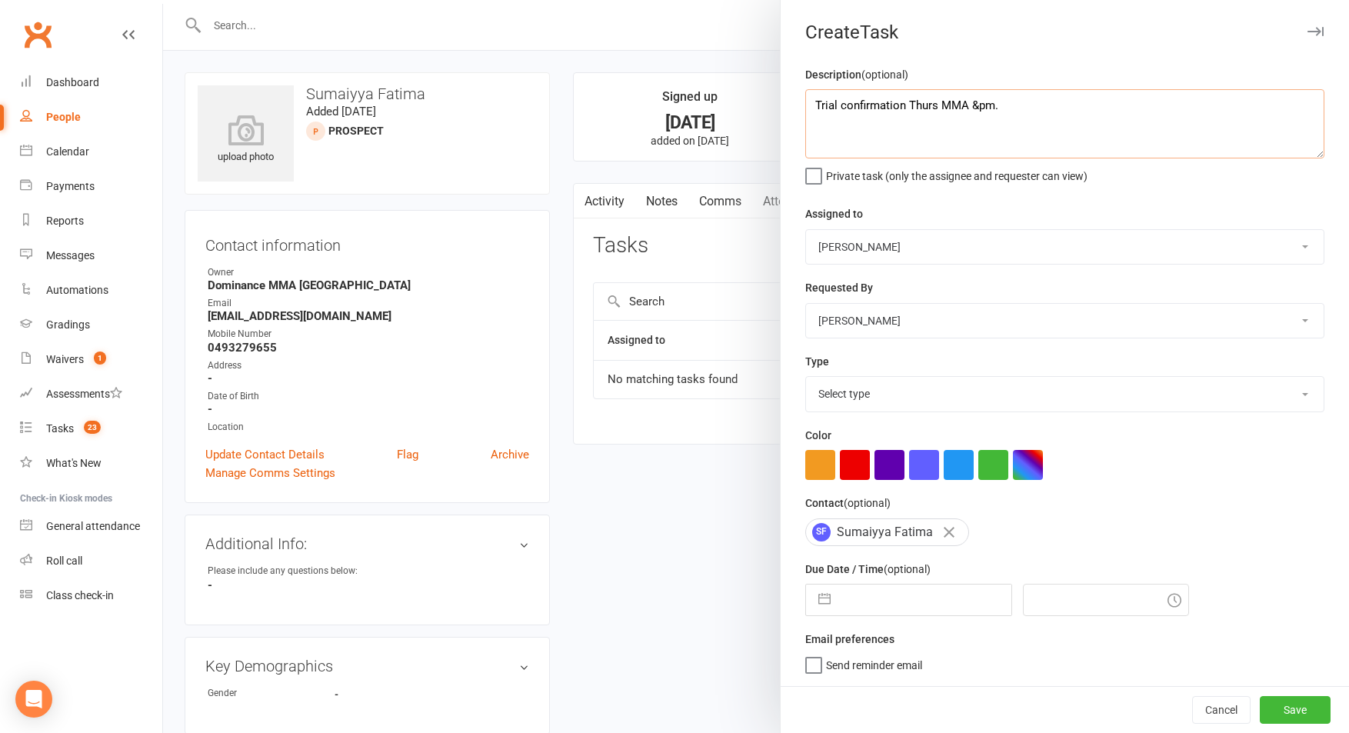
click at [975, 99] on textarea "Trial confirmation Thurs MMA &pm." at bounding box center [1064, 123] width 519 height 69
click at [1049, 108] on textarea "Trial confirmation Thurs MMA 7pm." at bounding box center [1064, 123] width 519 height 69
click at [1012, 102] on textarea "Trial confirmation Thurs MMA 7pm. 11.9 AS" at bounding box center [1064, 123] width 519 height 69
click at [1084, 103] on textarea "Trial confirmation Thurs MMA 7pm. 12.9 AS" at bounding box center [1064, 123] width 519 height 69
type textarea "Trial confirmation Thurs MMA 7pm. 12.9 AS"
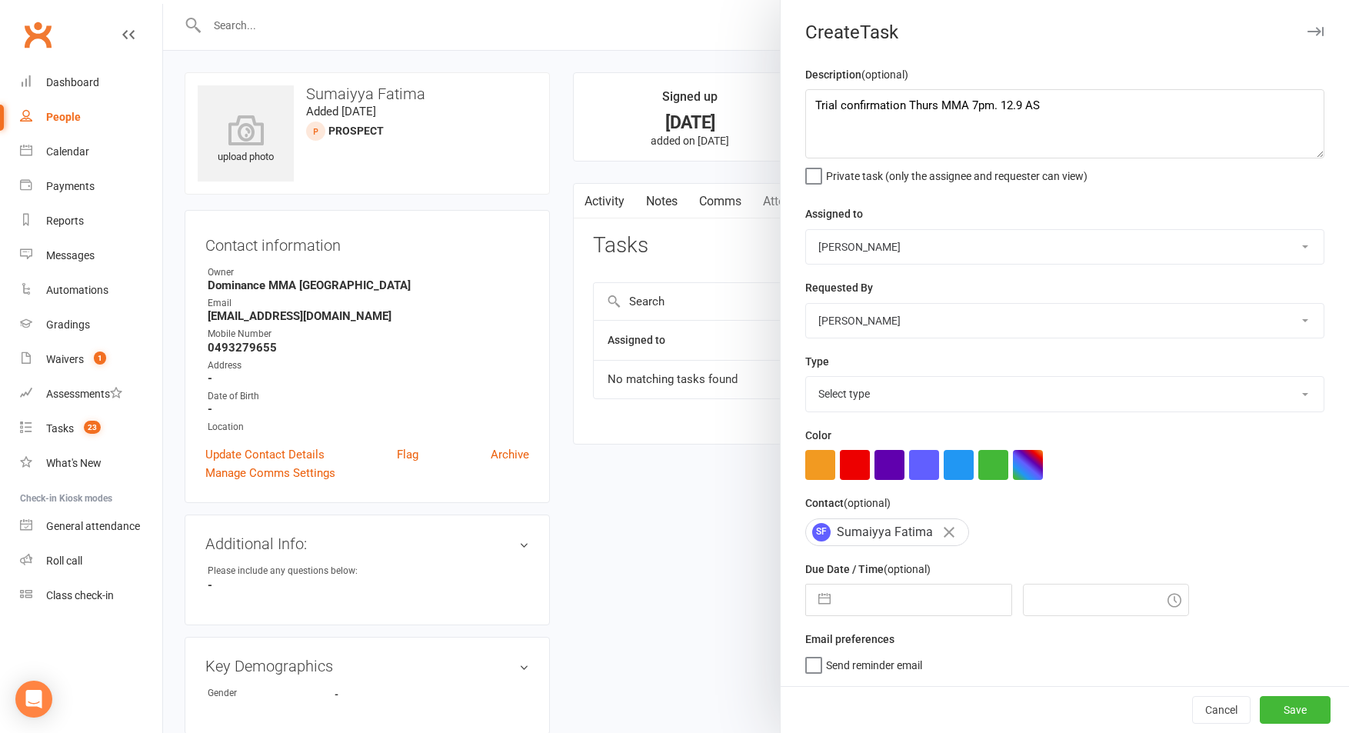
click at [870, 259] on select "Cat Wilson David Hart Lachlan Dart Alish S. Will Wesley Max Viney Dominance MMA…" at bounding box center [1065, 247] width 518 height 34
select select "49757"
click at [806, 230] on select "Cat Wilson David Hart Lachlan Dart Alish S. Will Wesley Max Viney Dominance MMA…" at bounding box center [1065, 247] width 518 height 34
click at [894, 382] on select "Select type A. prospect | enquiry response B. prospect | trial | not yet booked…" at bounding box center [1065, 394] width 518 height 34
select select "3862"
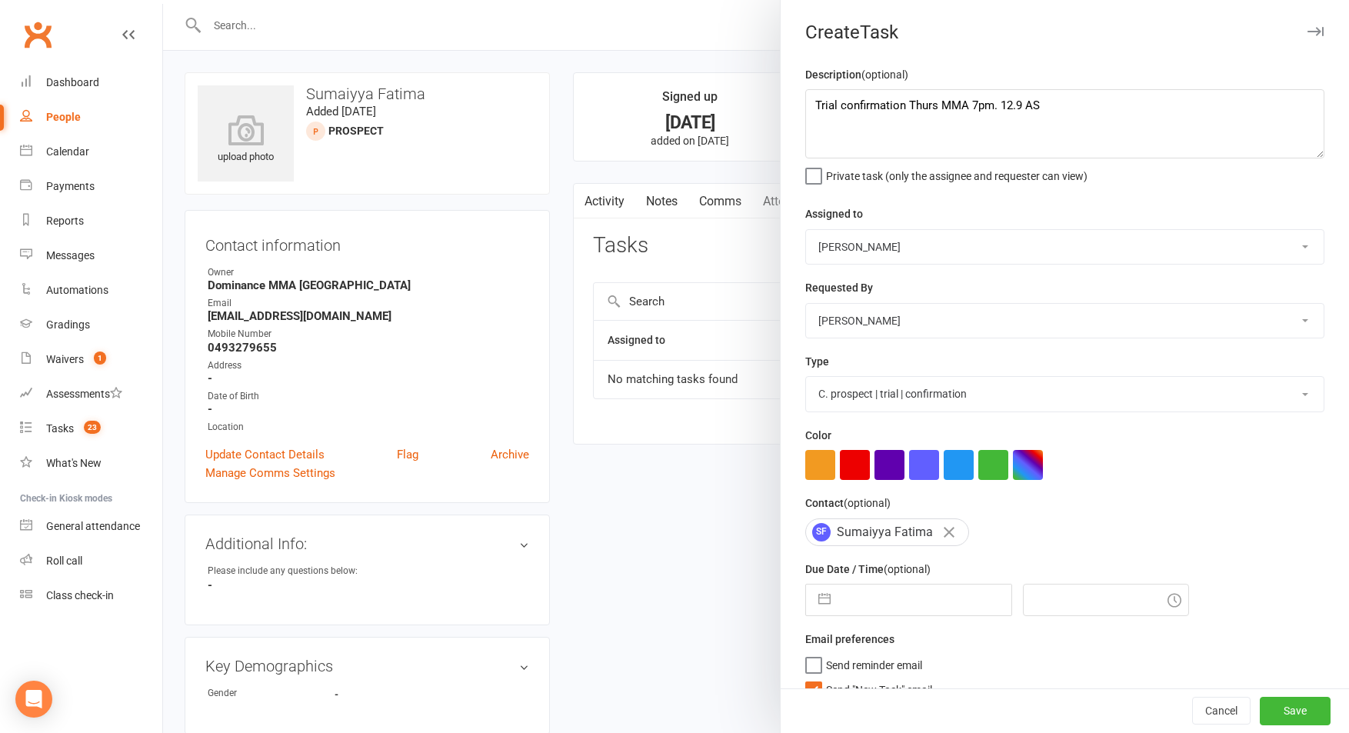
click at [806, 378] on select "Select type A. prospect | enquiry response B. prospect | trial | not yet booked…" at bounding box center [1065, 394] width 518 height 34
click at [905, 599] on input "text" at bounding box center [924, 600] width 173 height 31
select select "7"
select select "2025"
select select "8"
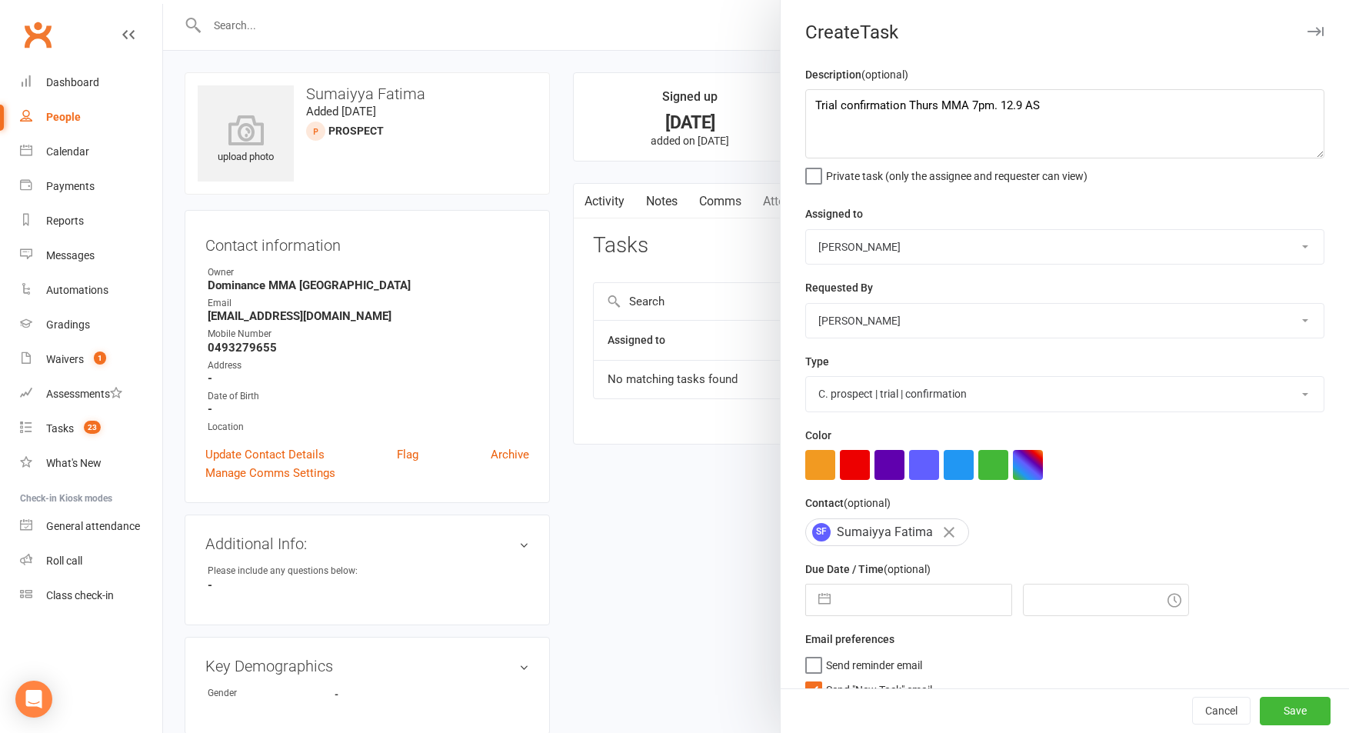
select select "2025"
select select "9"
select select "2025"
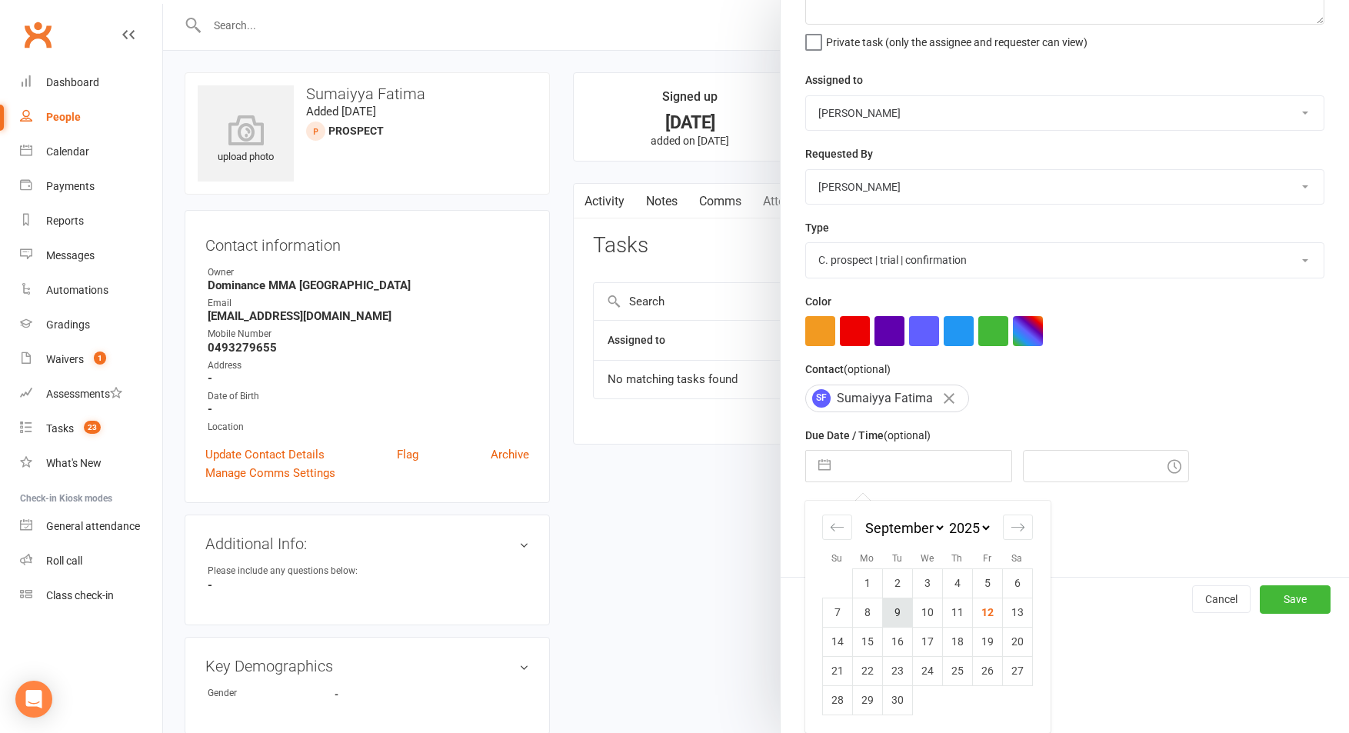
scroll to position [136, 0]
click at [930, 643] on td "17" at bounding box center [927, 641] width 30 height 29
type input "17 Sep 2025"
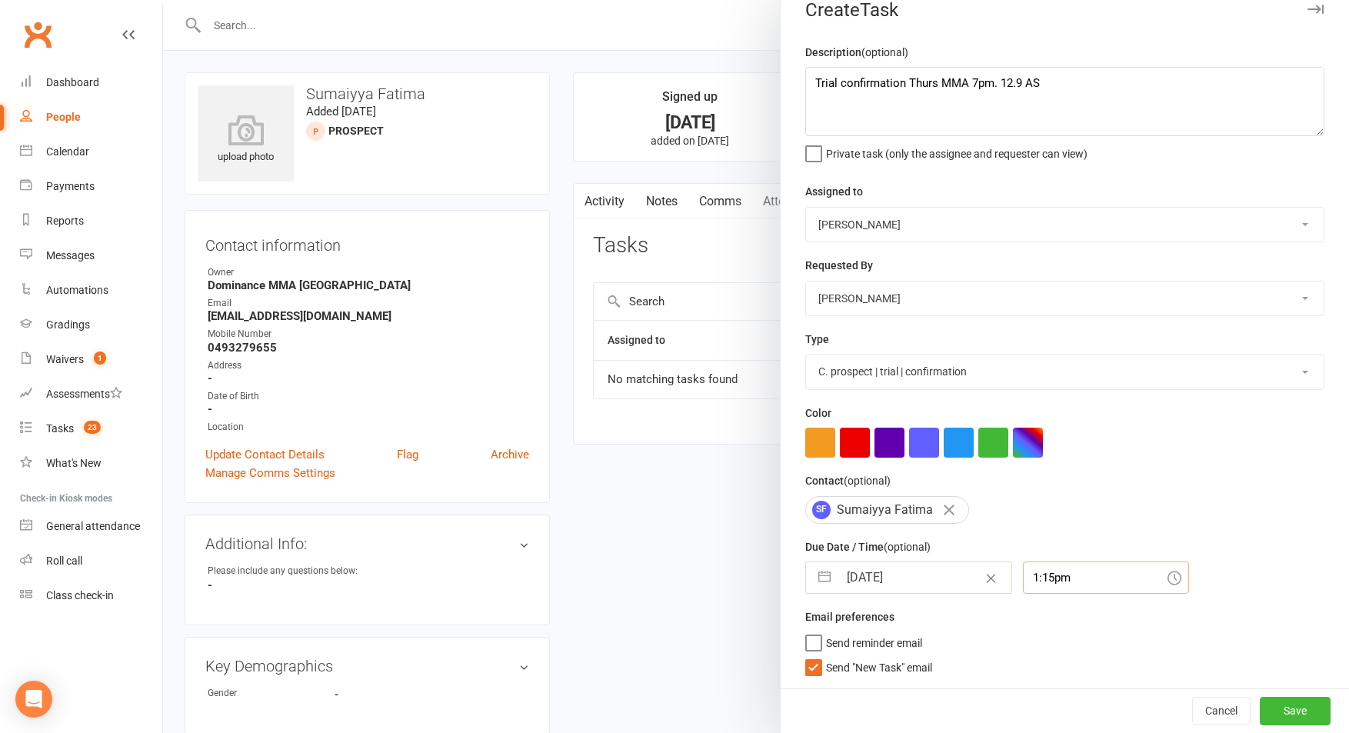
click at [1023, 589] on div "1:15pm" at bounding box center [1106, 577] width 166 height 32
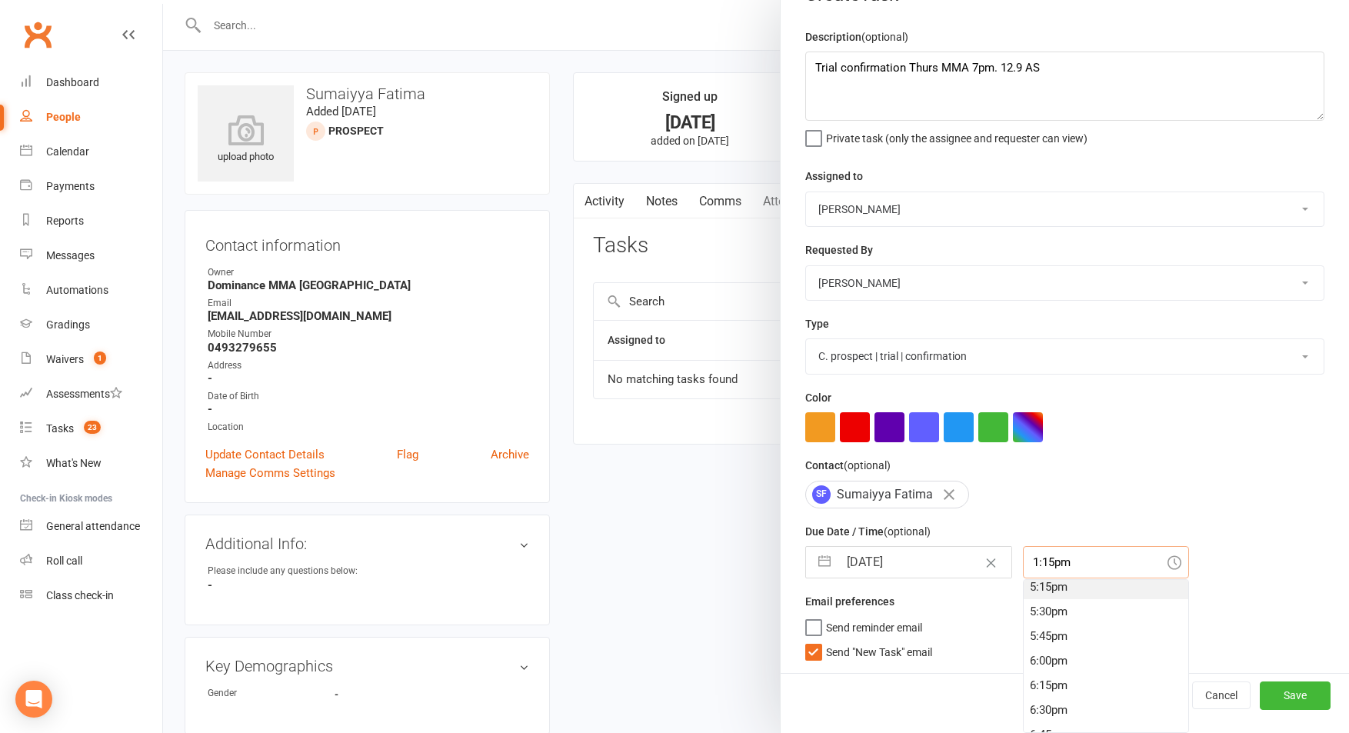
scroll to position [1680, 0]
drag, startPoint x: 1031, startPoint y: 613, endPoint x: 982, endPoint y: 627, distance: 51.1
click at [1031, 613] on div "5:15pm" at bounding box center [1106, 610] width 165 height 25
type input "5:15pm"
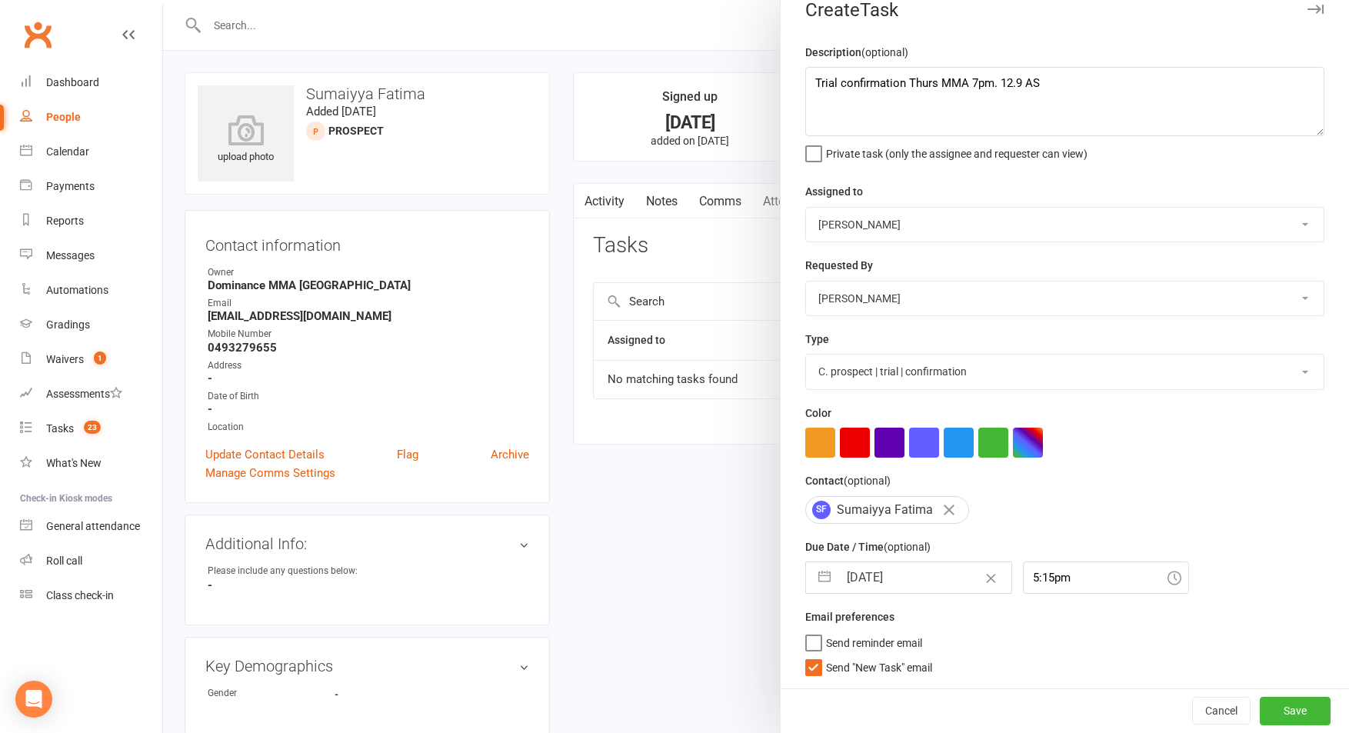
drag, startPoint x: 931, startPoint y: 661, endPoint x: 956, endPoint y: 666, distance: 25.2
click at [932, 661] on span "Send "New Task" email" at bounding box center [879, 665] width 106 height 18
click at [932, 656] on input "Send "New Task" email" at bounding box center [868, 656] width 127 height 0
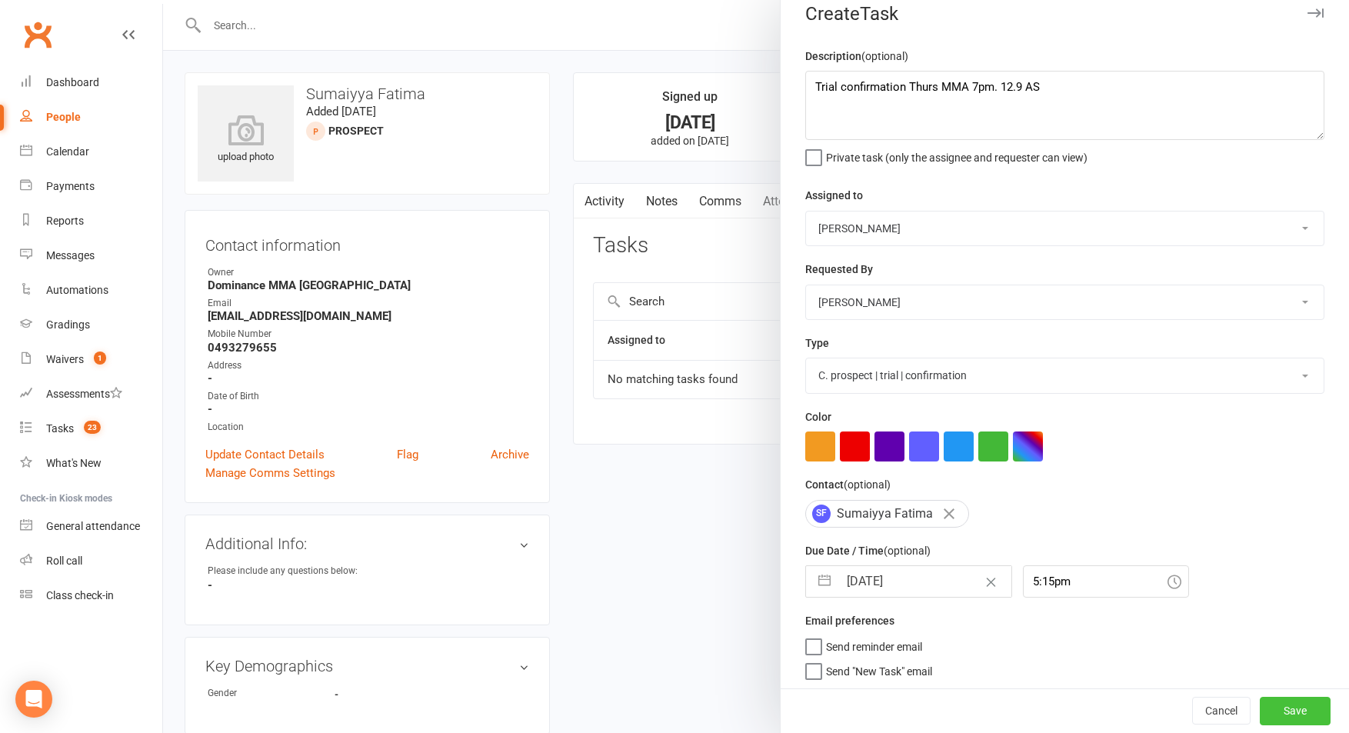
drag, startPoint x: 1300, startPoint y: 721, endPoint x: 1316, endPoint y: 626, distance: 96.0
click at [1300, 720] on button "Save" at bounding box center [1295, 712] width 71 height 28
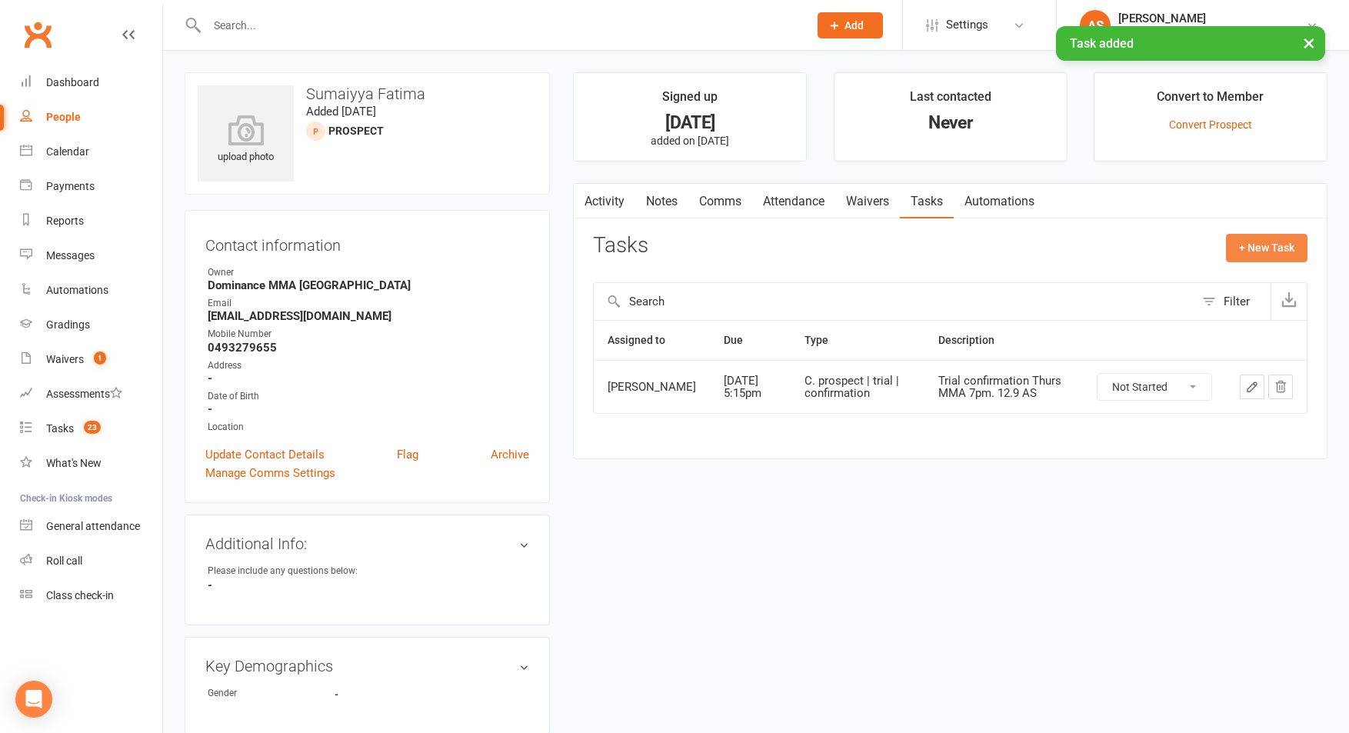
click at [1251, 241] on button "+ New Task" at bounding box center [1267, 248] width 82 height 28
select select "50862"
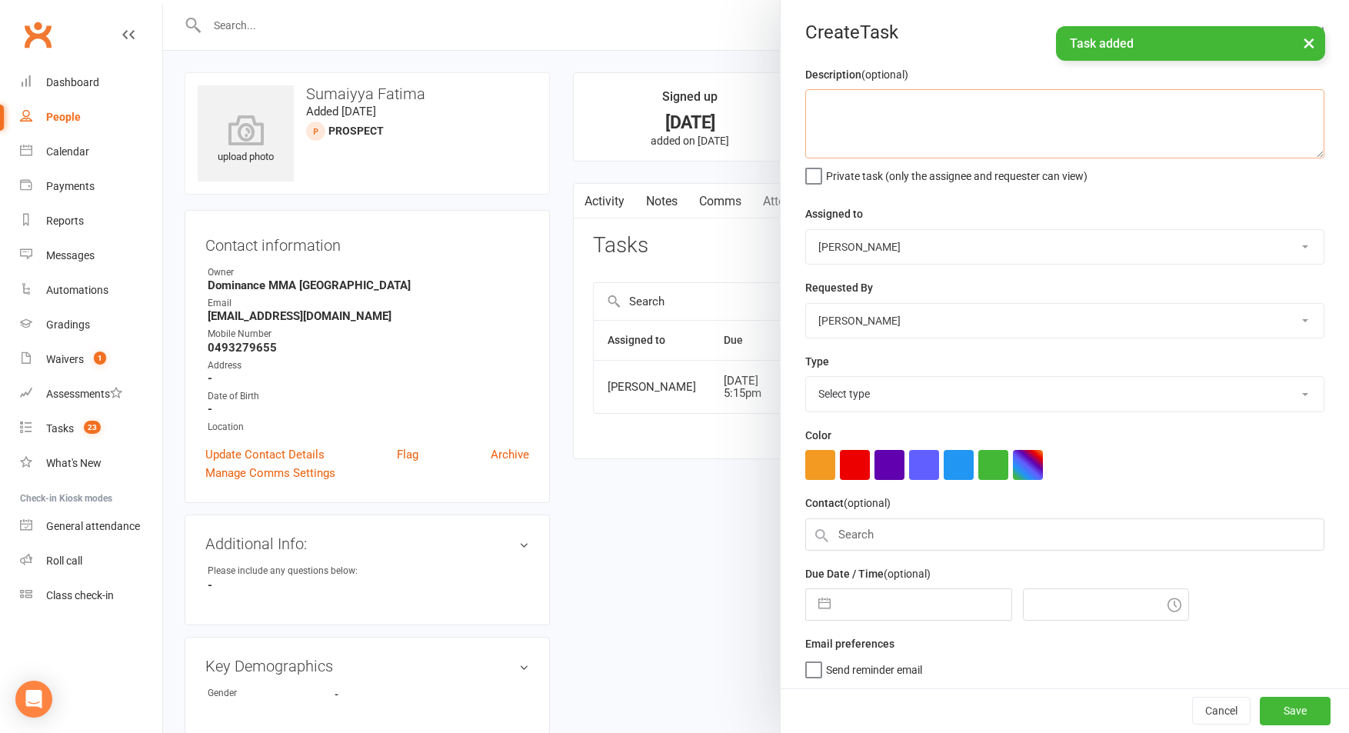
click at [972, 113] on textarea at bounding box center [1064, 123] width 519 height 69
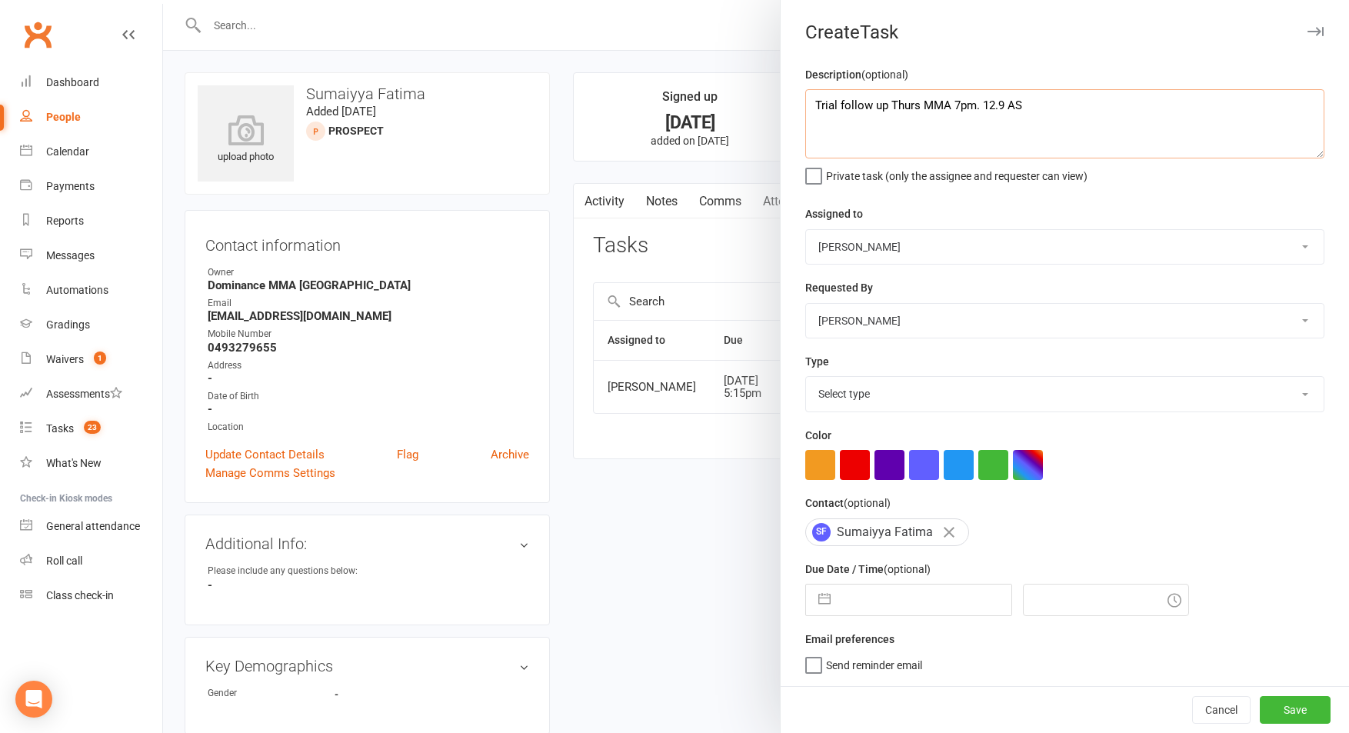
type textarea "Trial follow up Thurs MMA 7pm. 12.9 AS"
click at [876, 259] on select "[PERSON_NAME] [PERSON_NAME] [PERSON_NAME] [PERSON_NAME] Will [PERSON_NAME] [PER…" at bounding box center [1065, 247] width 518 height 34
select select "49757"
click at [806, 230] on select "[PERSON_NAME] [PERSON_NAME] [PERSON_NAME] [PERSON_NAME] Will [PERSON_NAME] [PER…" at bounding box center [1065, 247] width 518 height 34
click at [894, 396] on select "Select type A. prospect | enquiry response B. prospect | trial | not yet booked…" at bounding box center [1065, 394] width 518 height 34
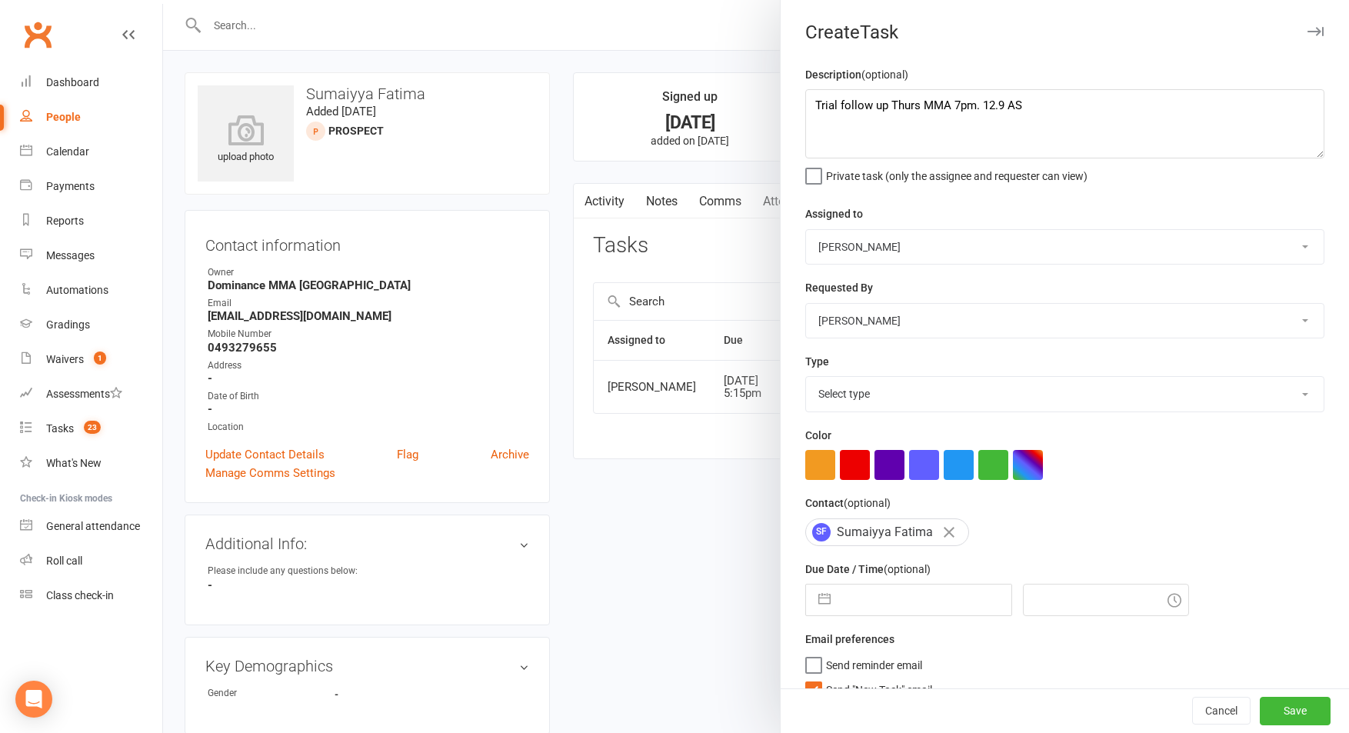
select select "3863"
click at [806, 378] on select "Select type A. prospect | enquiry response B. prospect | trial | not yet booked…" at bounding box center [1065, 394] width 518 height 34
click at [893, 591] on input "text" at bounding box center [924, 600] width 173 height 31
select select "7"
select select "2025"
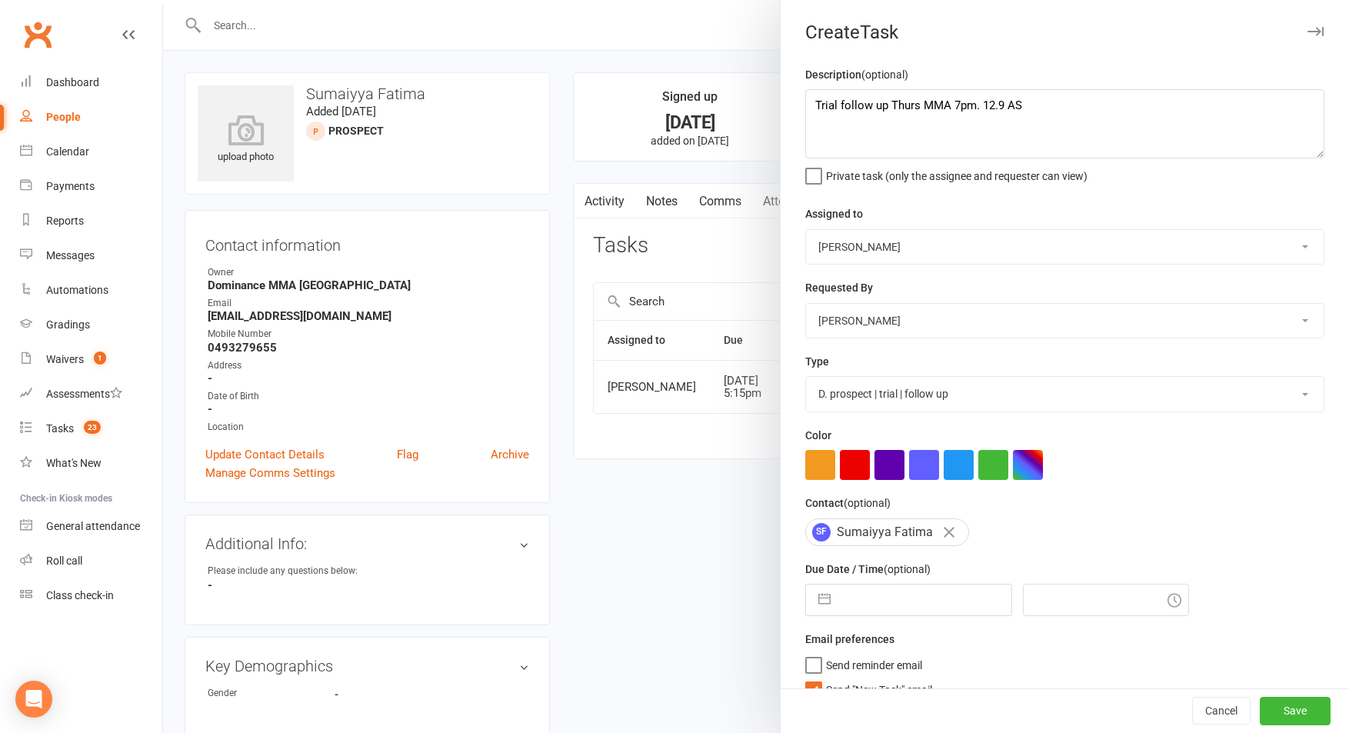
select select "8"
select select "2025"
select select "9"
select select "2025"
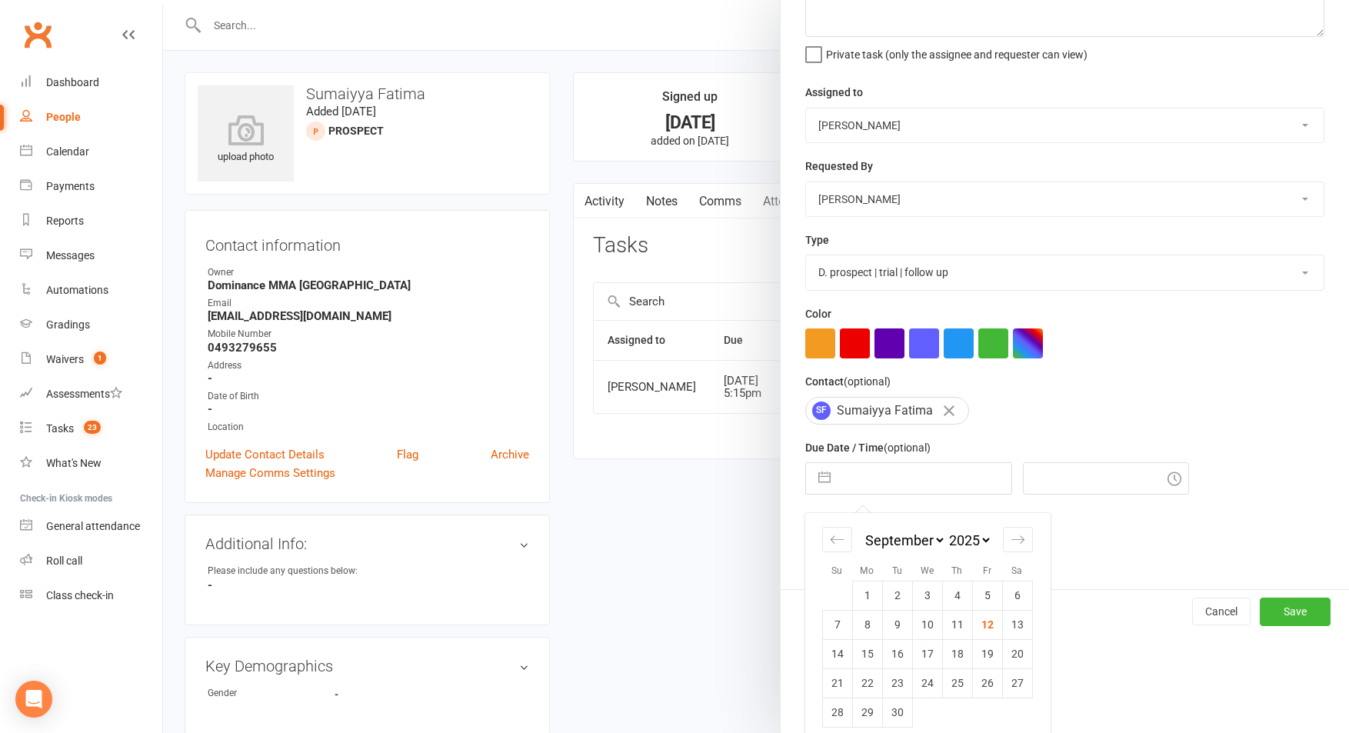
scroll to position [136, 0]
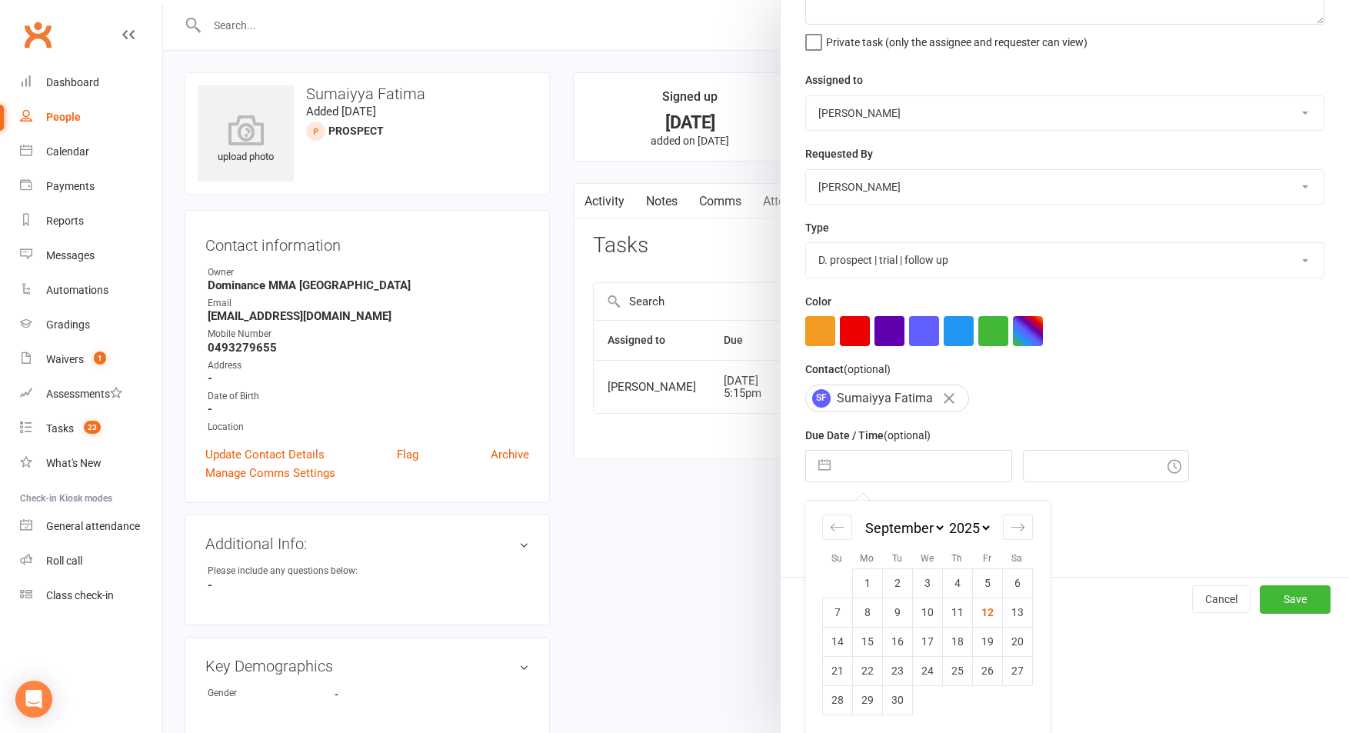
click at [962, 638] on td "18" at bounding box center [957, 641] width 30 height 29
type input "18 Sep 2025"
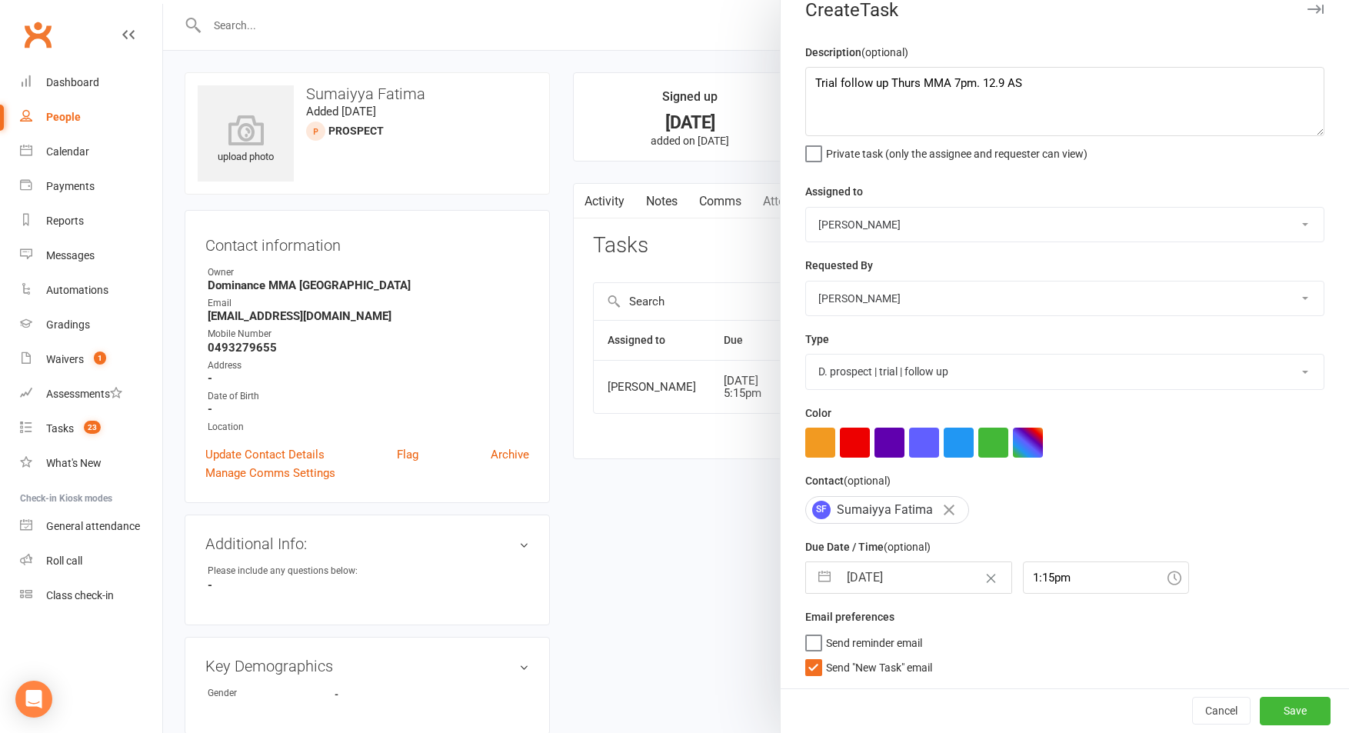
scroll to position [25, 0]
click at [848, 662] on span "Send "New Task" email" at bounding box center [879, 665] width 106 height 18
click at [848, 656] on input "Send "New Task" email" at bounding box center [868, 656] width 127 height 0
click at [1042, 585] on input "1:15pm" at bounding box center [1106, 577] width 166 height 32
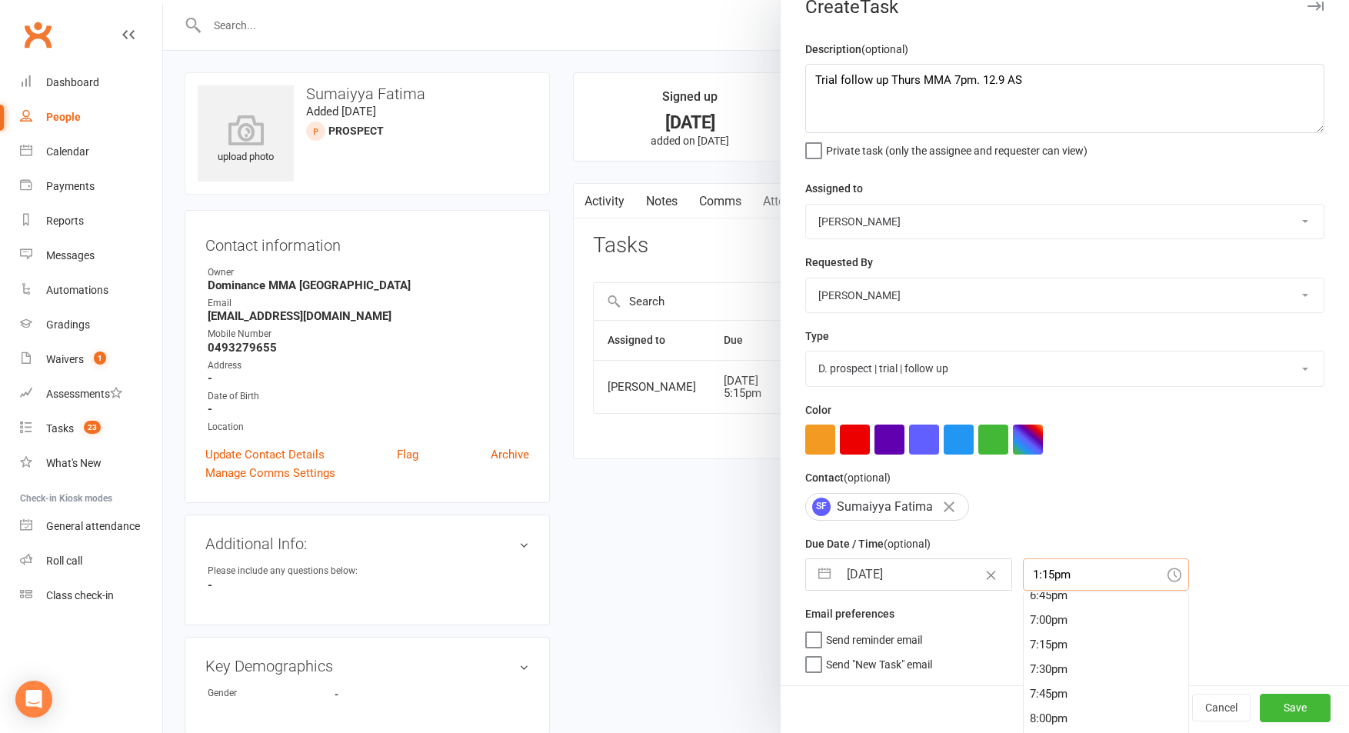
scroll to position [1856, 0]
click at [1043, 656] on div "7:15pm" at bounding box center [1106, 643] width 165 height 25
type input "7:15pm"
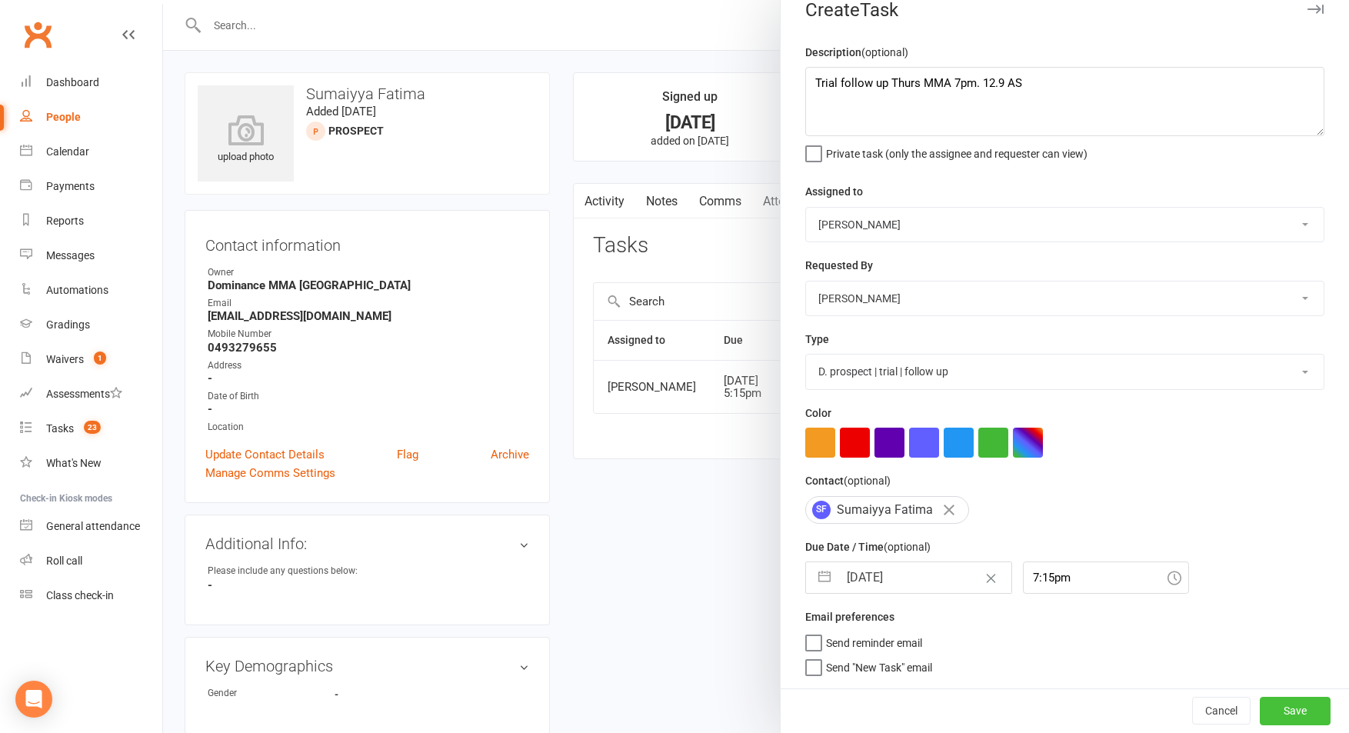
click at [1293, 714] on button "Save" at bounding box center [1295, 711] width 71 height 28
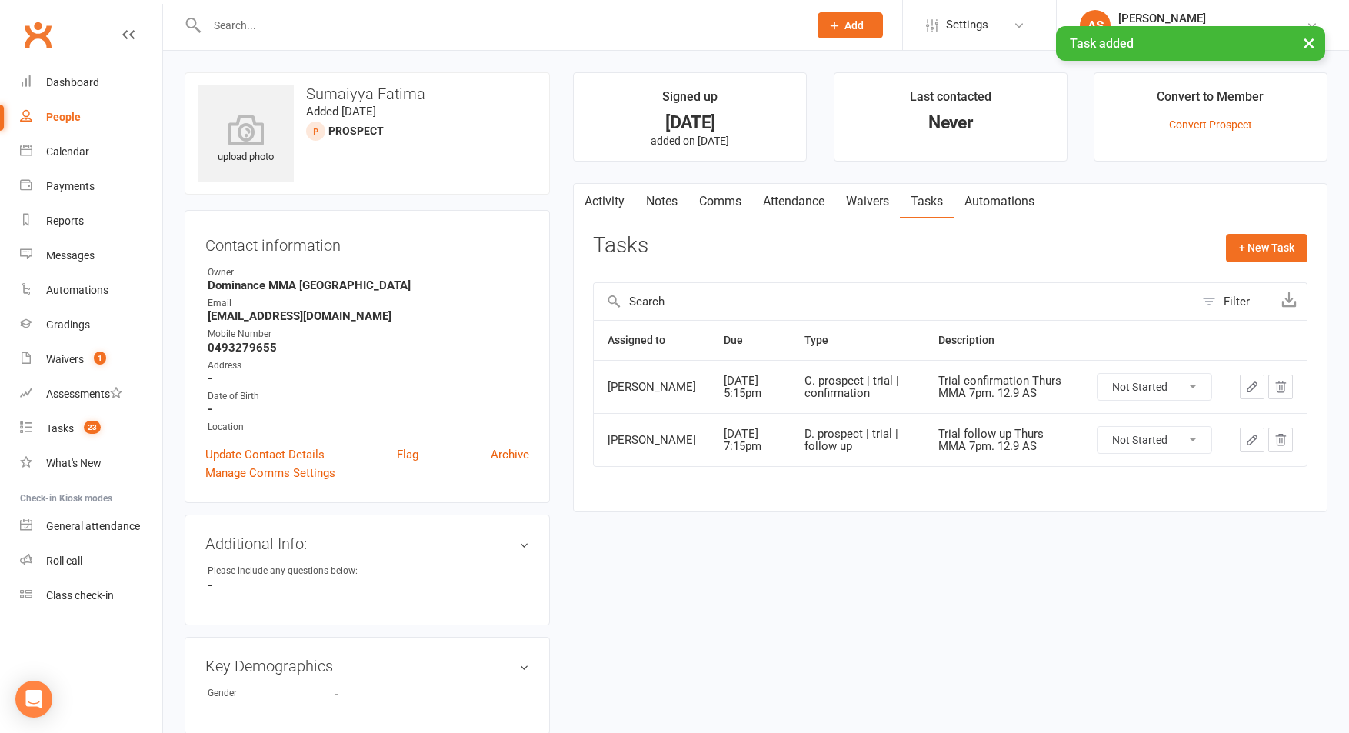
drag, startPoint x: 678, startPoint y: 199, endPoint x: 983, endPoint y: 229, distance: 306.0
click at [679, 199] on link "Notes" at bounding box center [661, 201] width 53 height 35
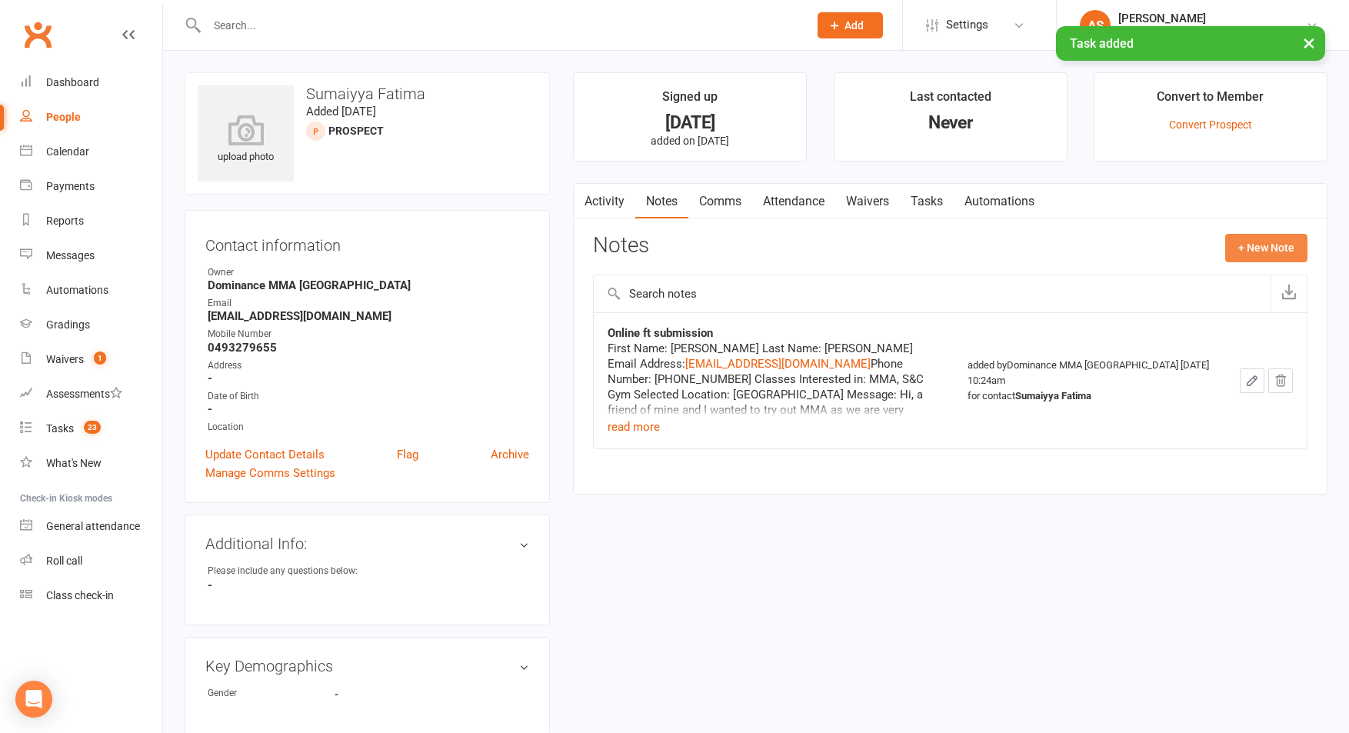
click at [1267, 243] on button "+ New Note" at bounding box center [1266, 248] width 82 height 28
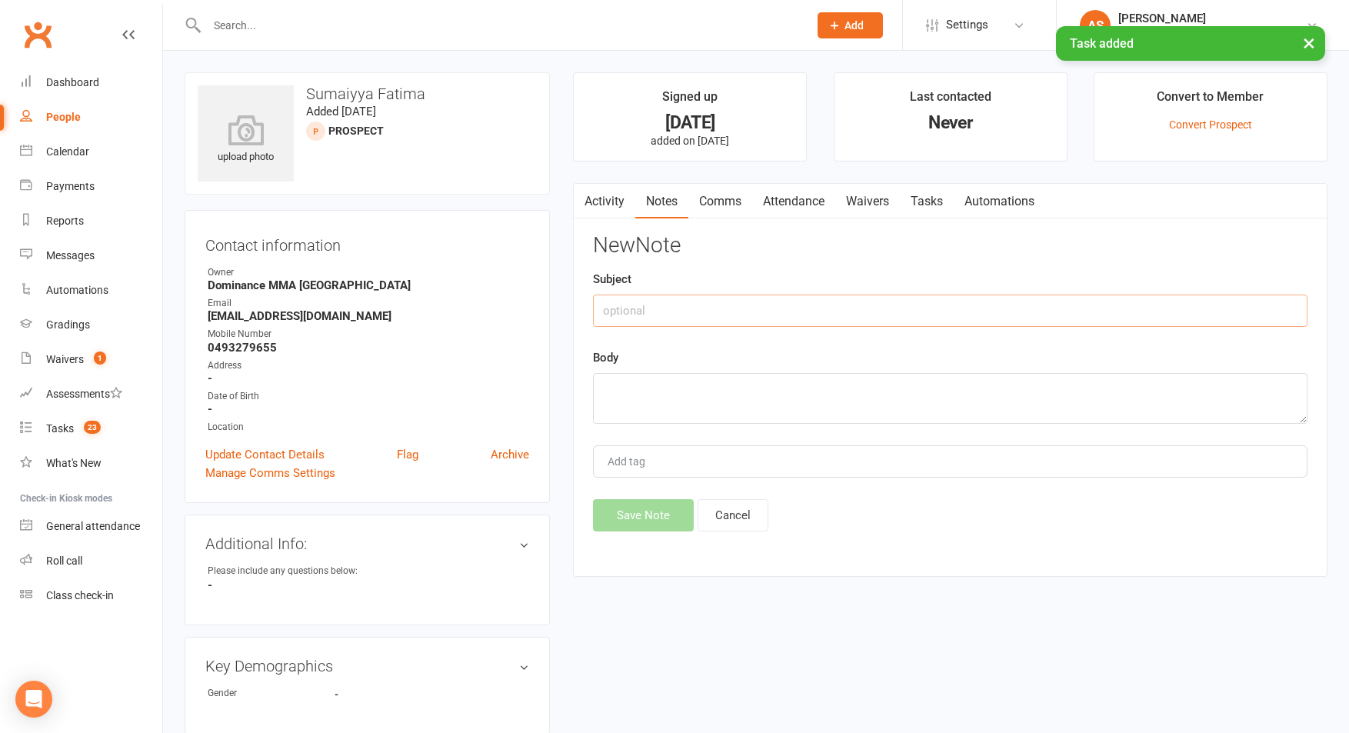
click at [727, 310] on input "text" at bounding box center [950, 311] width 714 height 32
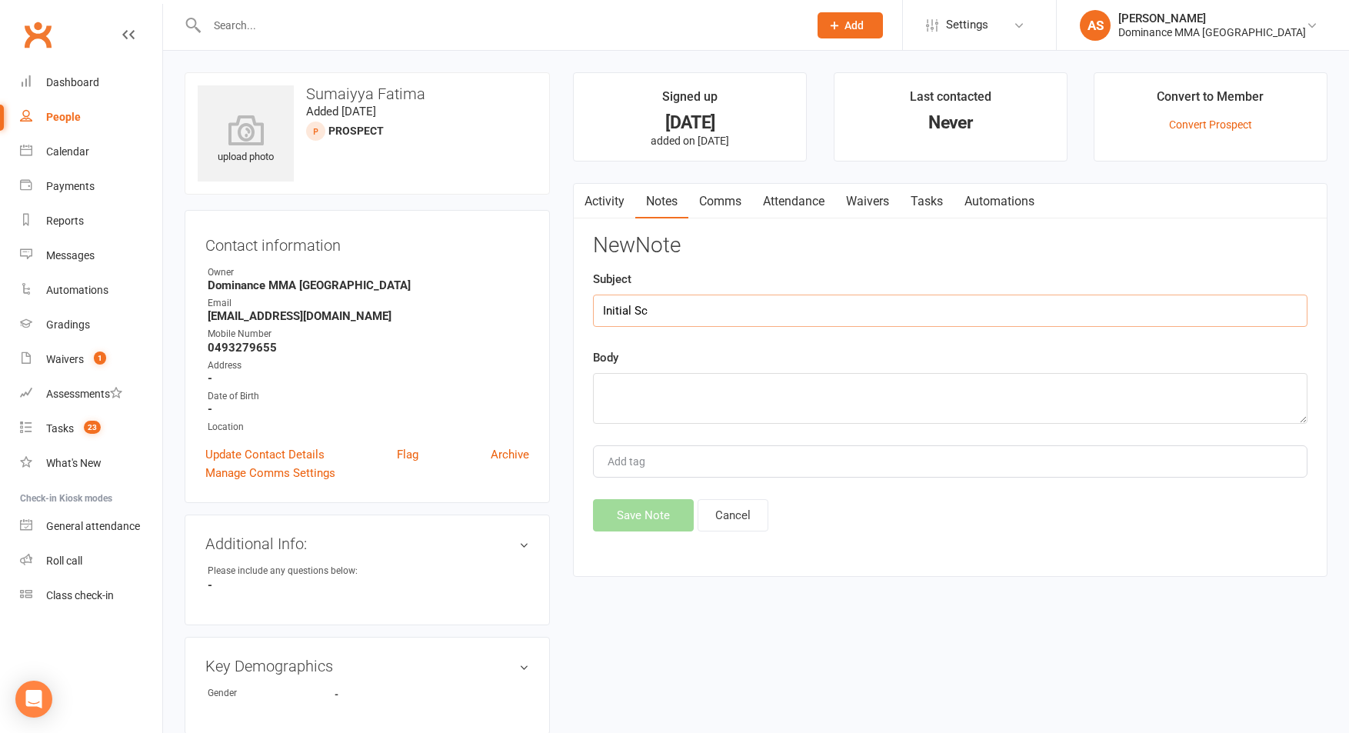
type input "Initial Sc"
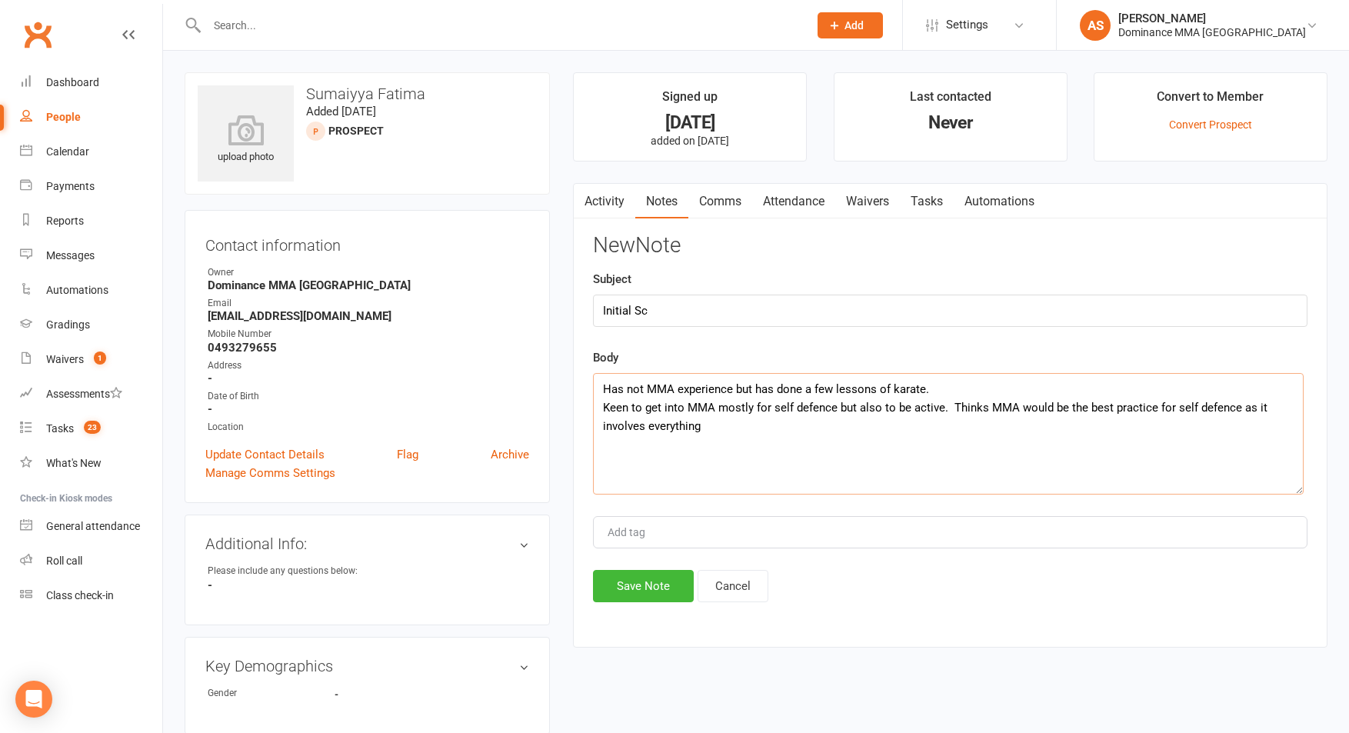
drag, startPoint x: 1303, startPoint y: 420, endPoint x: 1304, endPoint y: 539, distance: 119.2
click at [1304, 495] on textarea "Has not MMA experience but has done a few lessons of karate. Keen to get into M…" at bounding box center [948, 434] width 711 height 122
click at [1136, 407] on textarea "Has not MMA experience but has done a few lessons of karate. Keen to get into M…" at bounding box center [952, 459] width 718 height 172
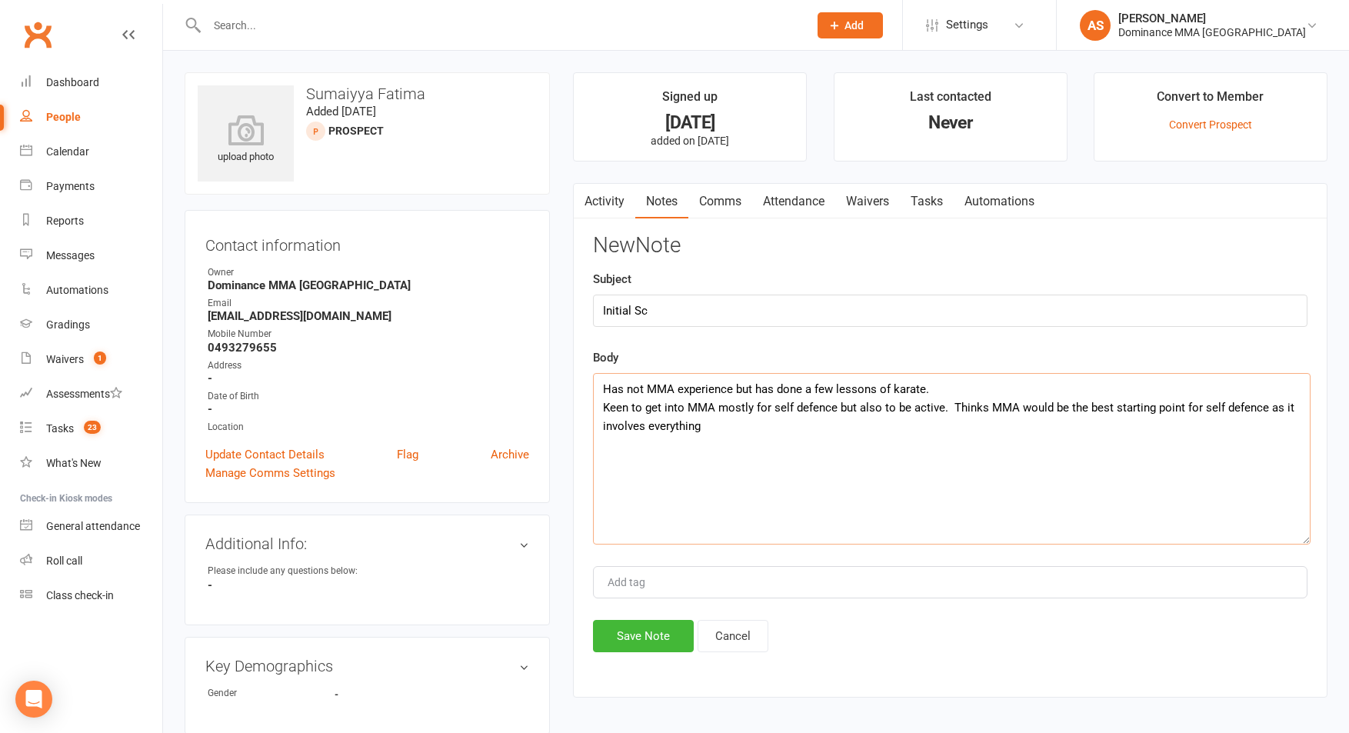
click at [722, 432] on textarea "Has not MMA experience but has done a few lessons of karate. Keen to get into M…" at bounding box center [952, 459] width 718 height 172
click at [619, 445] on textarea "Has not MMA experience but has done a few lessons of karate. Keen to get into M…" at bounding box center [952, 459] width 718 height 172
type textarea "Has not MMA experience but has done a few lessons of karate. Keen to get into M…"
click at [656, 633] on button "Save Note" at bounding box center [643, 636] width 101 height 32
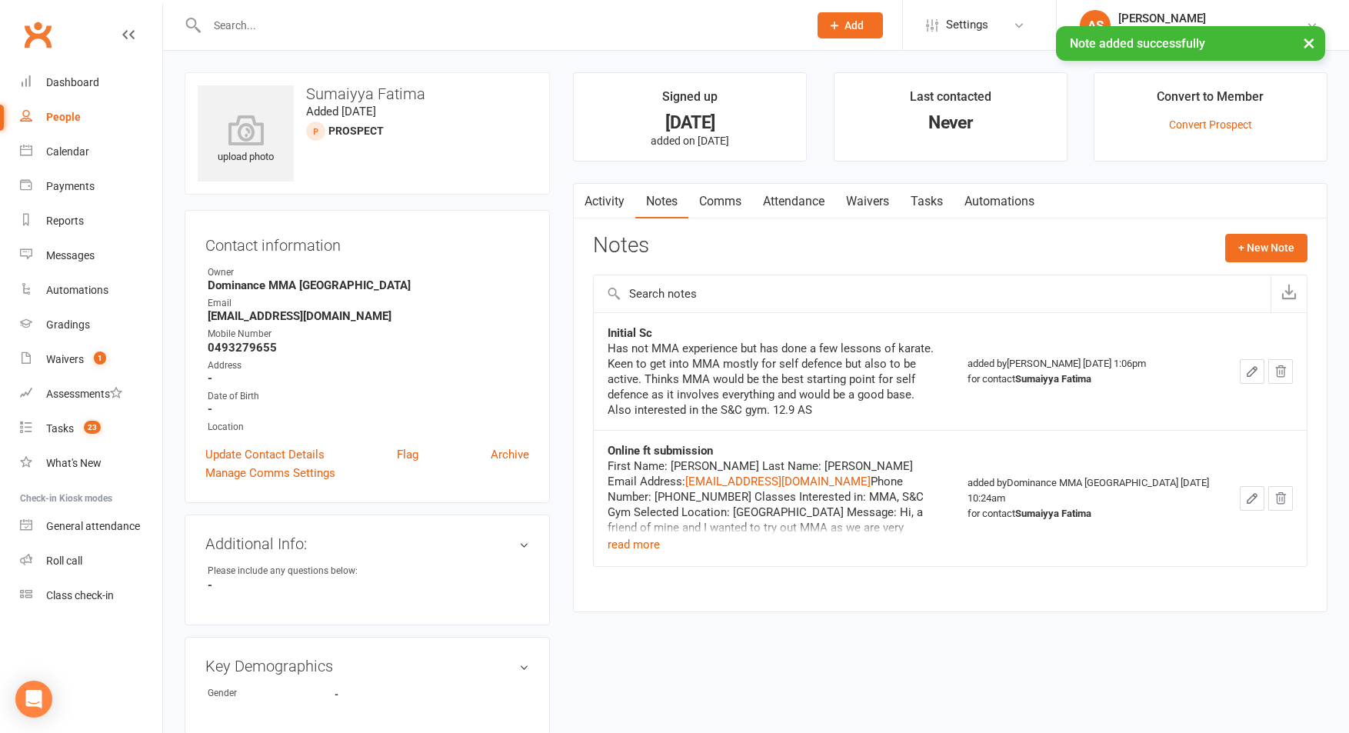
click at [611, 205] on link "Activity" at bounding box center [605, 201] width 62 height 35
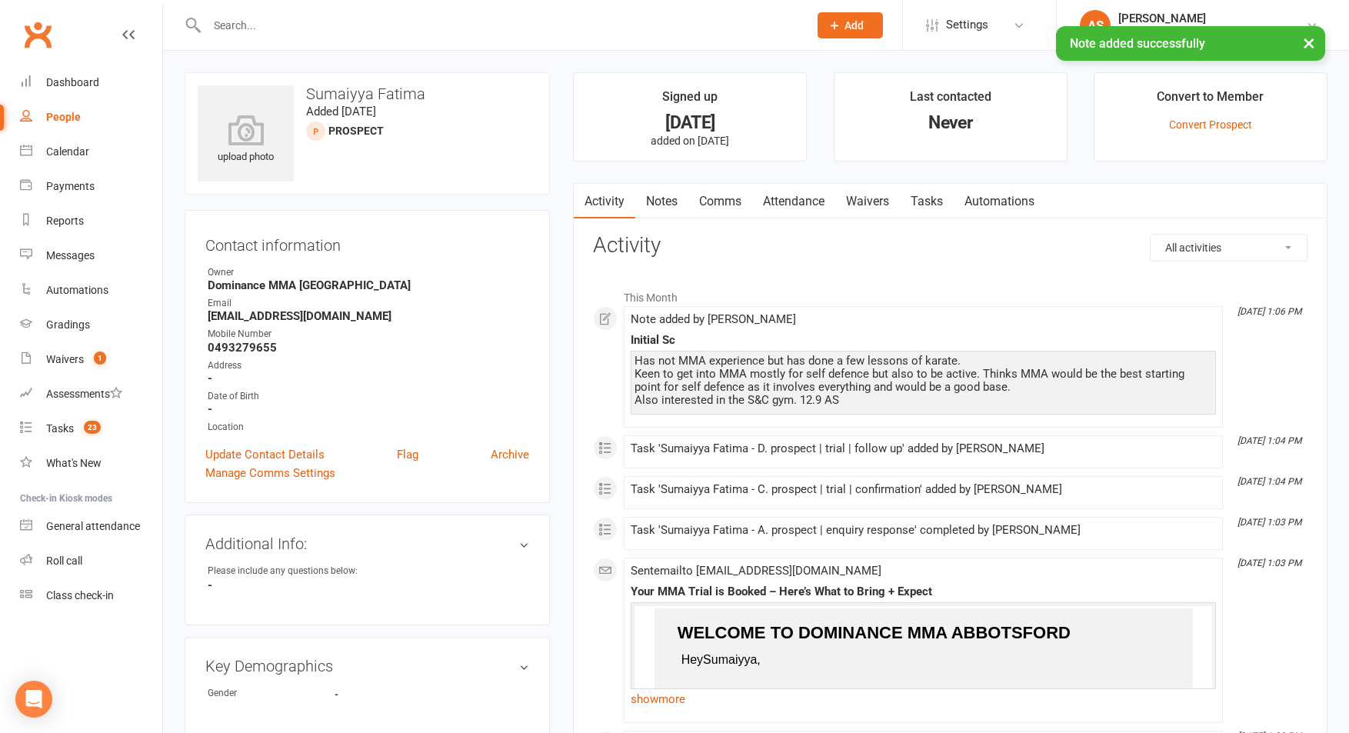
click at [663, 205] on link "Notes" at bounding box center [661, 201] width 53 height 35
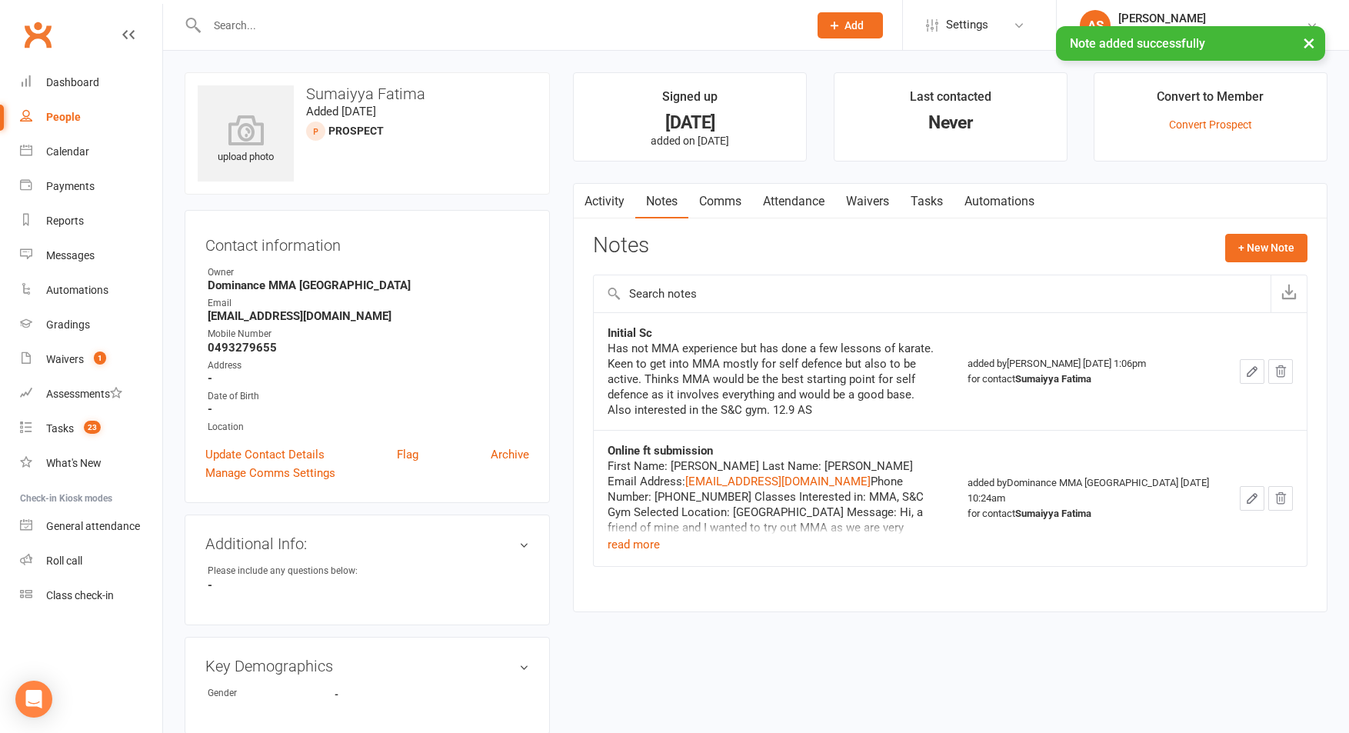
click at [718, 206] on link "Comms" at bounding box center [720, 201] width 64 height 35
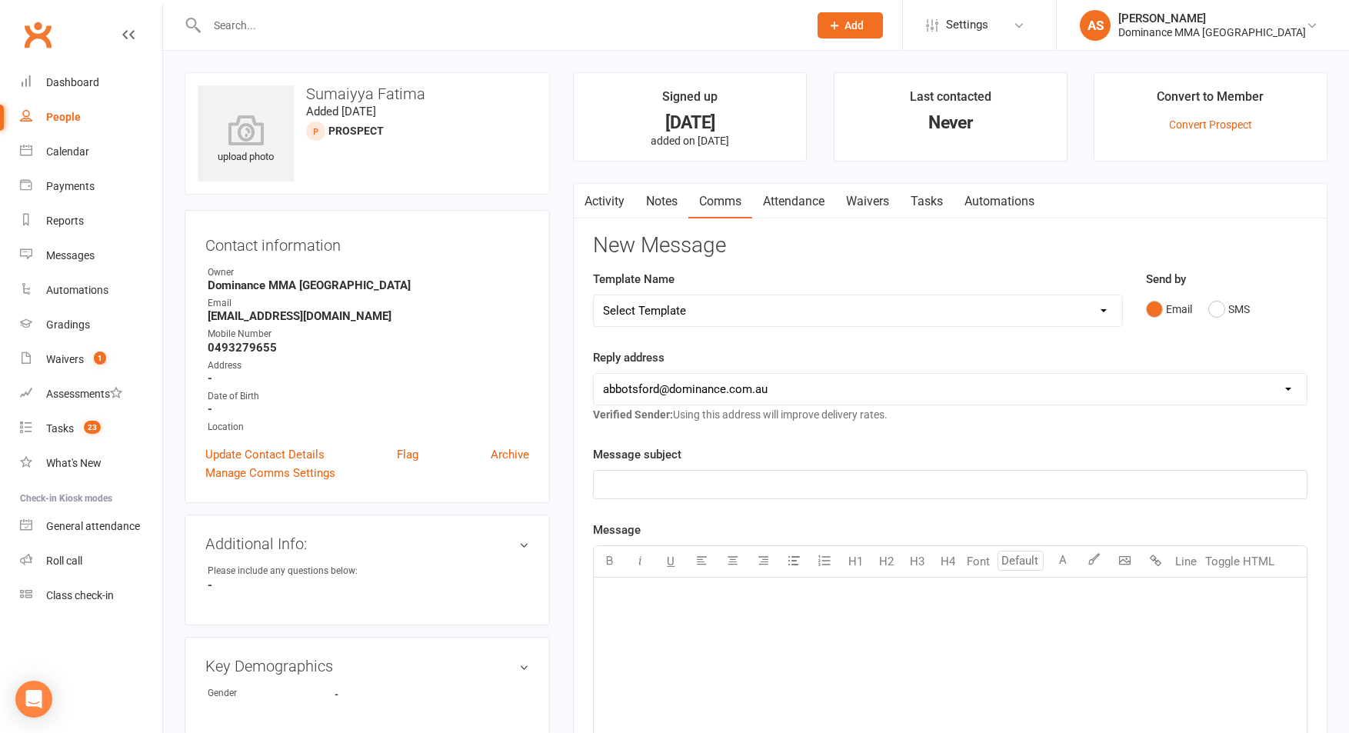
click at [797, 213] on link "Attendance" at bounding box center [793, 201] width 83 height 35
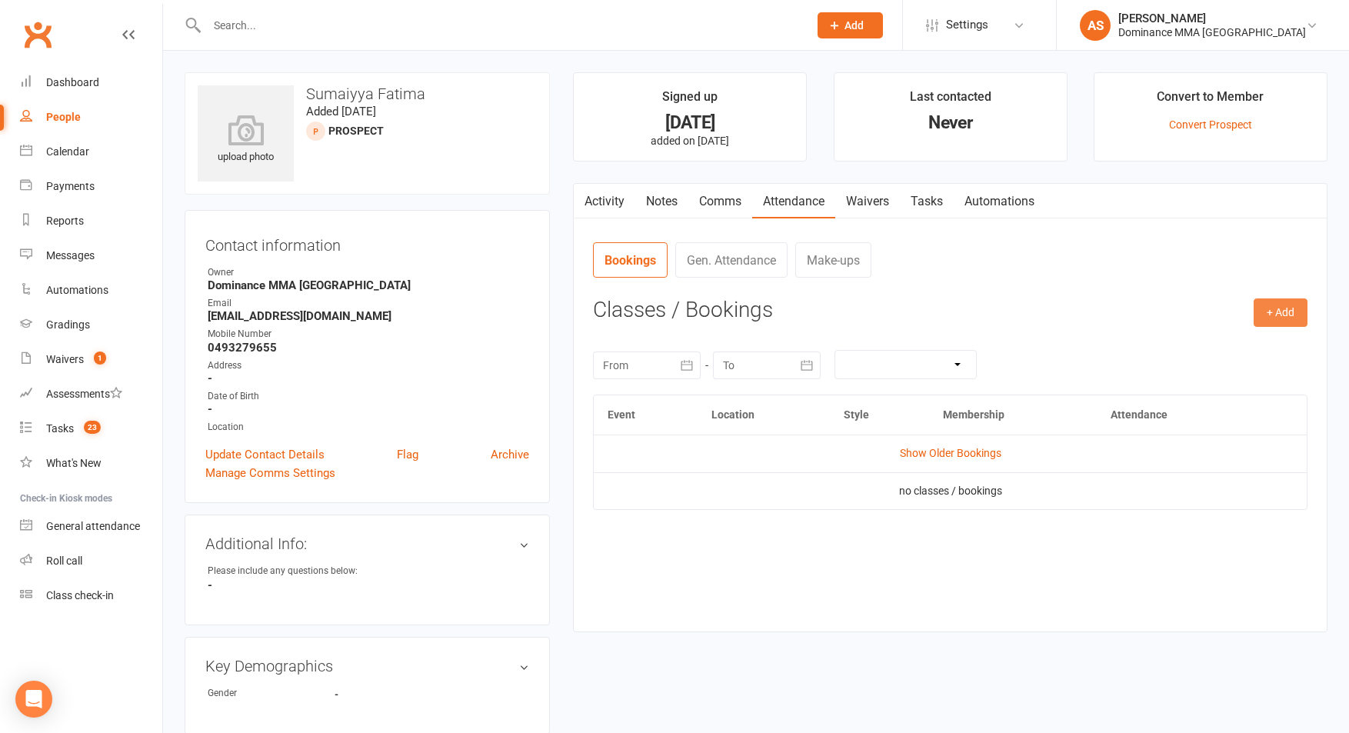
drag, startPoint x: 1264, startPoint y: 305, endPoint x: 1262, endPoint y: 313, distance: 8.8
click at [1264, 308] on button "+ Add" at bounding box center [1281, 312] width 54 height 28
click at [1242, 339] on link "Book Event" at bounding box center [1230, 347] width 152 height 31
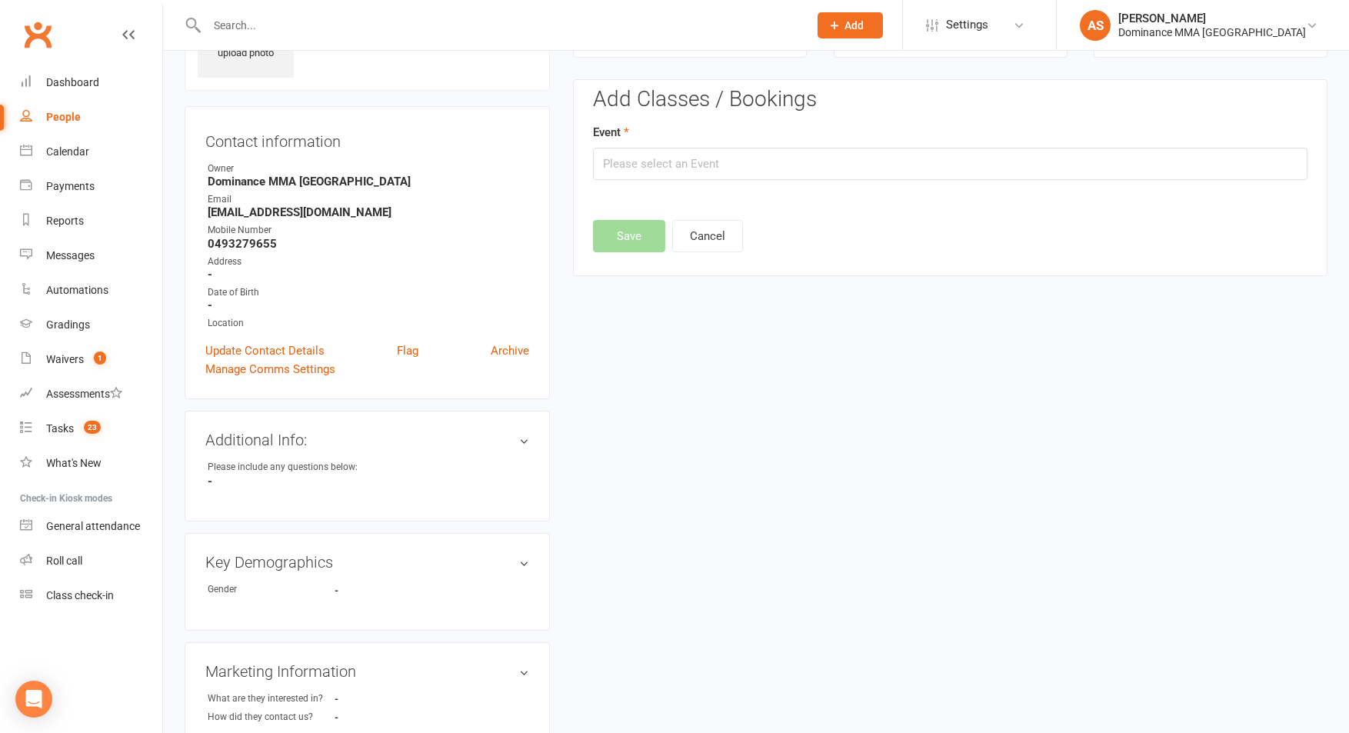
scroll to position [105, 0]
click at [764, 164] on input "text" at bounding box center [950, 162] width 714 height 32
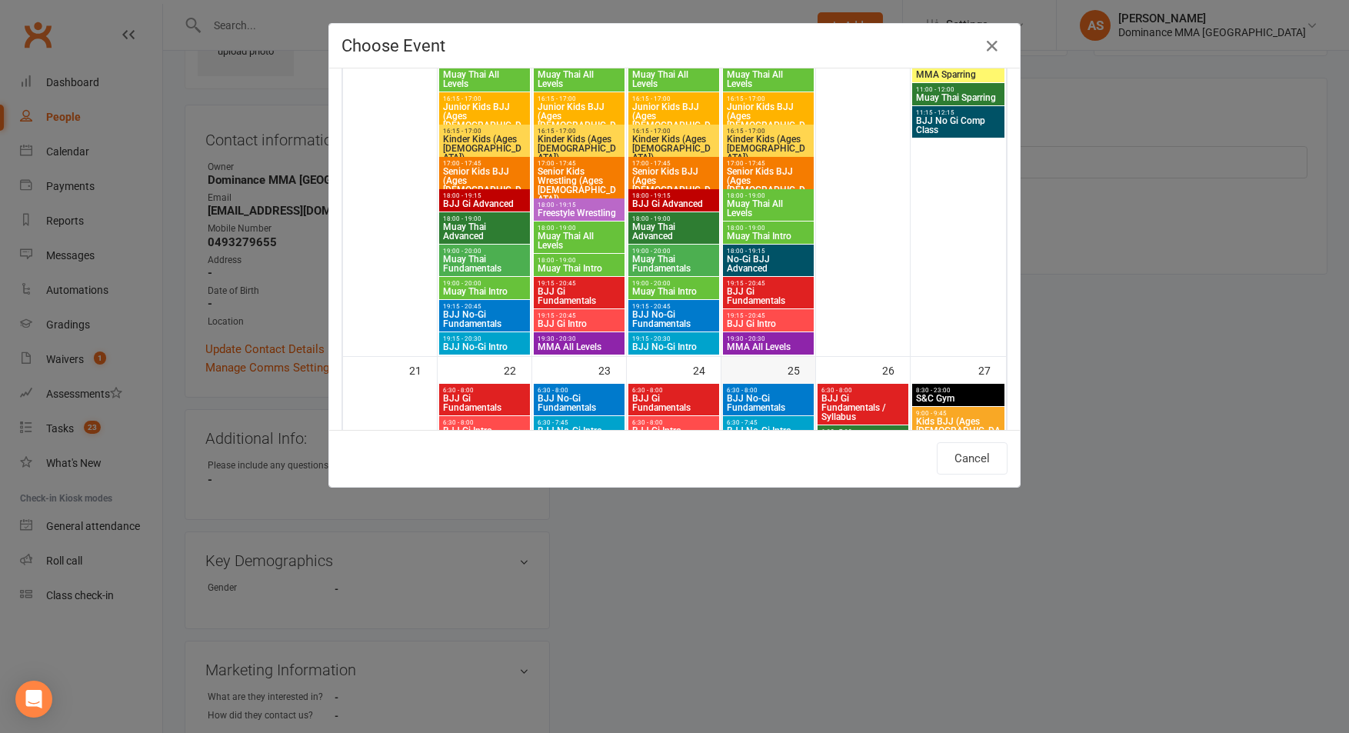
scroll to position [1293, 0]
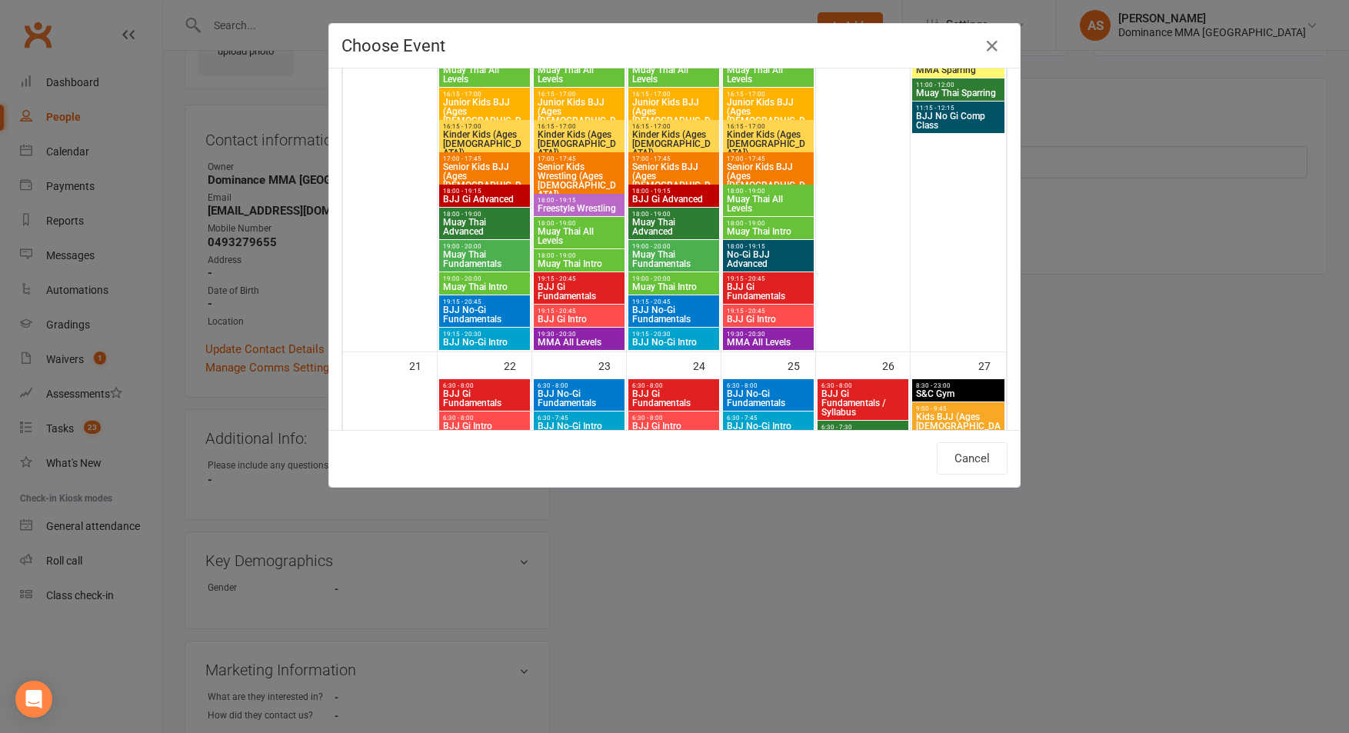
click at [761, 341] on span "MMA All Levels" at bounding box center [768, 342] width 85 height 9
type input "MMA All Levels - Sep 18, 2025 7:30:00 PM"
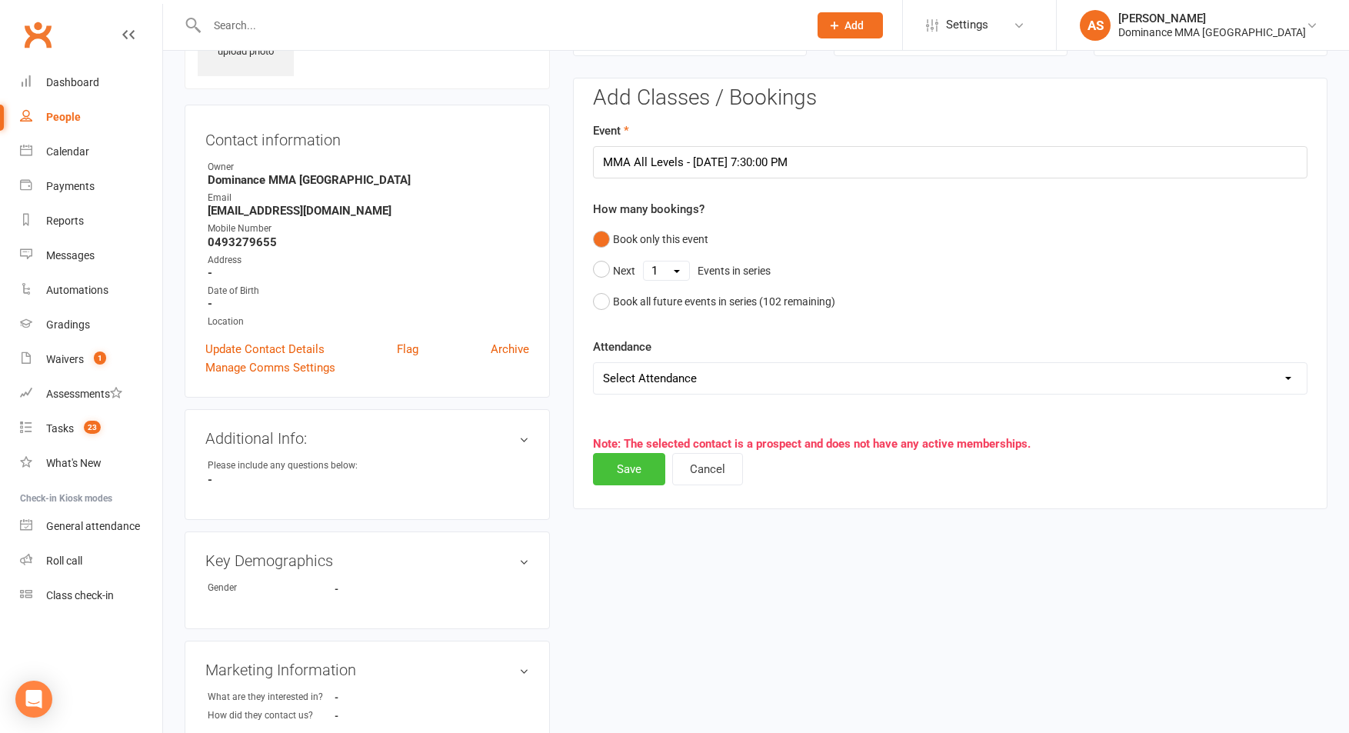
click at [644, 471] on button "Save" at bounding box center [629, 469] width 72 height 32
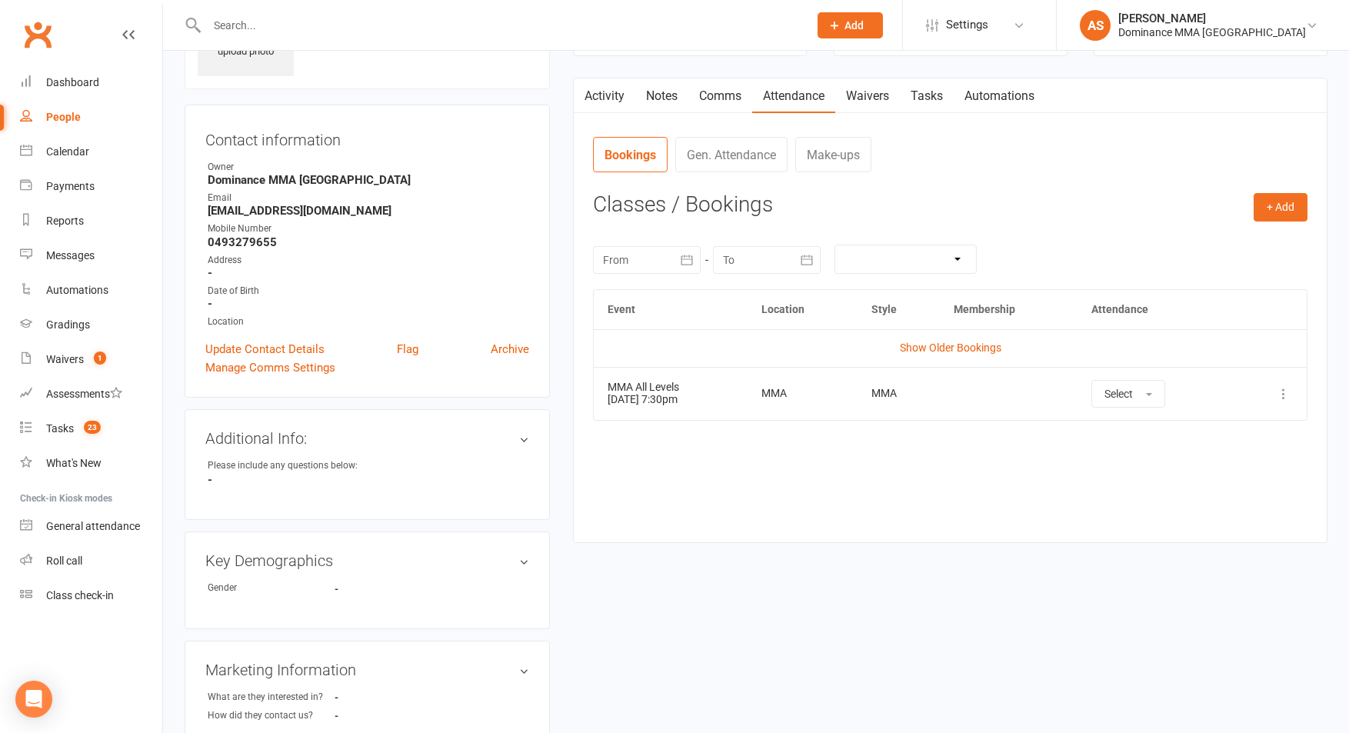
click at [337, 208] on strong "Basketball20015@gmail.com" at bounding box center [368, 211] width 321 height 14
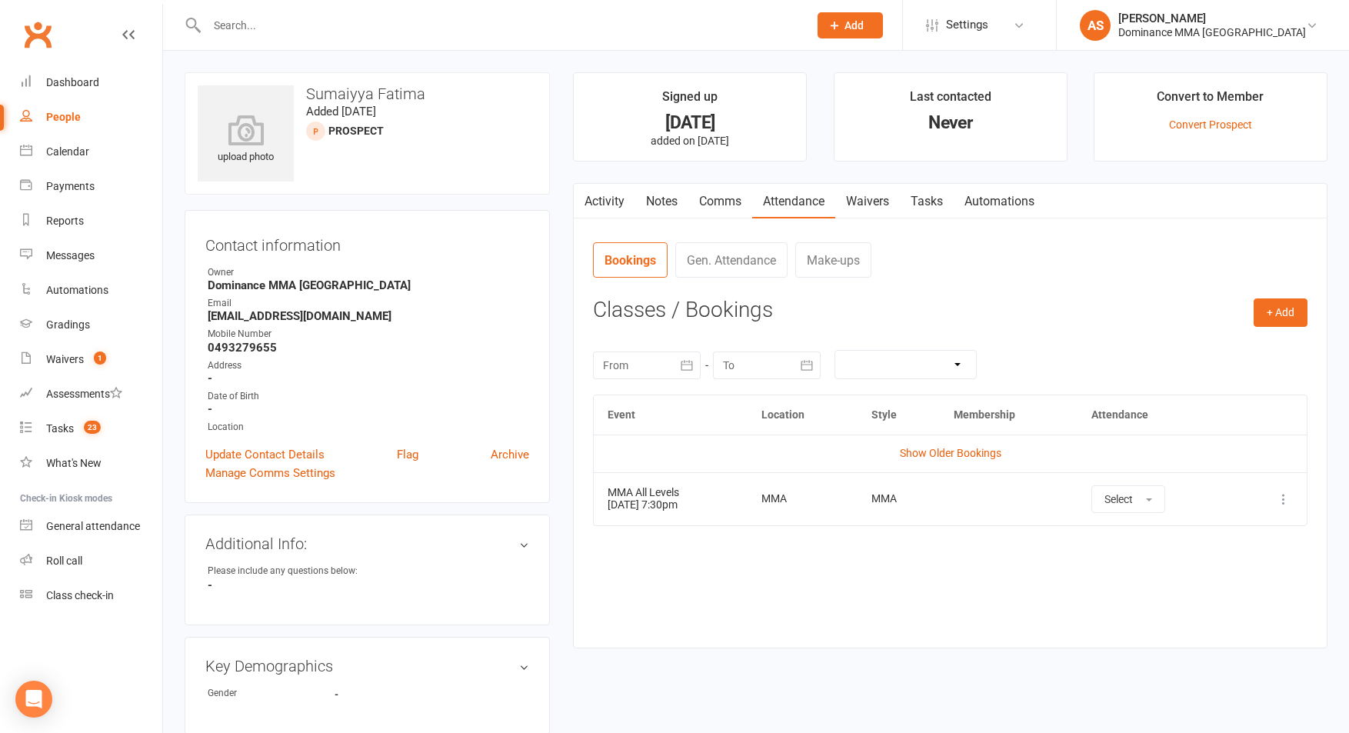
drag, startPoint x: 928, startPoint y: 198, endPoint x: 938, endPoint y: 205, distance: 12.8
click at [930, 198] on link "Tasks" at bounding box center [927, 201] width 54 height 35
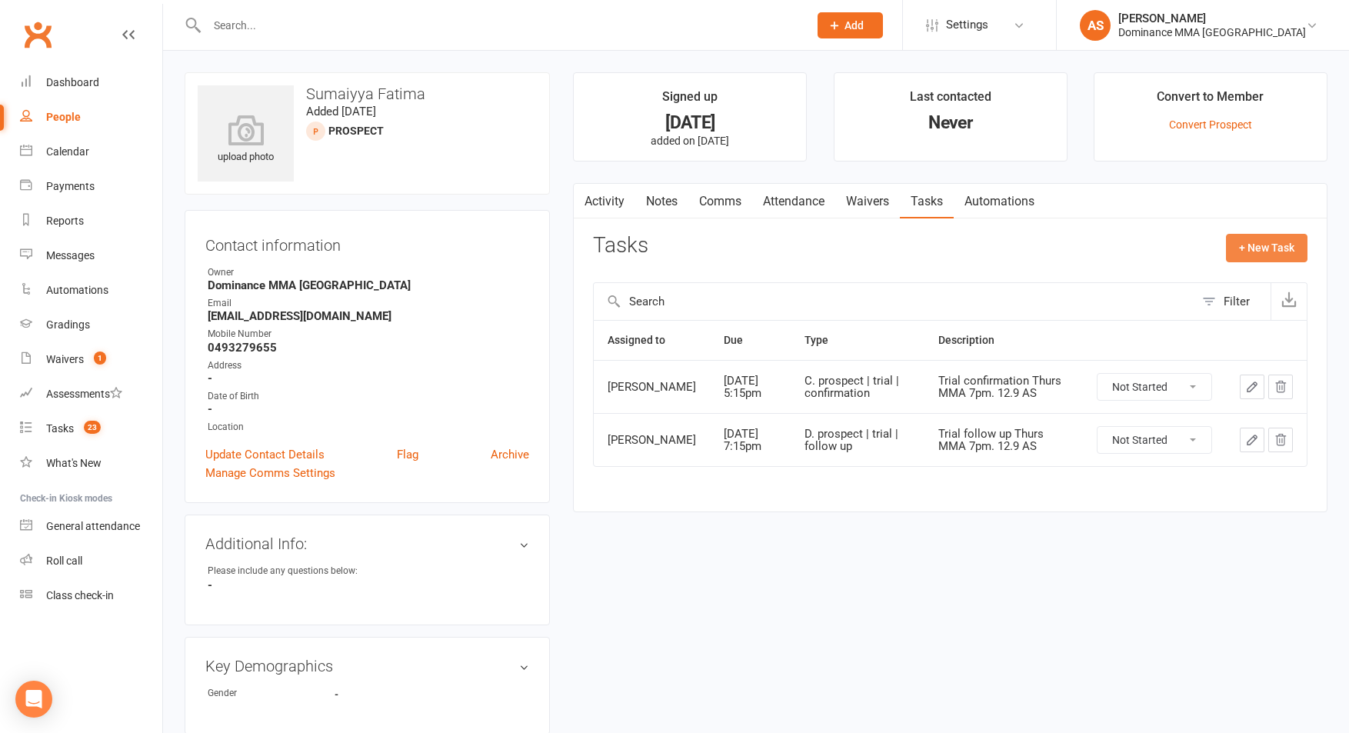
click at [1292, 251] on button "+ New Task" at bounding box center [1267, 248] width 82 height 28
select select "50862"
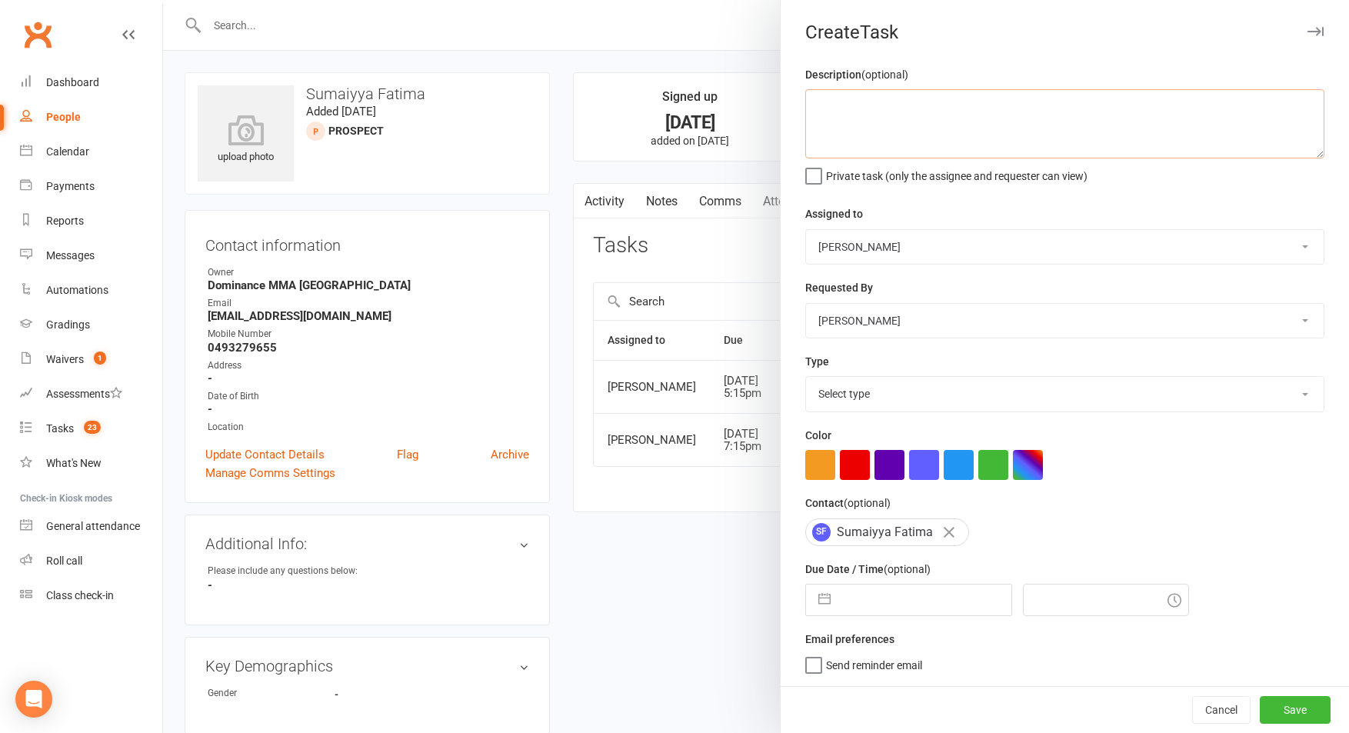
click at [1052, 141] on textarea at bounding box center [1064, 123] width 519 height 69
type textarea "Asked her to send her friends details through, if not through yet follow up. 12…"
click at [884, 249] on select "Cat Wilson David Hart Lachlan Dart Alish S. Will Wesley Max Viney Dominance MMA…" at bounding box center [1065, 247] width 518 height 34
select select "49757"
click at [806, 230] on select "Cat Wilson David Hart Lachlan Dart Alish S. Will Wesley Max Viney Dominance MMA…" at bounding box center [1065, 247] width 518 height 34
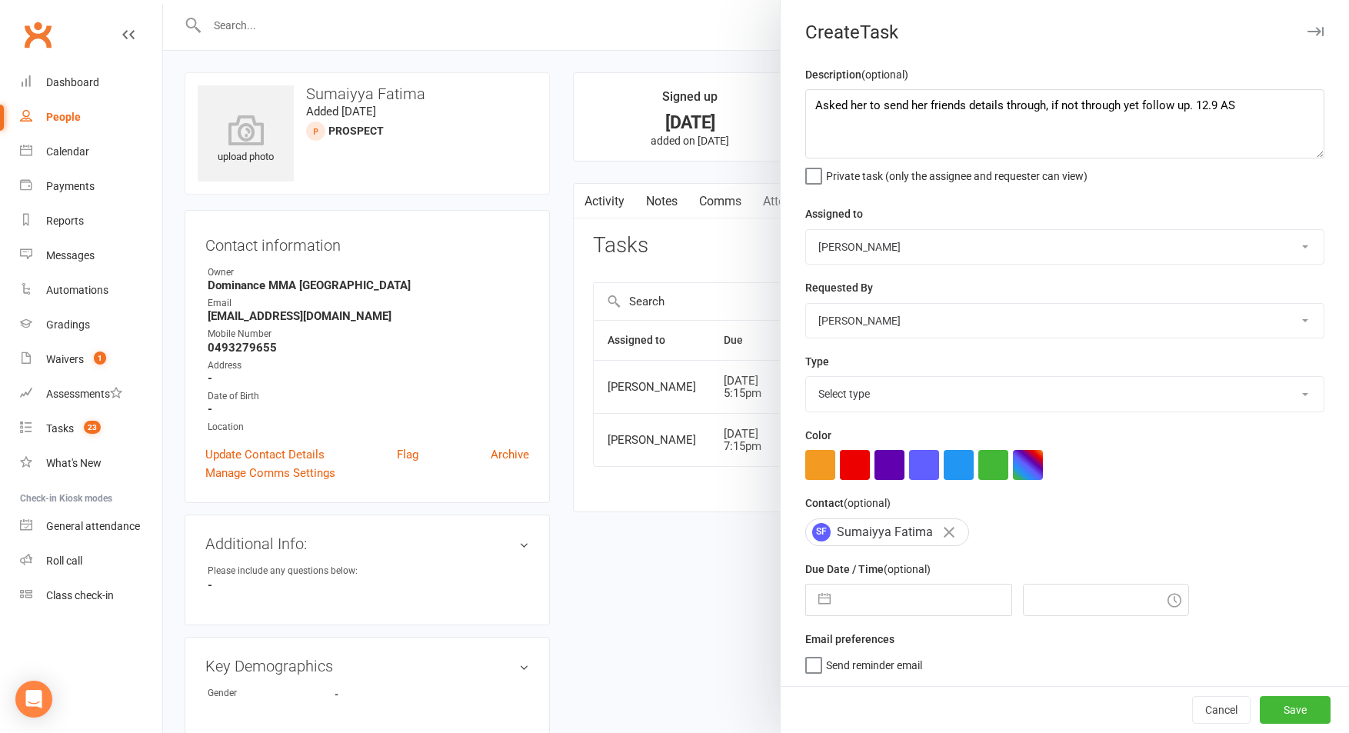
click at [884, 398] on select "Select type A. prospect | enquiry response B. prospect | trial | not yet booked…" at bounding box center [1065, 394] width 518 height 34
select select "3862"
click at [806, 378] on select "Select type A. prospect | enquiry response B. prospect | trial | not yet booked…" at bounding box center [1065, 394] width 518 height 34
select select "7"
select select "2025"
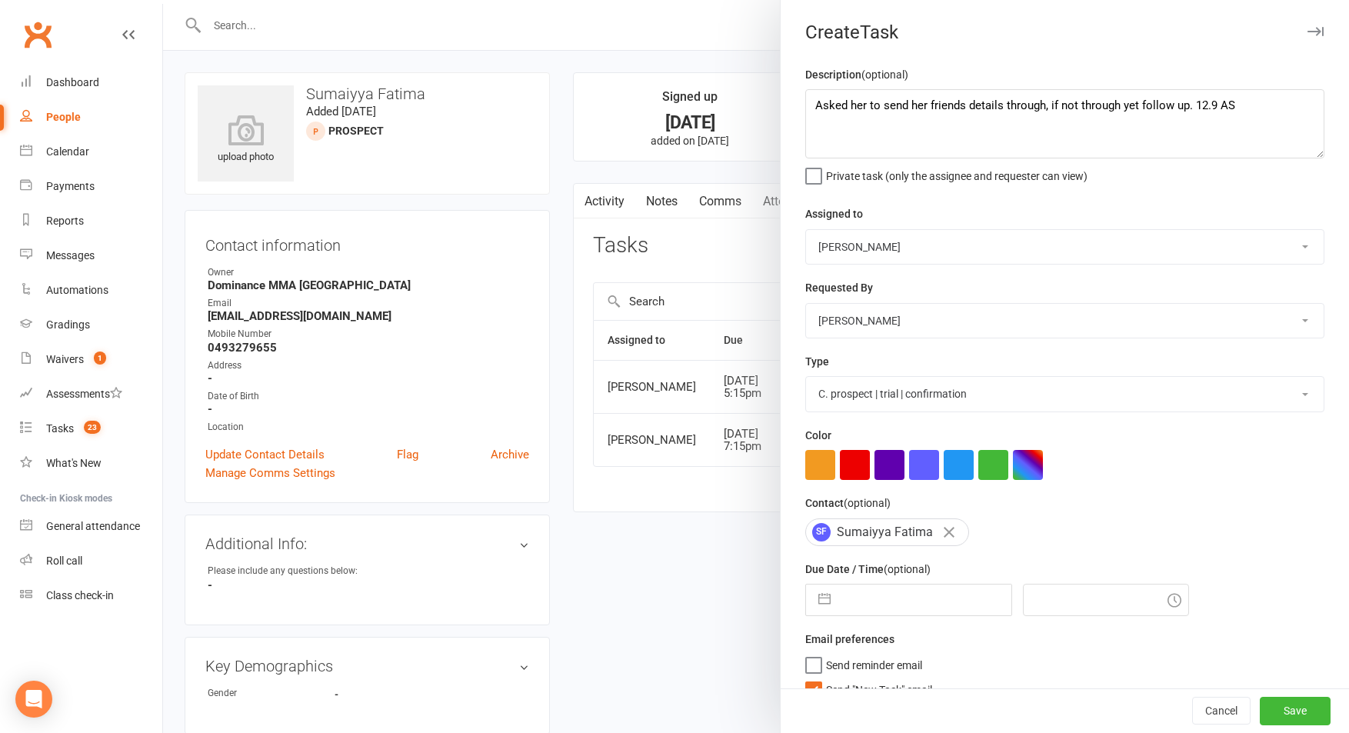
select select "8"
select select "2025"
select select "9"
select select "2025"
click at [901, 608] on input "text" at bounding box center [924, 600] width 173 height 31
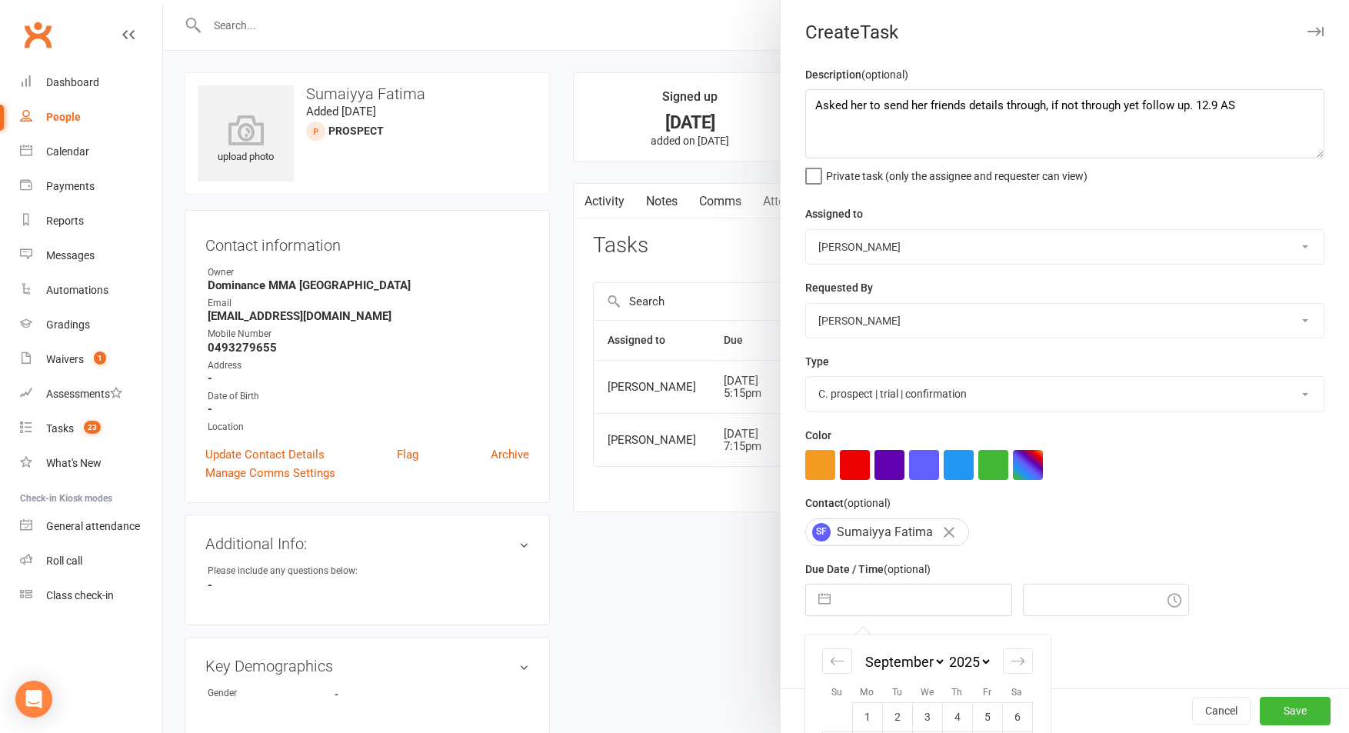
scroll to position [136, 0]
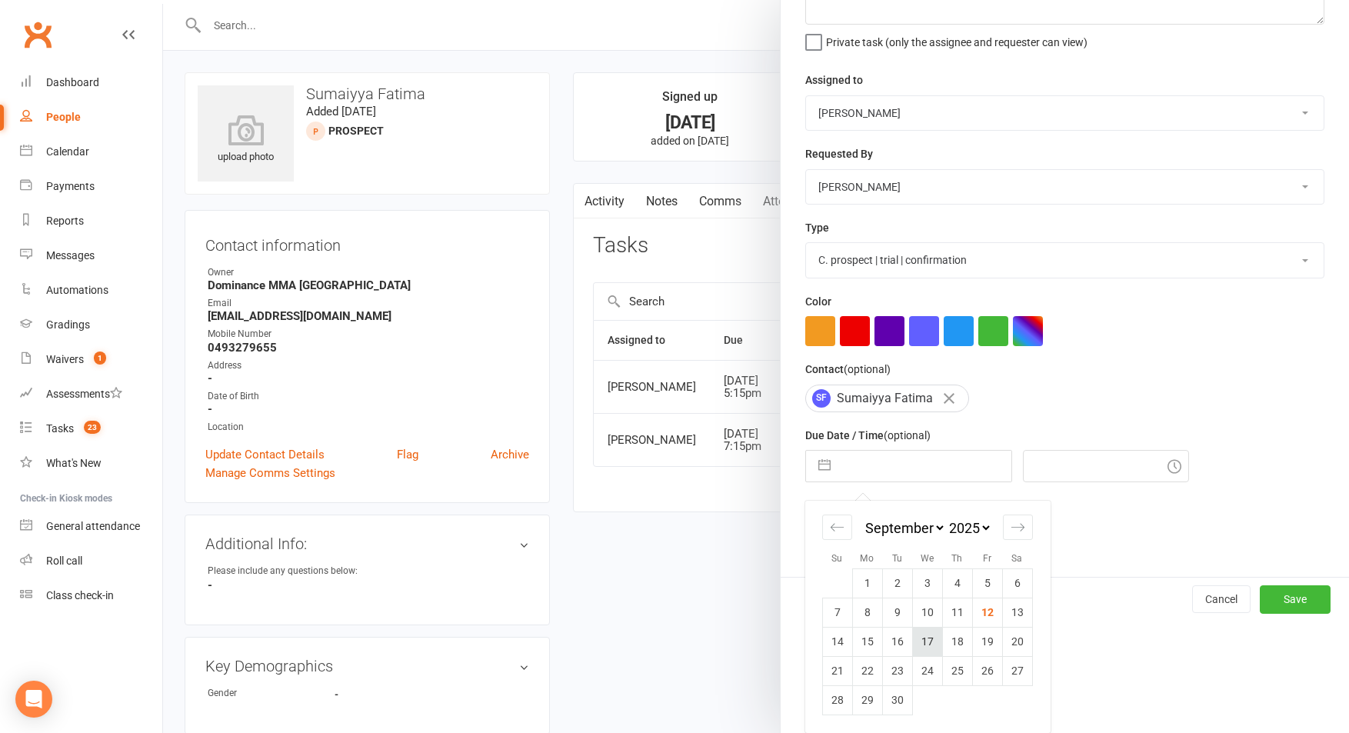
click at [934, 643] on td "17" at bounding box center [927, 641] width 30 height 29
type input "17 Sep 2025"
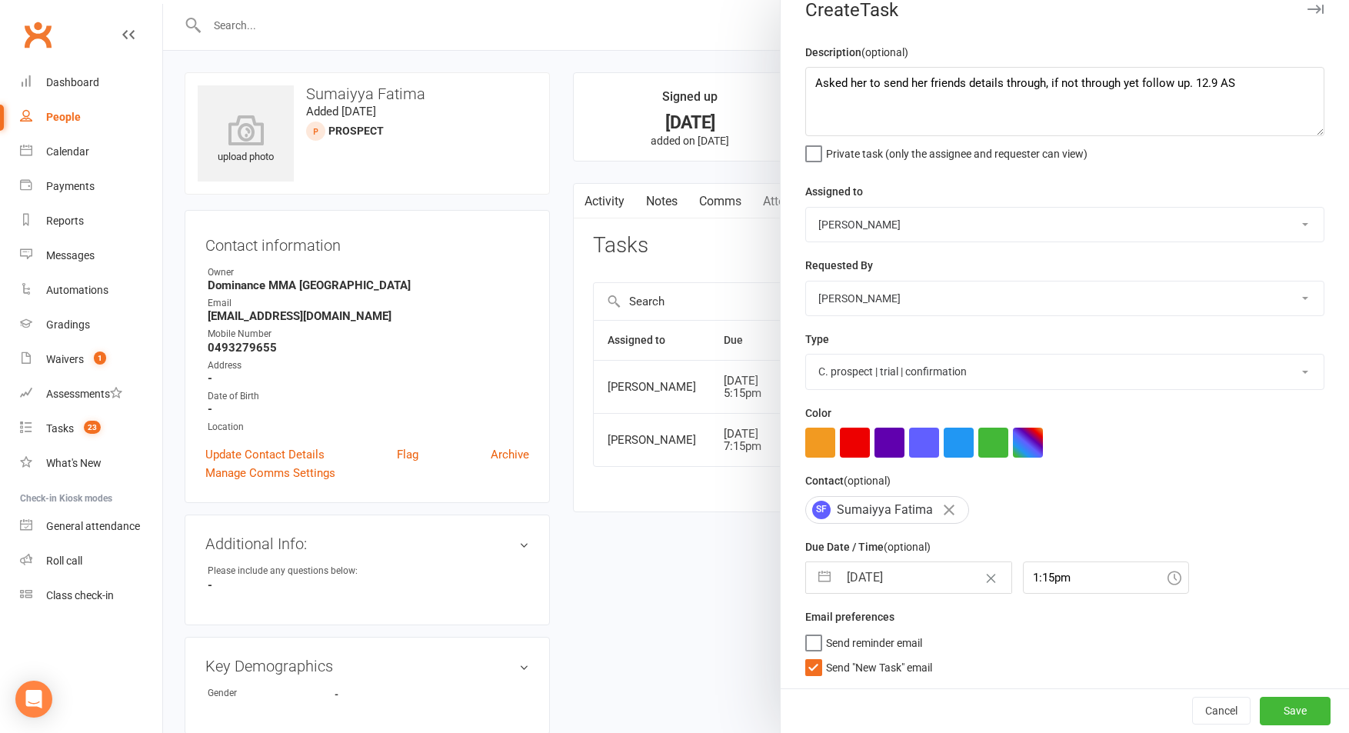
click at [860, 664] on span "Send "New Task" email" at bounding box center [879, 665] width 106 height 18
click at [860, 656] on input "Send "New Task" email" at bounding box center [868, 656] width 127 height 0
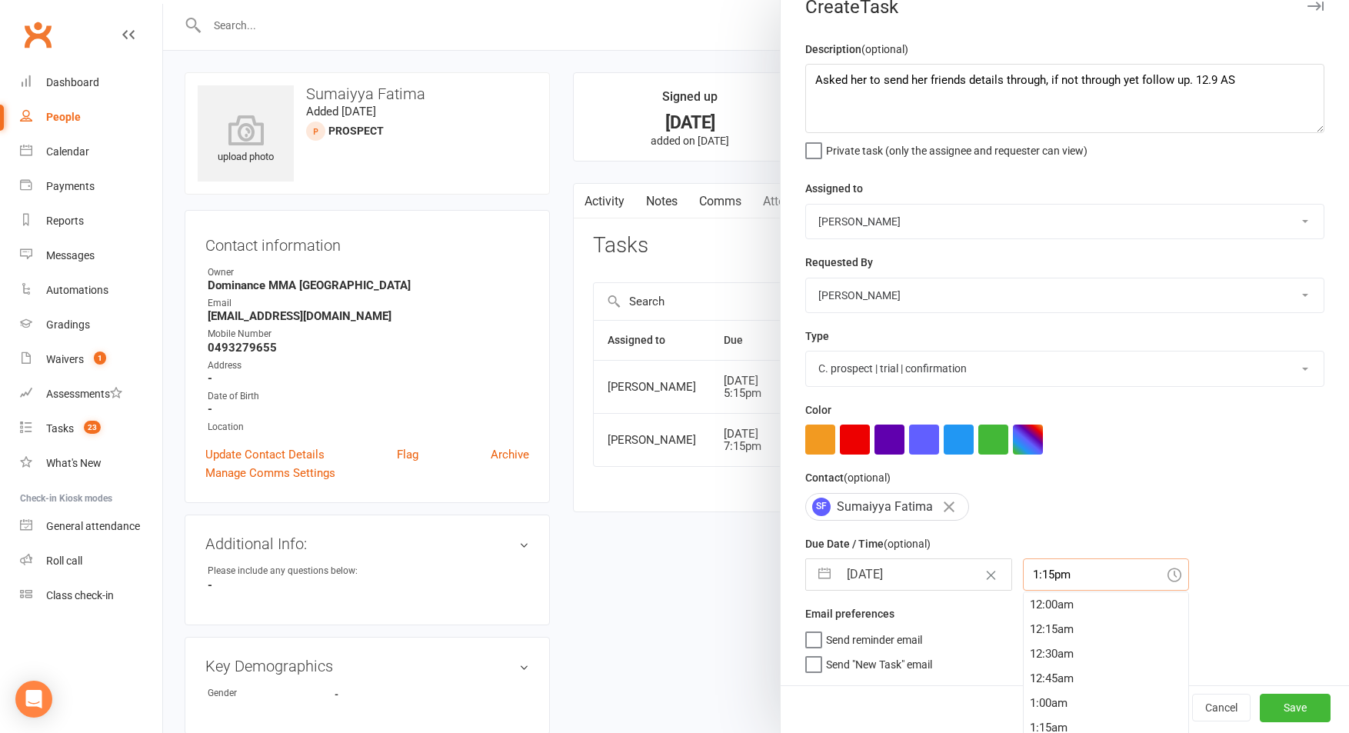
click at [1071, 580] on input "1:15pm" at bounding box center [1106, 574] width 166 height 32
click at [1040, 647] on div "7:15pm" at bounding box center [1106, 640] width 165 height 25
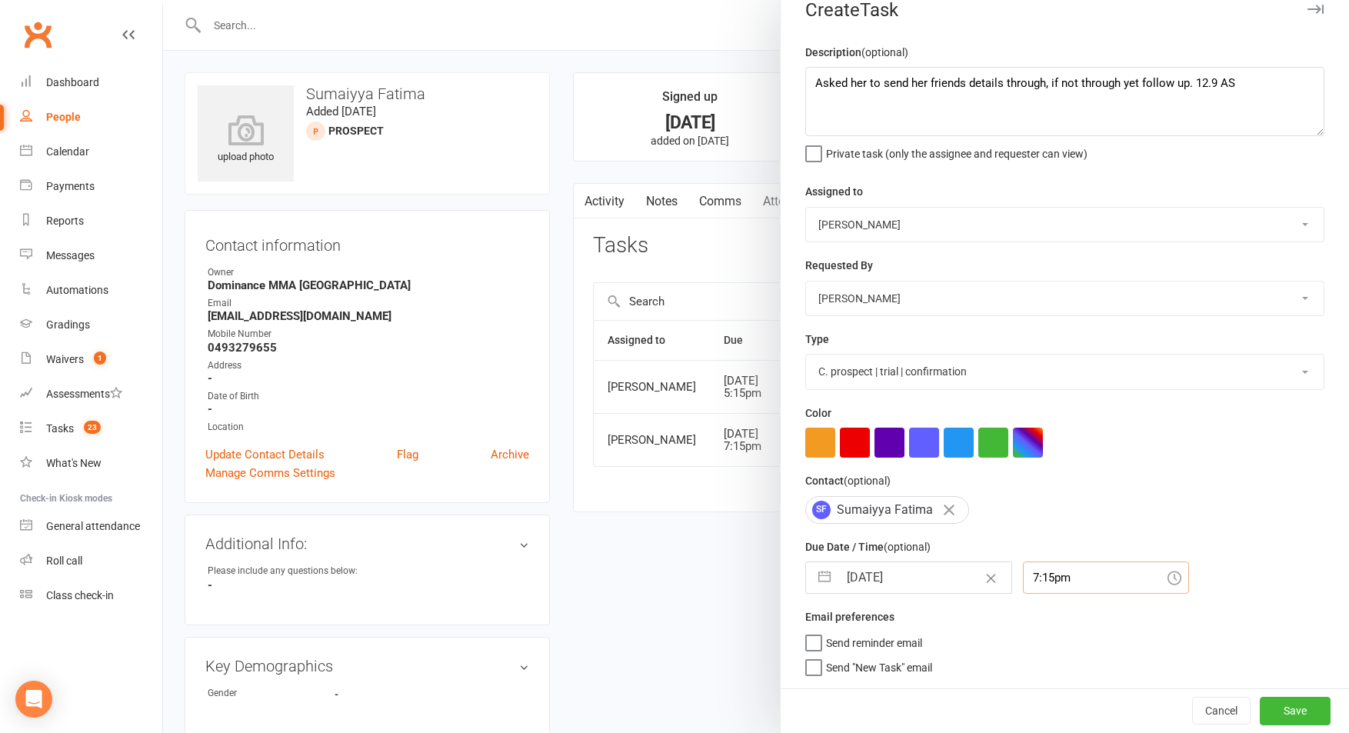
click at [1041, 584] on input "7:15pm" at bounding box center [1106, 577] width 166 height 32
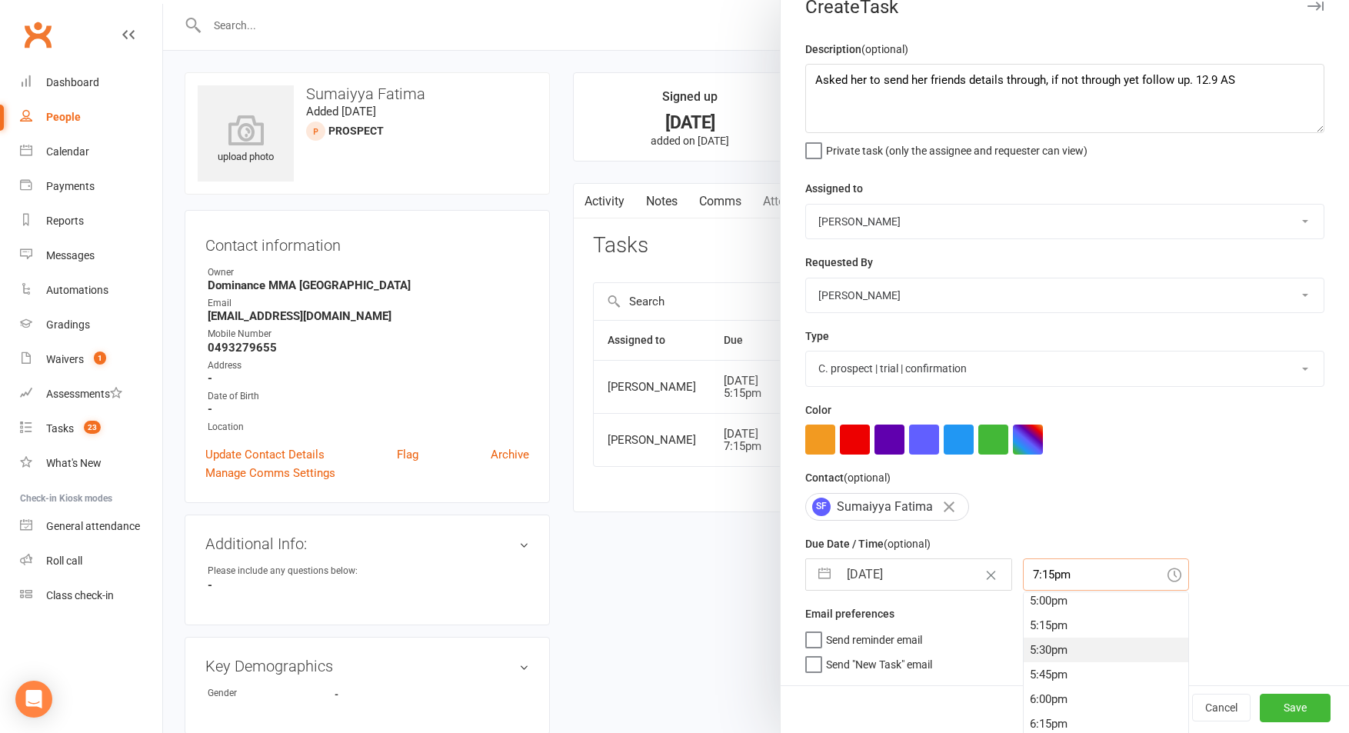
scroll to position [1676, 0]
click at [1030, 632] on div "5:15pm" at bounding box center [1106, 626] width 165 height 25
type input "5:15pm"
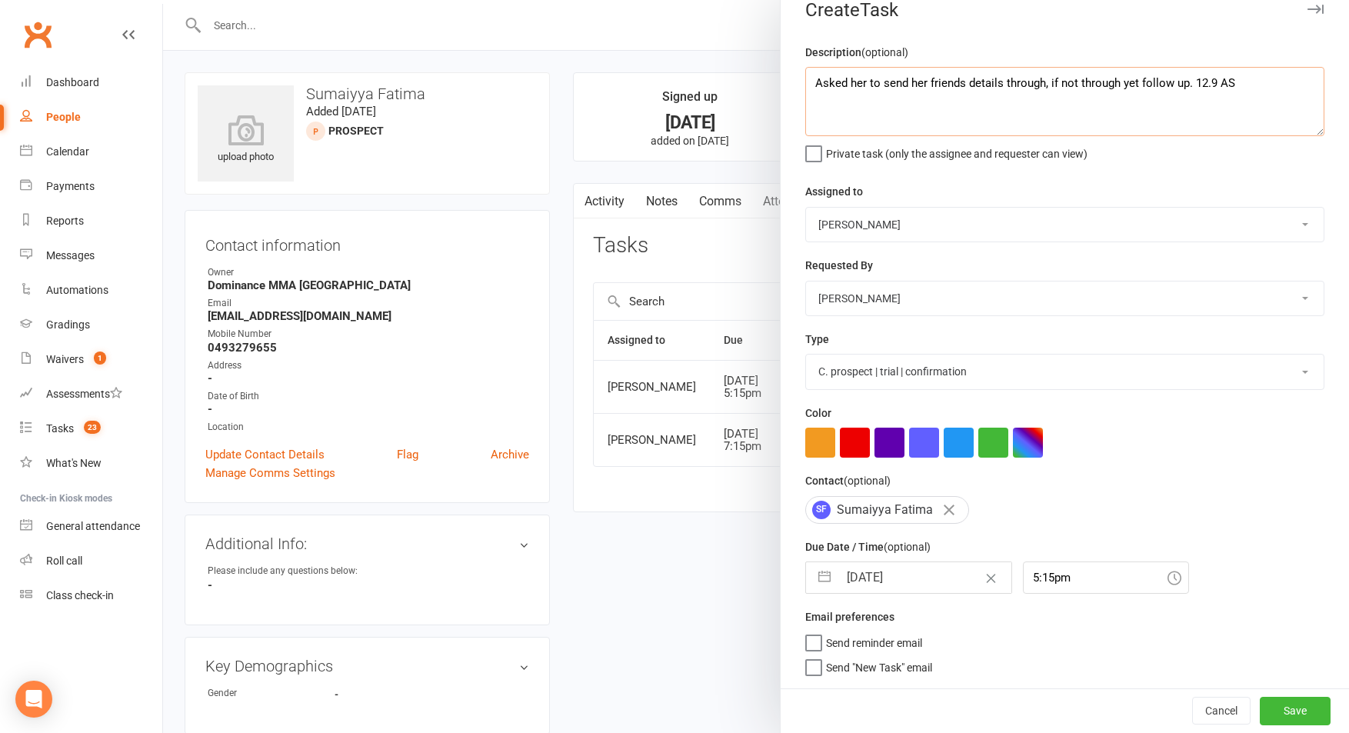
click at [1190, 79] on textarea "Asked her to send her friends details through, if not through yet follow up. 12…" at bounding box center [1064, 101] width 519 height 69
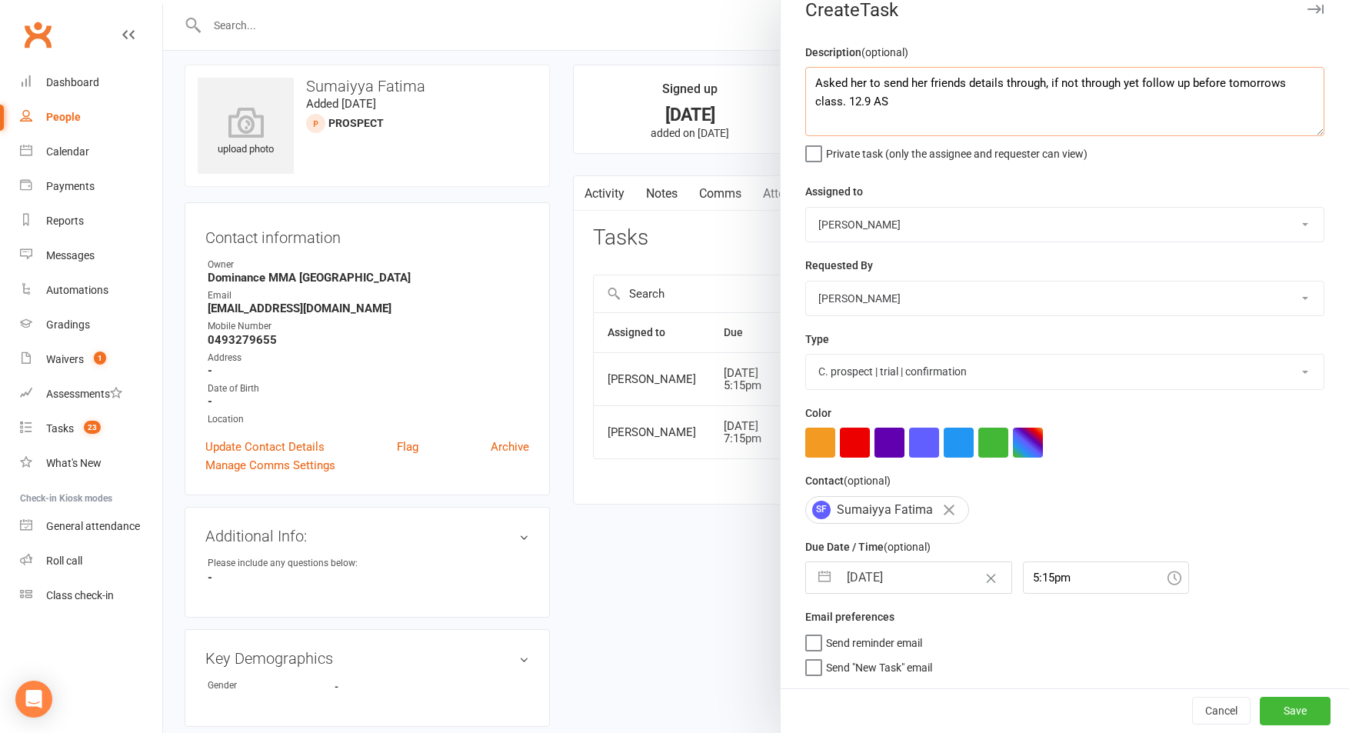
scroll to position [12, 0]
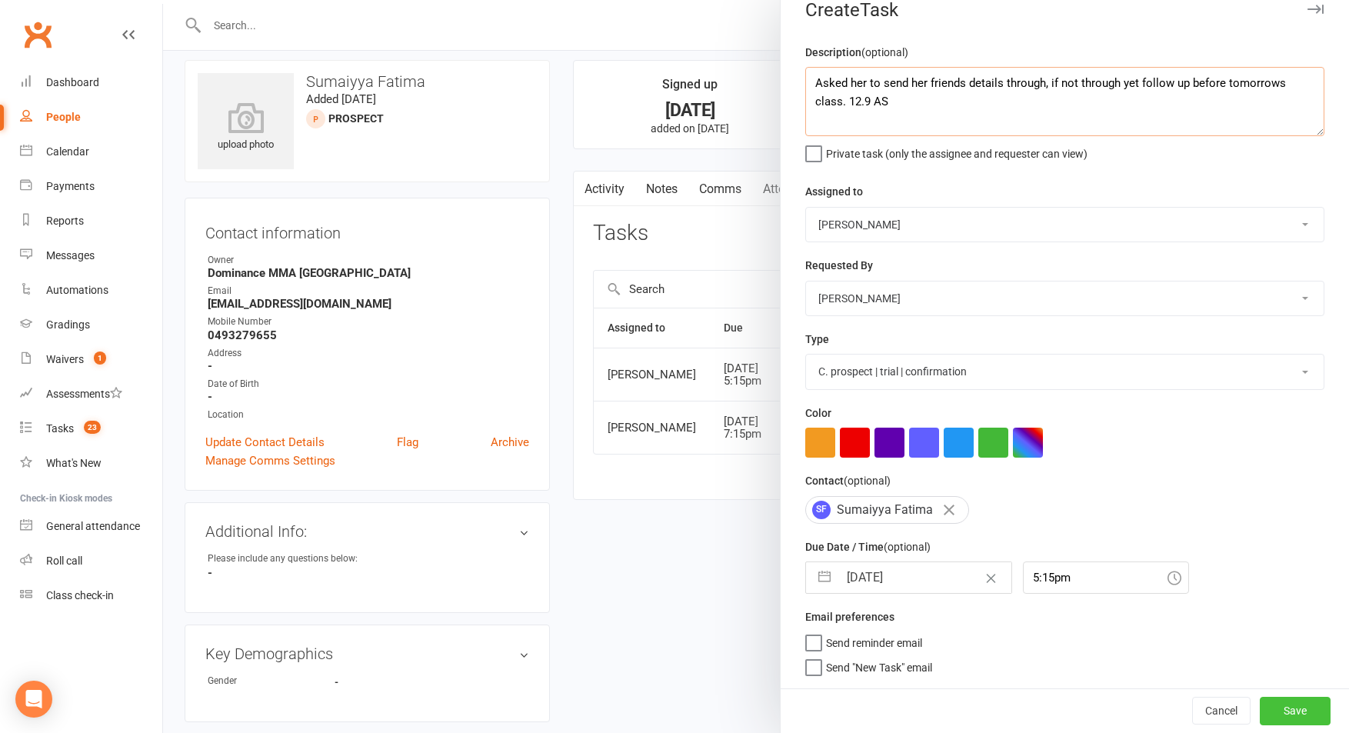
type textarea "Asked her to send her friends details through, if not through yet follow up bef…"
click at [1311, 715] on button "Save" at bounding box center [1295, 711] width 71 height 28
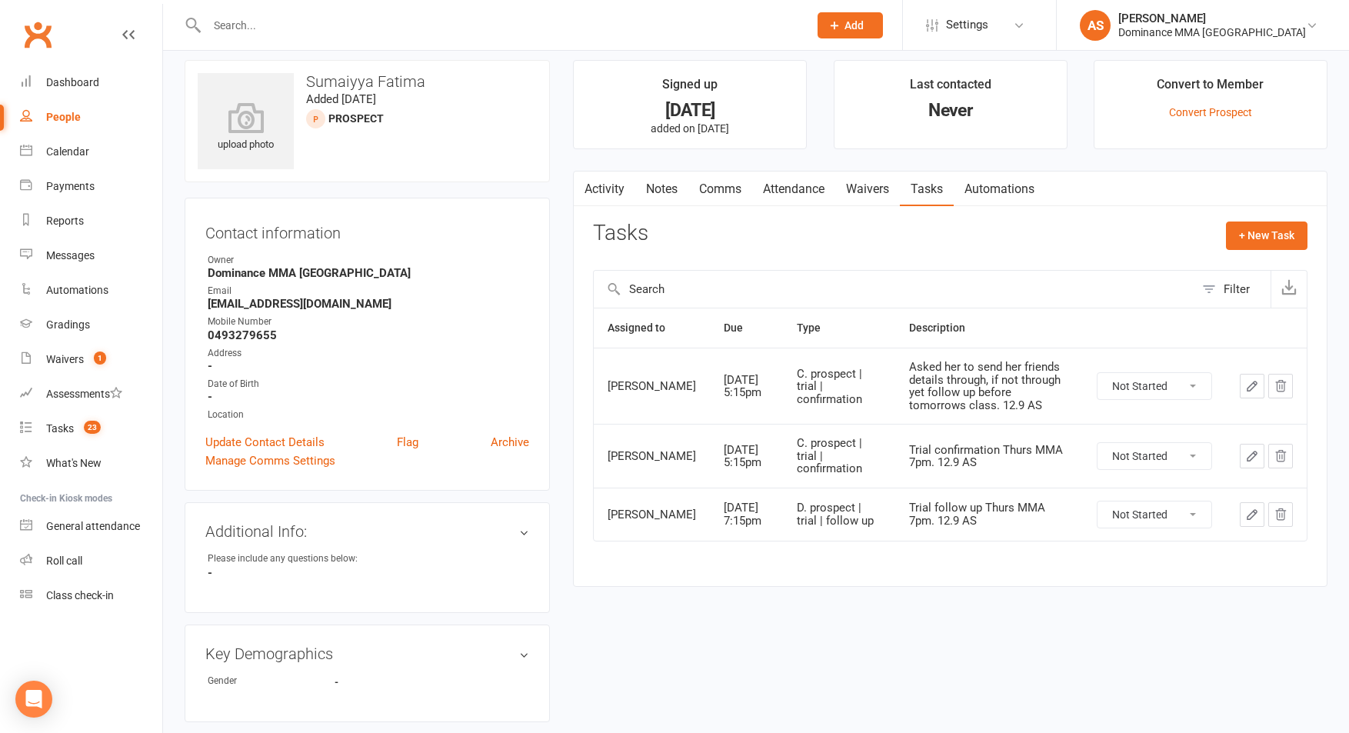
click at [236, 19] on input "text" at bounding box center [499, 26] width 595 height 22
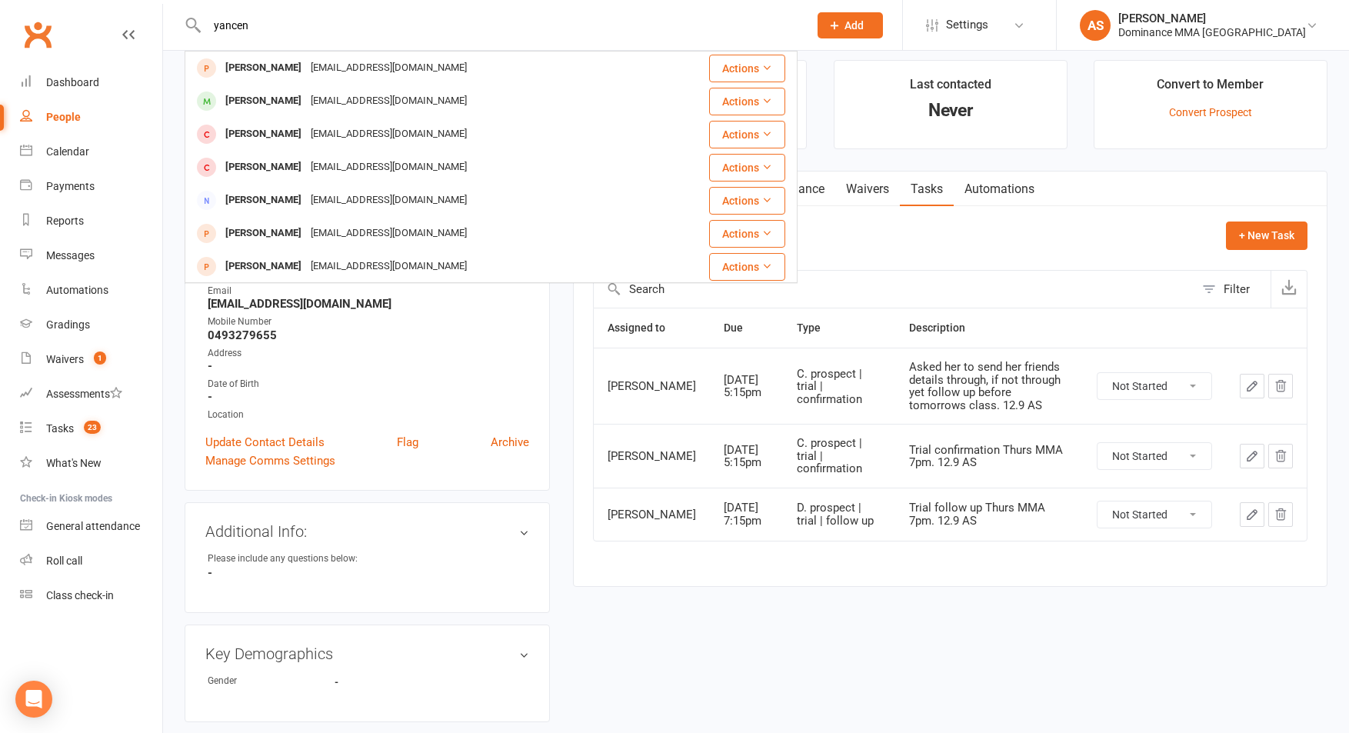
type input "yancen"
click at [291, 73] on div "Yancen Zhang" at bounding box center [263, 68] width 85 height 22
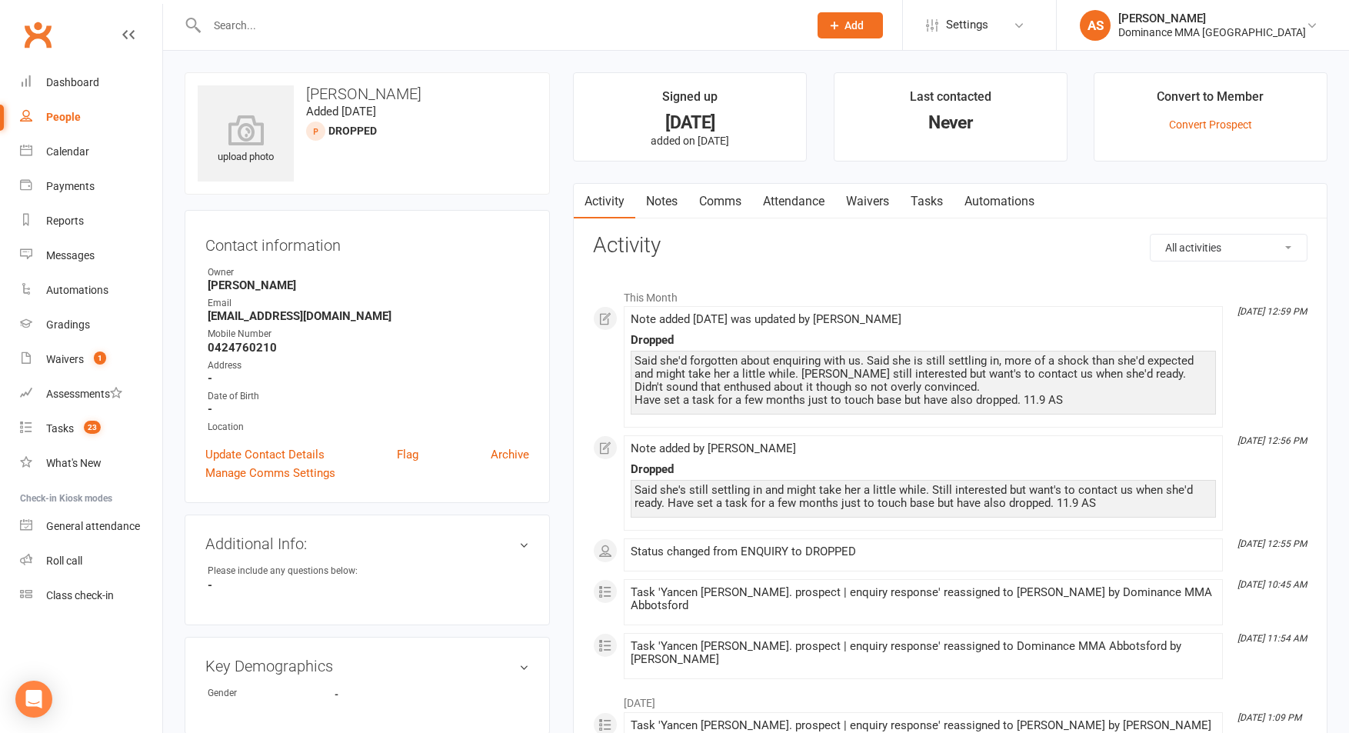
click at [661, 206] on link "Notes" at bounding box center [661, 201] width 53 height 35
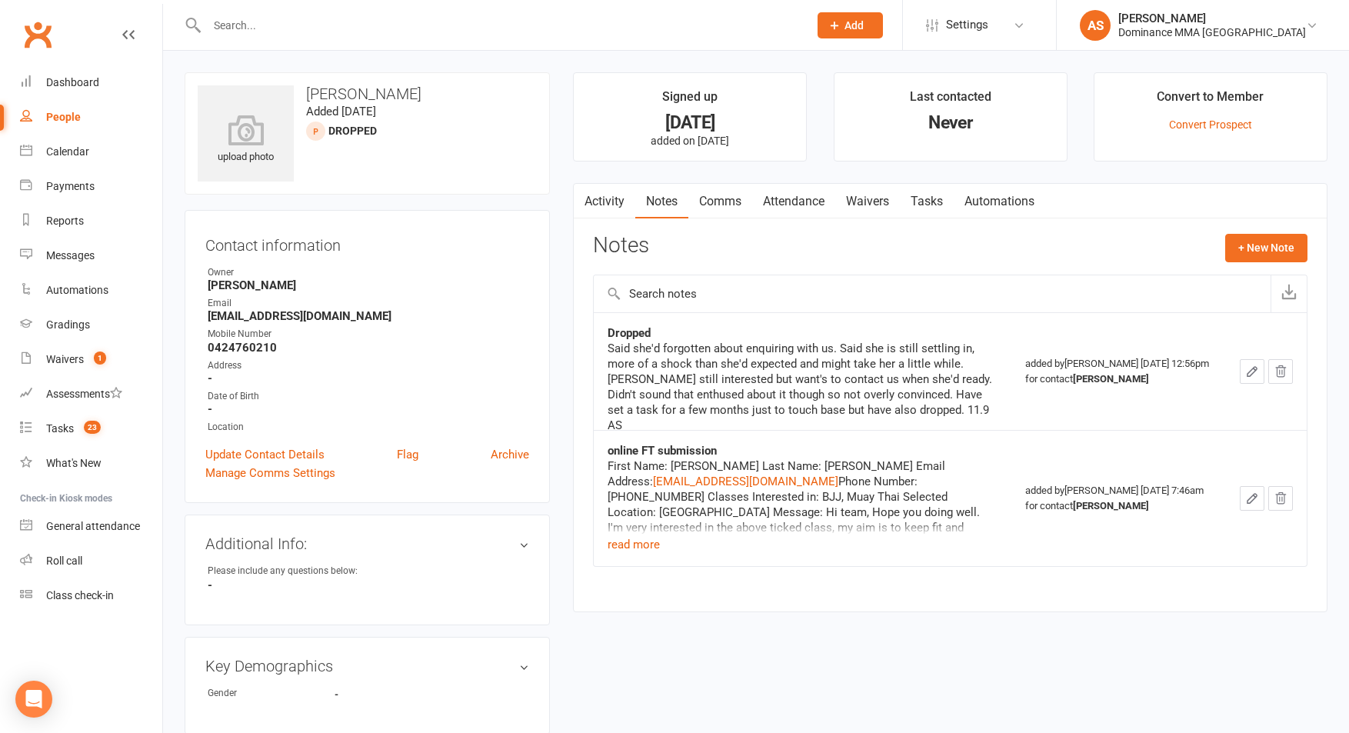
click at [1247, 370] on icon "button" at bounding box center [1252, 372] width 14 height 14
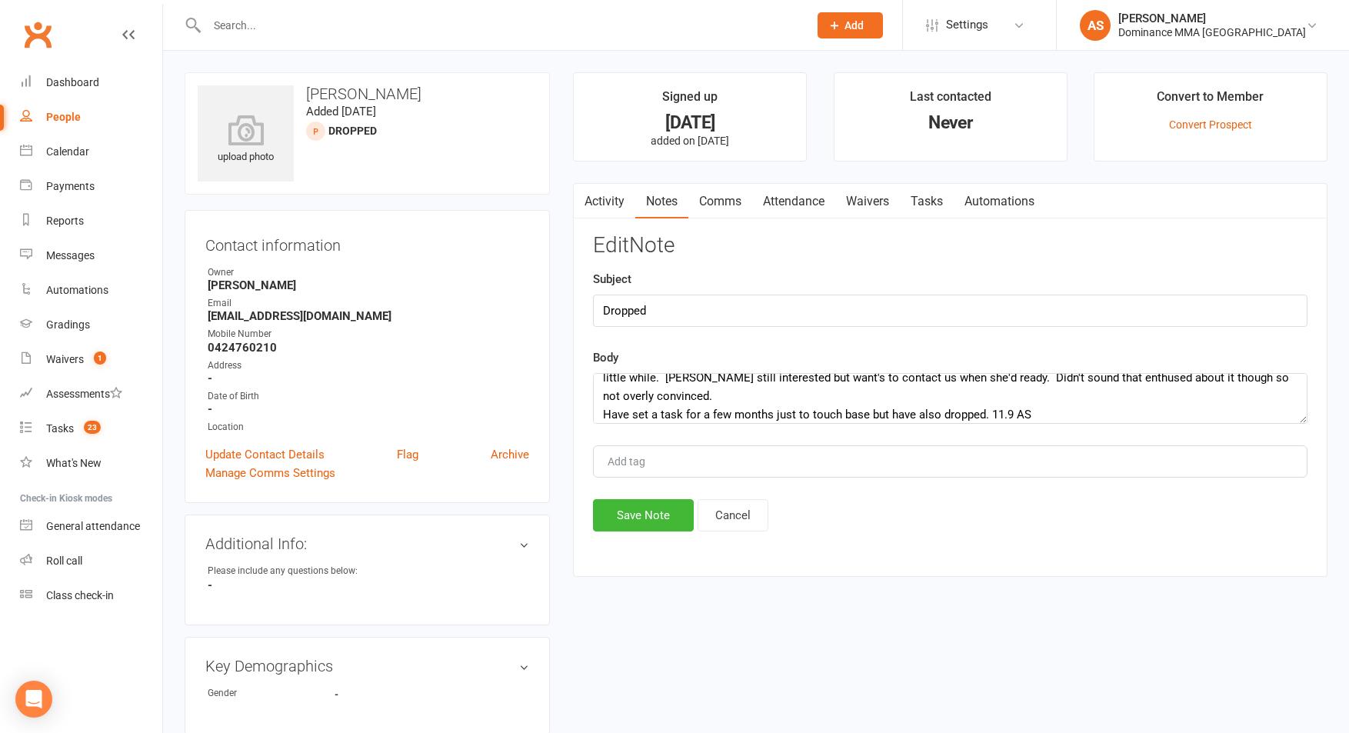
scroll to position [37, 0]
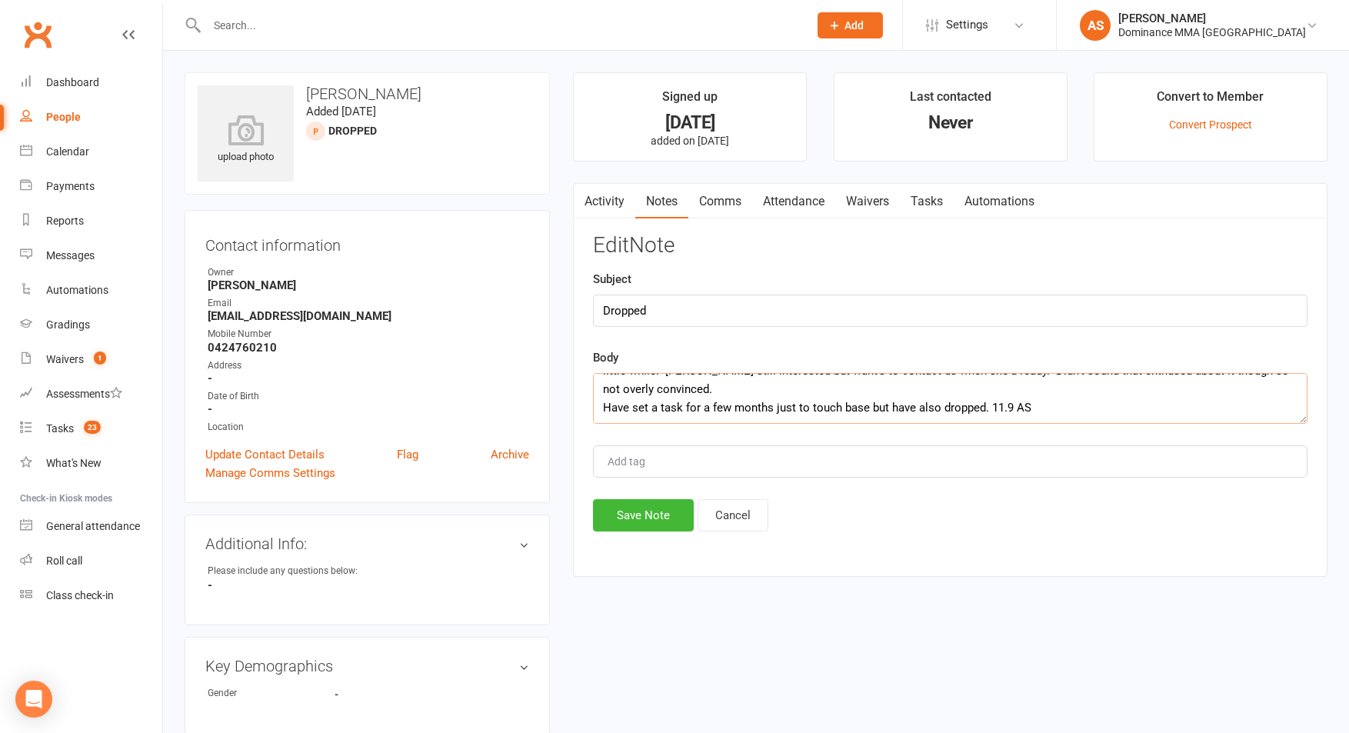
drag, startPoint x: 999, startPoint y: 405, endPoint x: 1048, endPoint y: 395, distance: 50.4
click at [1005, 405] on textarea "Said she'd forgotten about enquiring with us. Said she is still settling in, mo…" at bounding box center [950, 398] width 714 height 51
type textarea "Said she'd forgotten about enquiring with us. Said she is still settling in, mo…"
click at [651, 515] on button "Save Note" at bounding box center [643, 515] width 101 height 32
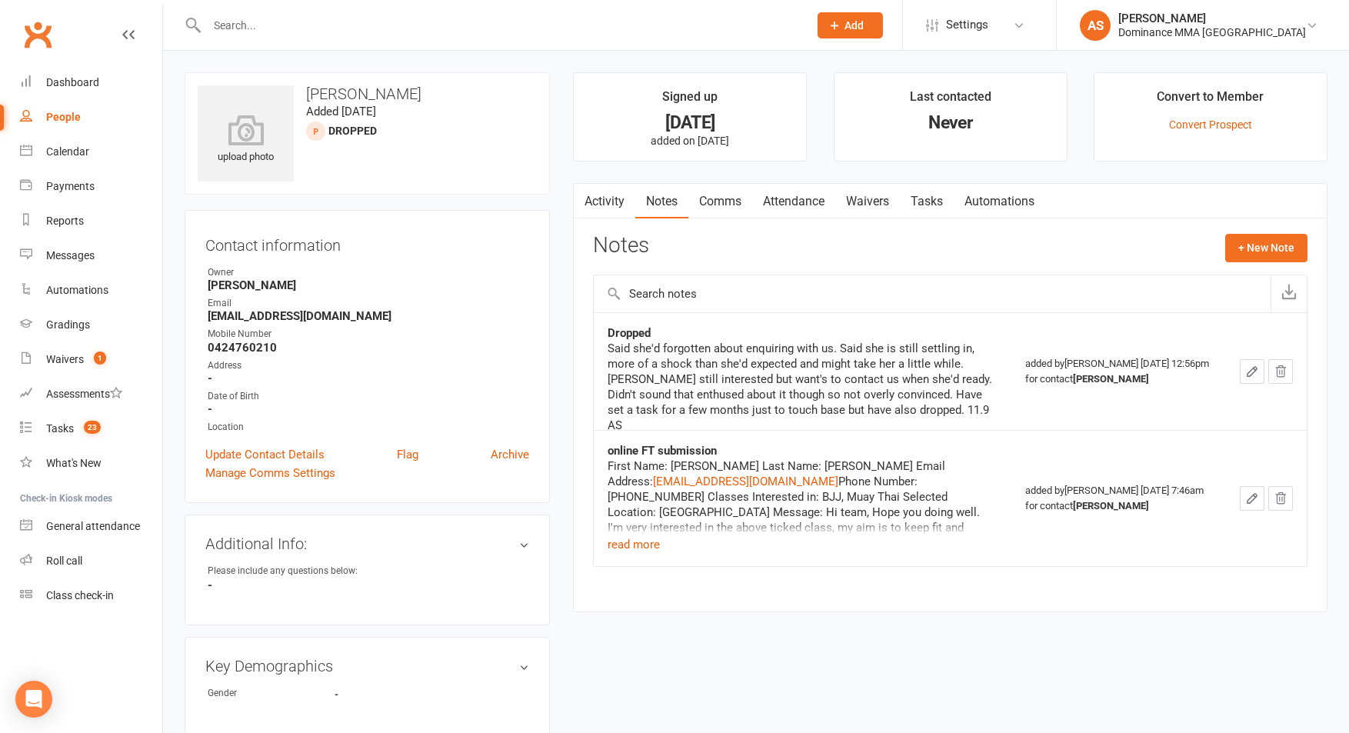
click at [930, 192] on link "Tasks" at bounding box center [927, 201] width 54 height 35
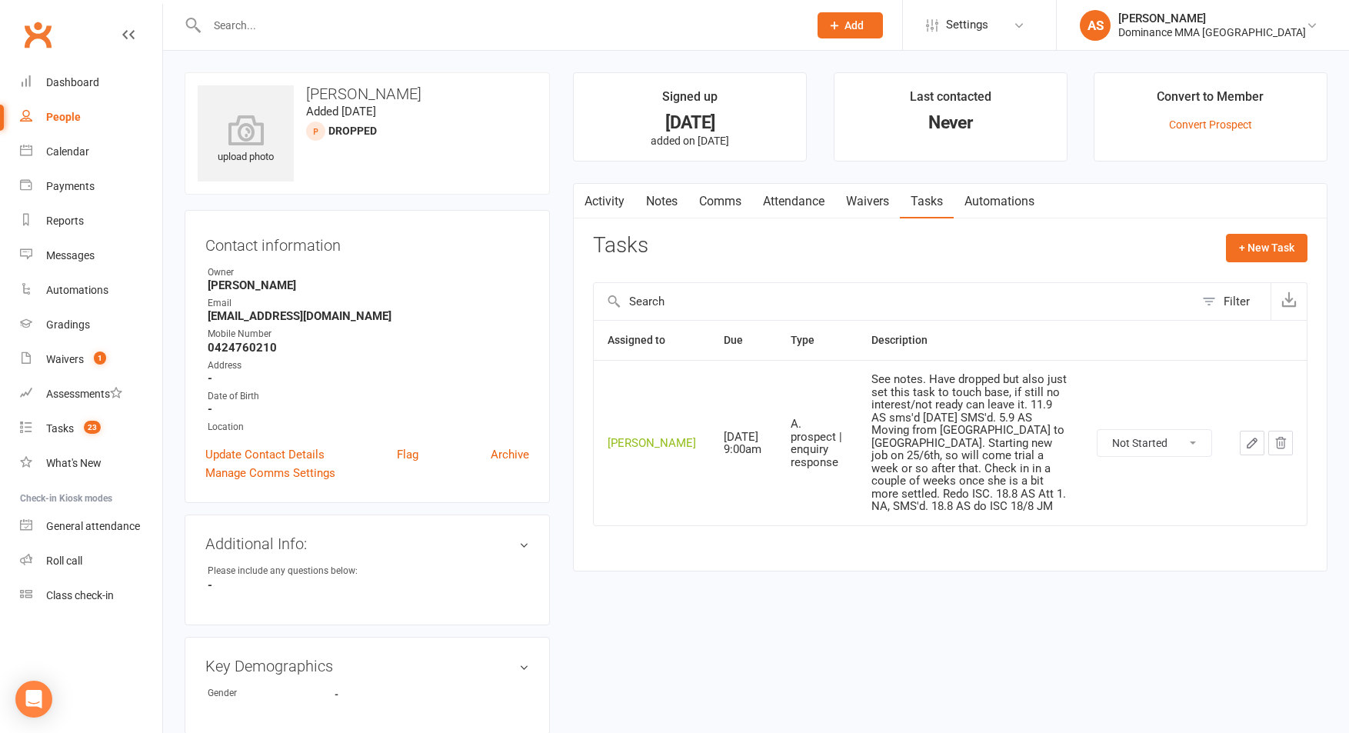
click at [1254, 442] on icon "button" at bounding box center [1251, 442] width 9 height 9
select select "50862"
select select "12631"
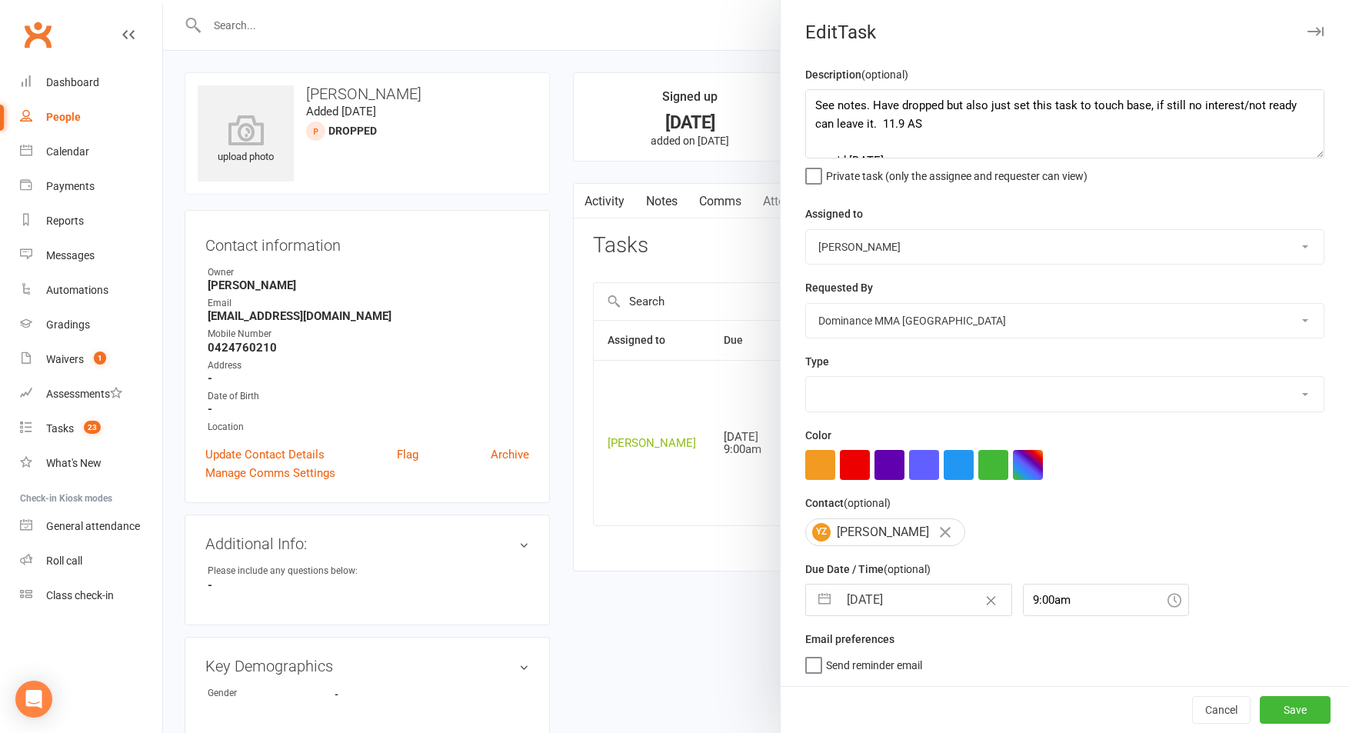
select select "3860"
click at [871, 122] on textarea "See notes. Have dropped but also just set this task to touch base, if still no …" at bounding box center [1064, 123] width 519 height 69
type textarea "See notes. Have dropped but also just set this task to touch base, if still no …"
click at [1315, 724] on button "Save" at bounding box center [1295, 710] width 71 height 28
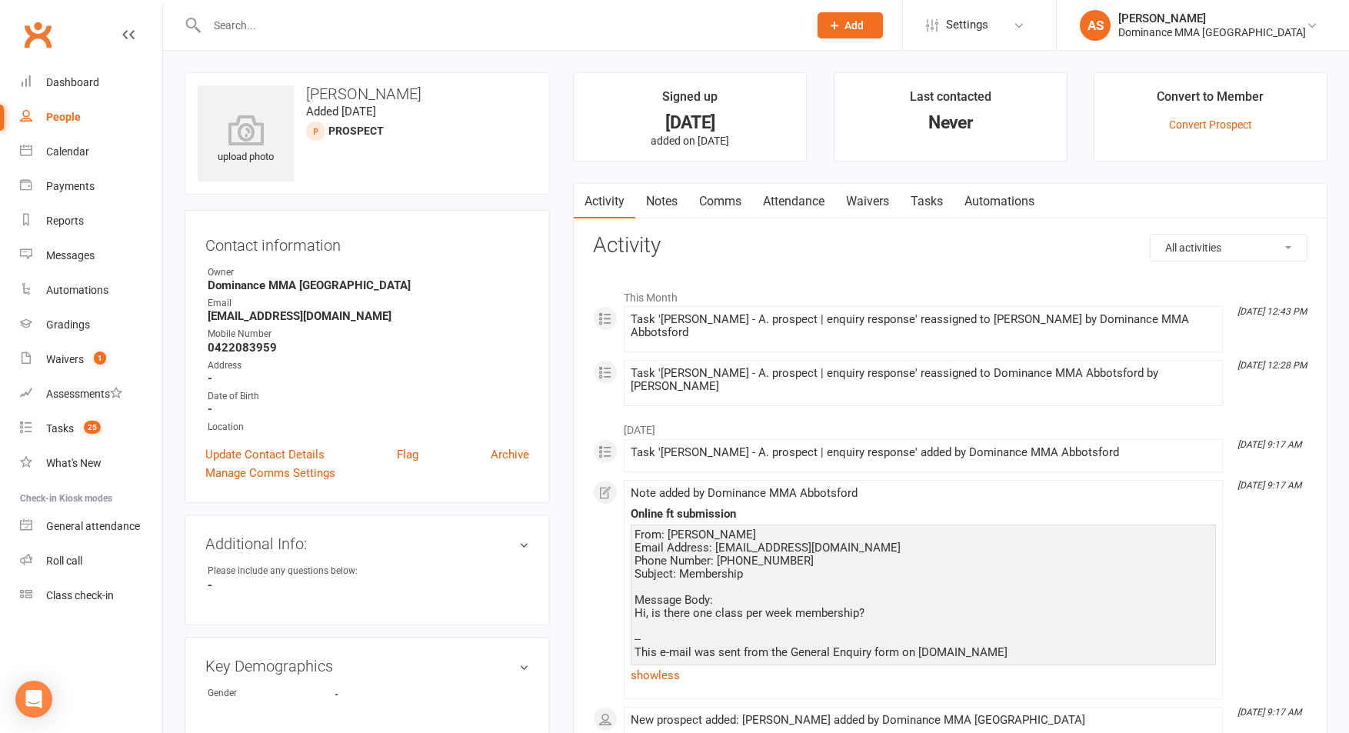
click at [924, 195] on link "Tasks" at bounding box center [927, 201] width 54 height 35
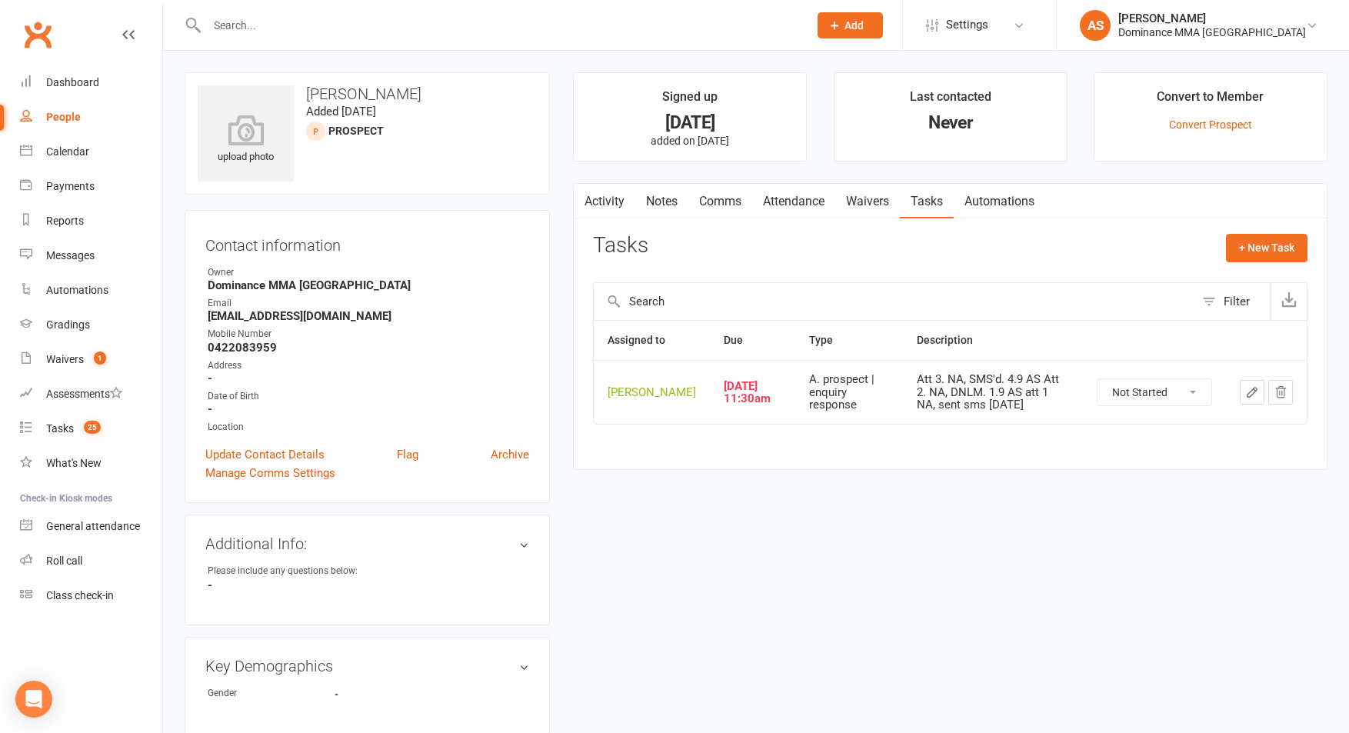
click at [1249, 399] on icon "button" at bounding box center [1252, 392] width 14 height 14
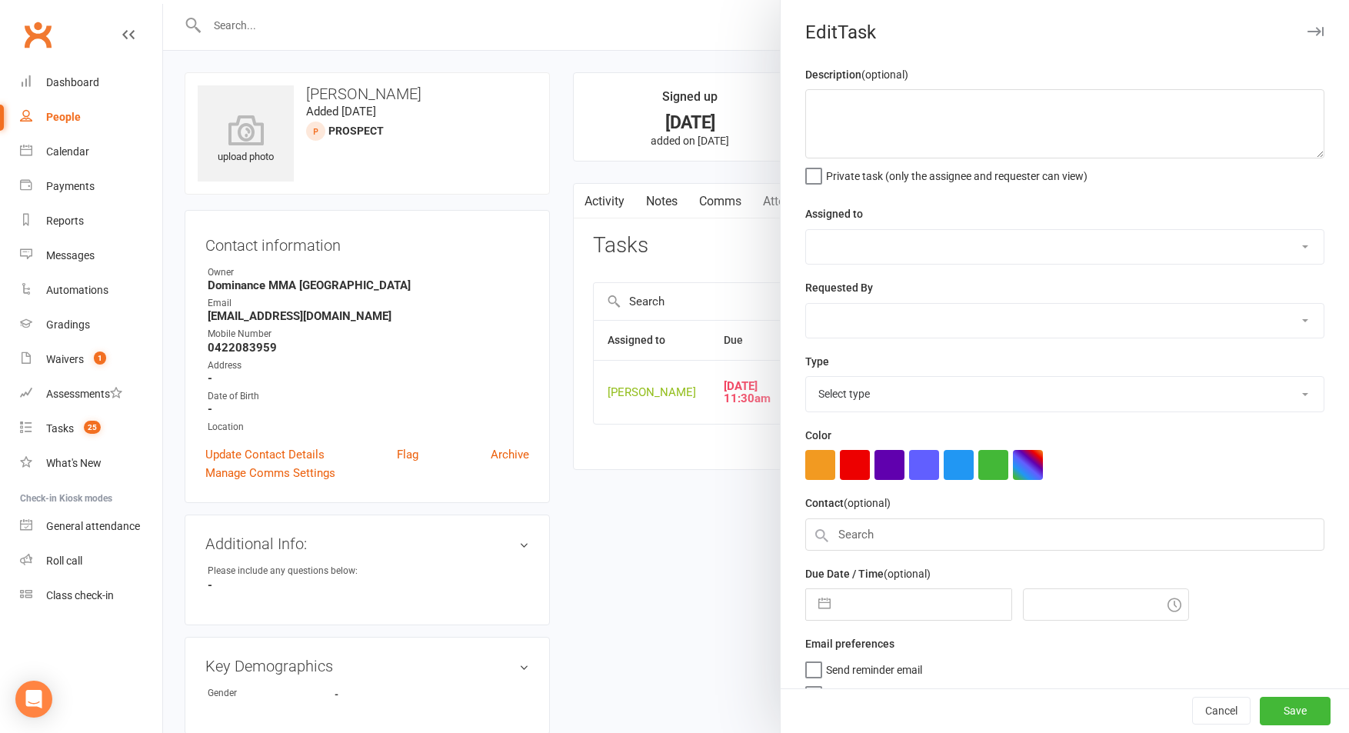
type textarea "Att 3. NA, SMS'd. 4.9 AS Att 2. NA, DNLM. 1.9 AS att 1 NA, sent sms [DATE]"
select select "50862"
select select "12631"
type input "[DATE]"
type input "11:30am"
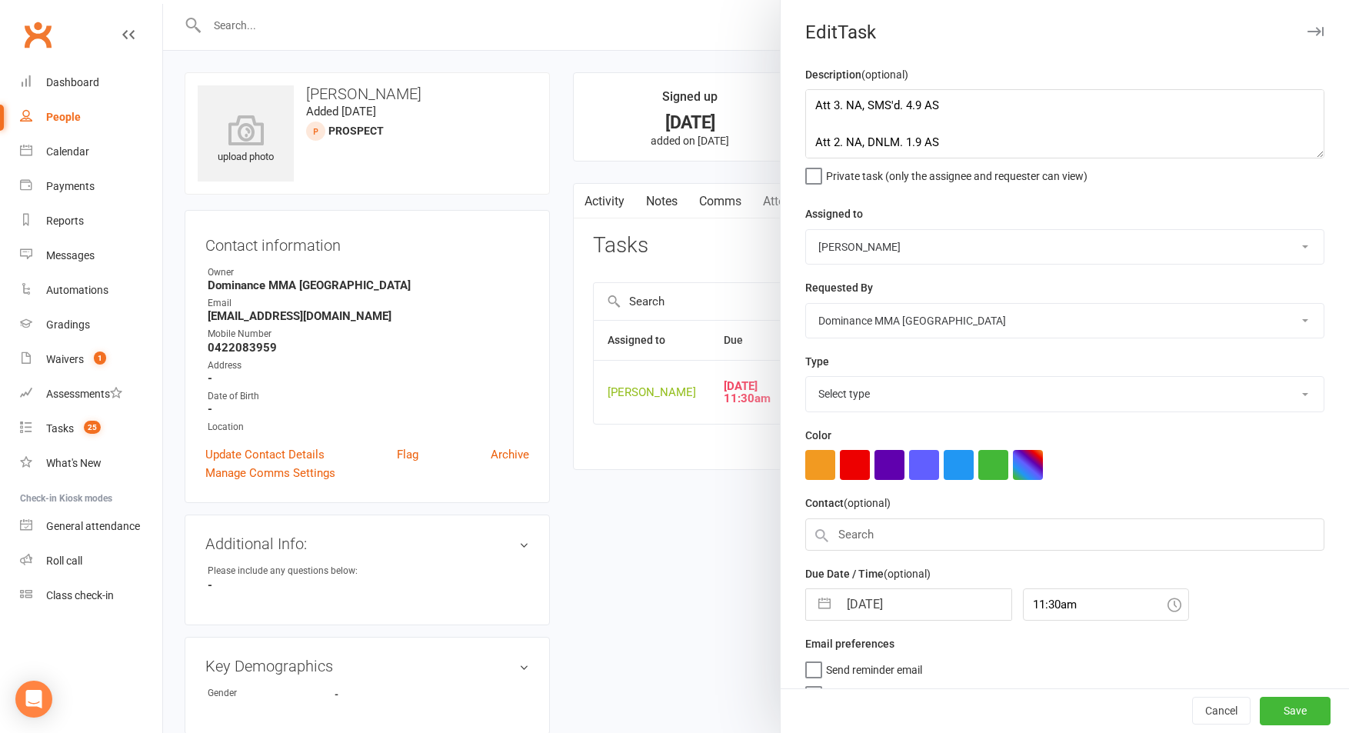
select select "3860"
click at [481, 319] on div at bounding box center [756, 366] width 1186 height 733
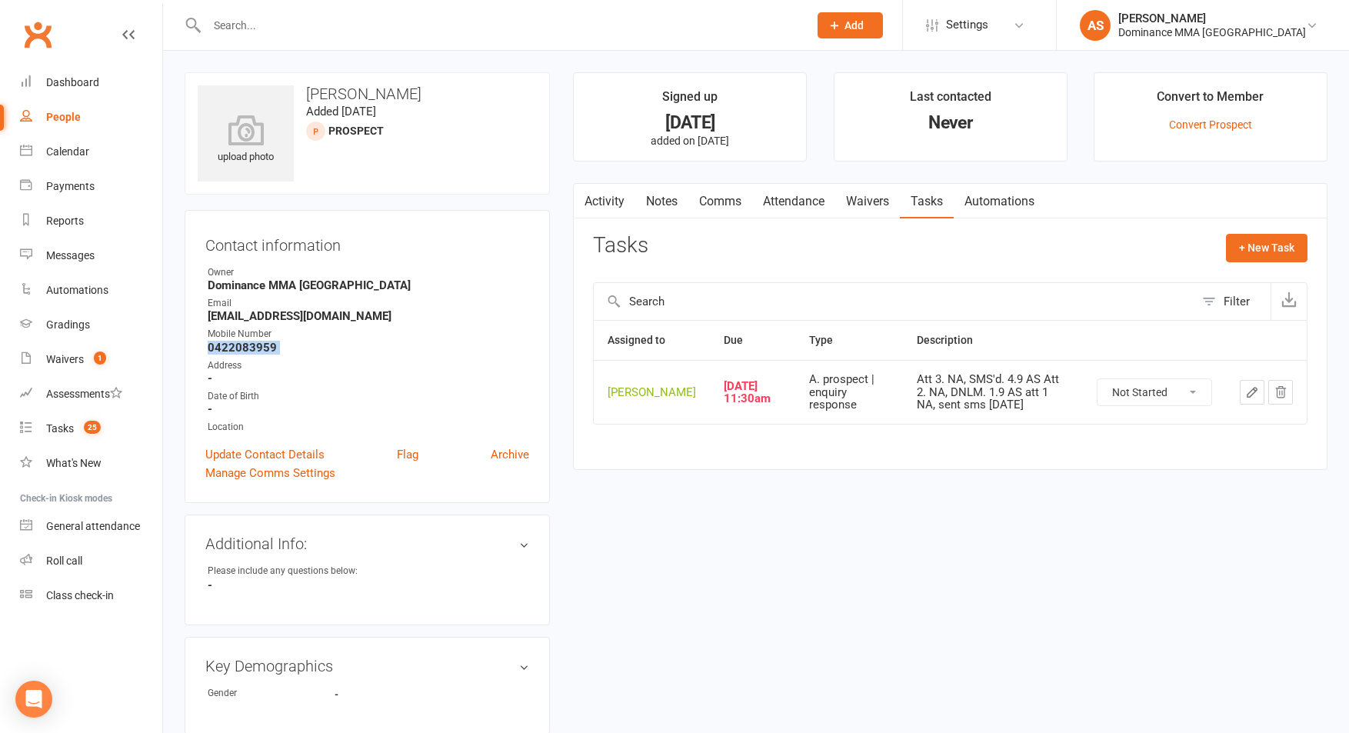
drag, startPoint x: 278, startPoint y: 354, endPoint x: 196, endPoint y: 347, distance: 81.8
click at [198, 347] on div "Contact information Owner Dominance MMA Abbotsford Email [EMAIL_ADDRESS][DOMAIN…" at bounding box center [367, 356] width 365 height 293
copy render-form-field "0422083959"
click at [1245, 397] on button "button" at bounding box center [1252, 392] width 25 height 25
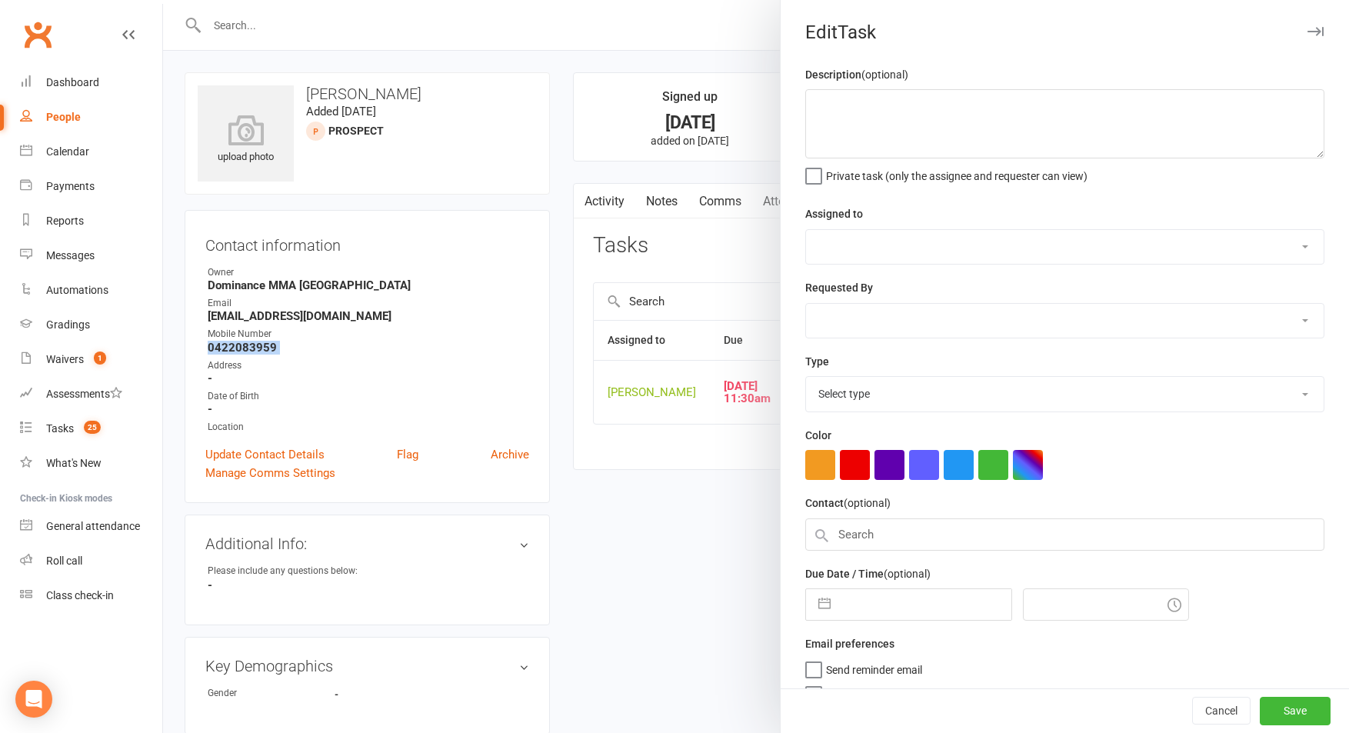
type textarea "Att 3. NA, SMS'd. 4.9 AS Att 2. NA, DNLM. 1.9 AS att 1 NA, sent sms 30/8 SA"
select select "50862"
select select "12631"
type input "12 Sep 2025"
type input "11:30am"
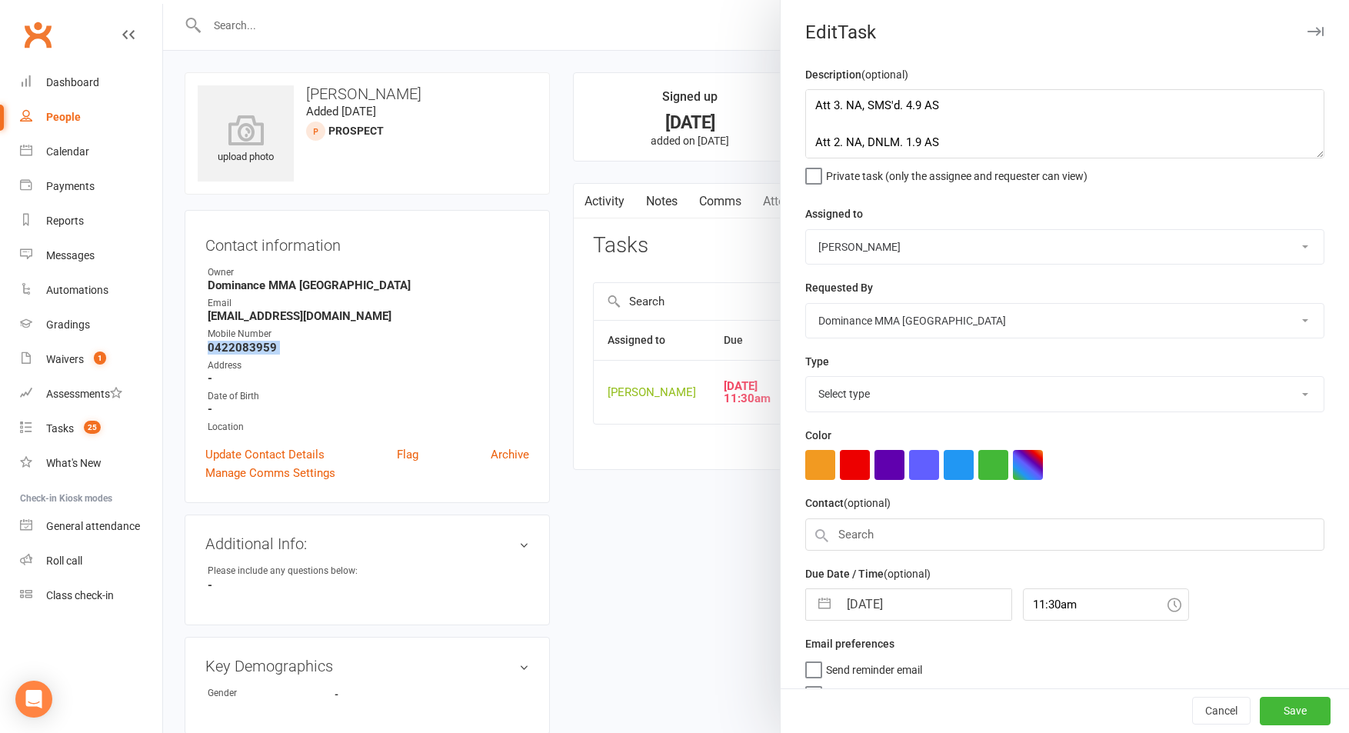
select select "3860"
click at [817, 96] on textarea "Att 3. NA, SMS'd. 4.9 AS Att 2. NA, DNLM. 1.9 AS att 1 NA, sent sms 30/8 SA" at bounding box center [1064, 123] width 519 height 69
click at [815, 99] on textarea "Att 4. NA, SMS'd. 12.9 AS Att 3. NA, SMS'd. 4.9 AS Att 2. NA, DNLM. 1.9 AS att …" at bounding box center [1064, 123] width 519 height 69
click at [906, 141] on textarea "Att 4. NA, SMS'd. 12.9 AS Att 3. NA, SMS'd. 4.9 AS Att 2. NA, DNLM. 1.9 AS att …" at bounding box center [1064, 123] width 519 height 69
click at [925, 105] on textarea "Att 4. NA, SMS'd. Sent final phase. 12.9 AS Att 3. NA, SMS'd. 4.9 AS Att 2. NA,…" at bounding box center [1064, 123] width 519 height 69
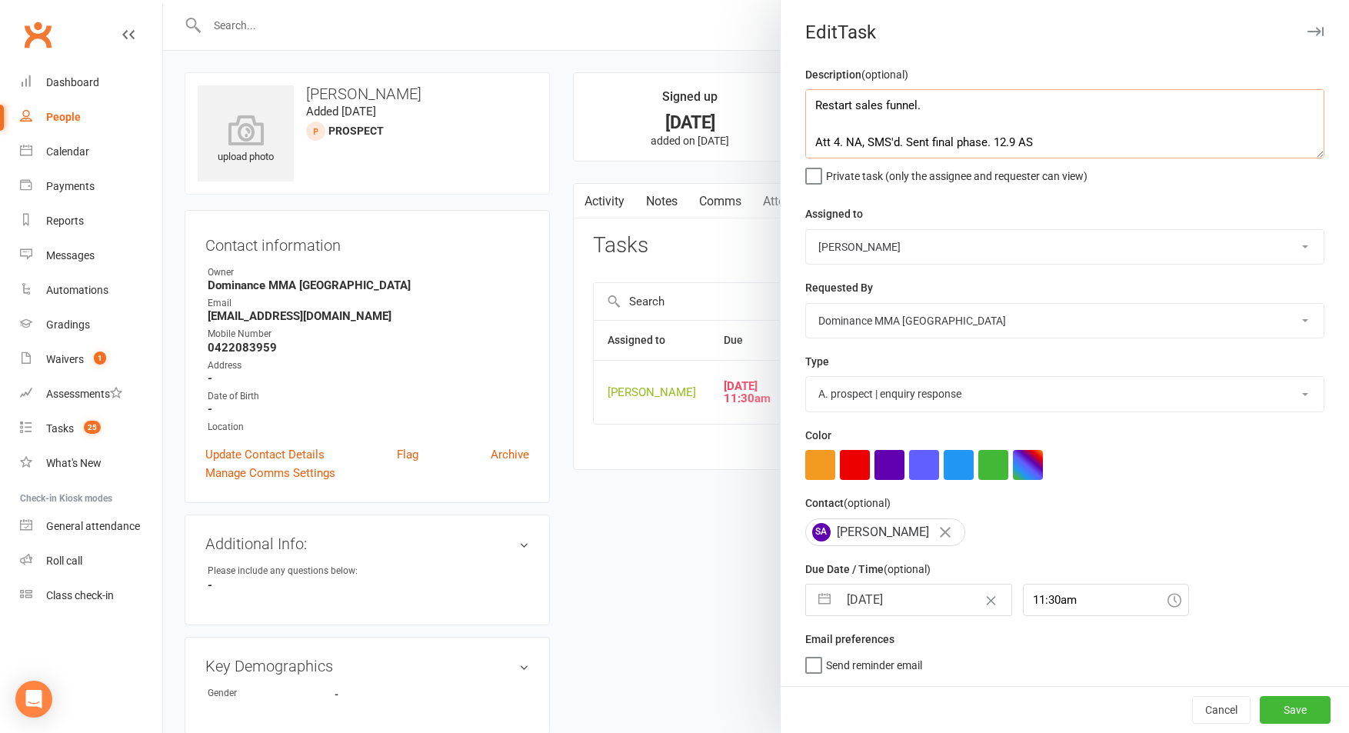
type textarea "Restart sales funnel. Att 4. NA, SMS'd. Sent final phase. 12.9 AS Att 3. NA, SM…"
drag, startPoint x: 846, startPoint y: 608, endPoint x: 869, endPoint y: 579, distance: 36.6
click at [848, 604] on input "12 Sep 2025" at bounding box center [924, 600] width 173 height 31
select select "7"
select select "2025"
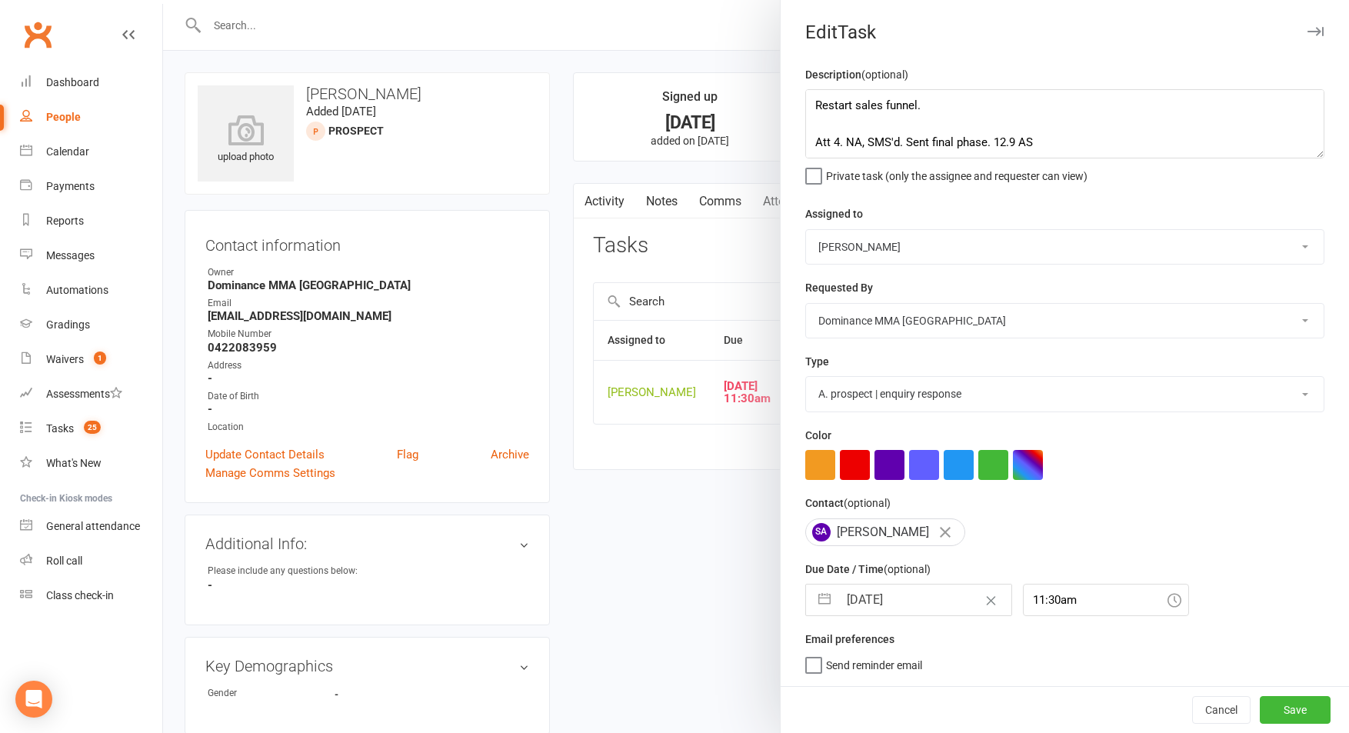
select select "8"
select select "2025"
select select "9"
select select "2025"
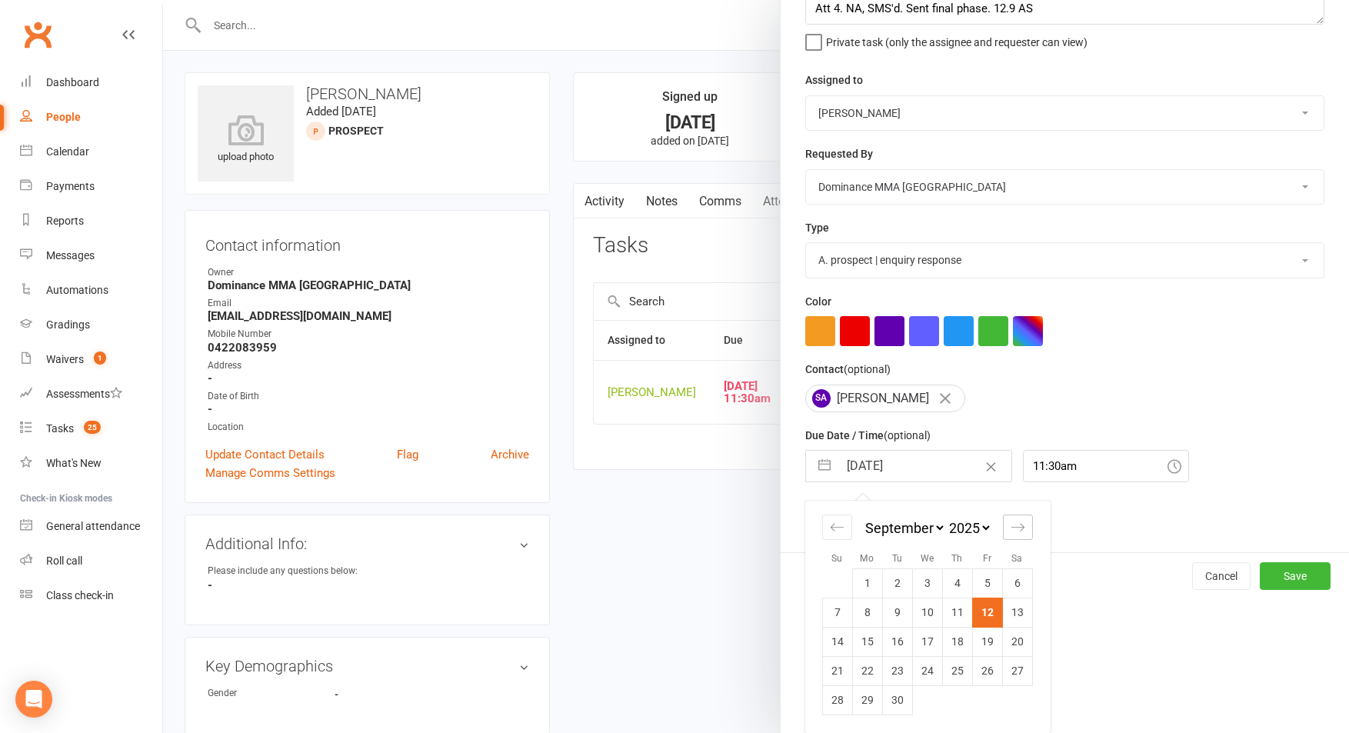
click at [1026, 522] on div "Move forward to switch to the next month." at bounding box center [1018, 527] width 30 height 25
select select "10"
select select "2025"
click at [872, 649] on td "13" at bounding box center [867, 641] width 30 height 29
type input "13 Oct 2025"
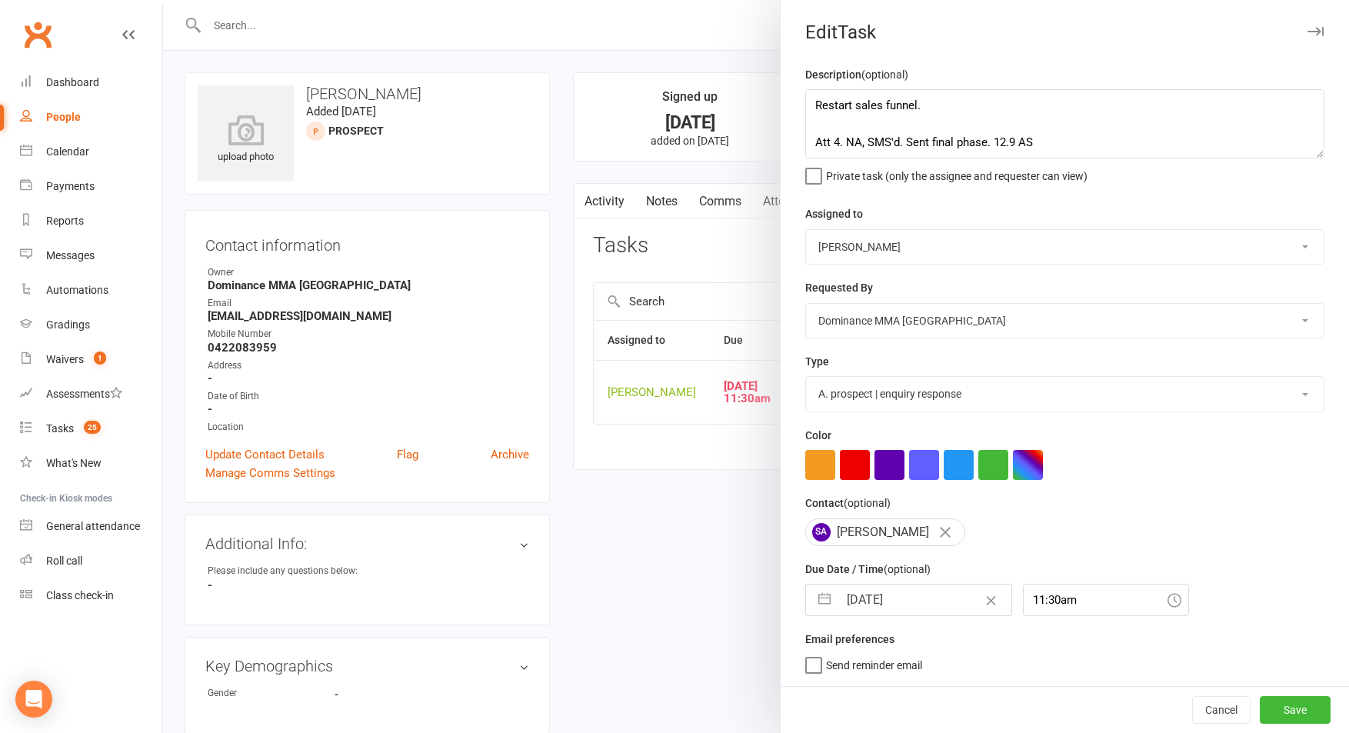
scroll to position [1, 0]
click at [1309, 711] on button "Save" at bounding box center [1295, 710] width 71 height 28
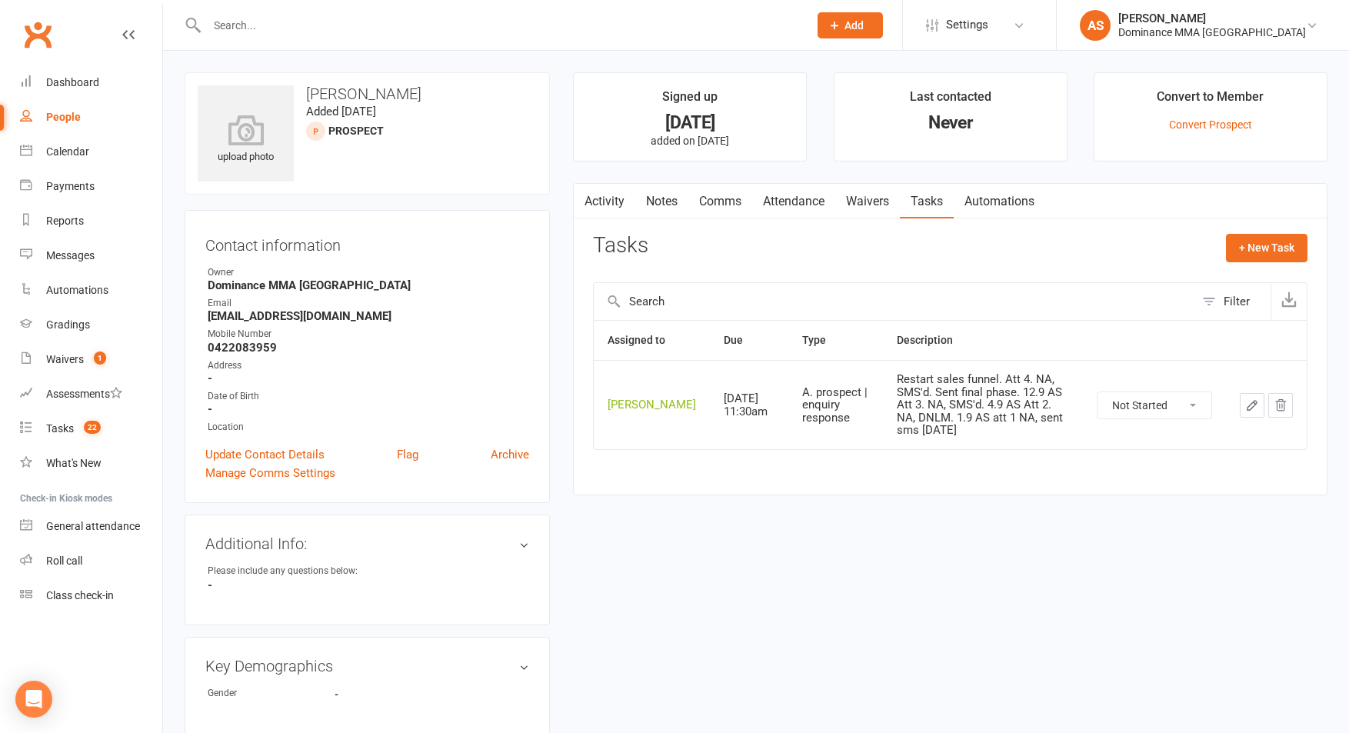
click at [861, 202] on link "Waivers" at bounding box center [867, 201] width 65 height 35
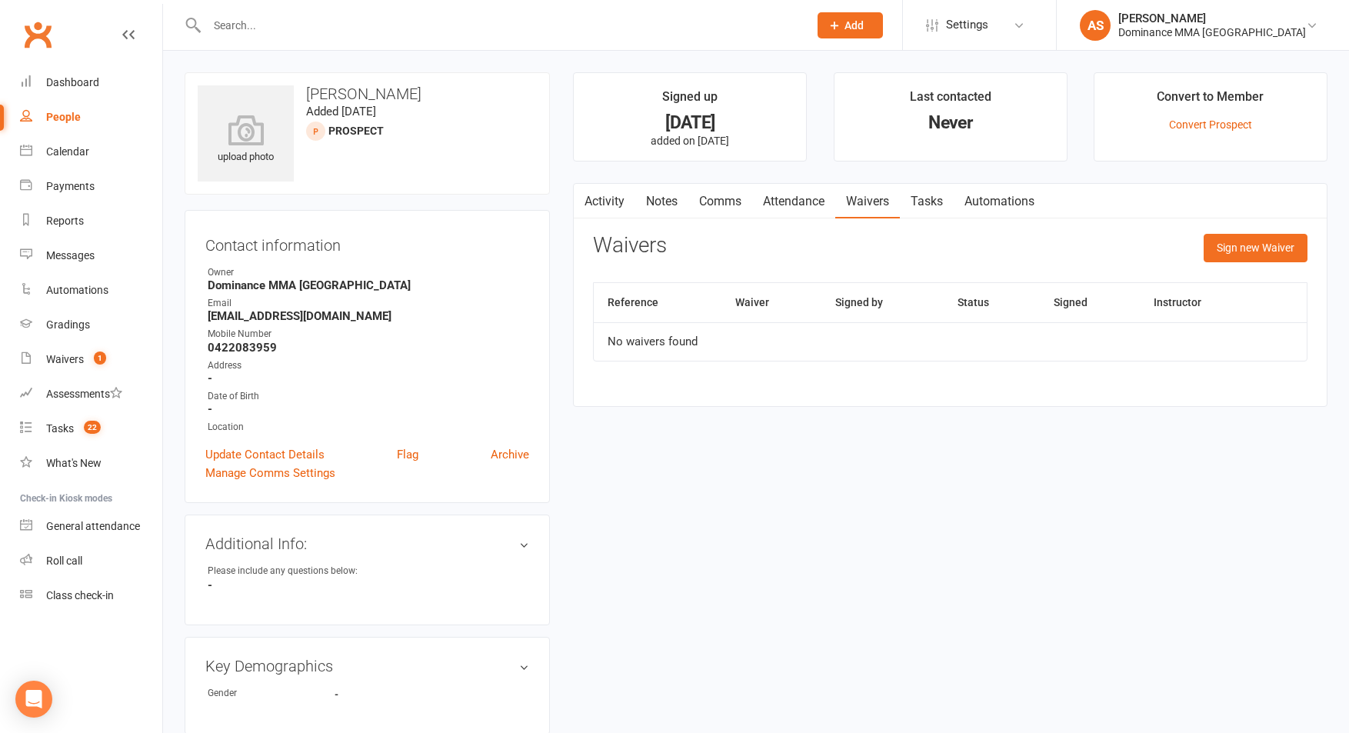
click at [708, 201] on link "Comms" at bounding box center [720, 201] width 64 height 35
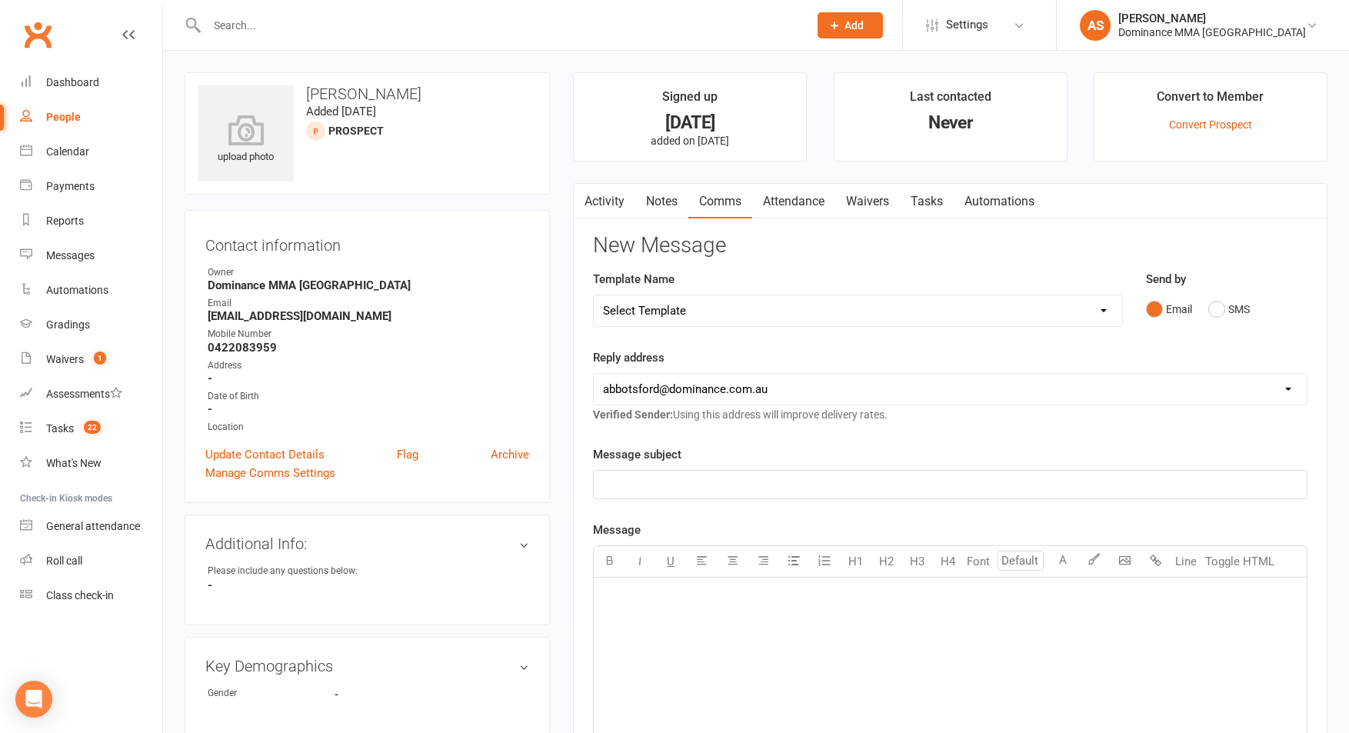
click at [739, 321] on select "Select Template [Email] MARKETING | 10TH BIRTHDAY SPECIAL | CANCELLED MEMBERS […" at bounding box center [858, 310] width 528 height 31
select select "27"
click at [594, 295] on select "Select Template [Email] MARKETING | 10TH BIRTHDAY SPECIAL | CANCELLED MEMBERS […" at bounding box center [858, 310] width 528 height 31
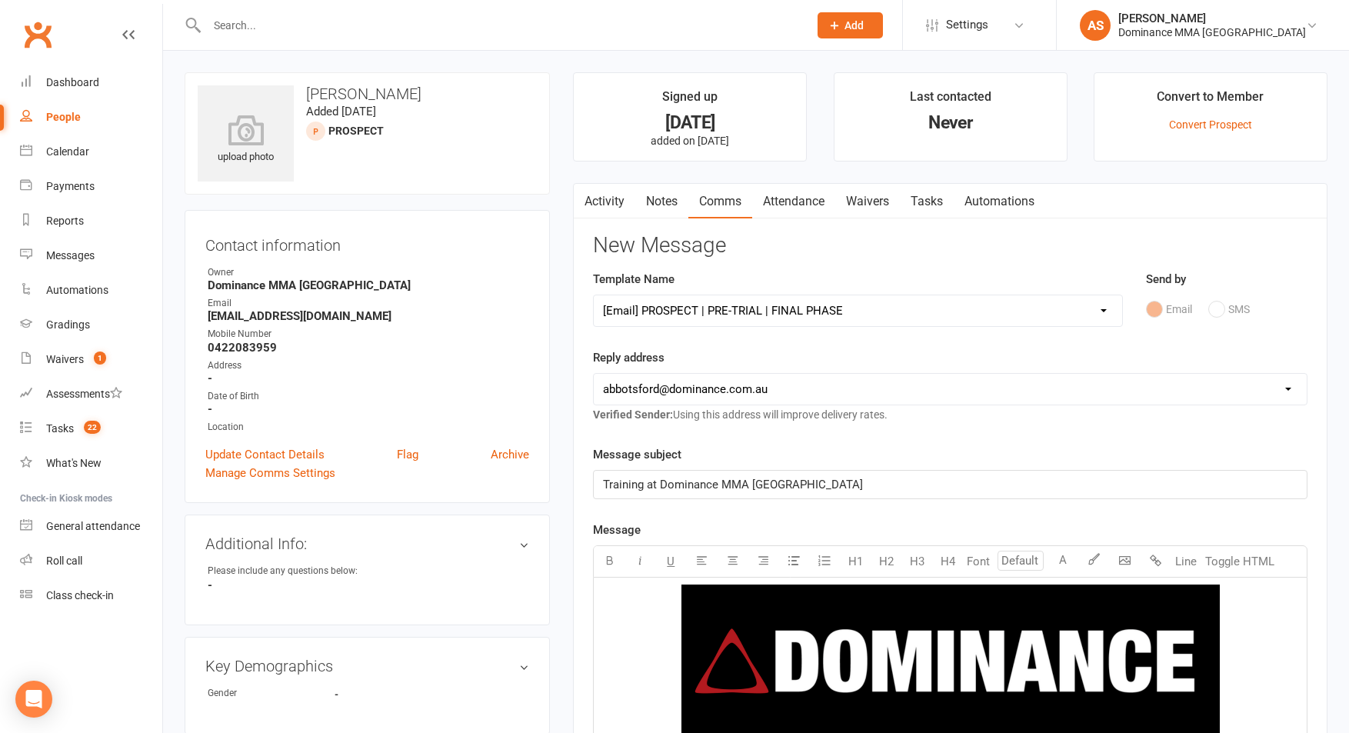
scroll to position [952, 0]
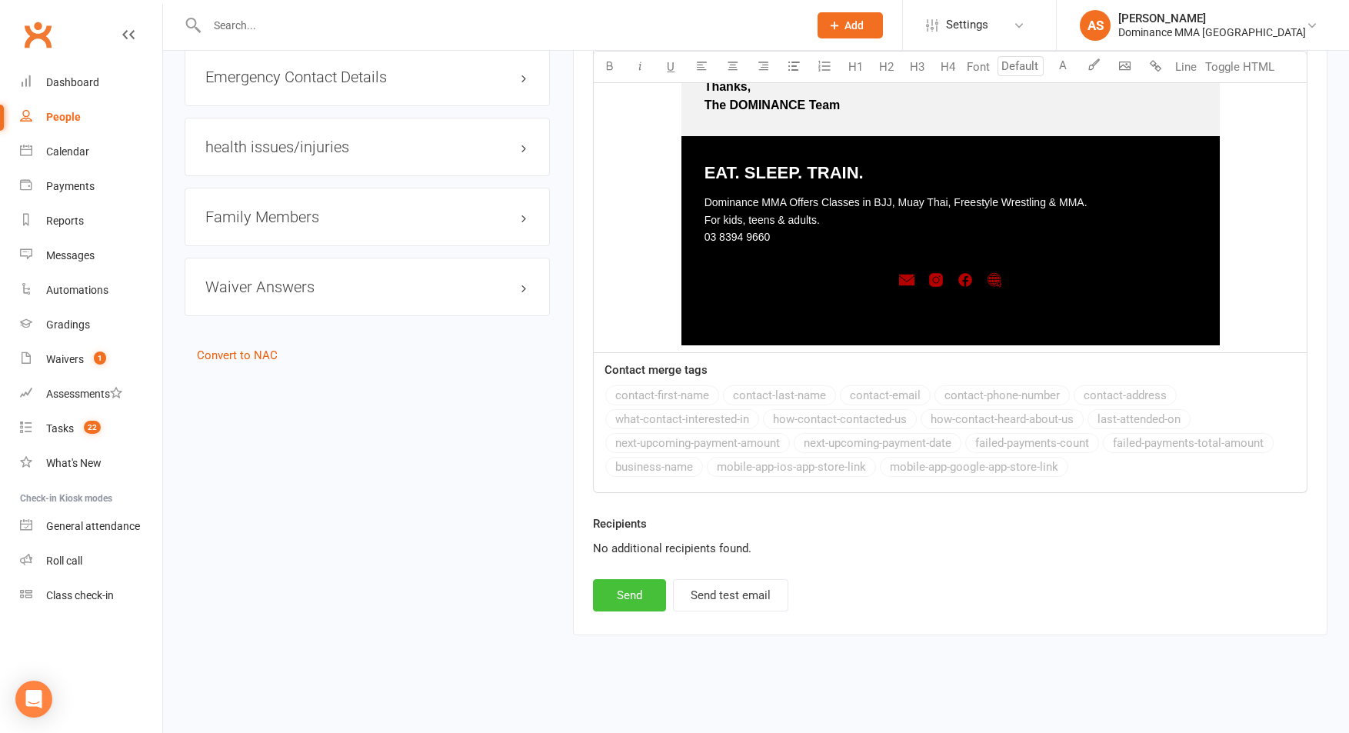
click at [635, 604] on button "Send" at bounding box center [629, 595] width 73 height 32
select select
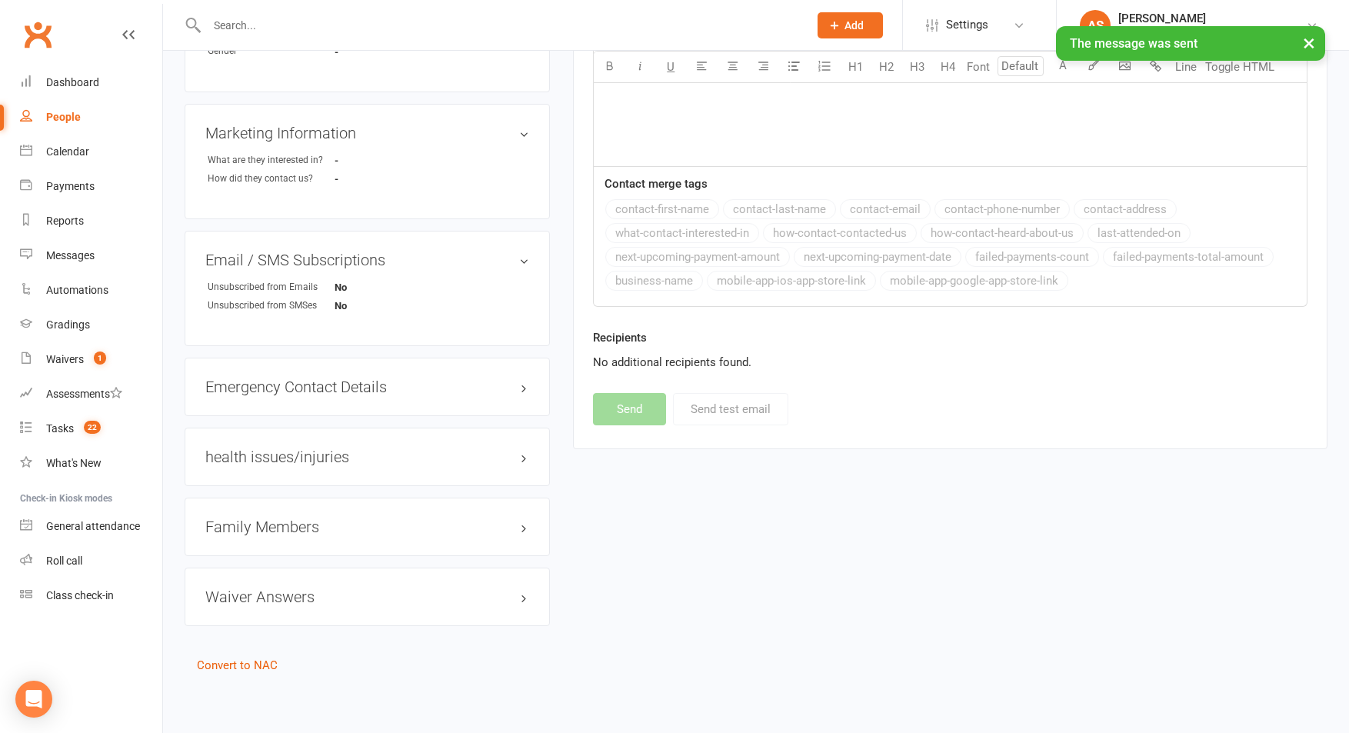
scroll to position [0, 0]
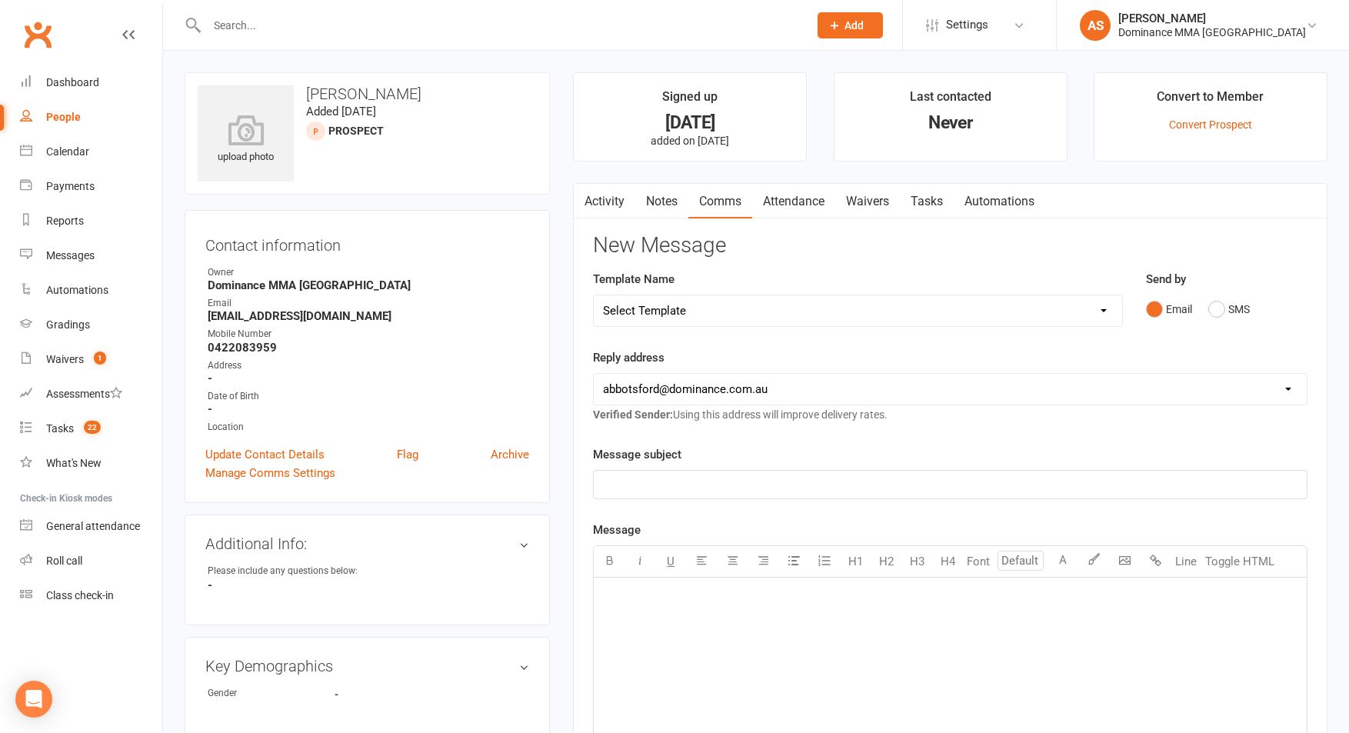
click at [924, 187] on link "Tasks" at bounding box center [927, 201] width 54 height 35
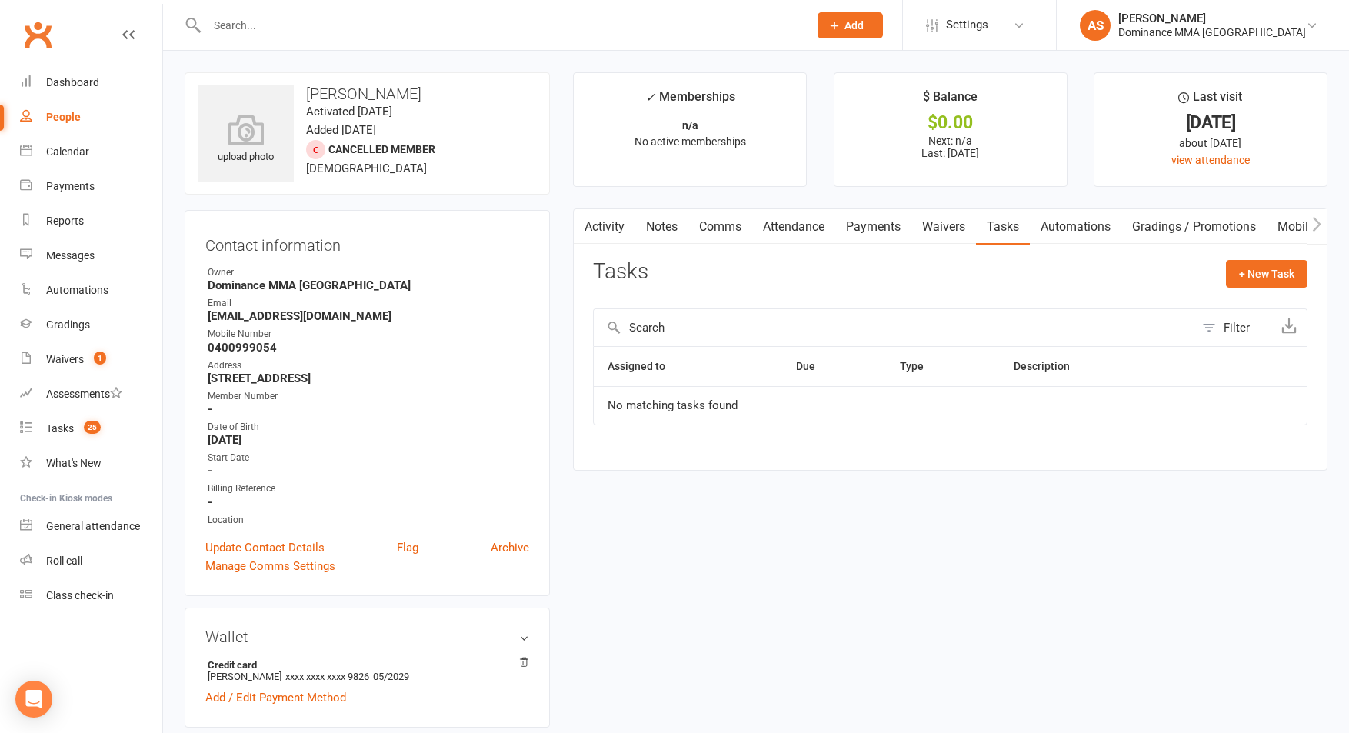
click at [305, 26] on input "text" at bounding box center [499, 26] width 595 height 22
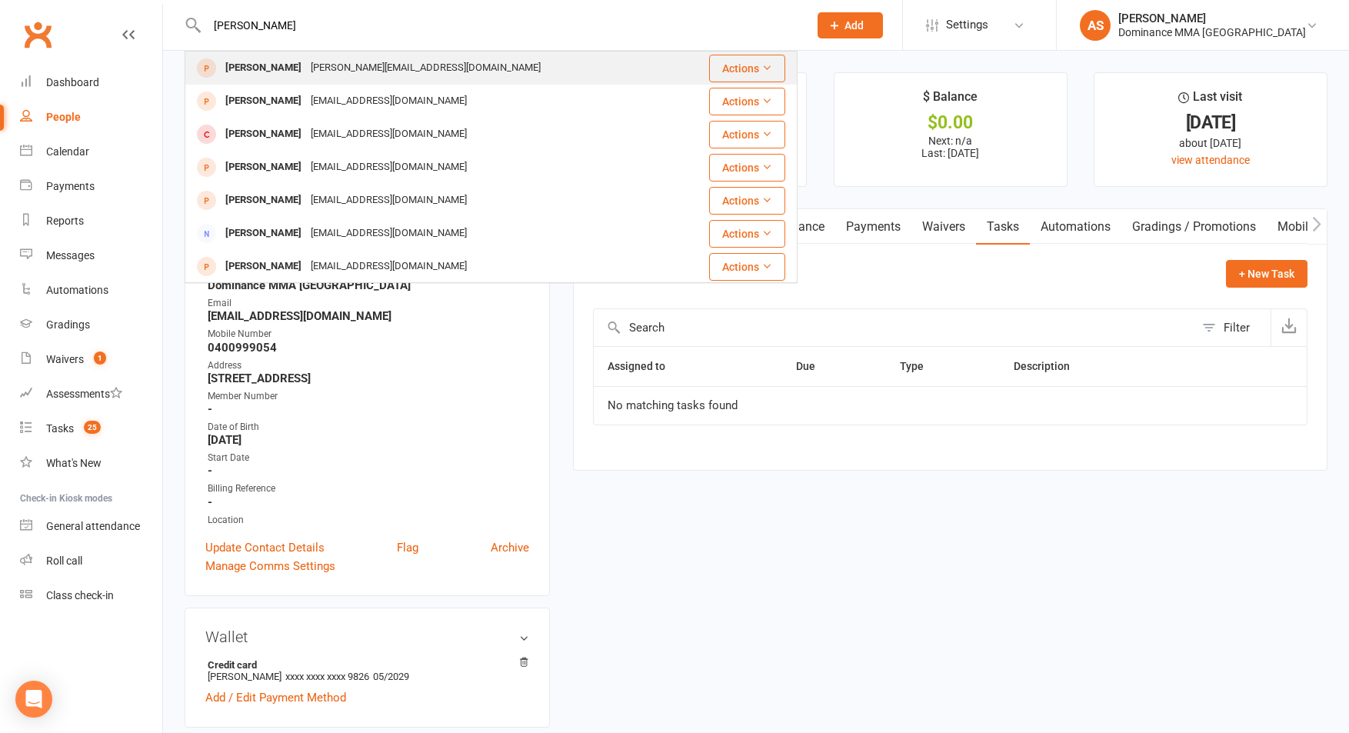
type input "[PERSON_NAME]"
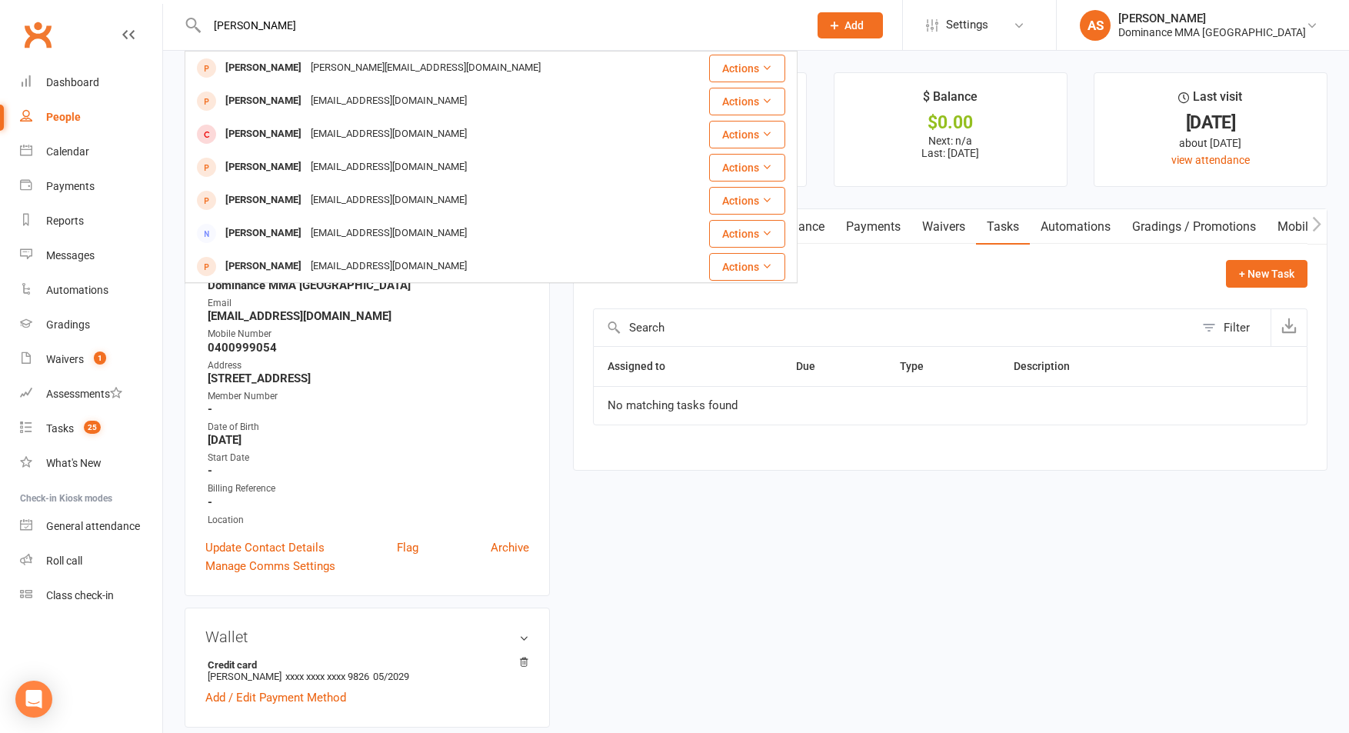
click at [330, 72] on div "[PERSON_NAME][EMAIL_ADDRESS][DOMAIN_NAME]" at bounding box center [425, 68] width 239 height 22
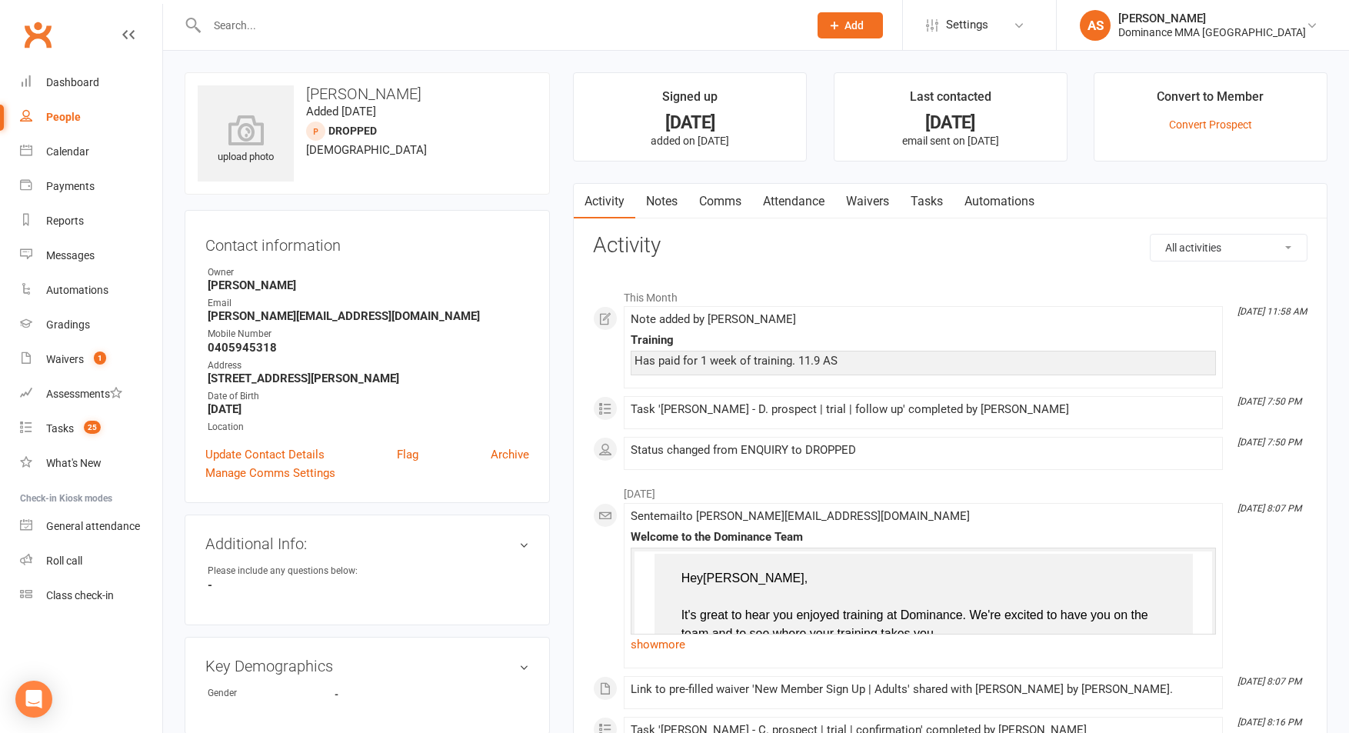
click at [671, 205] on link "Notes" at bounding box center [661, 201] width 53 height 35
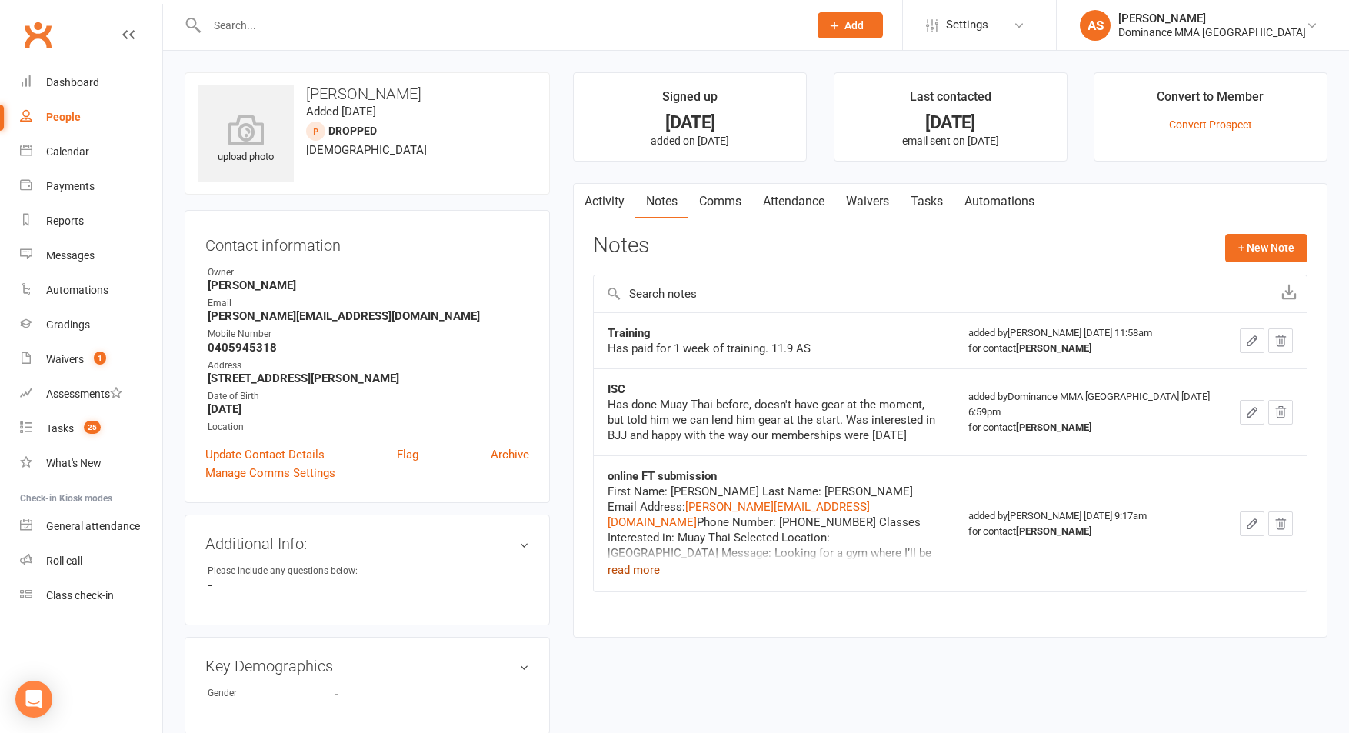
click at [651, 570] on button "read more" at bounding box center [634, 570] width 52 height 18
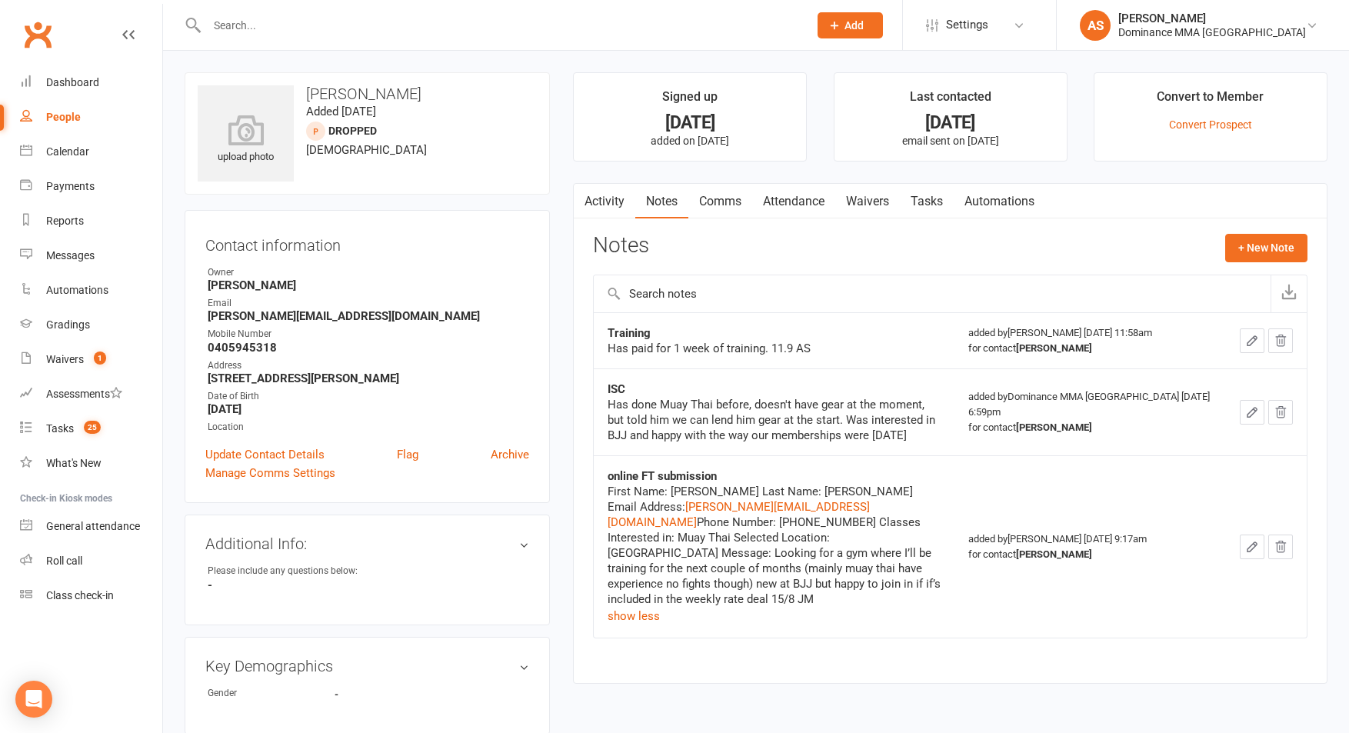
click at [295, 19] on input "text" at bounding box center [499, 26] width 595 height 22
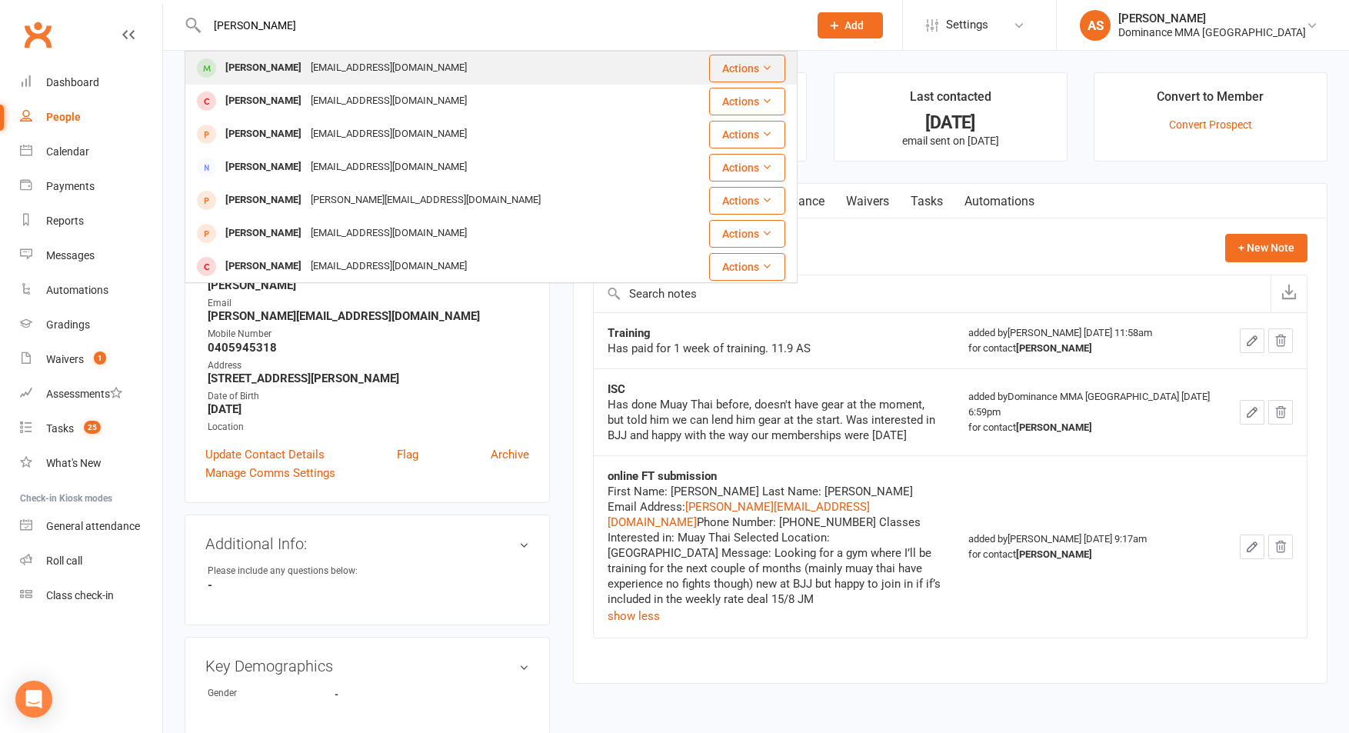
type input "[PERSON_NAME]"
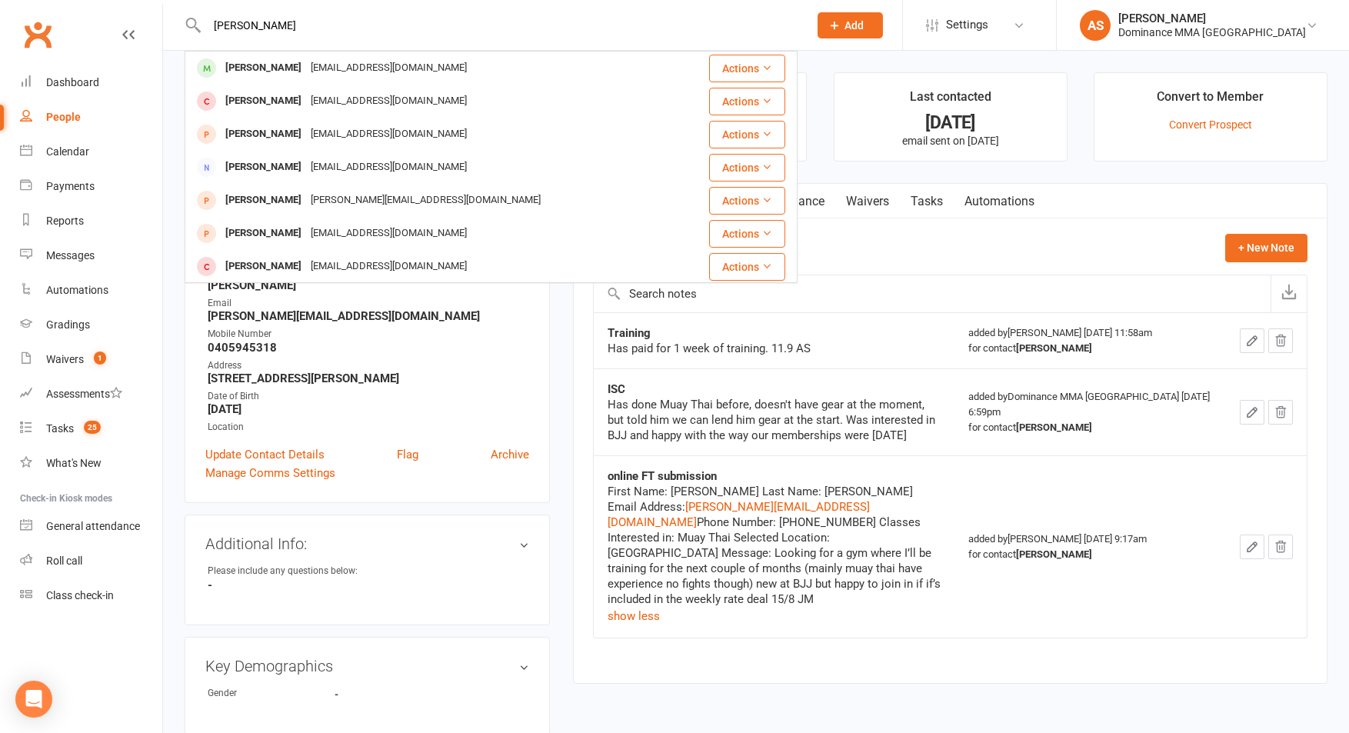
click at [328, 71] on div "[EMAIL_ADDRESS][DOMAIN_NAME]" at bounding box center [388, 68] width 165 height 22
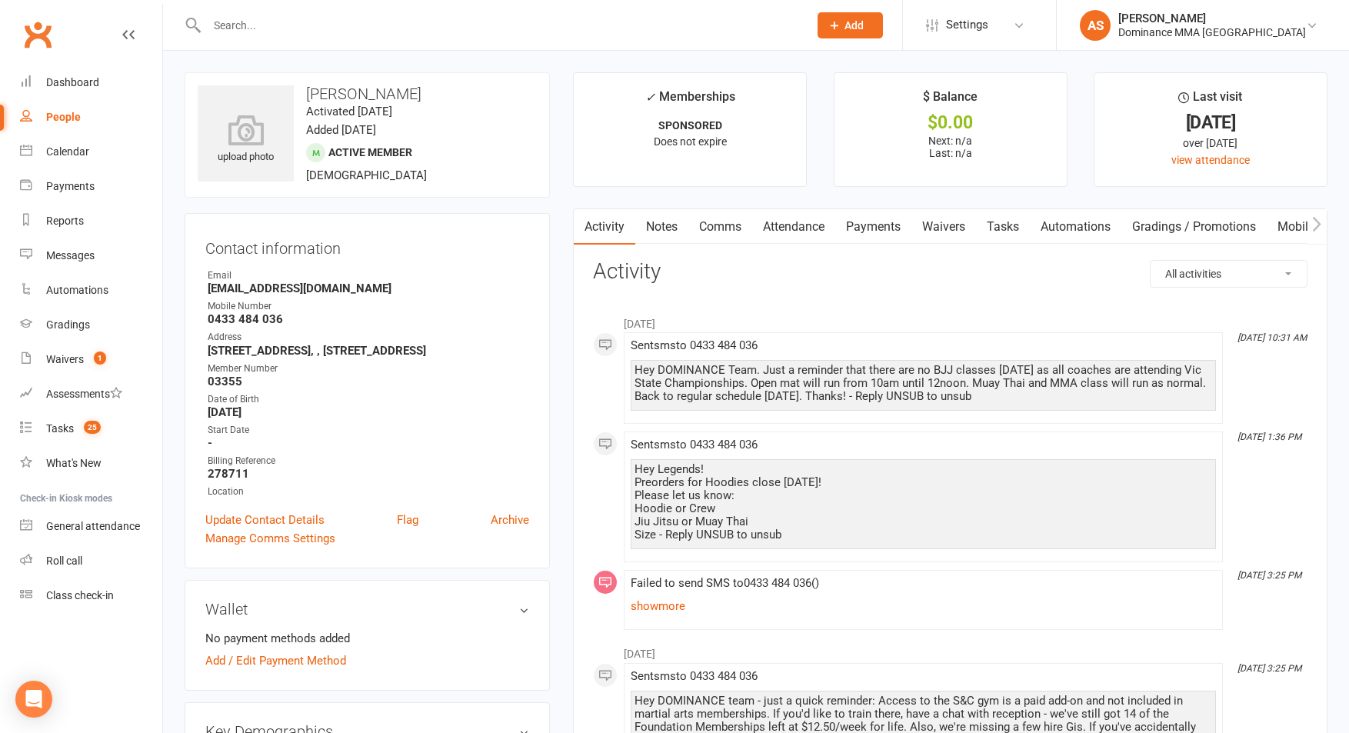
click at [649, 226] on link "Notes" at bounding box center [661, 226] width 53 height 35
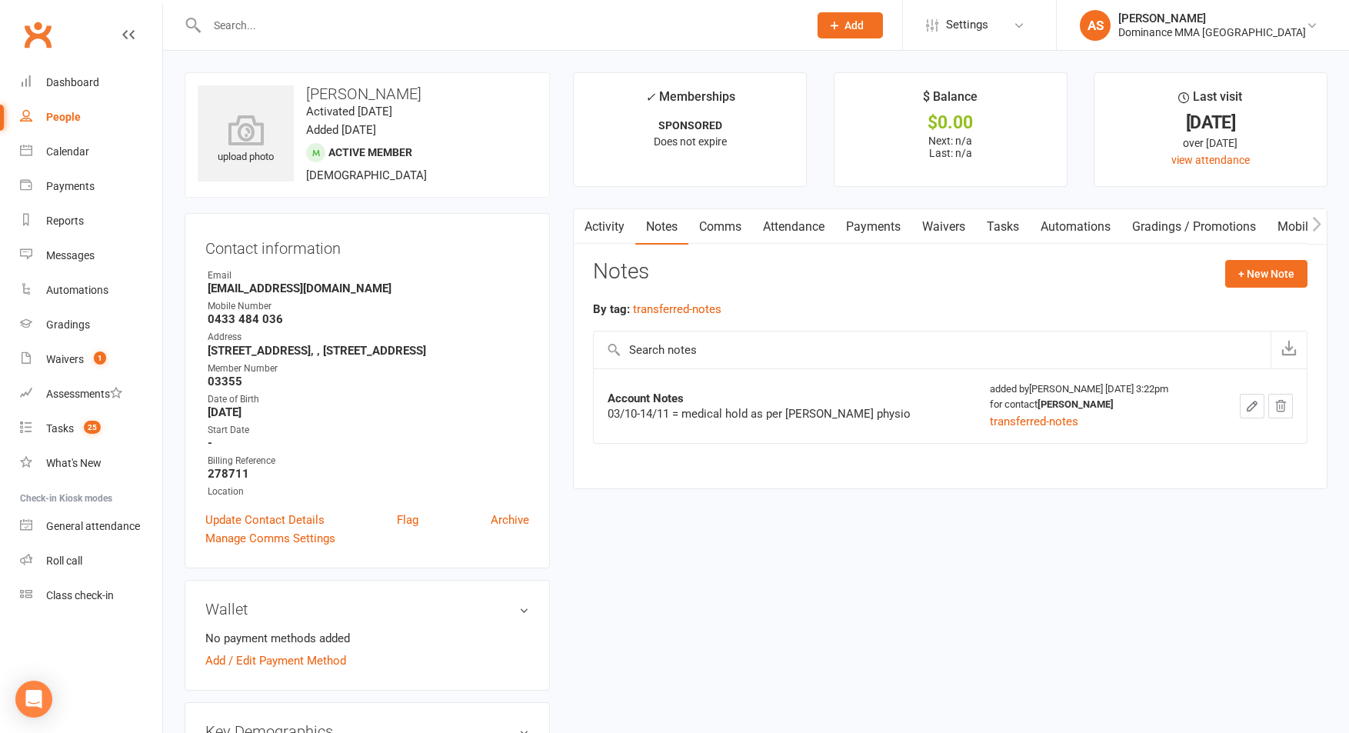
click at [587, 223] on icon "button" at bounding box center [583, 224] width 9 height 16
click at [595, 224] on link "Activity" at bounding box center [605, 226] width 62 height 35
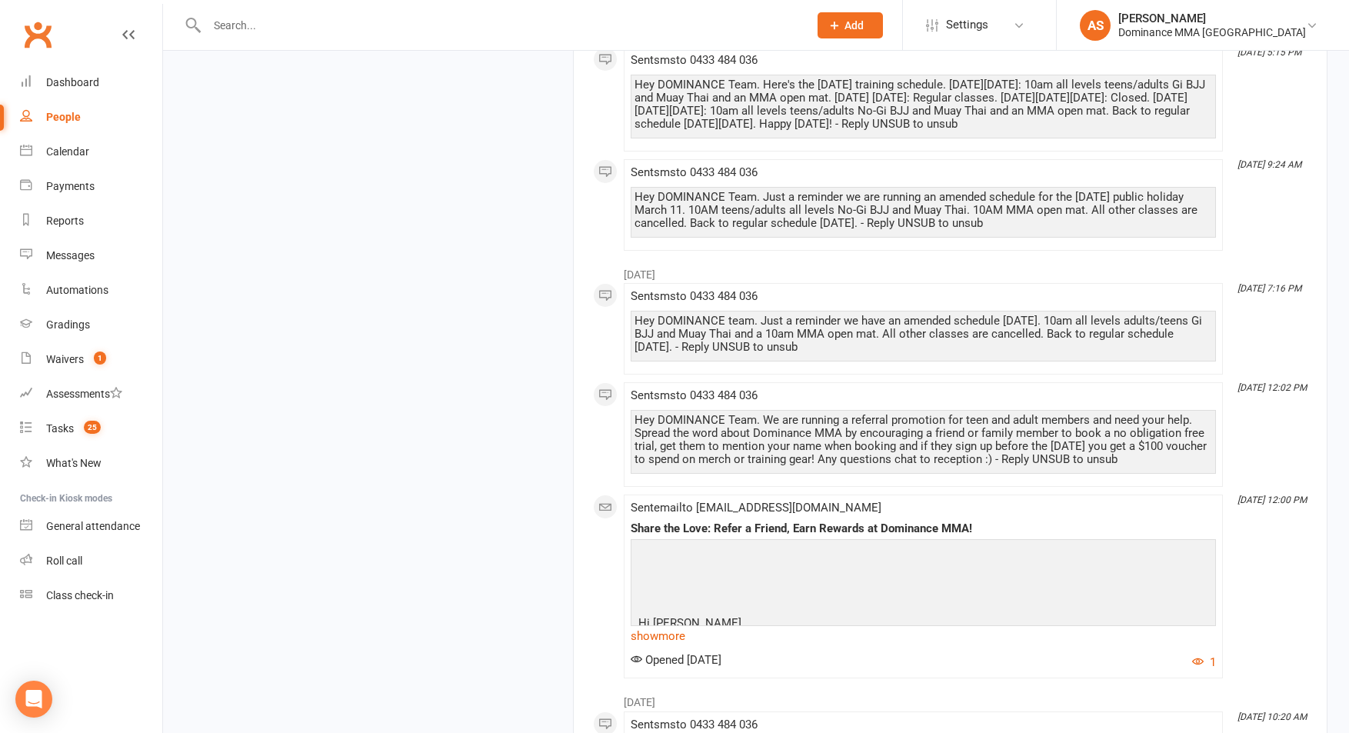
scroll to position [1932, 0]
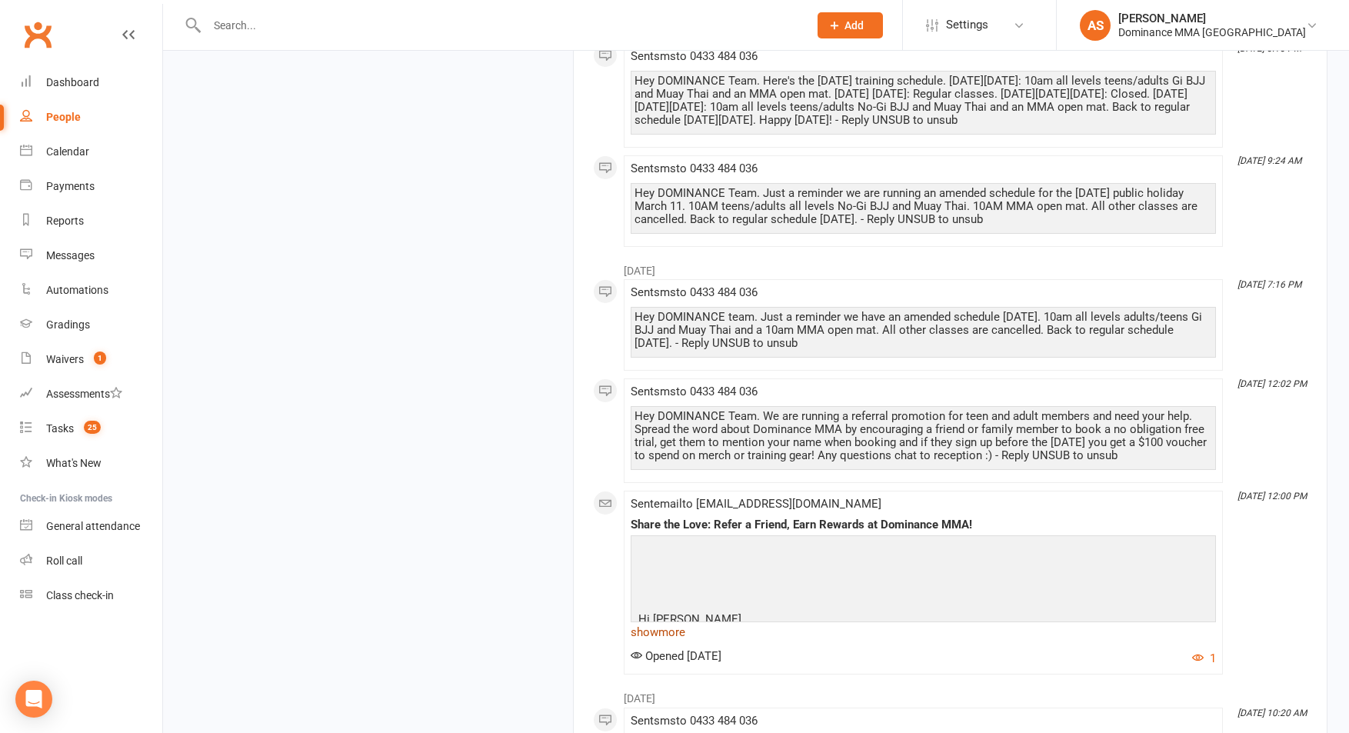
click at [682, 621] on link "show more" at bounding box center [923, 632] width 585 height 22
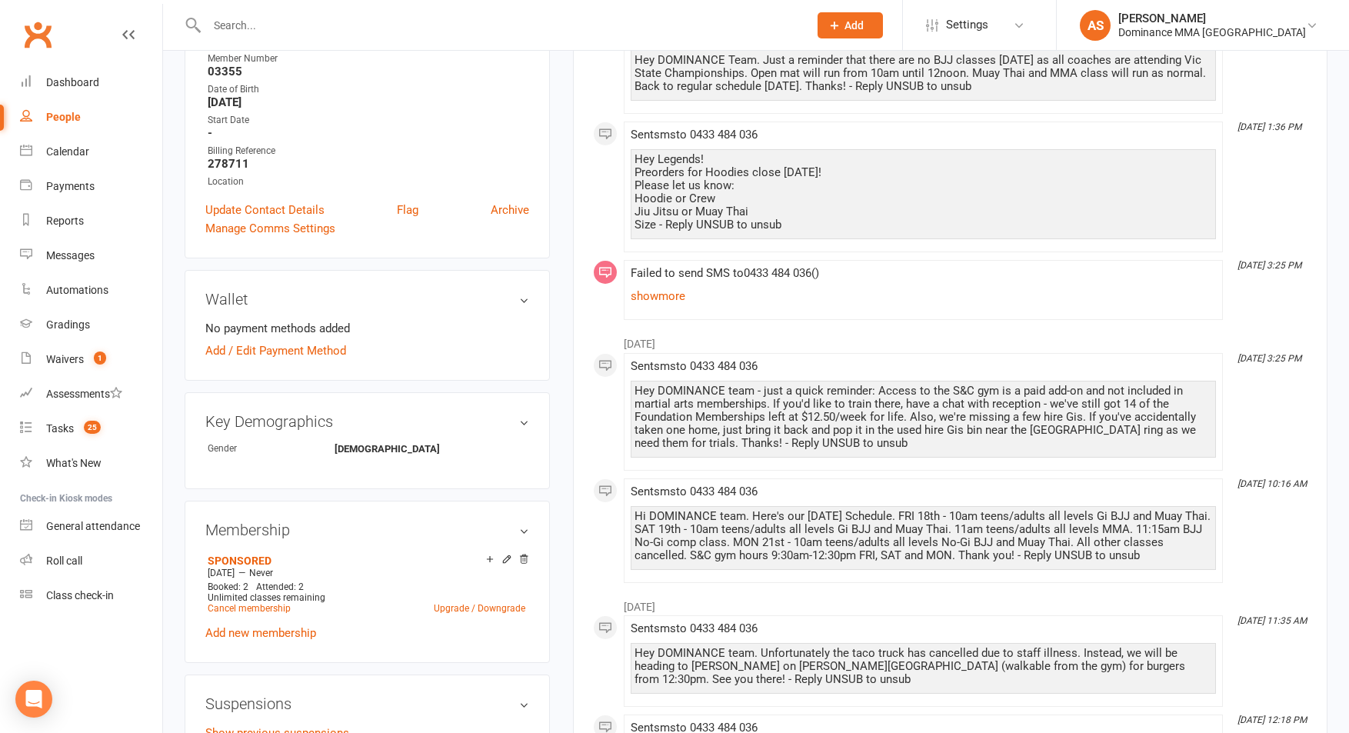
scroll to position [0, 0]
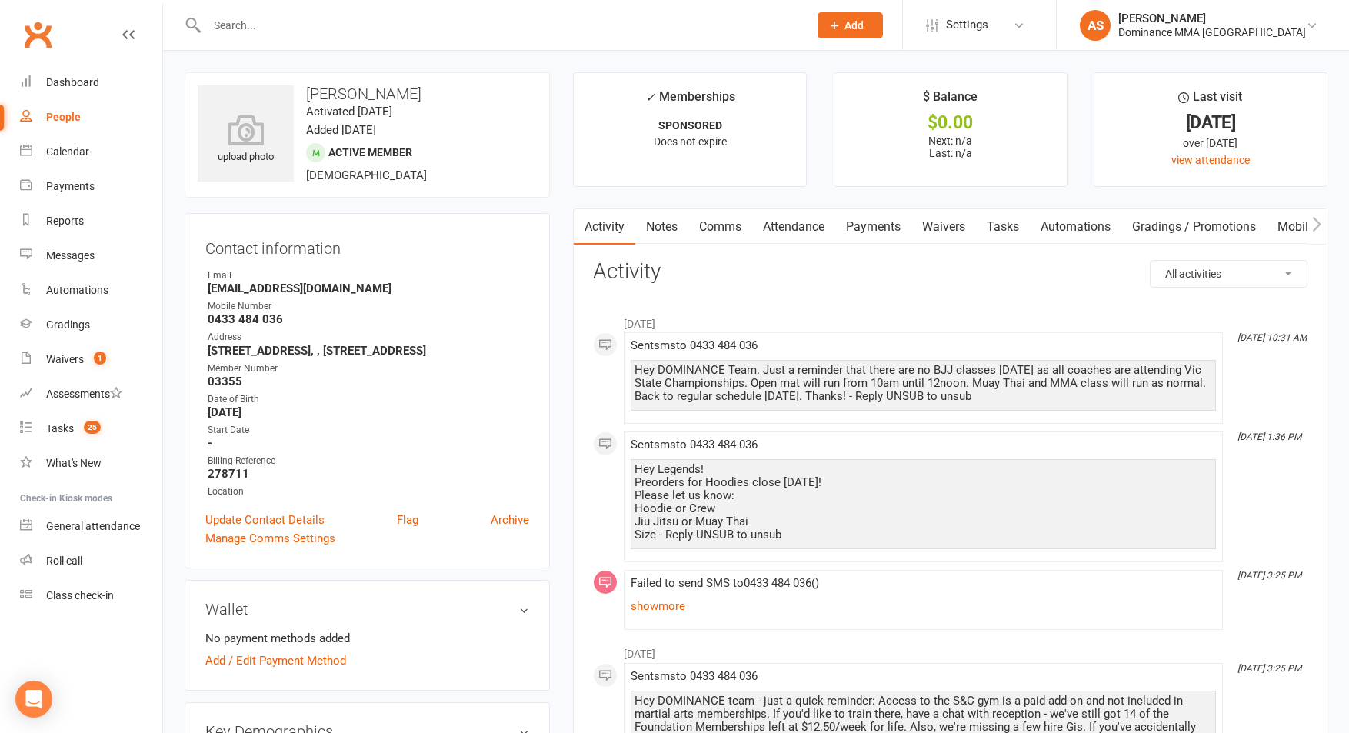
click at [261, 22] on input "text" at bounding box center [499, 26] width 595 height 22
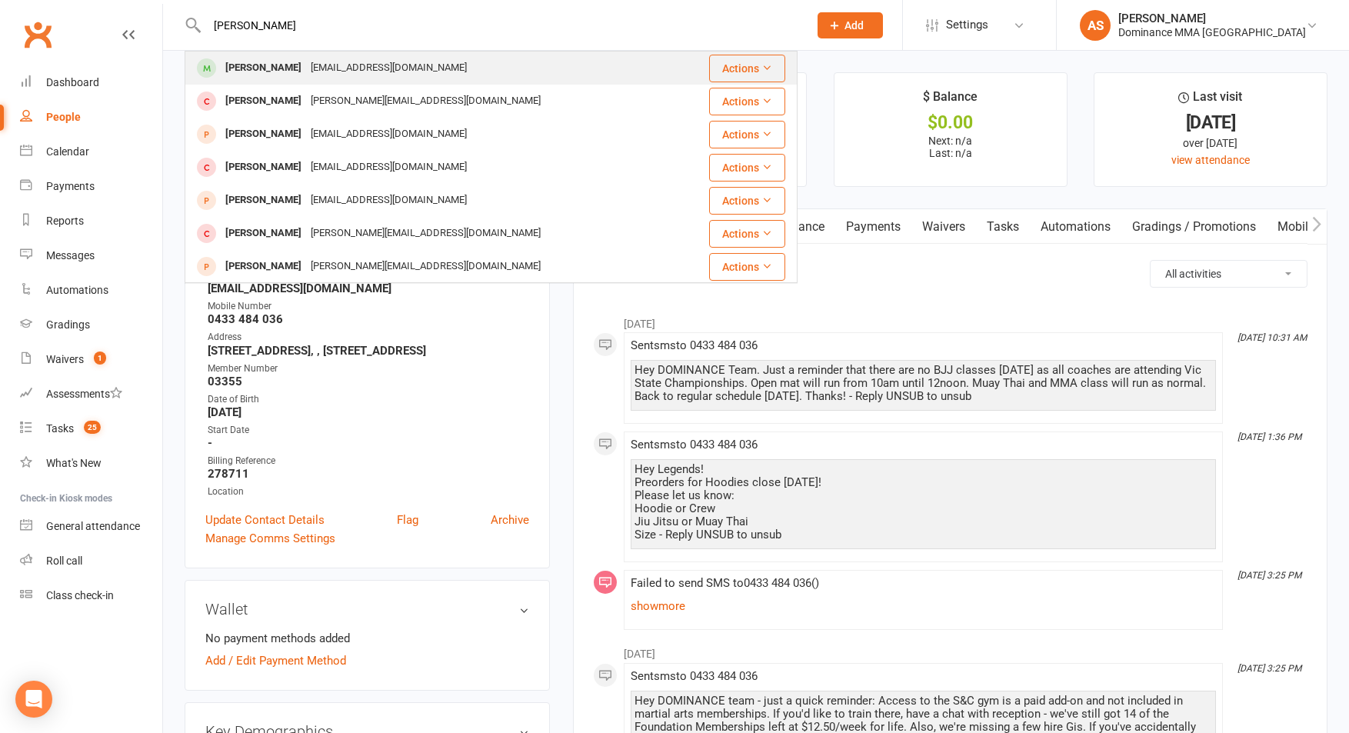
type input "tess mead"
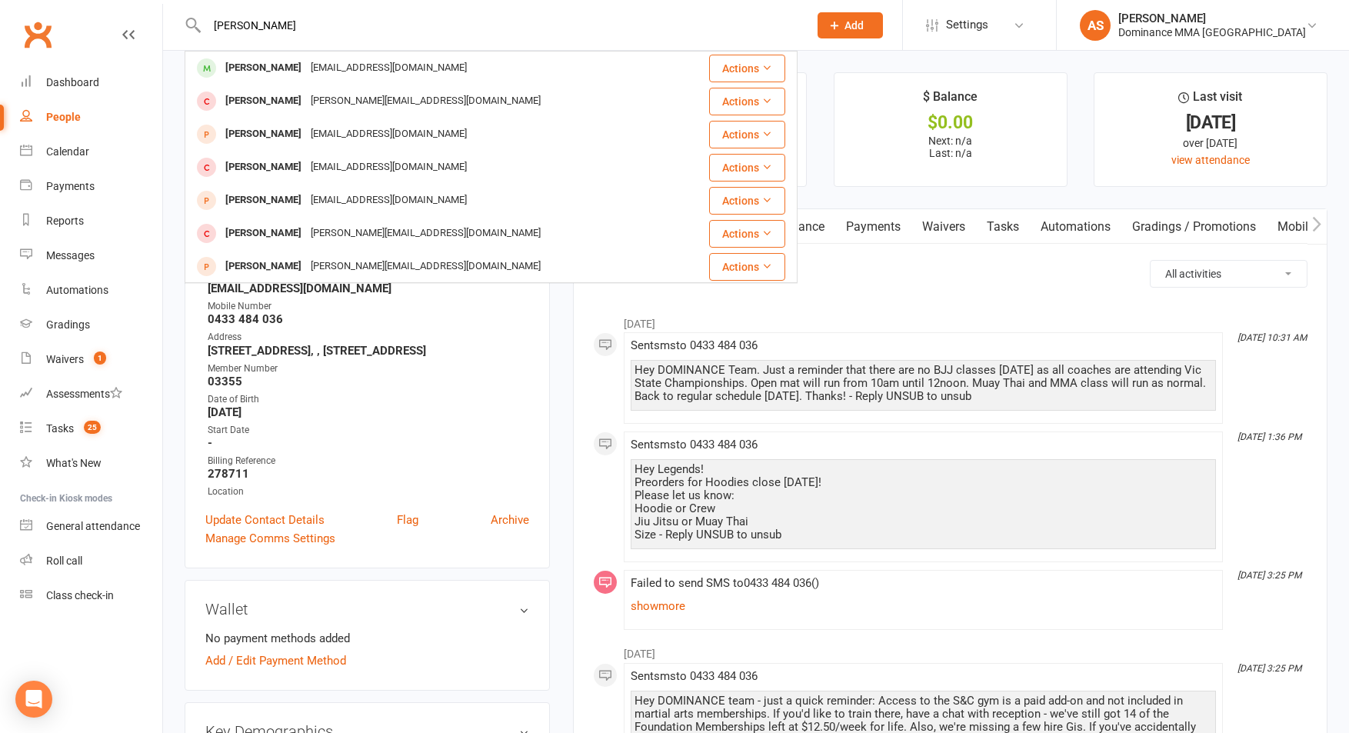
click at [306, 62] on div "tessm99@outlook.com" at bounding box center [388, 68] width 165 height 22
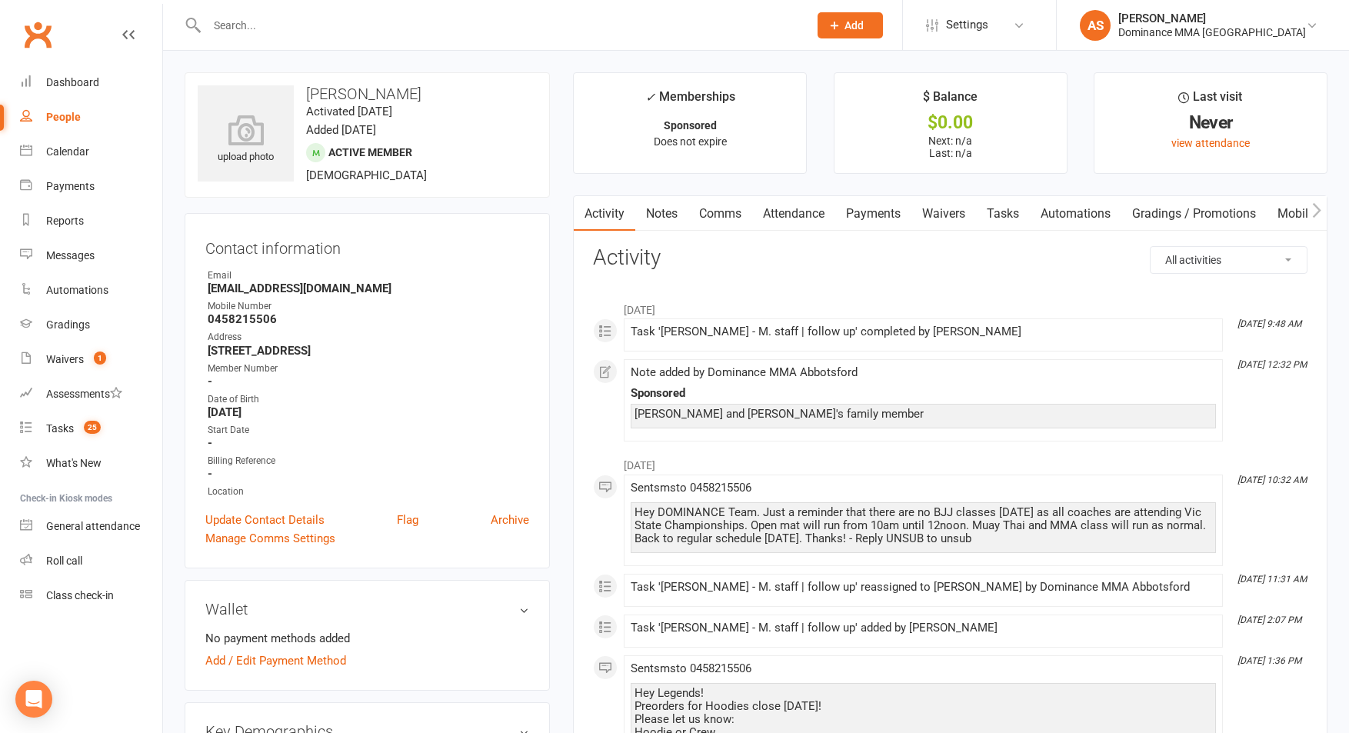
click at [671, 216] on link "Notes" at bounding box center [661, 213] width 53 height 35
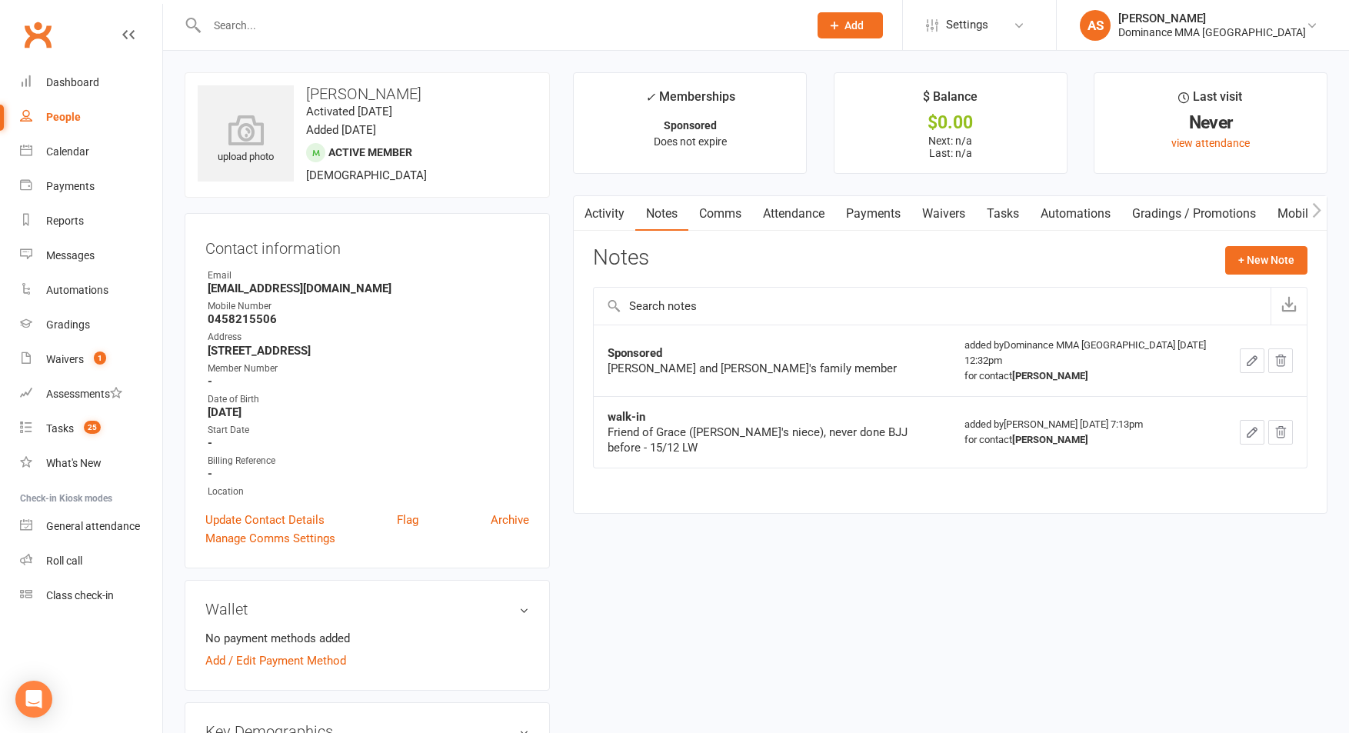
click at [285, 32] on input "text" at bounding box center [499, 26] width 595 height 22
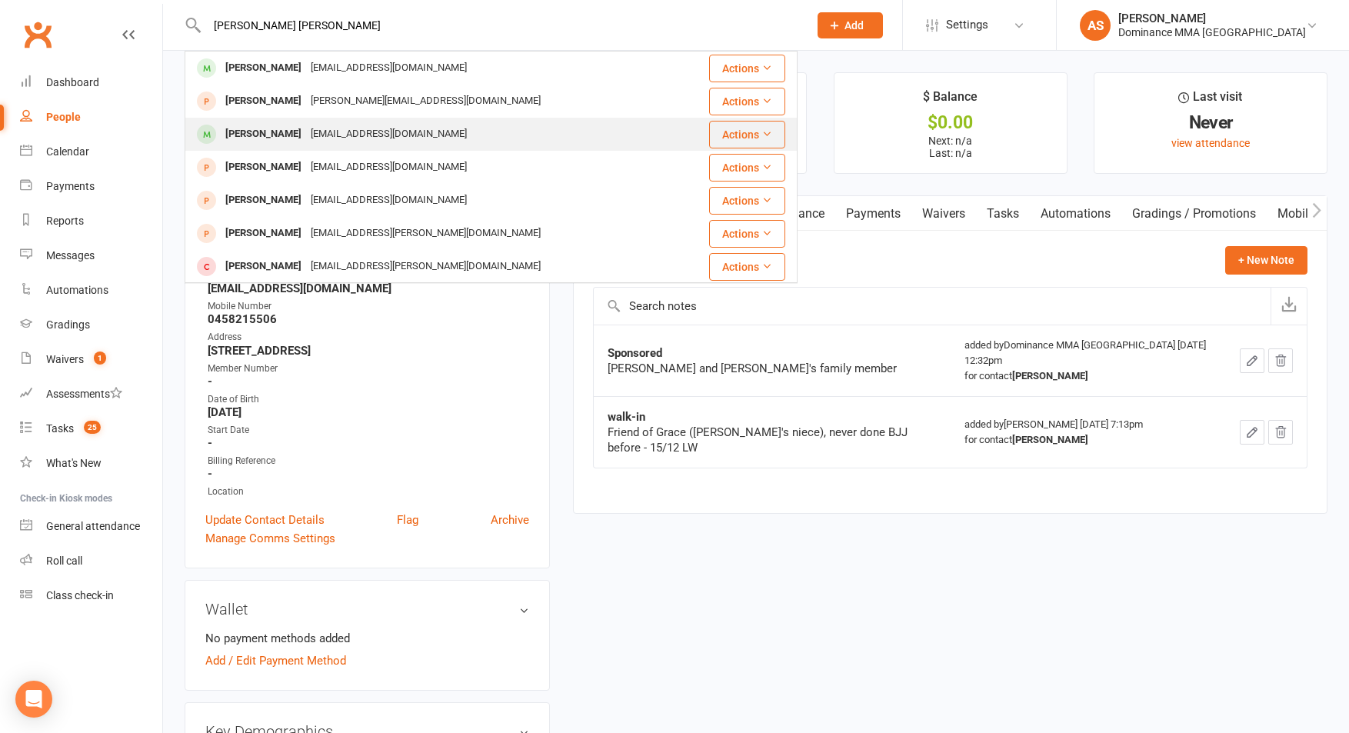
type input "charlie cl"
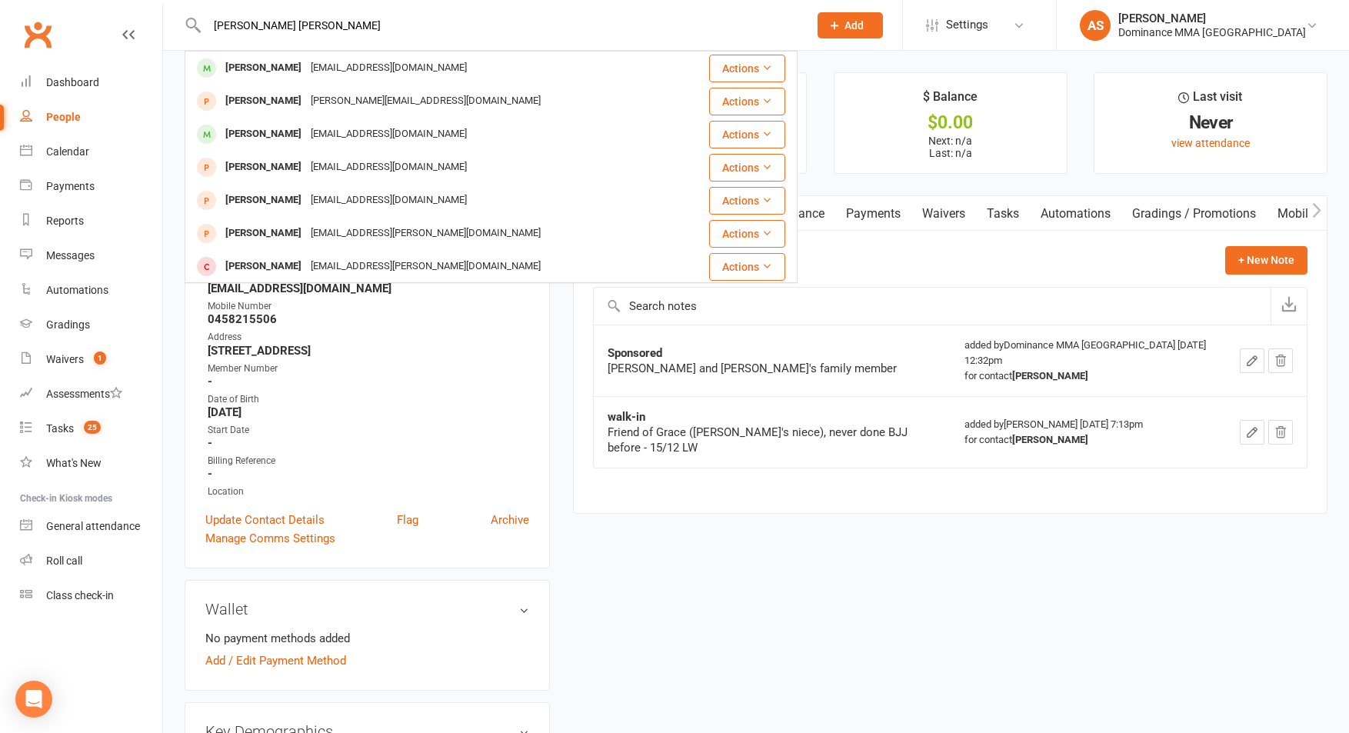
click at [288, 129] on div "Charlie Clarke" at bounding box center [263, 134] width 85 height 22
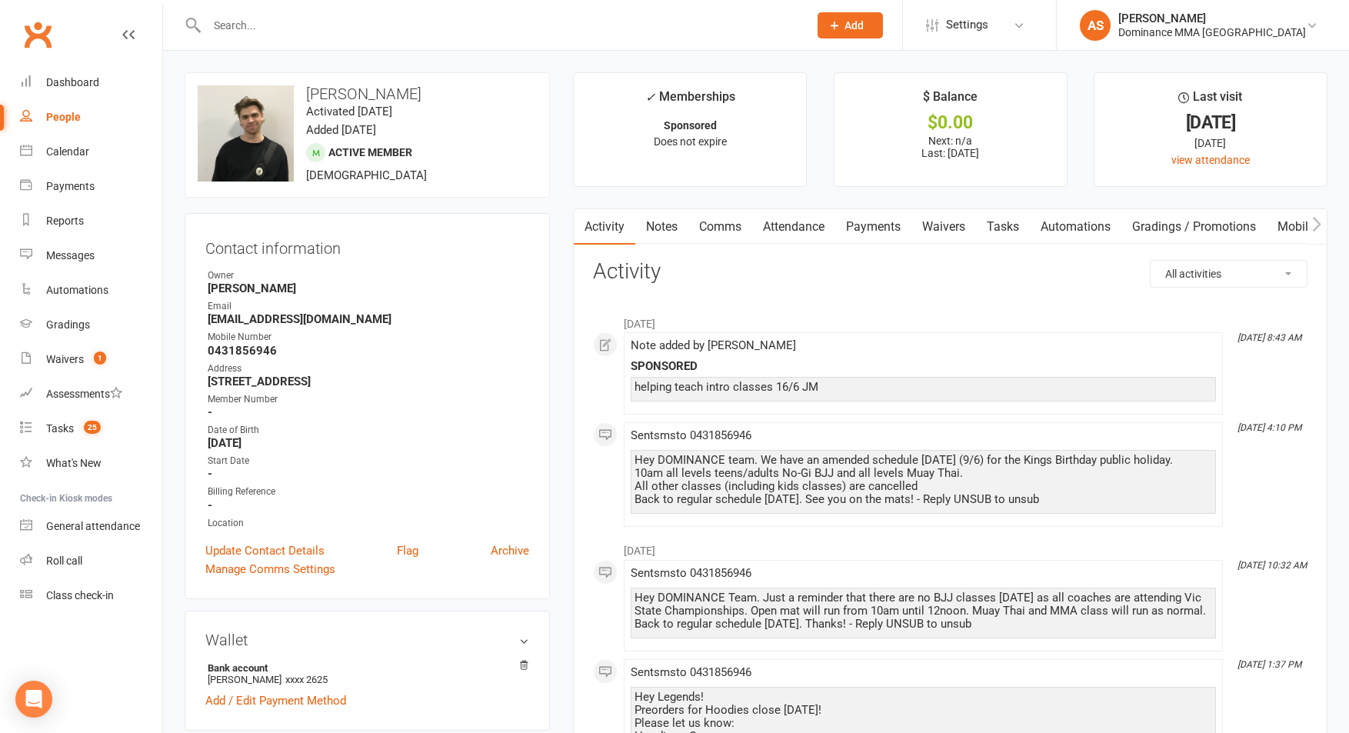
click at [233, 24] on input "text" at bounding box center [499, 26] width 595 height 22
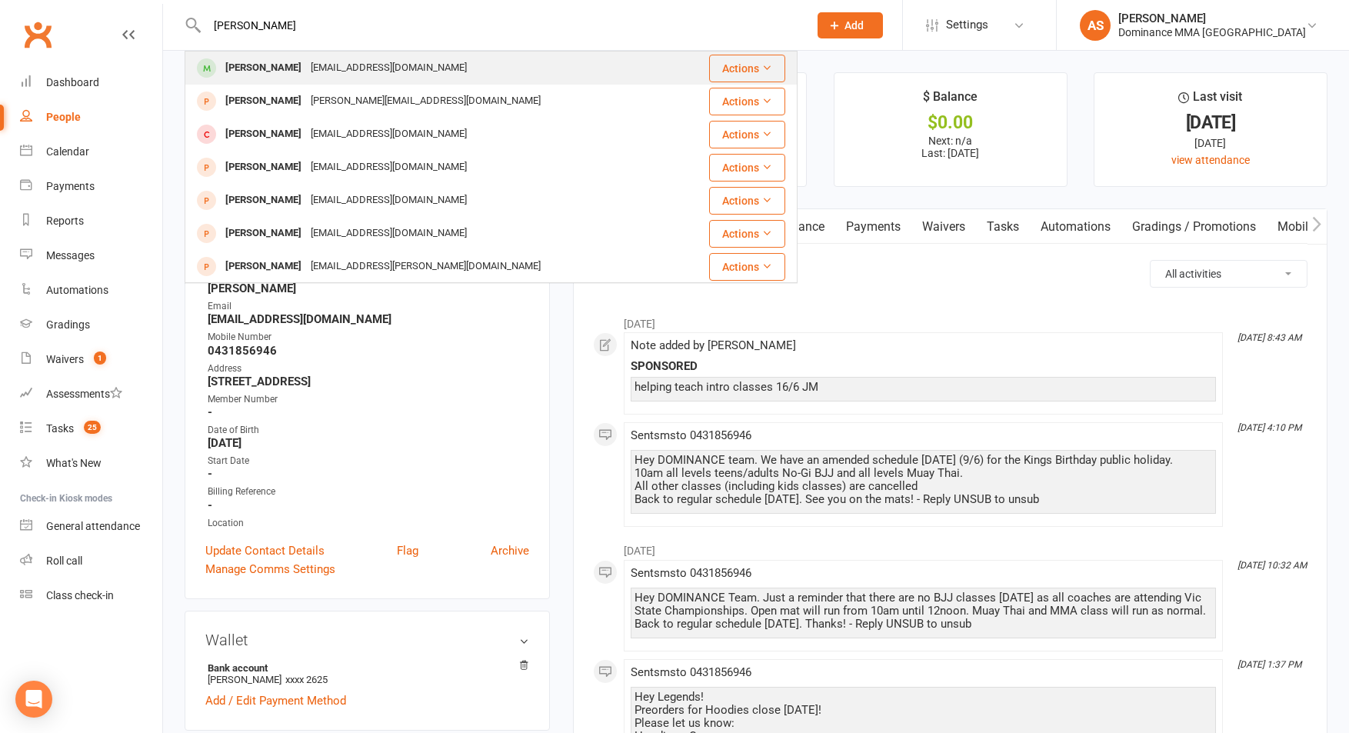
type input "charlie yo"
click at [272, 68] on div "Charlie Yoxall" at bounding box center [263, 68] width 85 height 22
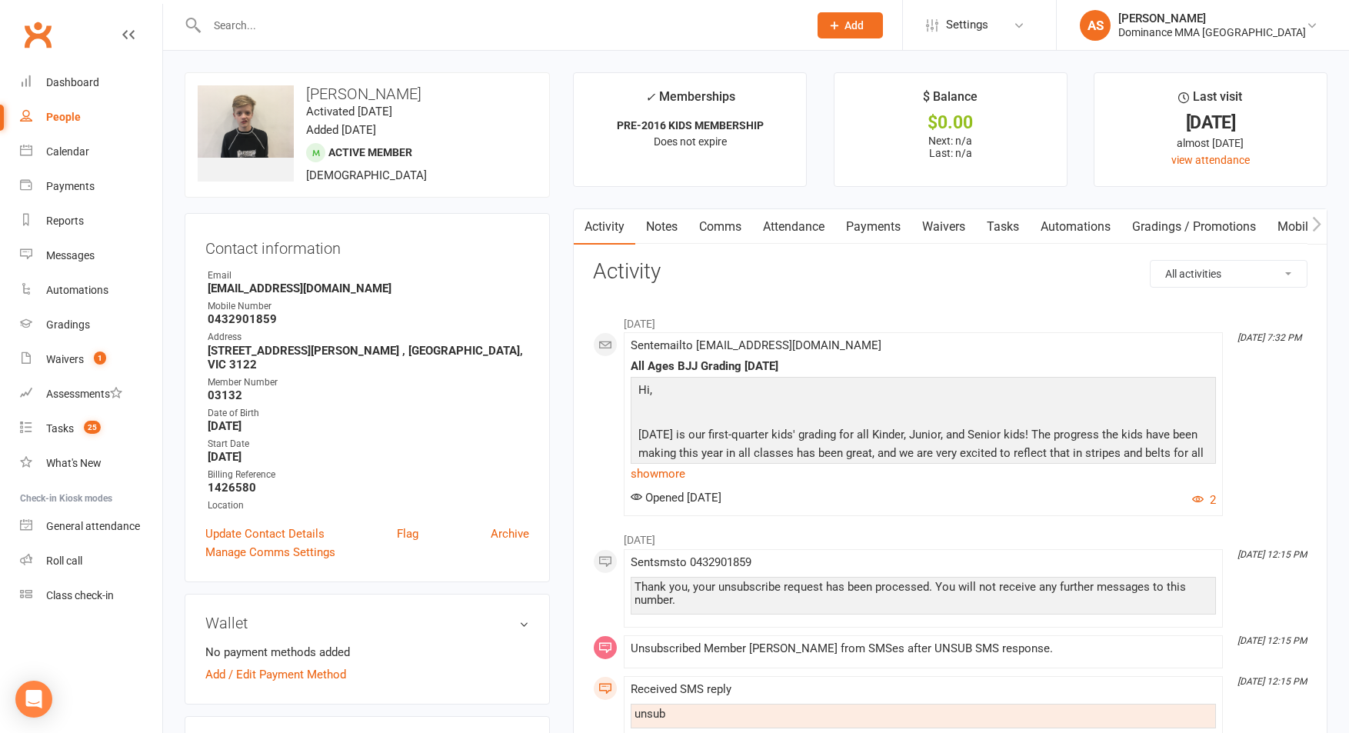
click at [871, 225] on link "Payments" at bounding box center [873, 226] width 76 height 35
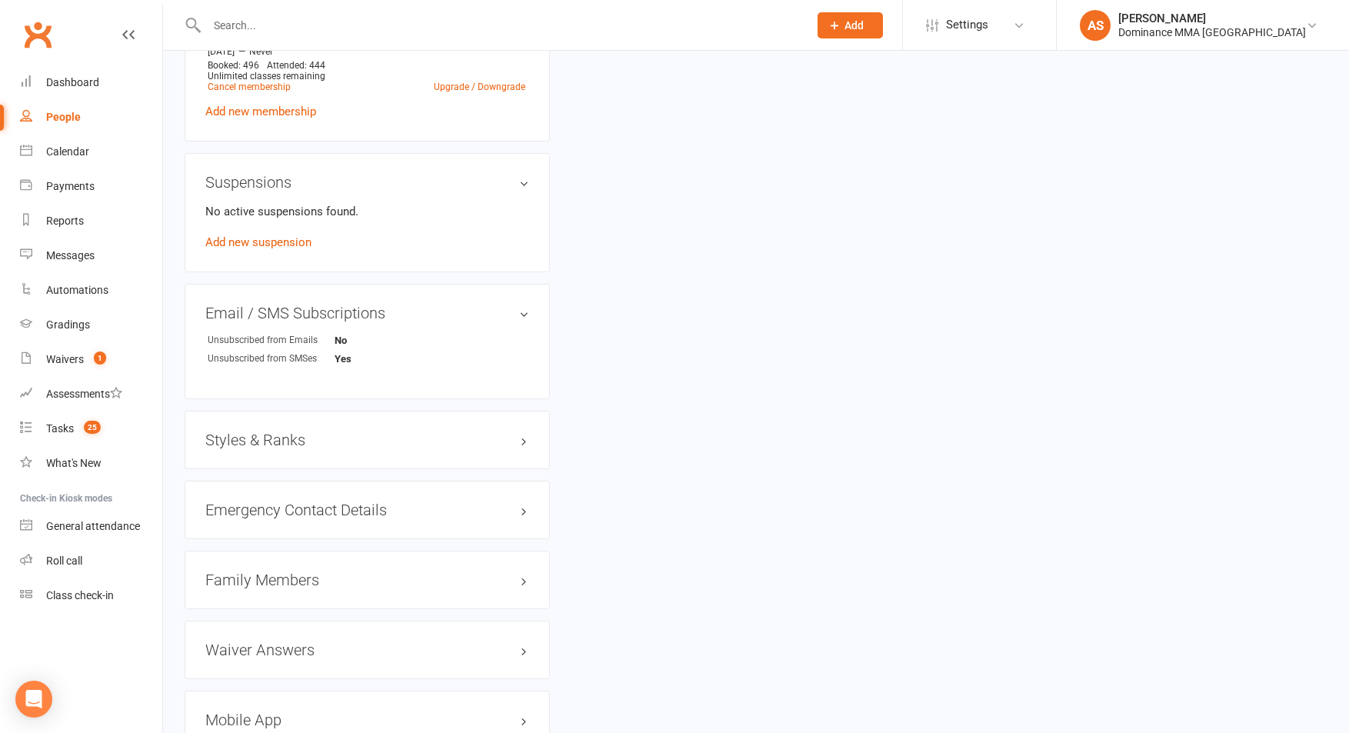
scroll to position [848, 0]
click at [301, 571] on h3 "Family Members" at bounding box center [367, 579] width 324 height 17
click at [295, 603] on link "Clive Yoxall - Parent / Guardian" at bounding box center [296, 611] width 177 height 16
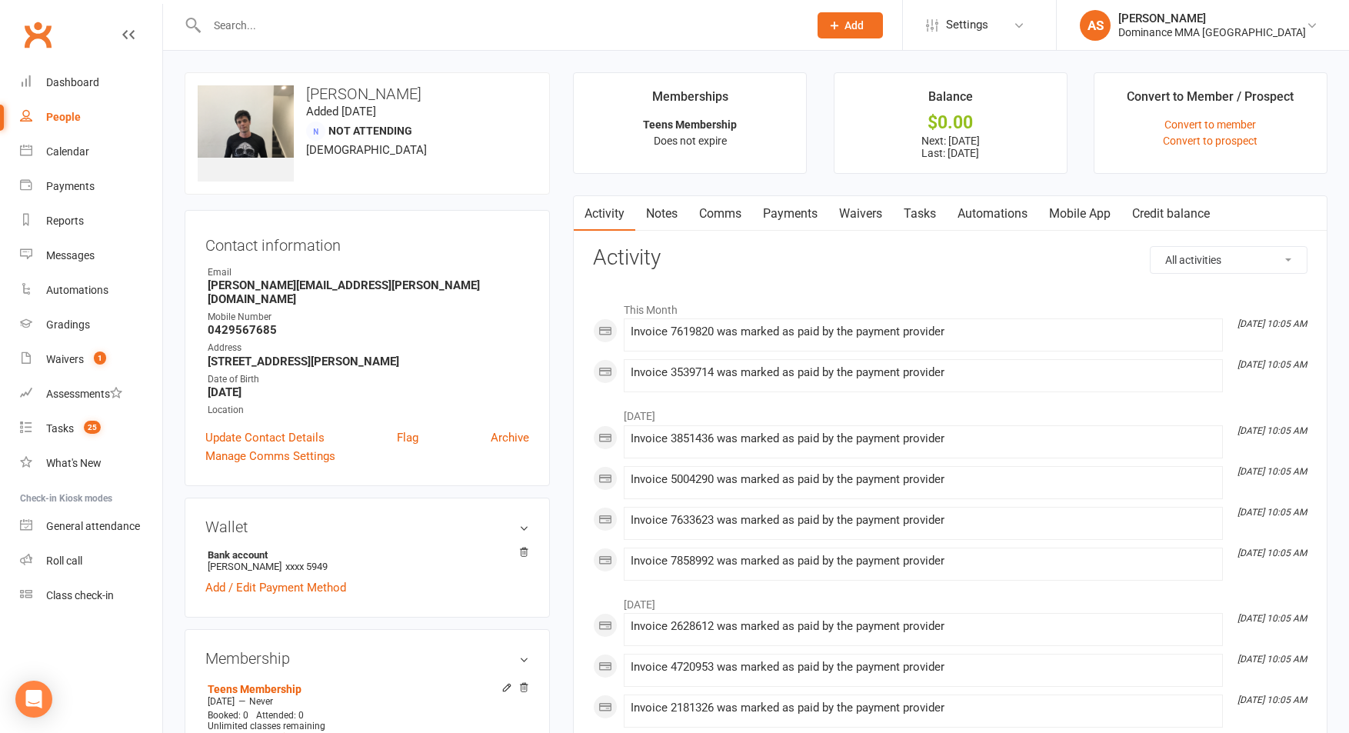
click at [841, 210] on link "Waivers" at bounding box center [860, 213] width 65 height 35
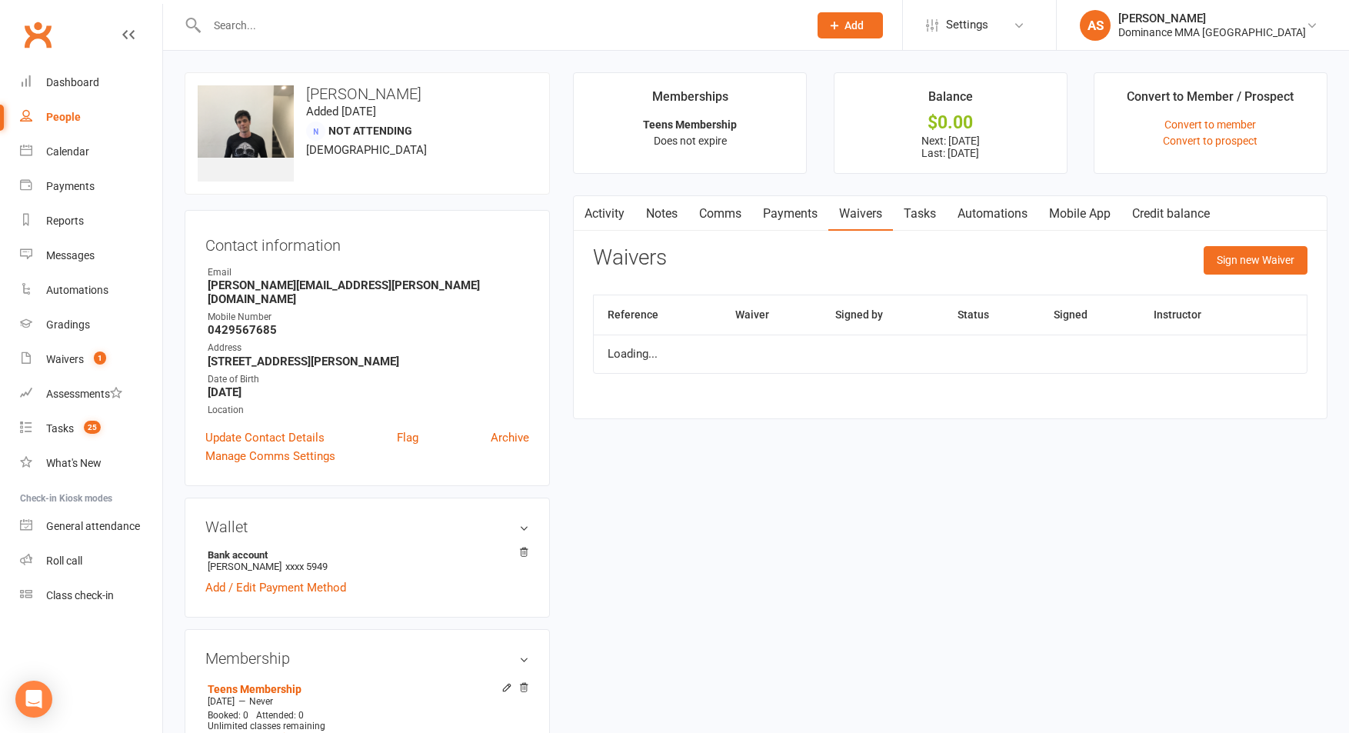
click at [778, 205] on link "Payments" at bounding box center [790, 213] width 76 height 35
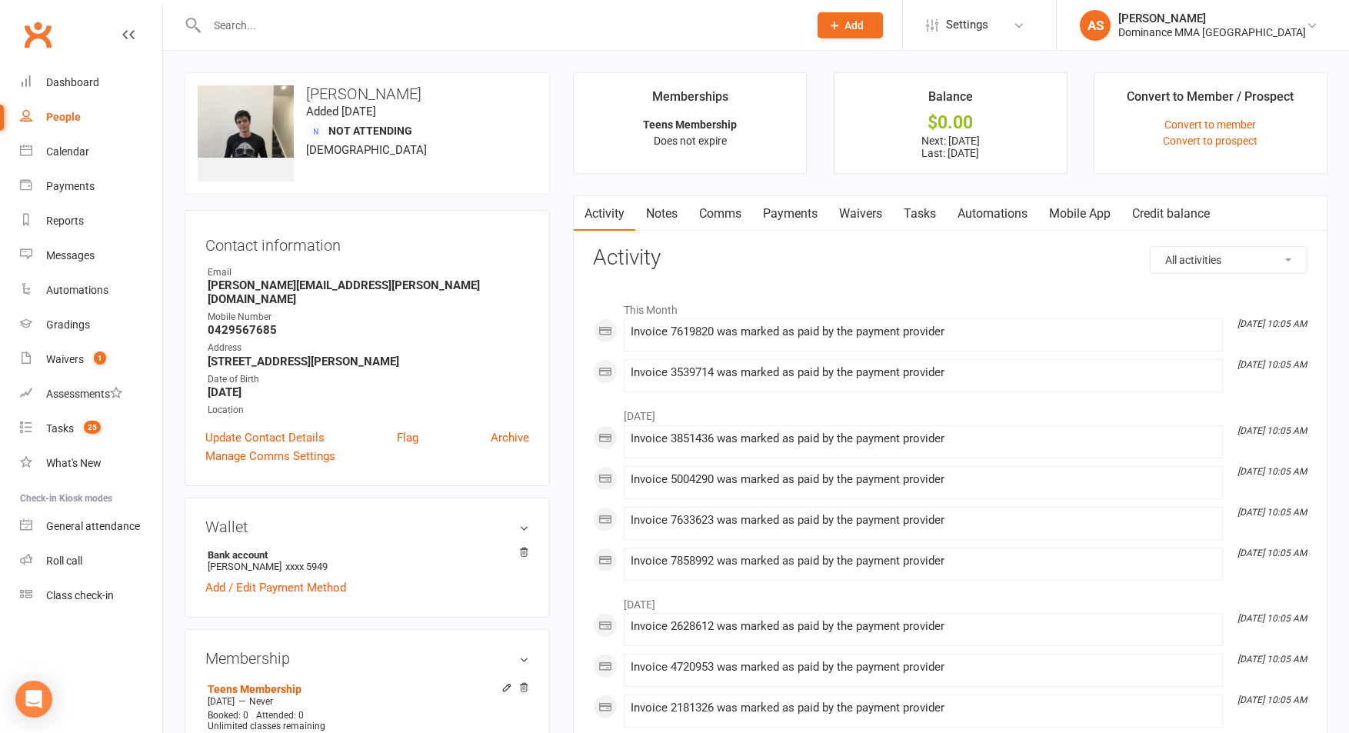
click at [669, 213] on link "Notes" at bounding box center [661, 213] width 53 height 35
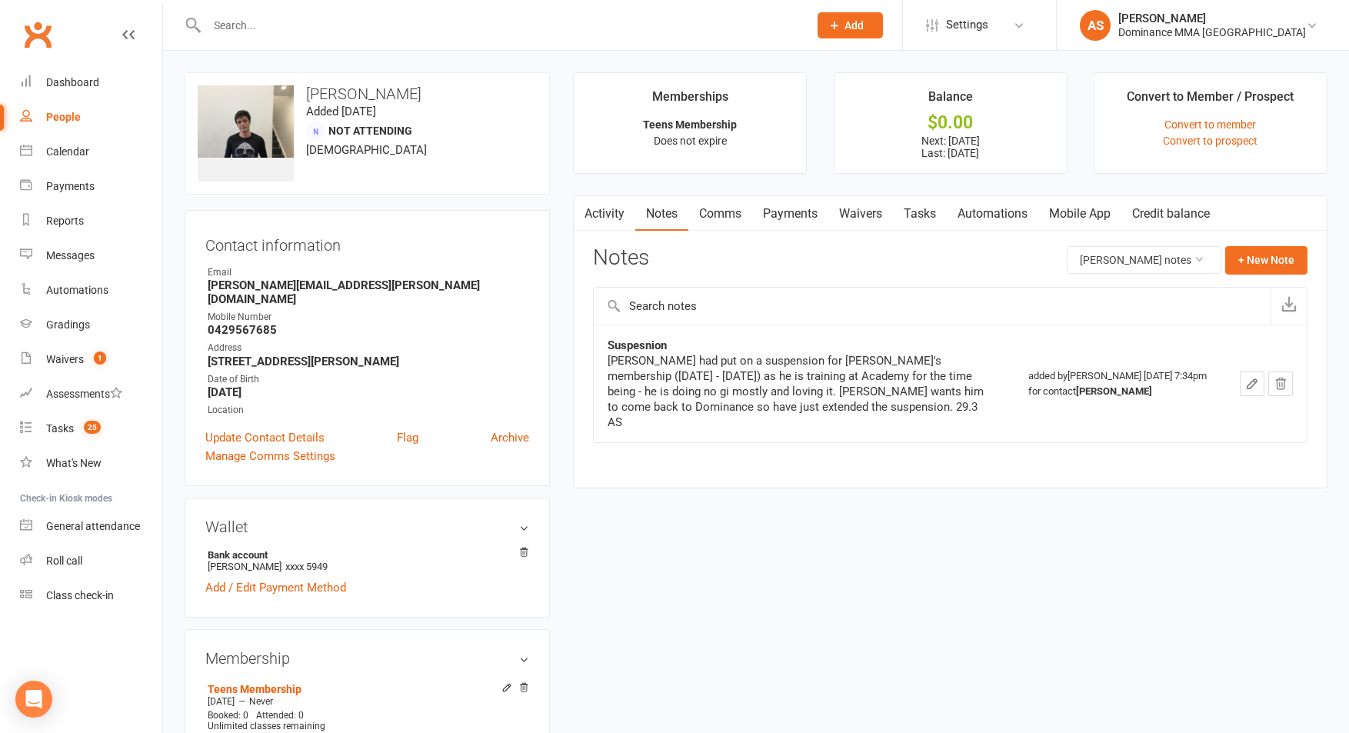
click at [935, 208] on link "Tasks" at bounding box center [920, 213] width 54 height 35
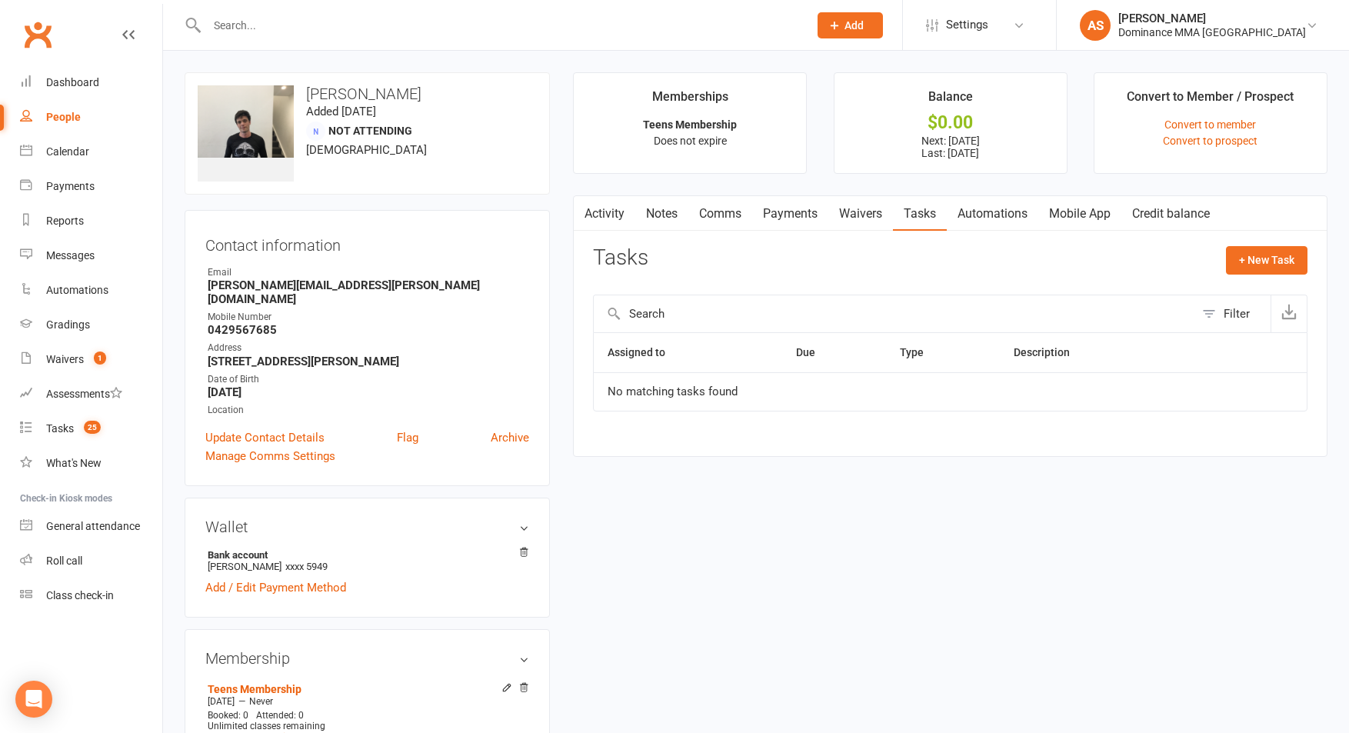
click at [858, 212] on link "Waivers" at bounding box center [860, 213] width 65 height 35
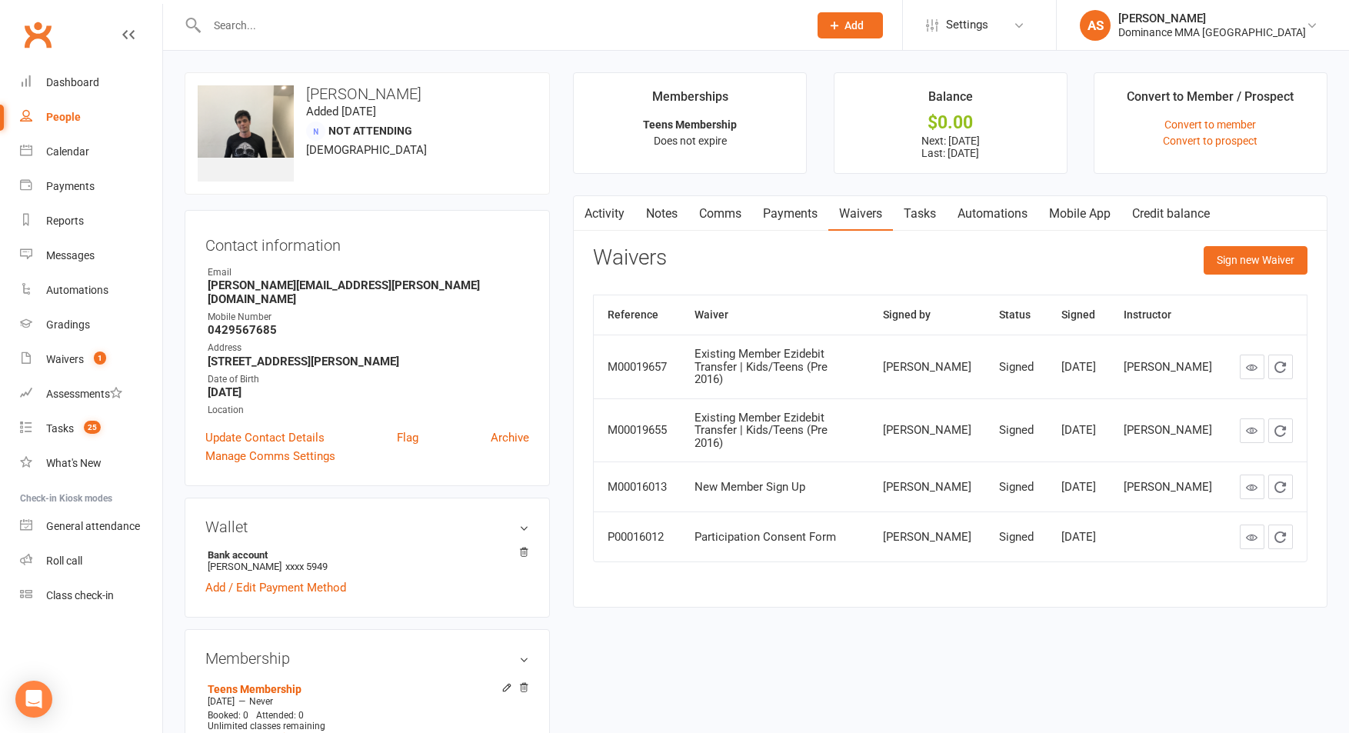
click at [788, 213] on link "Payments" at bounding box center [790, 213] width 76 height 35
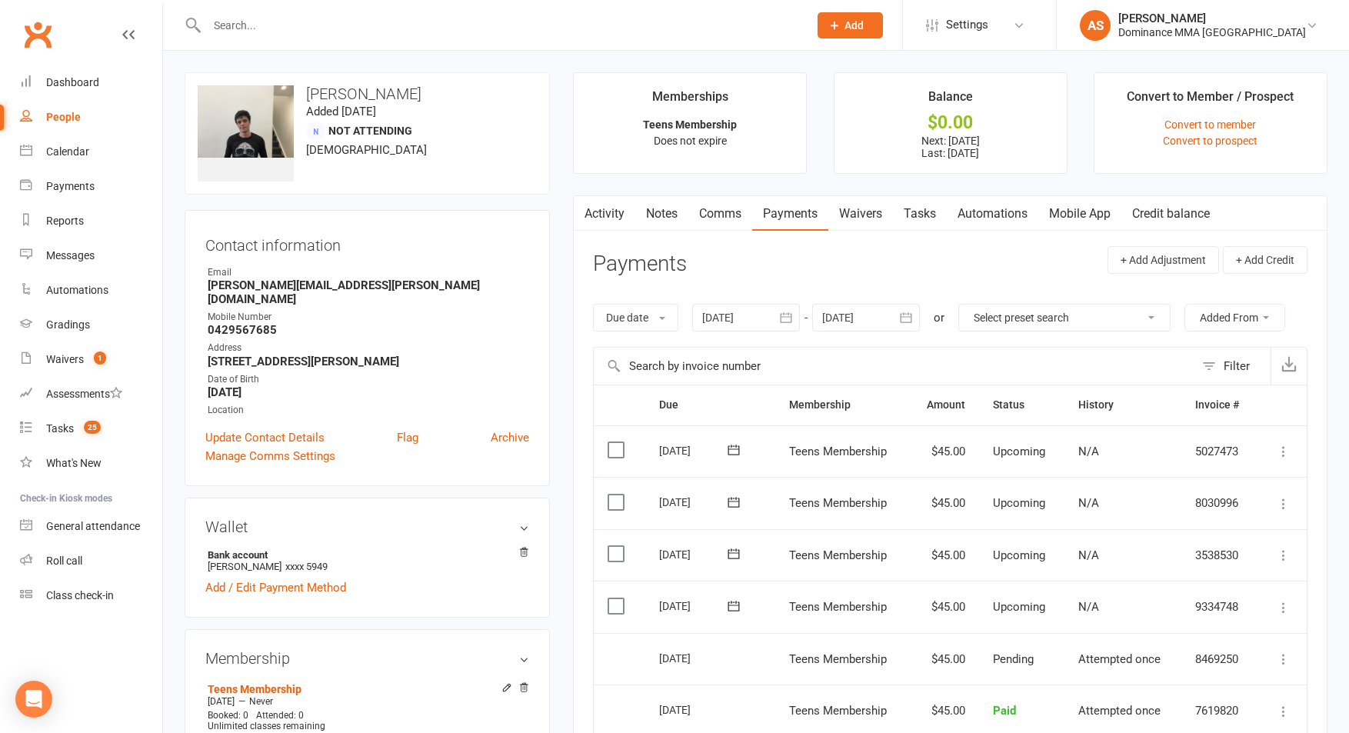
click at [662, 215] on link "Notes" at bounding box center [661, 213] width 53 height 35
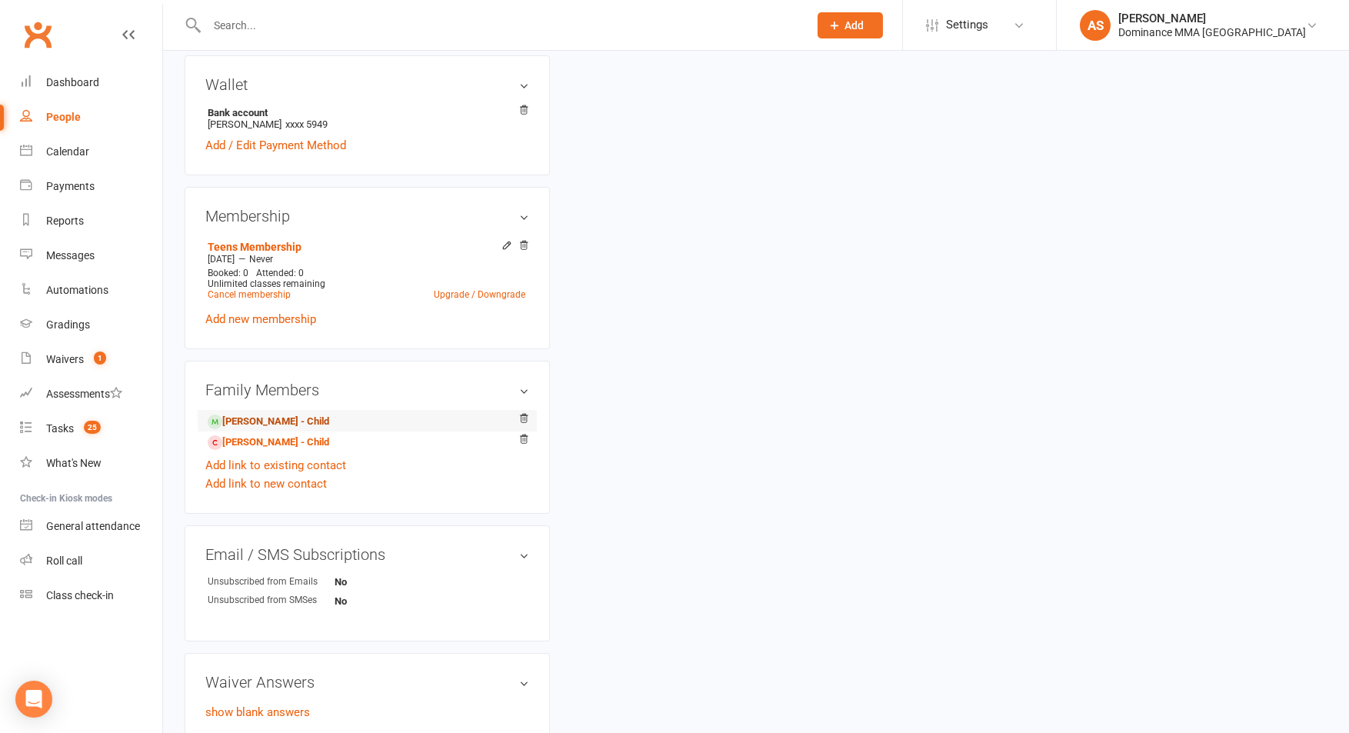
scroll to position [444, 0]
click at [283, 412] on link "Charlie Yoxall - Child" at bounding box center [269, 420] width 122 height 16
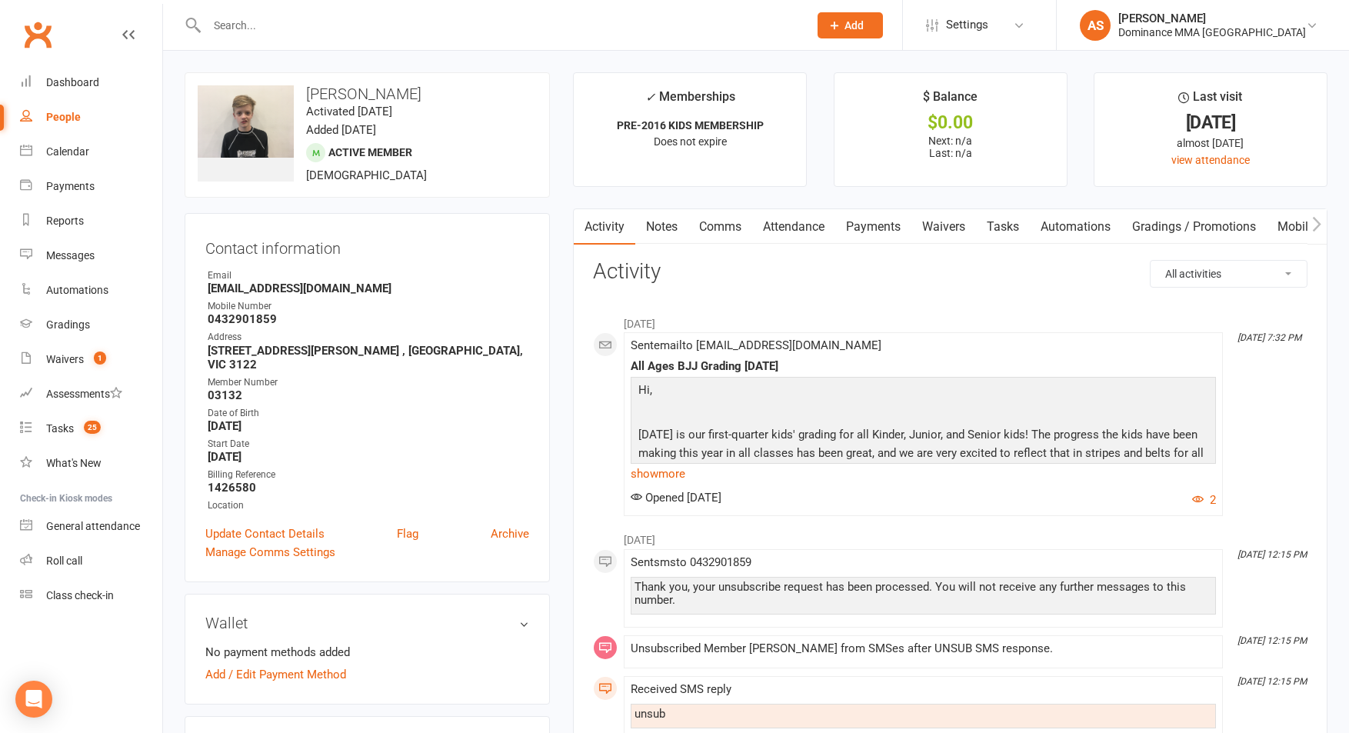
click at [659, 222] on link "Notes" at bounding box center [661, 226] width 53 height 35
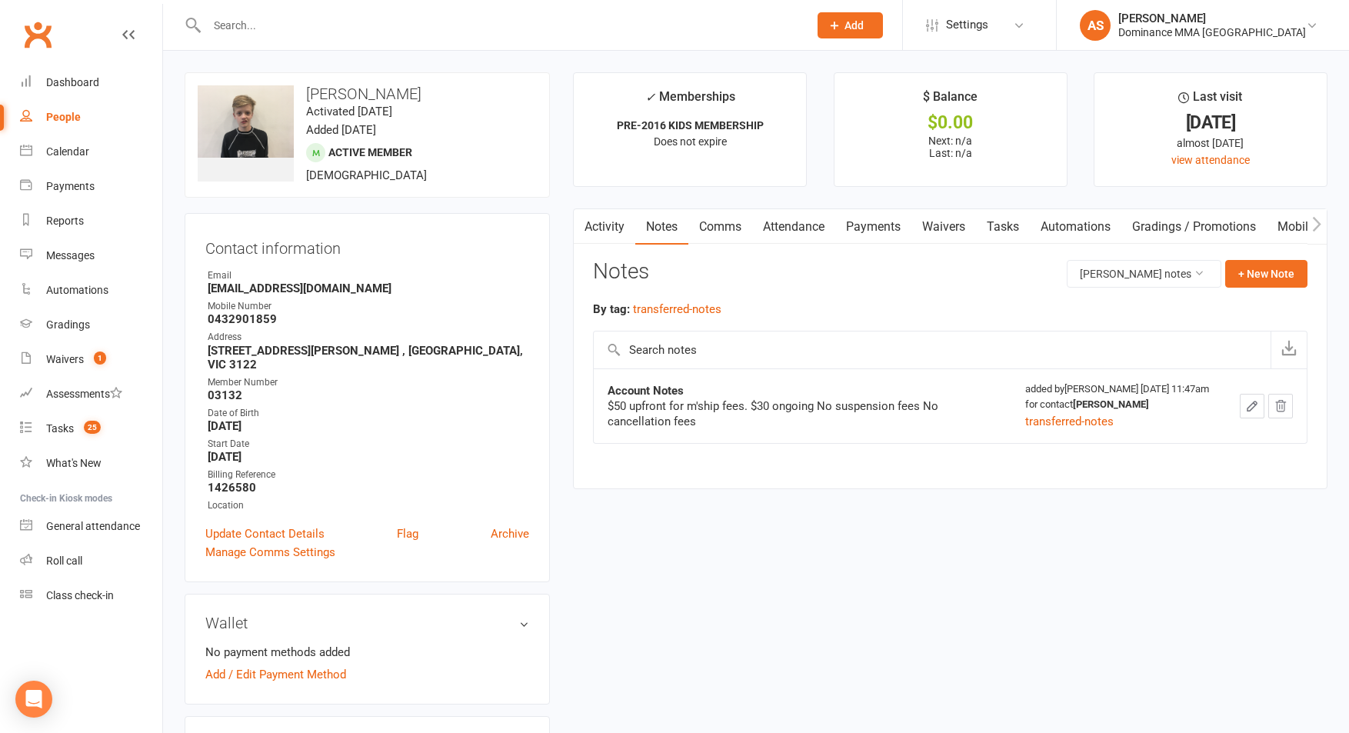
click at [1000, 228] on link "Tasks" at bounding box center [1003, 226] width 54 height 35
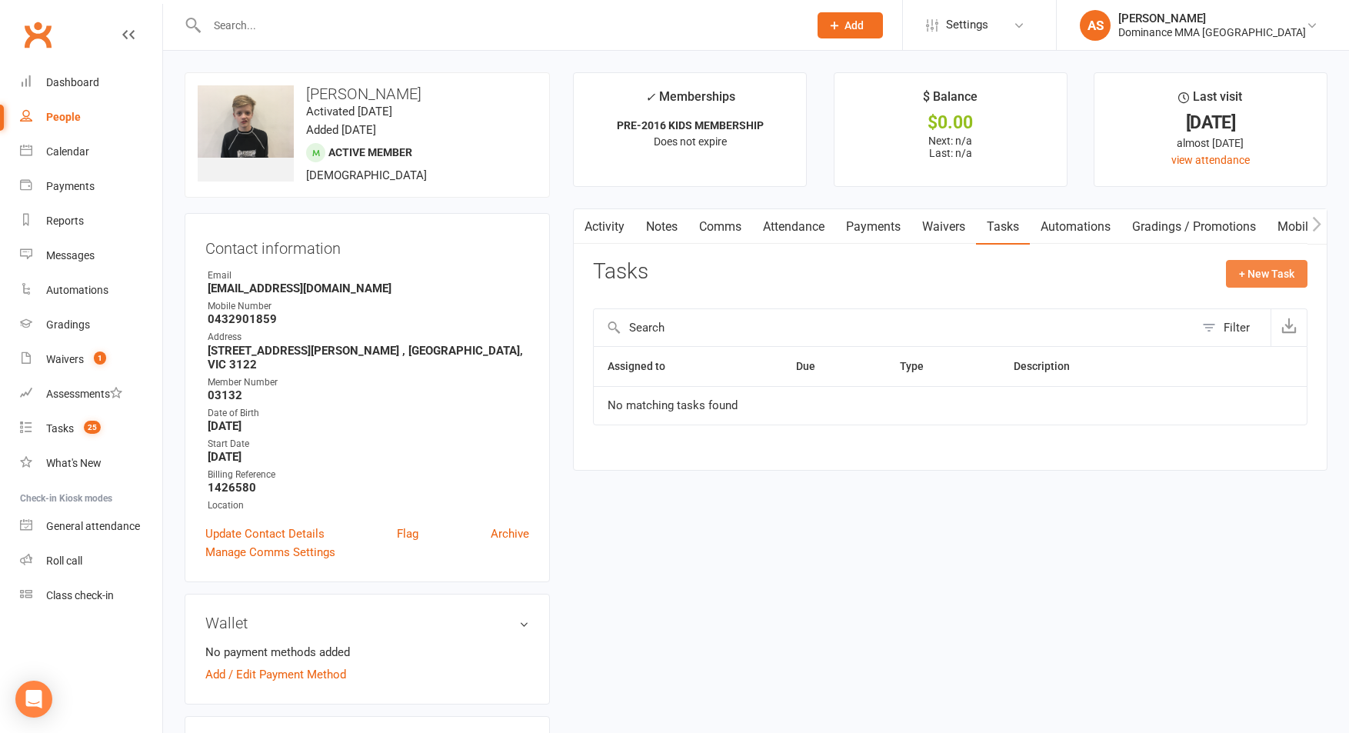
drag, startPoint x: 1258, startPoint y: 260, endPoint x: 1264, endPoint y: 268, distance: 9.8
click at [1261, 263] on button "+ New Task" at bounding box center [1267, 274] width 82 height 28
select select "50862"
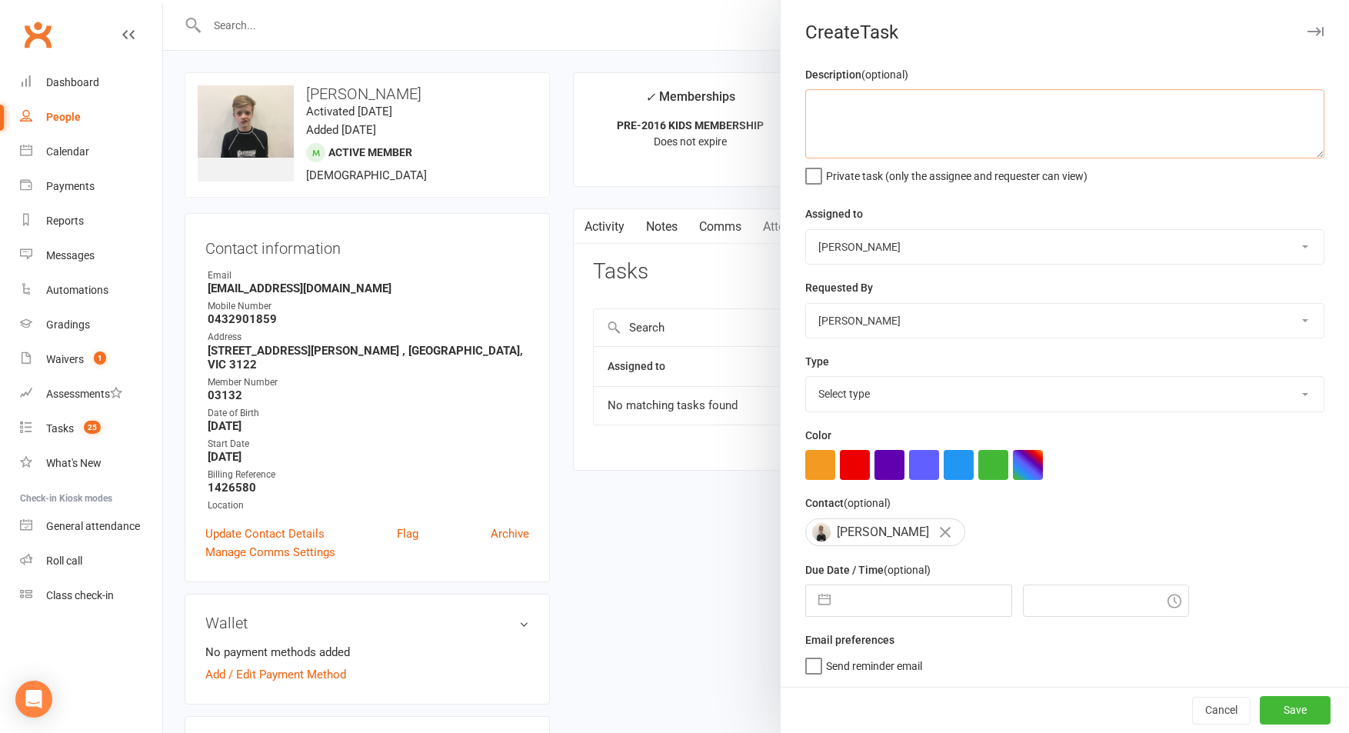
click at [858, 114] on textarea at bounding box center [1064, 123] width 519 height 69
type textarea "Does Charlie still come here?"
click at [895, 257] on select "Cat Wilson David Hart Lachlan Dart Alish S. Will Wesley Max Viney Dominance MMA…" at bounding box center [1065, 247] width 518 height 34
click at [984, 107] on textarea "Does Charlie still come here?" at bounding box center [1064, 123] width 519 height 69
click at [890, 387] on select "Select type A. prospect | enquiry response B. prospect | trial | not yet booked…" at bounding box center [1065, 394] width 518 height 34
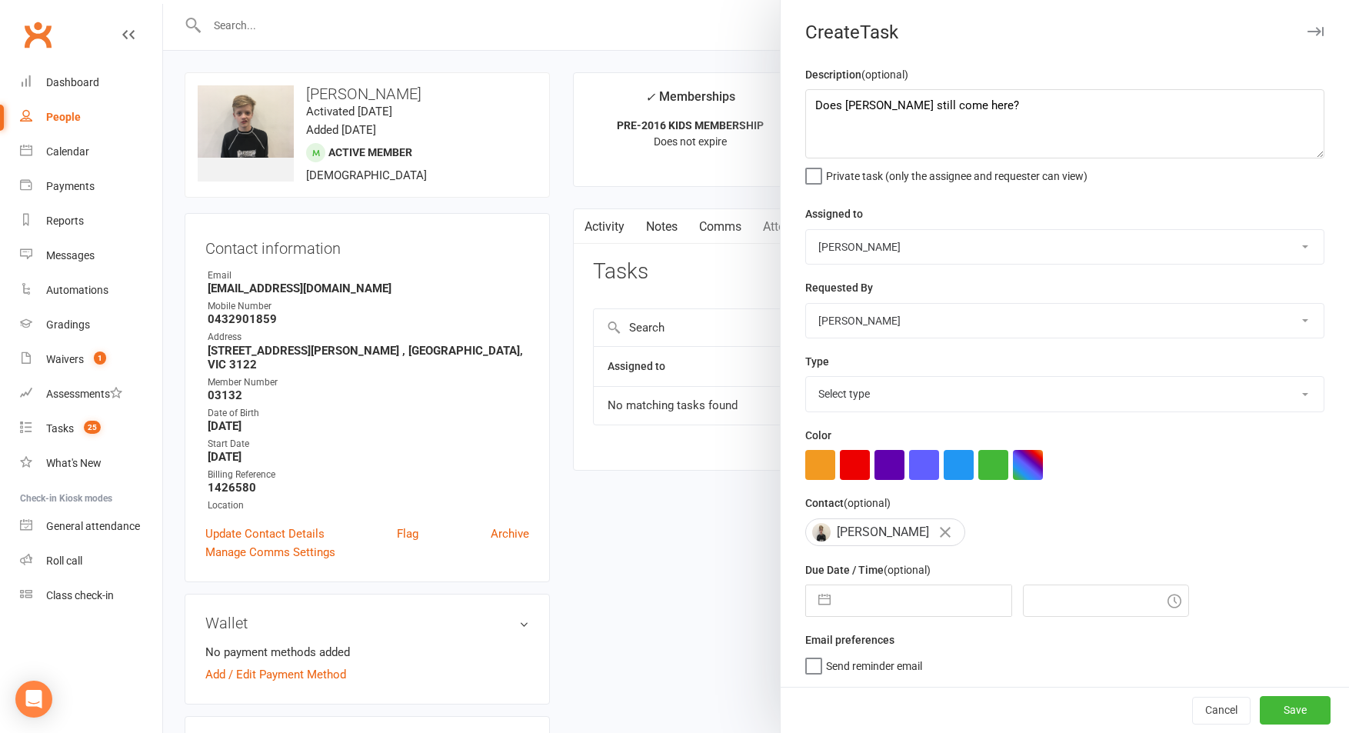
click at [865, 238] on select "Cat Wilson David Hart Lachlan Dart Alish S. Will Wesley Max Viney Dominance MMA…" at bounding box center [1065, 247] width 518 height 34
select select "42929"
click at [806, 230] on select "Cat Wilson David Hart Lachlan Dart Alish S. Will Wesley Max Viney Dominance MMA…" at bounding box center [1065, 247] width 518 height 34
click at [998, 100] on textarea "Does Charlie still come here?" at bounding box center [1064, 123] width 519 height 69
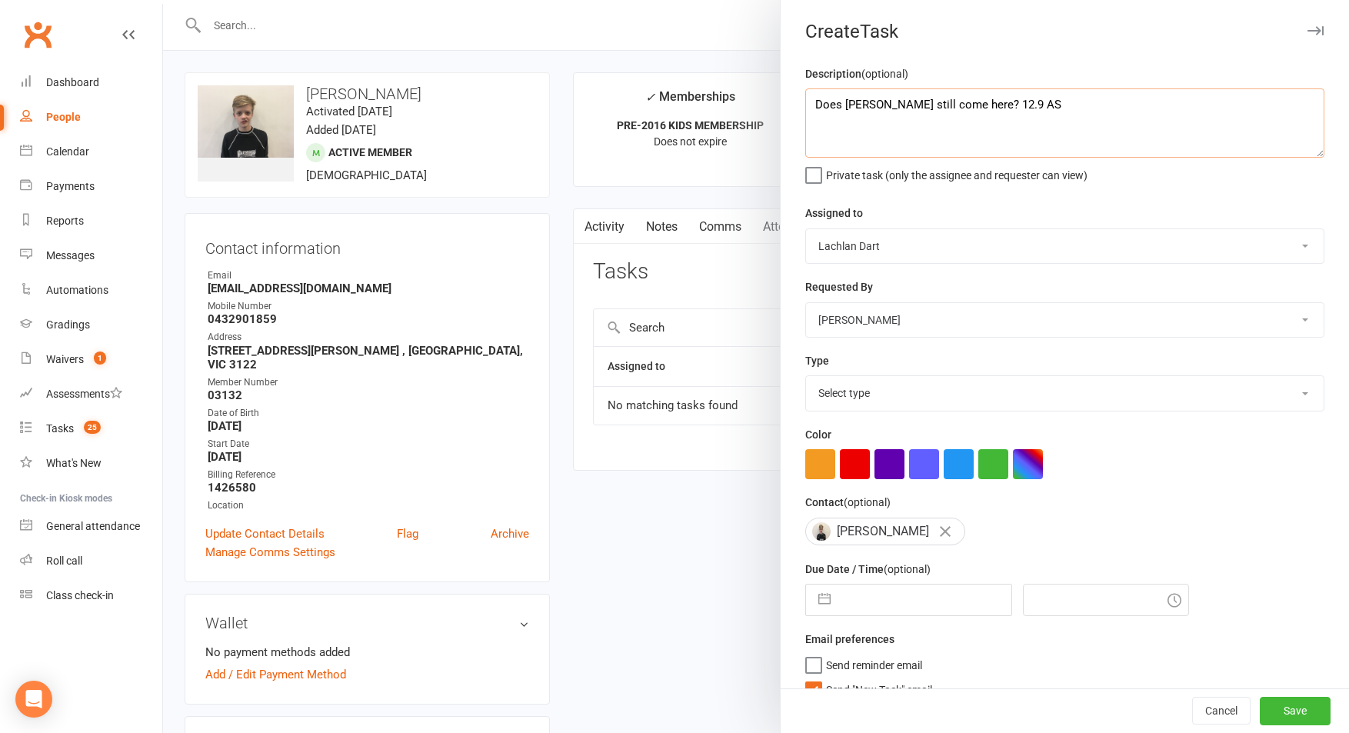
type textarea "Does Charlie still come here? 12.9 AS"
click at [866, 252] on select "Cat Wilson David Hart Lachlan Dart Alish S. Will Wesley Max Viney Dominance MMA…" at bounding box center [1065, 246] width 518 height 34
select select "49757"
click at [806, 229] on select "Cat Wilson David Hart Lachlan Dart Alish S. Will Wesley Max Viney Dominance MMA…" at bounding box center [1065, 246] width 518 height 34
click at [909, 390] on select "Select type A. prospect | enquiry response B. prospect | trial | not yet booked…" at bounding box center [1065, 393] width 518 height 34
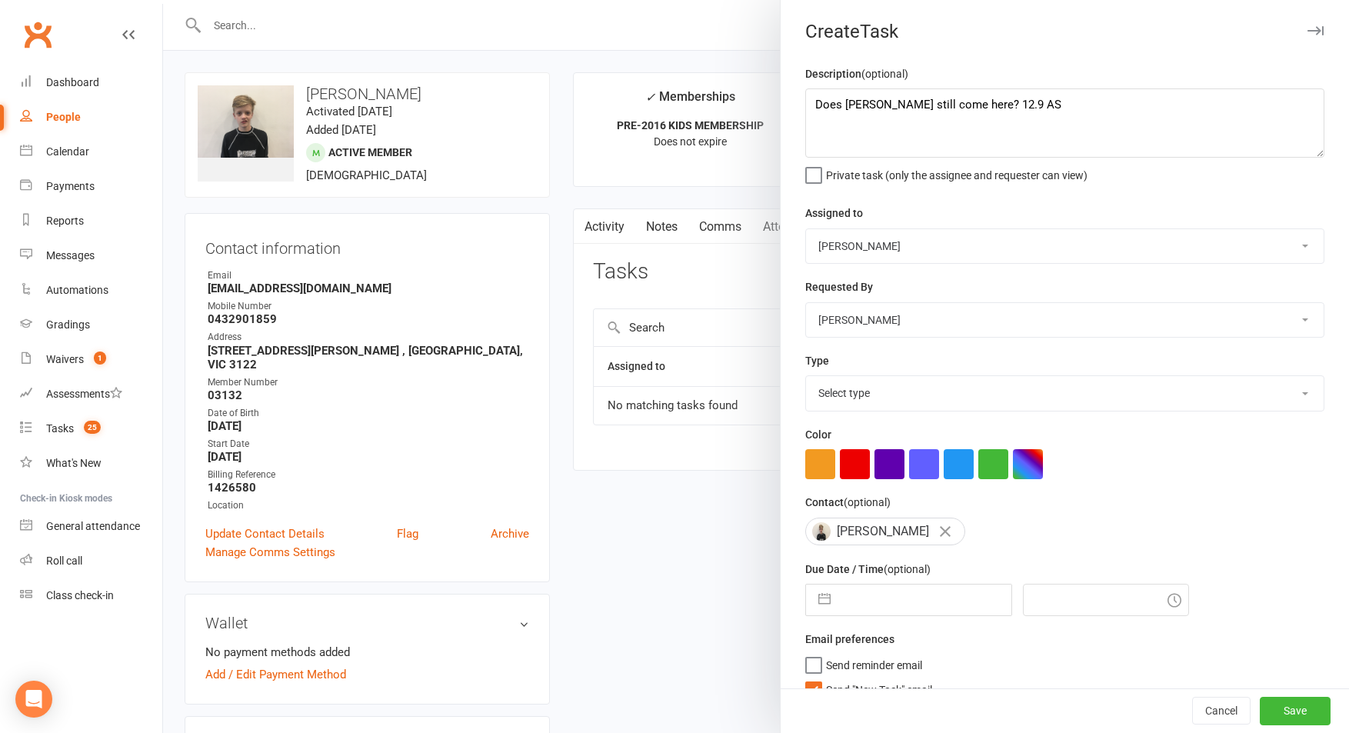
select select "3872"
click at [806, 378] on select "Select type A. prospect | enquiry response B. prospect | trial | not yet booked…" at bounding box center [1065, 393] width 518 height 34
click at [890, 597] on input "text" at bounding box center [924, 600] width 173 height 31
select select "7"
select select "2025"
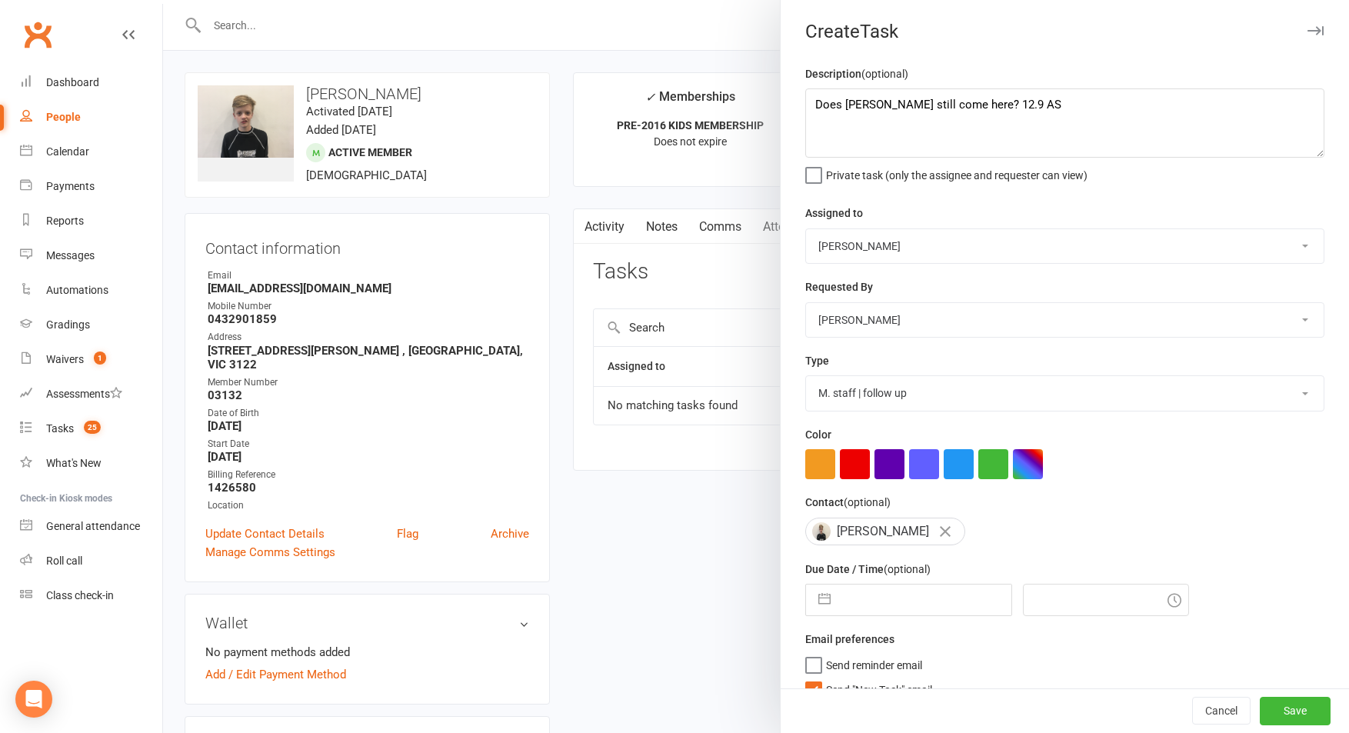
select select "8"
select select "2025"
select select "9"
select select "2025"
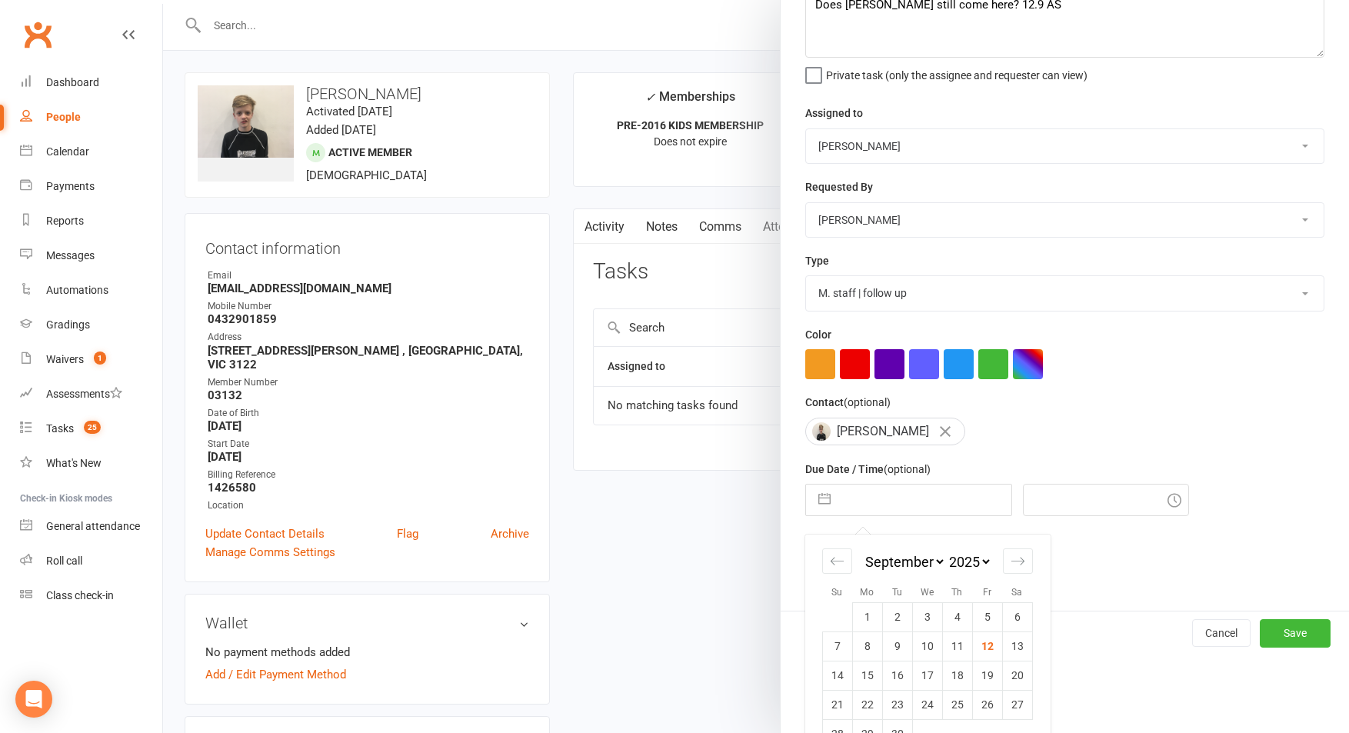
scroll to position [115, 0]
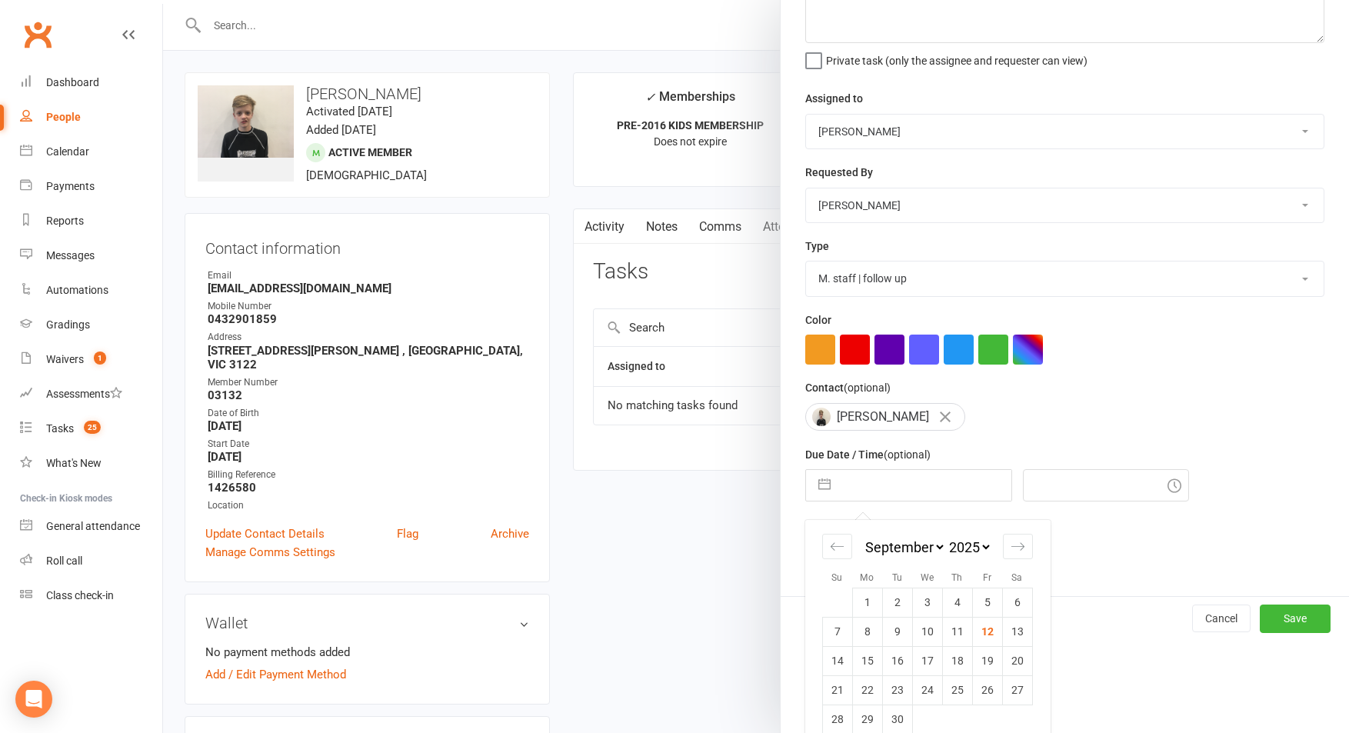
click at [987, 637] on td "12" at bounding box center [987, 631] width 30 height 29
type input "12 Sep 2025"
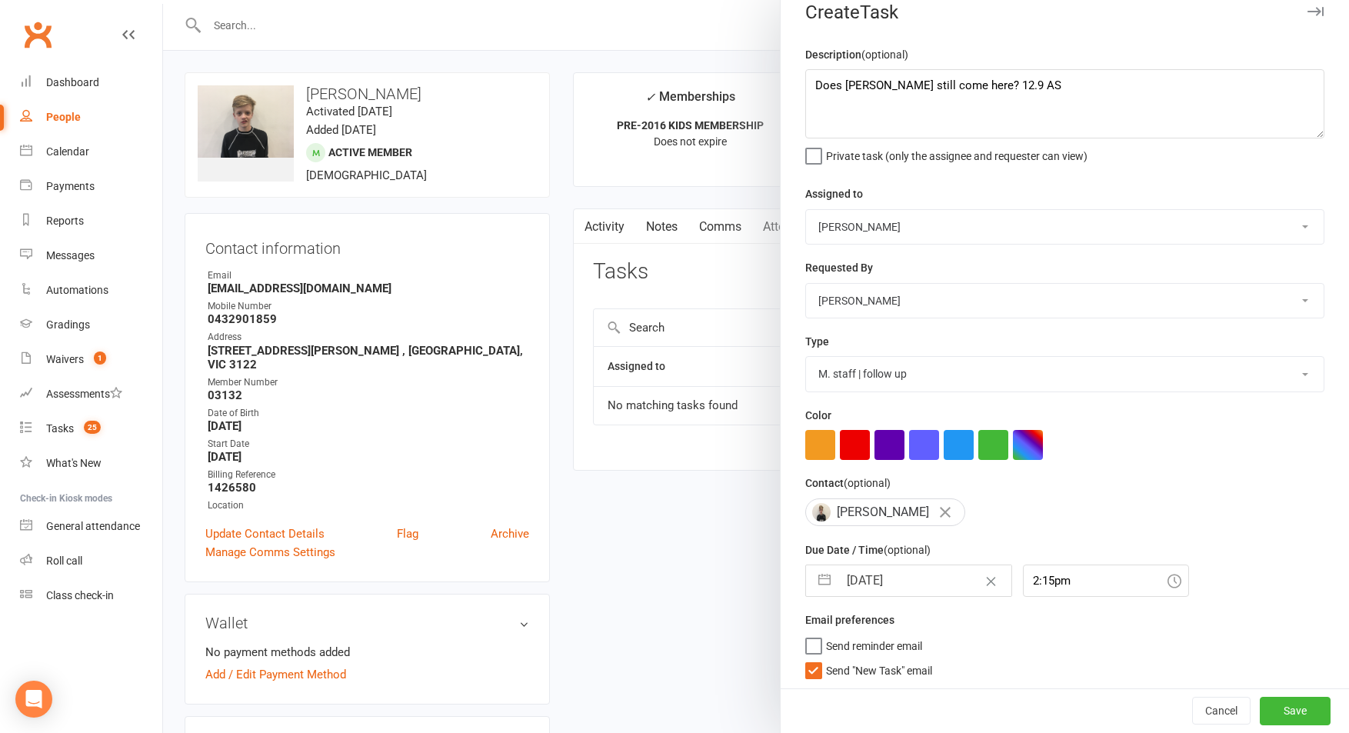
scroll to position [26, 0]
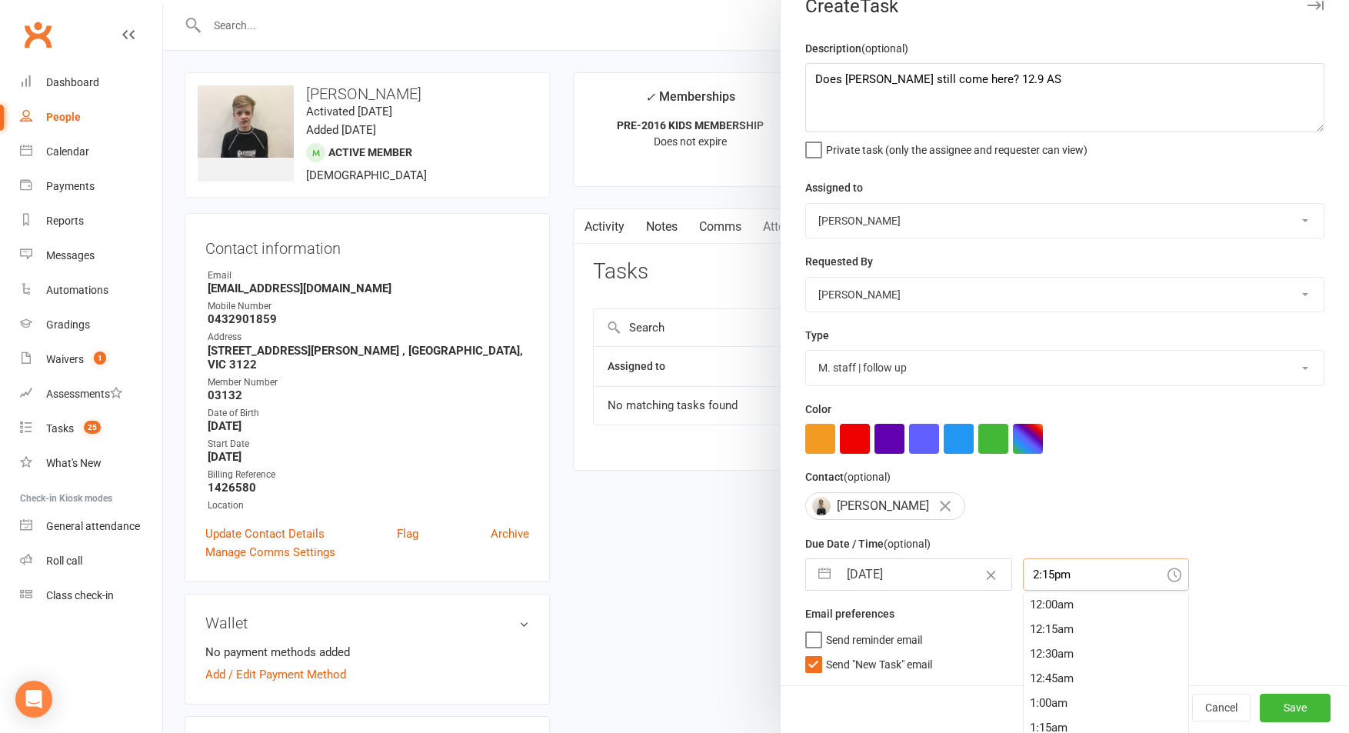
drag, startPoint x: 1021, startPoint y: 573, endPoint x: 1034, endPoint y: 593, distance: 24.3
click at [1023, 573] on input "2:15pm" at bounding box center [1106, 574] width 166 height 32
click at [1055, 631] on div "5:30pm" at bounding box center [1106, 618] width 165 height 25
type input "5:30pm"
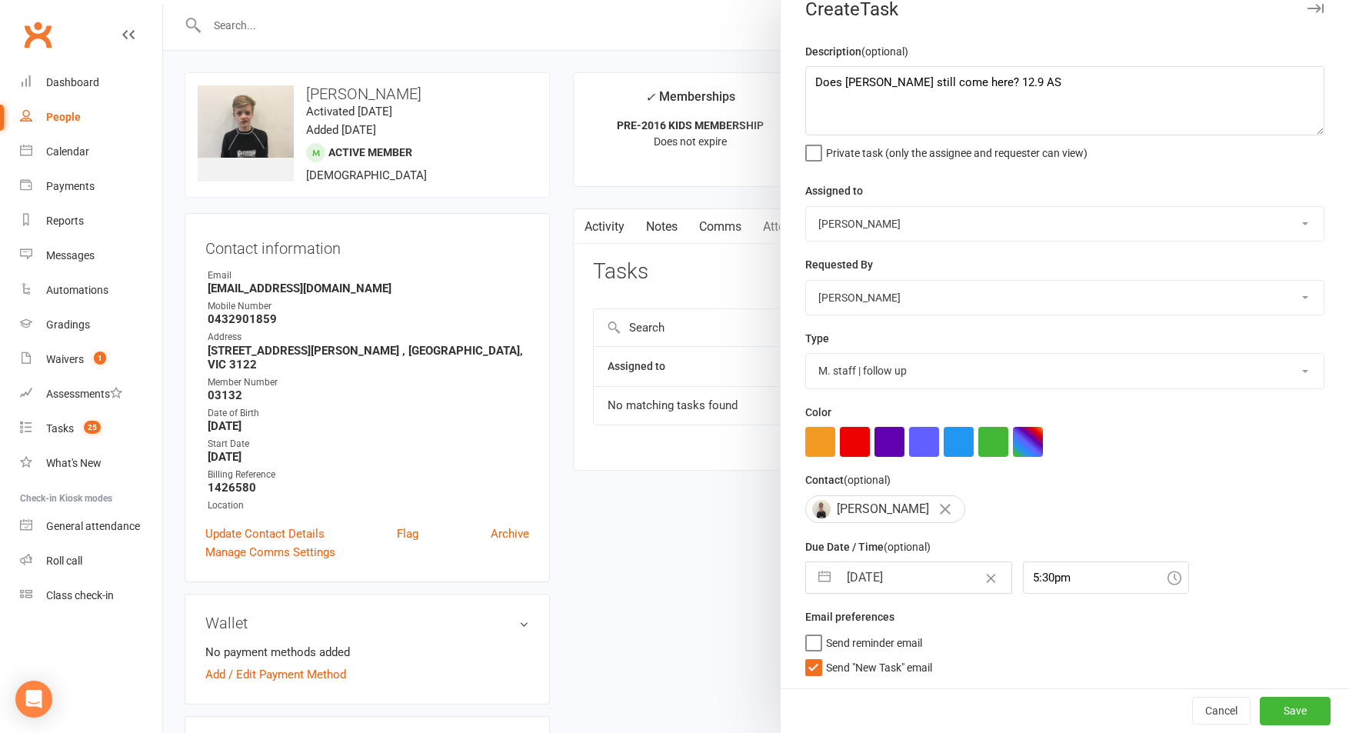
click at [911, 672] on span "Send "New Task" email" at bounding box center [879, 665] width 106 height 18
click at [911, 656] on input "Send "New Task" email" at bounding box center [868, 656] width 127 height 0
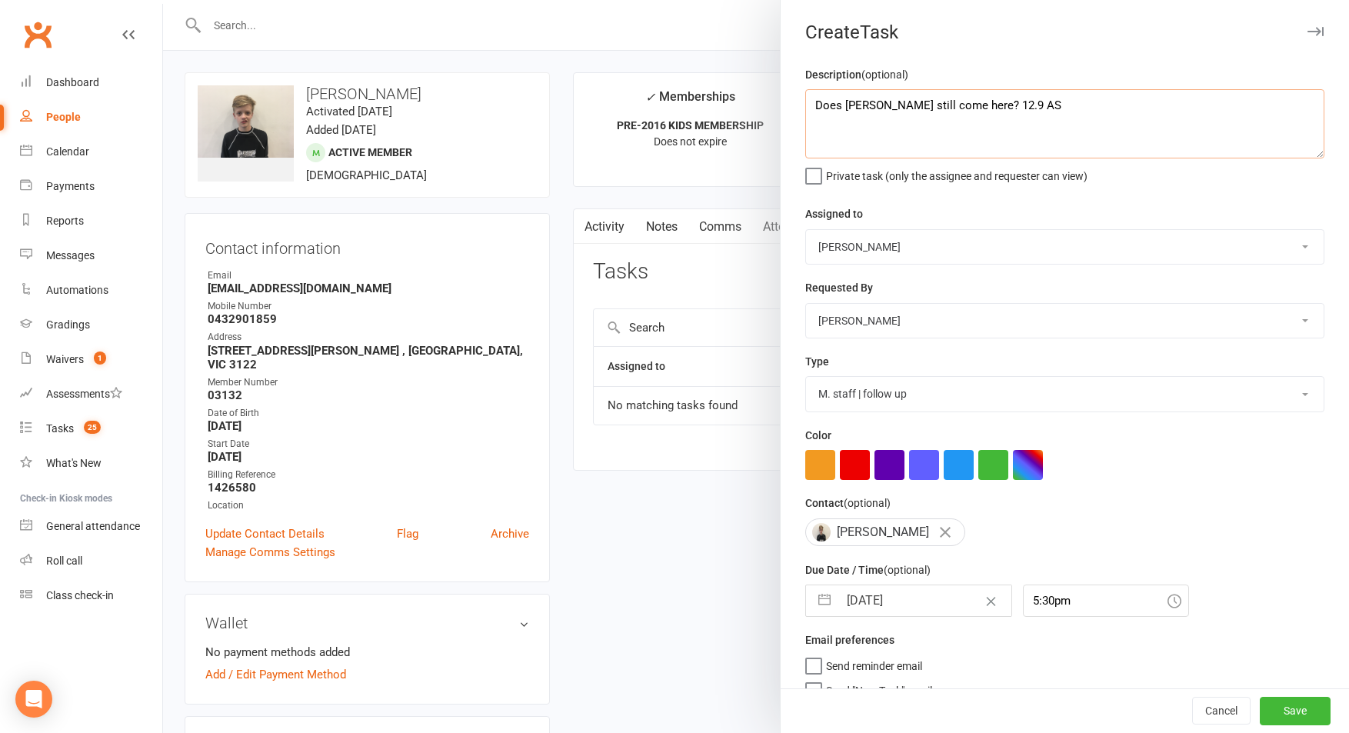
click at [964, 105] on textarea "Does Charlie still come here? 12.9 AS" at bounding box center [1064, 123] width 519 height 69
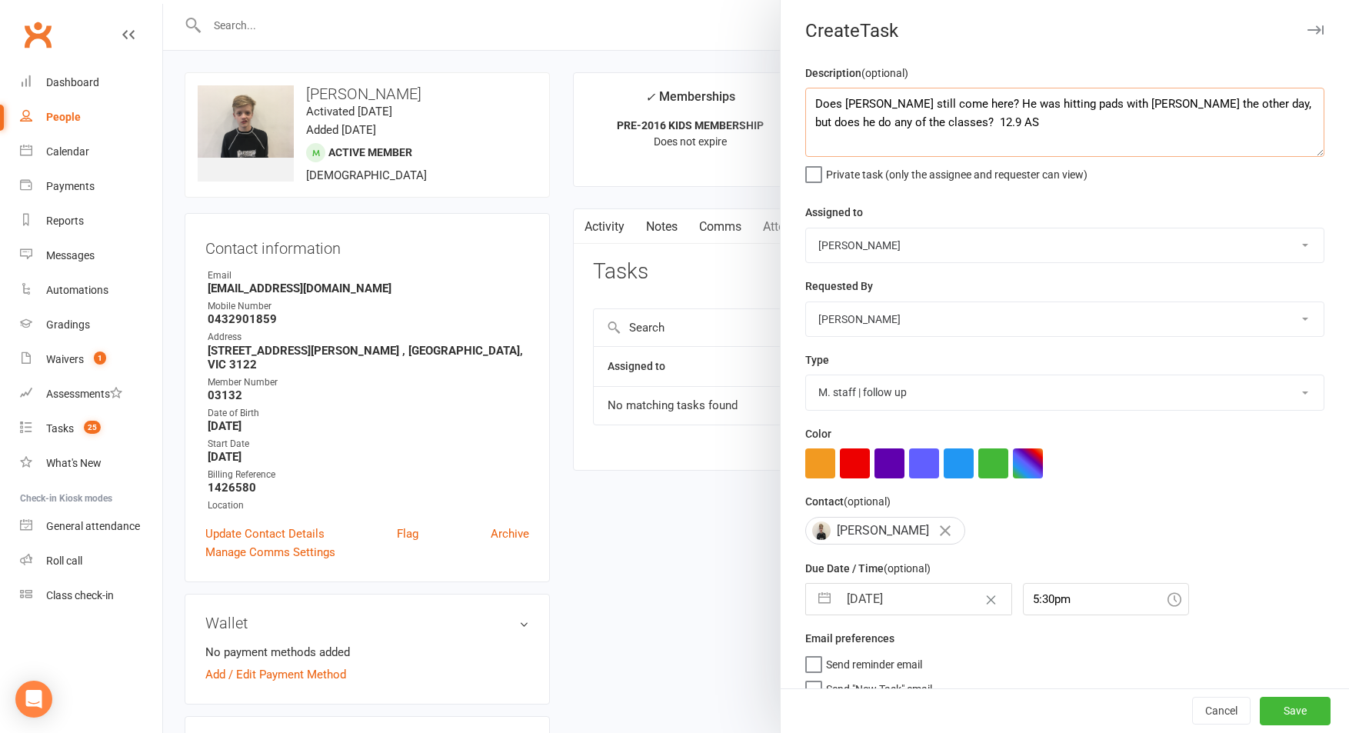
click at [993, 102] on textarea "Does Charlie still come here? He was hitting pads with Mikey the other day, but…" at bounding box center [1064, 122] width 519 height 69
click at [985, 107] on textarea "Does Charlie still come here? He was hitting pads with Mikey the other day, but…" at bounding box center [1064, 122] width 519 height 69
click at [996, 102] on textarea "Does Charlie still come here? He was hitting pads with Mikey the other day, but…" at bounding box center [1064, 122] width 519 height 69
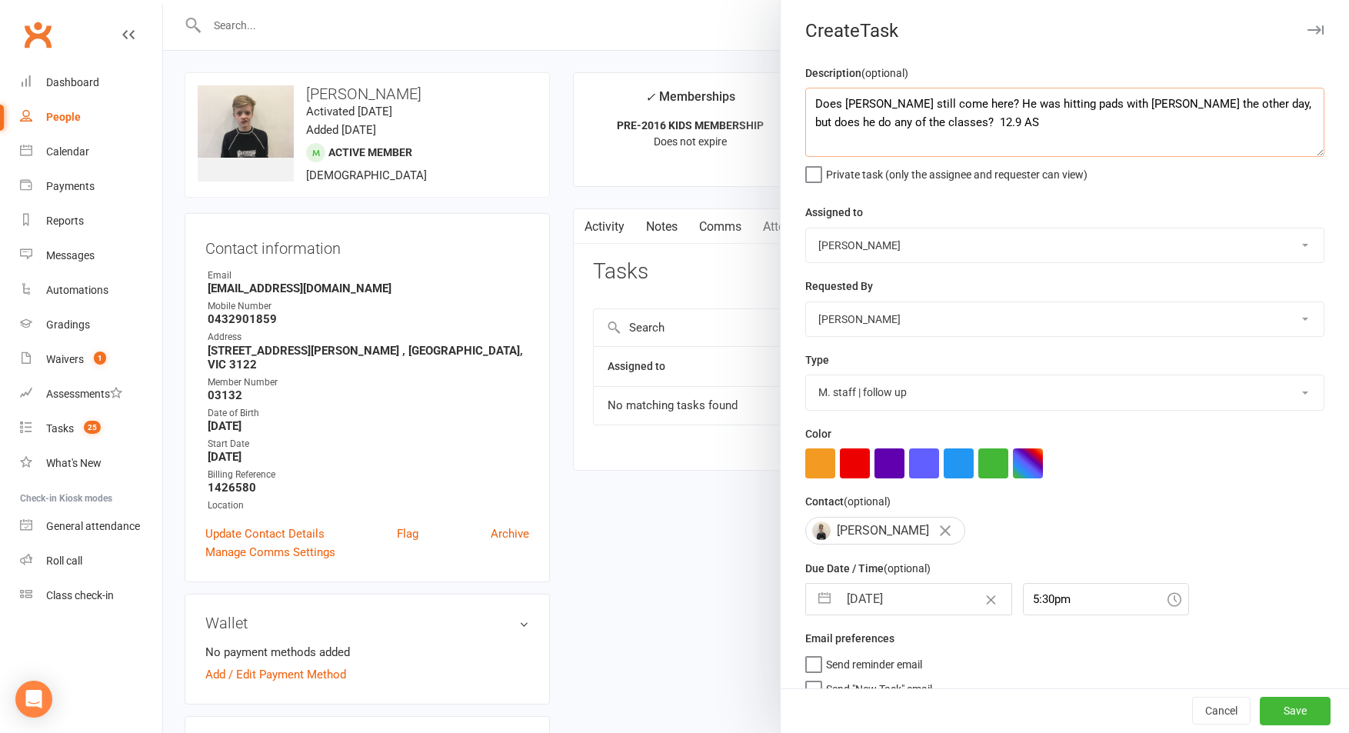
drag, startPoint x: 1004, startPoint y: 132, endPoint x: 1009, endPoint y: 122, distance: 10.3
click at [1006, 128] on textarea "Does Charlie still come here? He was hitting pads with Mikey the other day, but…" at bounding box center [1064, 122] width 519 height 69
drag, startPoint x: 1003, startPoint y: 109, endPoint x: 969, endPoint y: 110, distance: 33.8
click at [969, 110] on textarea "Does Charlie still come here? He was hitting pads with Mikey the other day, but…" at bounding box center [1064, 122] width 519 height 69
click at [1267, 103] on textarea "Does Charlie still come here? Saw him hitting pads with Mikey the other day, bu…" at bounding box center [1064, 122] width 519 height 69
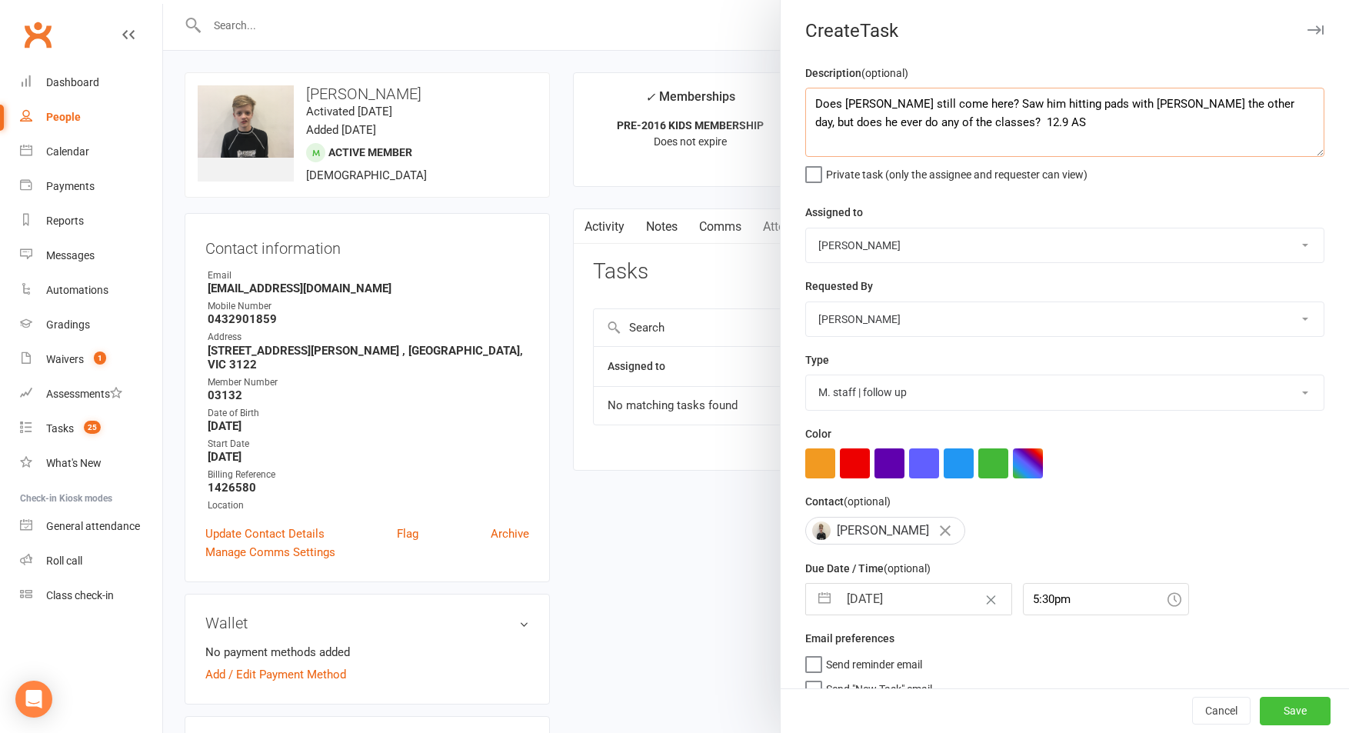
type textarea "Does Charlie still come here? Saw him hitting pads with Mikey the other day, bu…"
drag, startPoint x: 1307, startPoint y: 711, endPoint x: 1299, endPoint y: 714, distance: 8.3
click at [1306, 711] on button "Save" at bounding box center [1295, 712] width 71 height 28
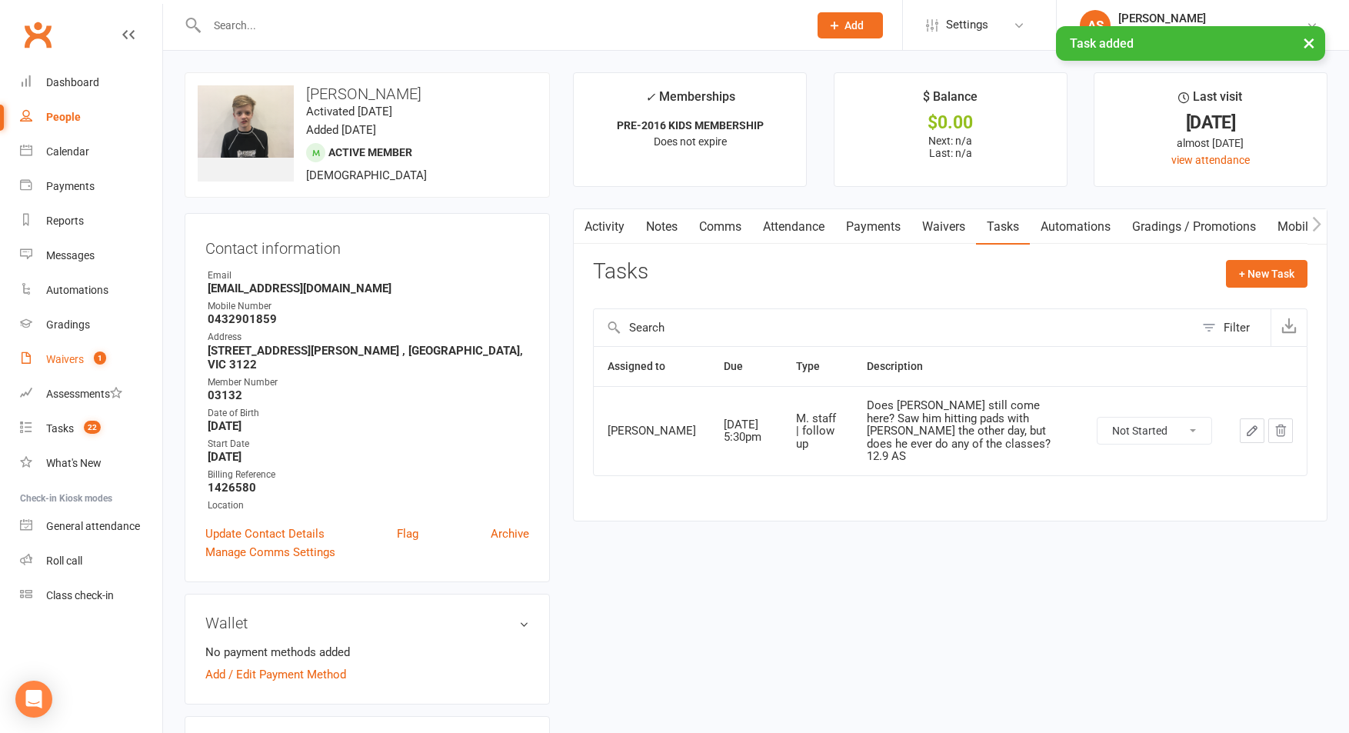
click at [86, 360] on link "Waivers 1" at bounding box center [91, 359] width 142 height 35
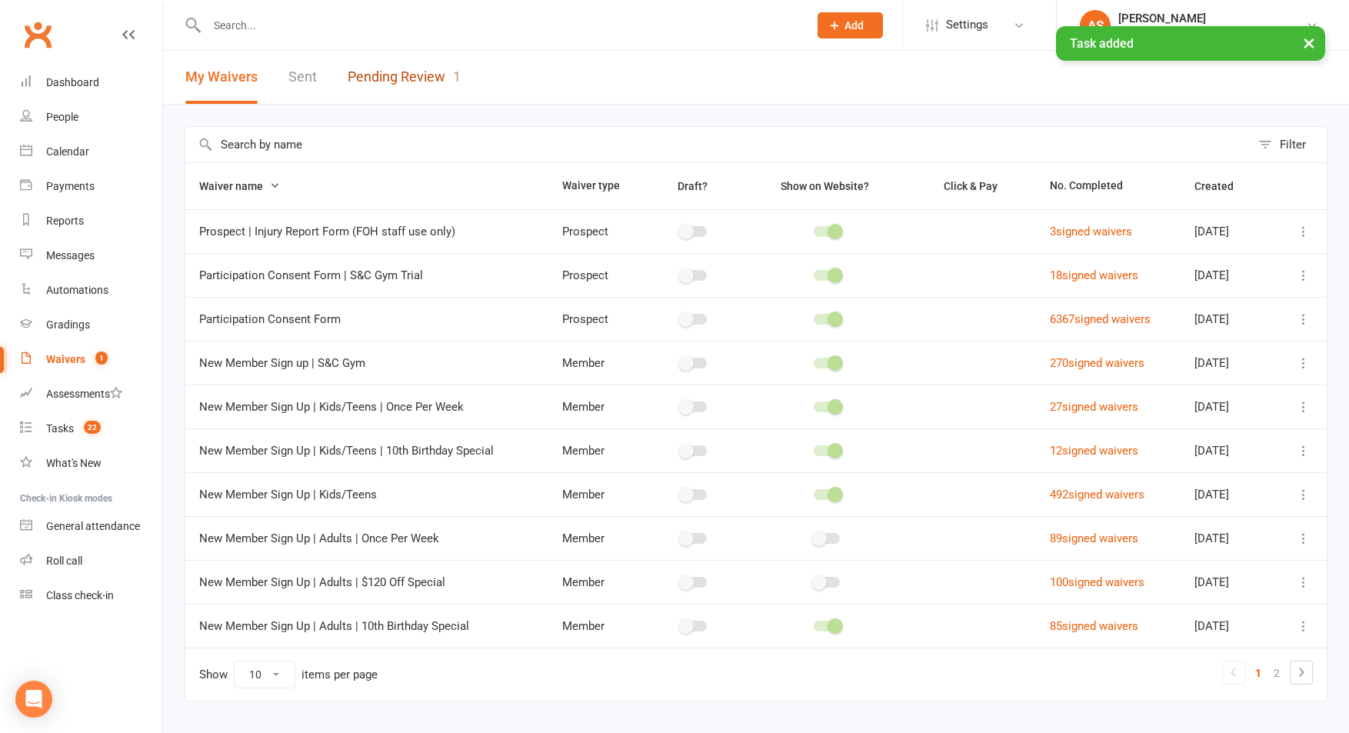
click at [369, 87] on link "Pending Review 1" at bounding box center [404, 77] width 113 height 53
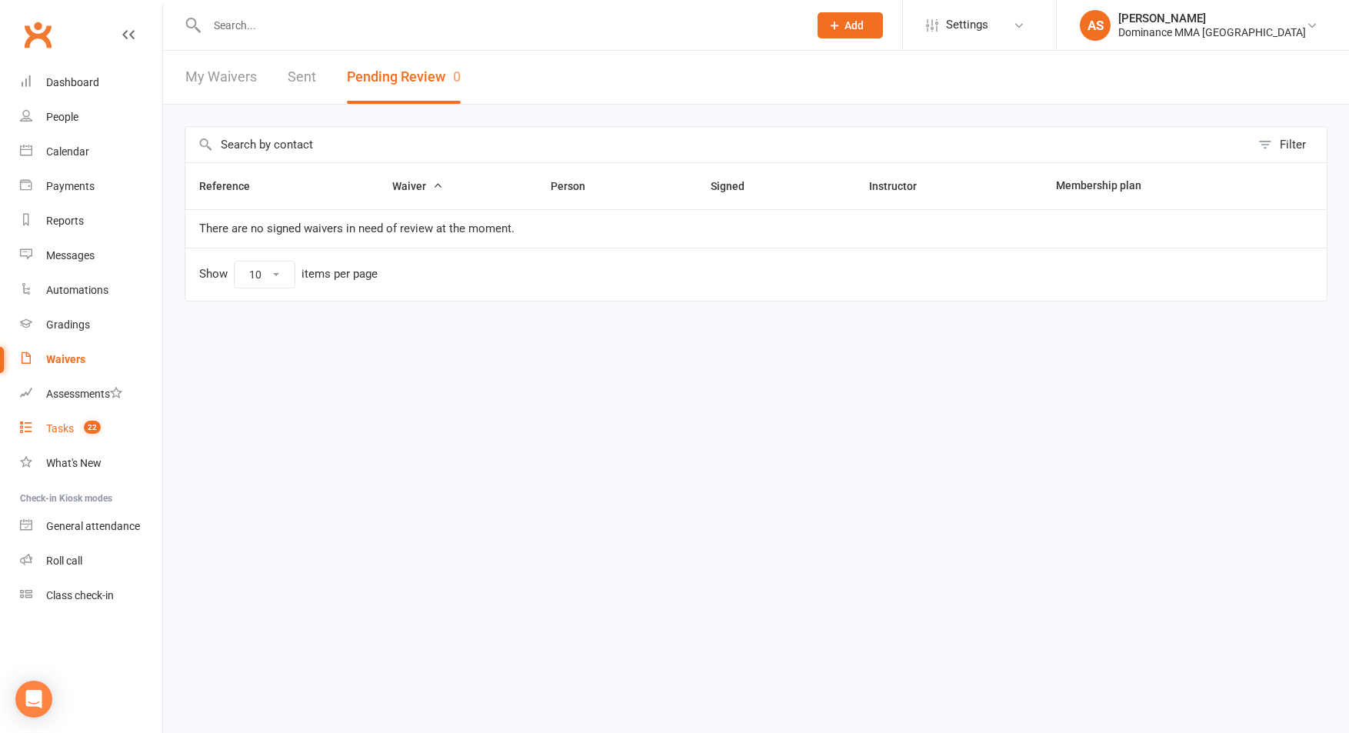
click at [94, 435] on count-badge "22" at bounding box center [88, 428] width 25 height 12
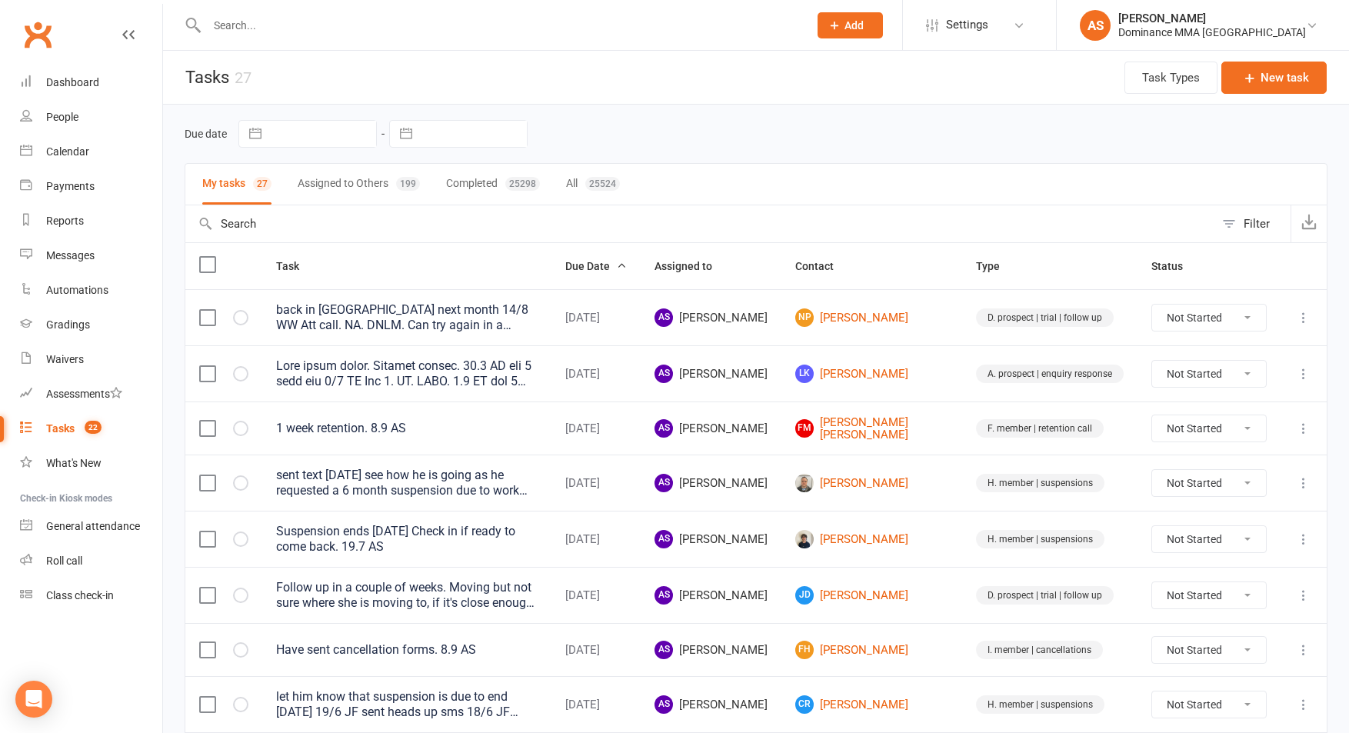
click at [271, 29] on input "text" at bounding box center [499, 26] width 595 height 22
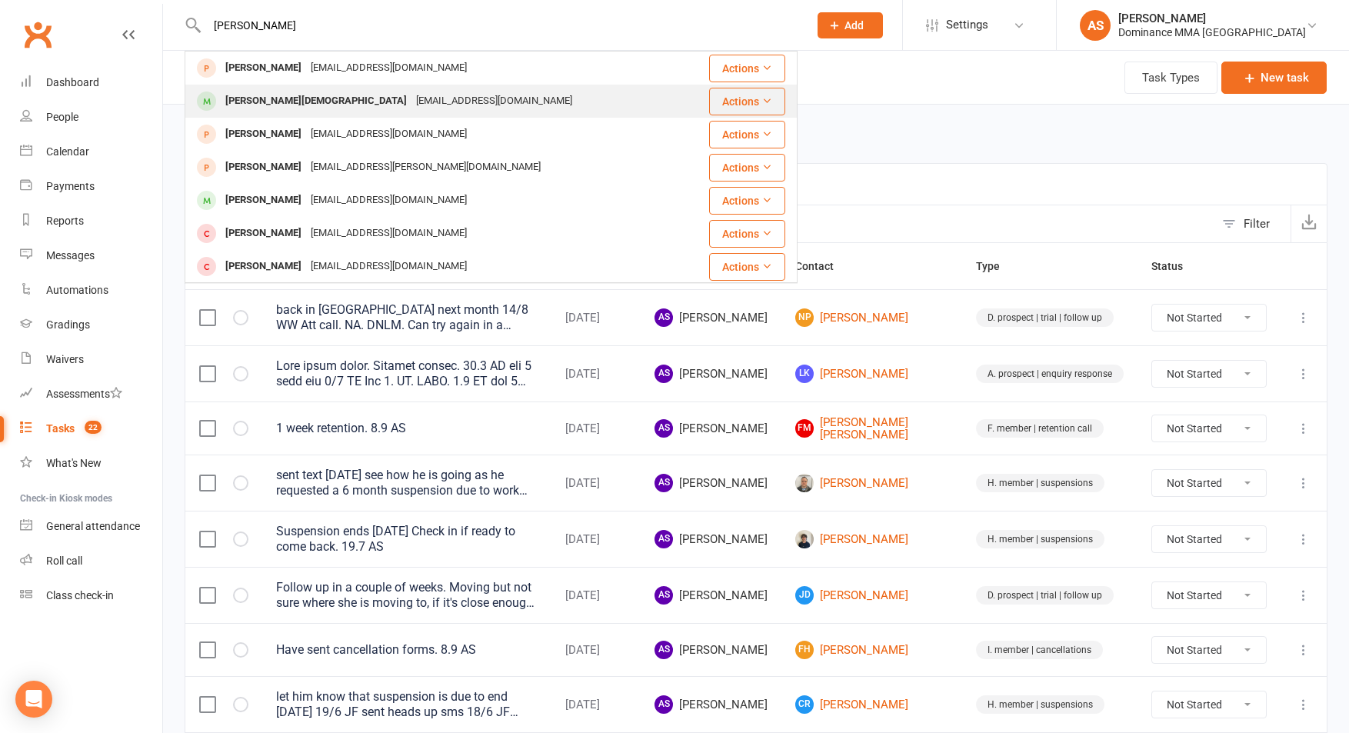
type input "jordan chi"
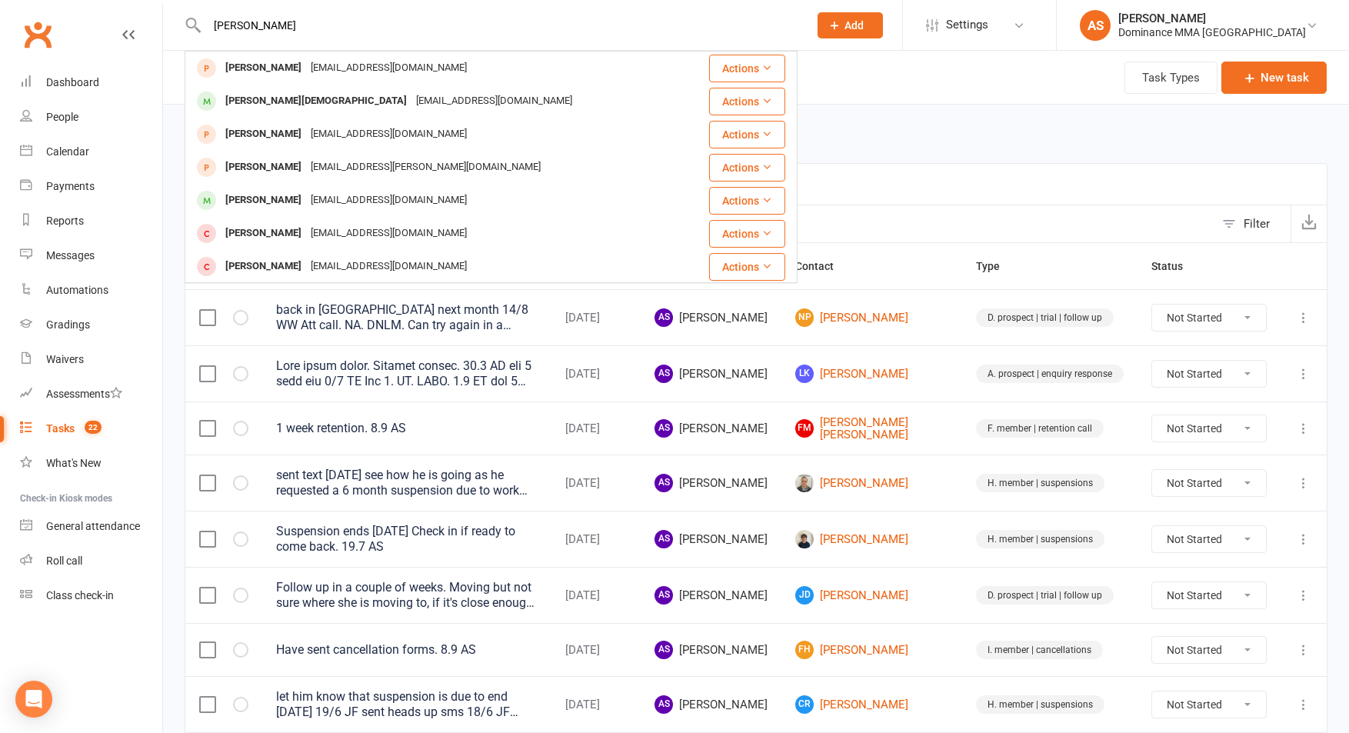
click at [411, 98] on div "chickjordan@gmail.com" at bounding box center [493, 101] width 165 height 22
